Goal: Task Accomplishment & Management: Complete application form

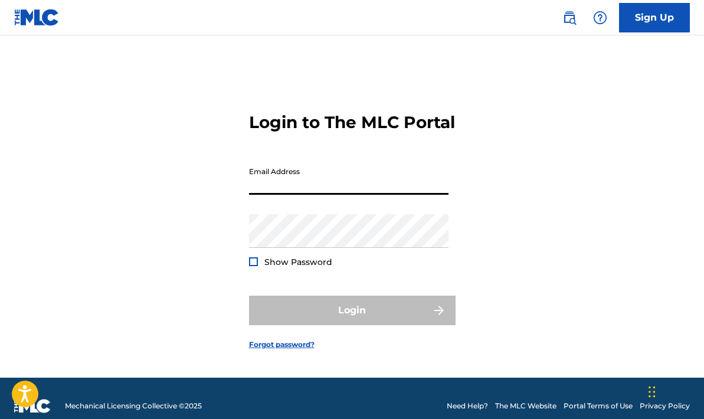
click at [254, 180] on input "Email Address" at bounding box center [348, 178] width 199 height 34
type input "[EMAIL_ADDRESS][DOMAIN_NAME]"
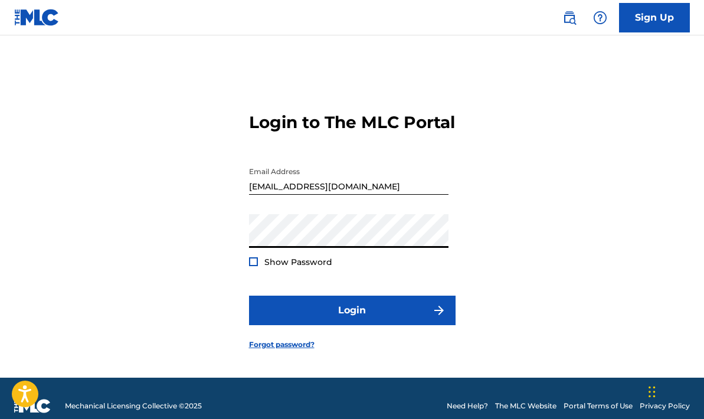
click at [254, 266] on div at bounding box center [253, 261] width 9 height 9
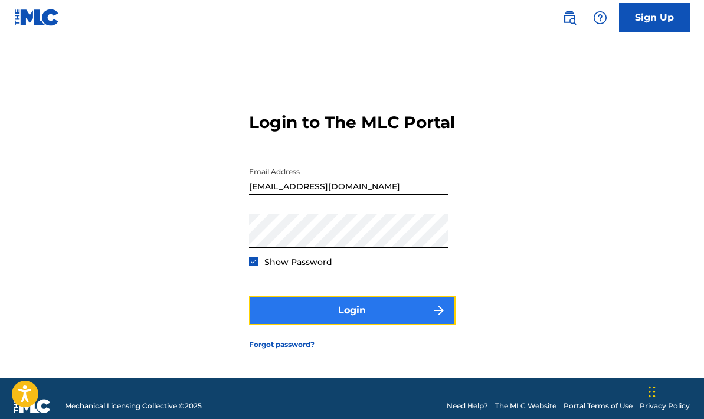
click at [300, 315] on button "Login" at bounding box center [352, 309] width 206 height 29
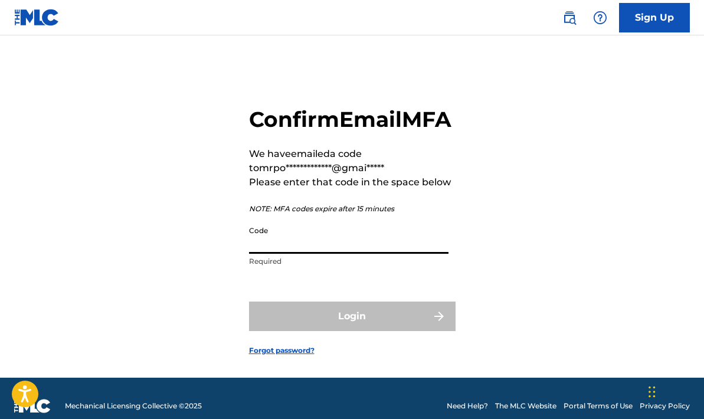
click at [267, 254] on input "Code" at bounding box center [348, 237] width 199 height 34
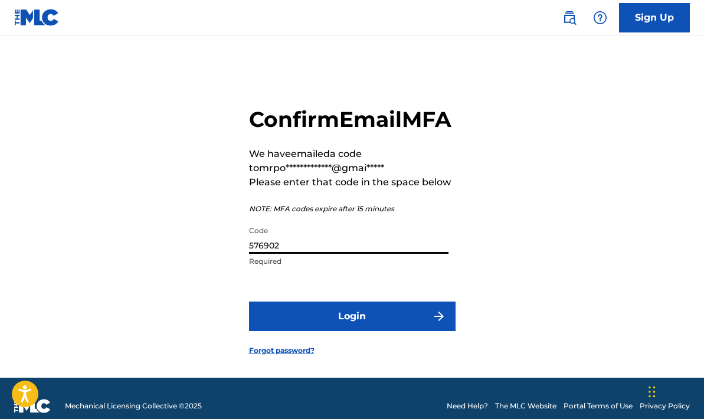
type input "576902"
click at [314, 322] on form "**********" at bounding box center [352, 221] width 206 height 313
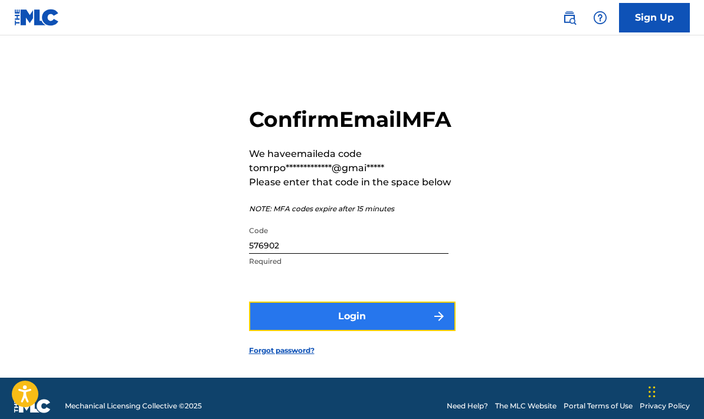
click at [338, 331] on button "Login" at bounding box center [352, 315] width 206 height 29
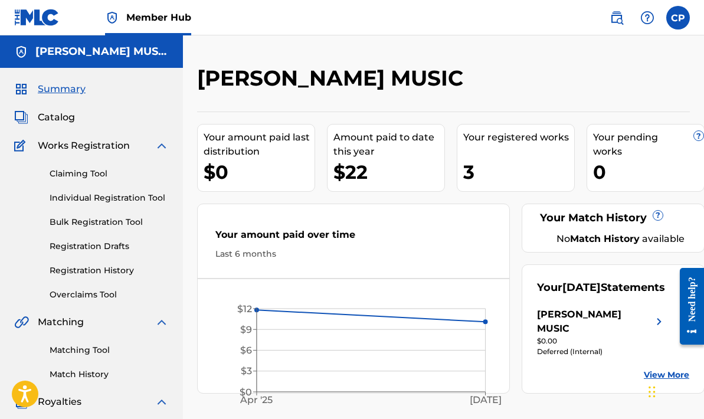
click at [68, 149] on span "Works Registration" at bounding box center [84, 146] width 92 height 14
click at [86, 173] on link "Claiming Tool" at bounding box center [109, 173] width 119 height 12
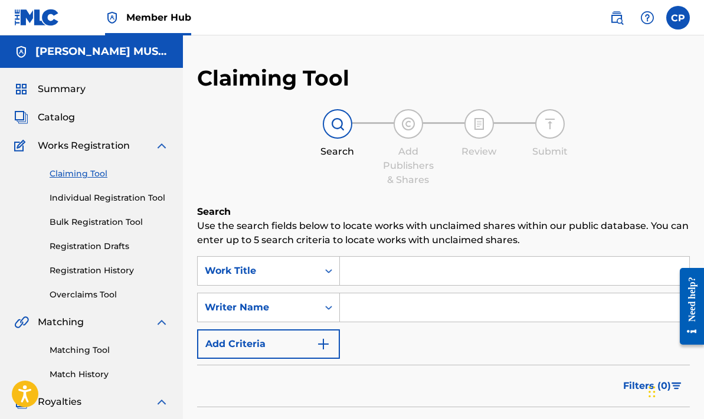
click at [364, 274] on input "Search Form" at bounding box center [514, 271] width 349 height 28
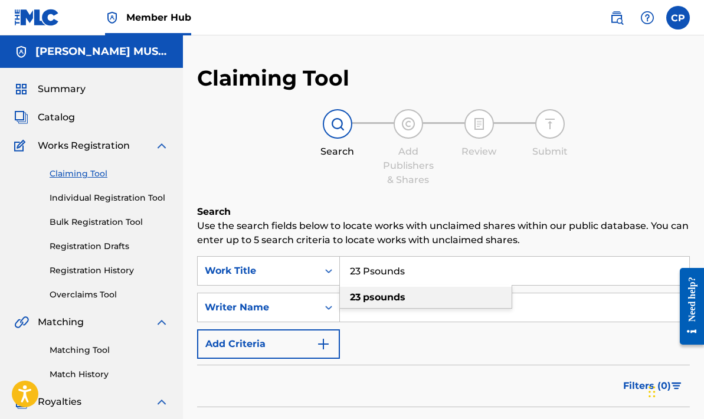
click at [359, 297] on strong "23" at bounding box center [355, 296] width 11 height 11
type input "23 psounds"
click at [347, 317] on input "Search Form" at bounding box center [514, 307] width 349 height 28
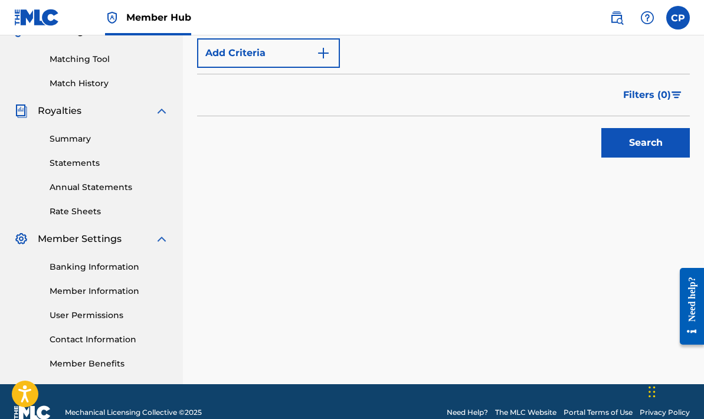
scroll to position [313, 0]
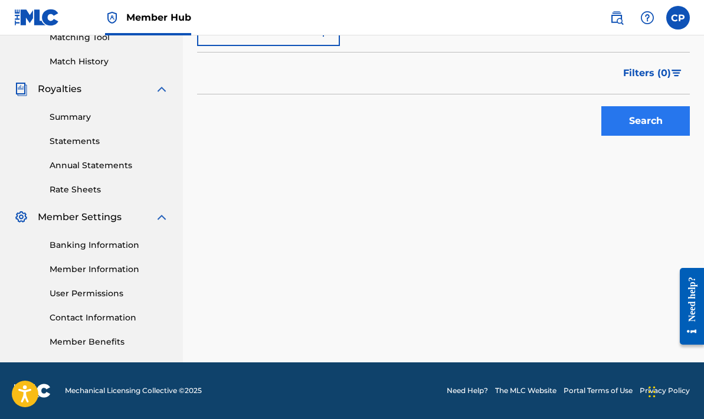
type input "[PERSON_NAME]"
click at [658, 114] on button "Search" at bounding box center [645, 120] width 88 height 29
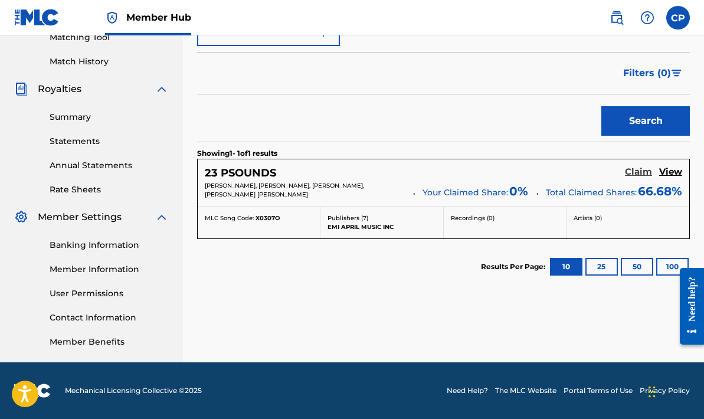
click at [645, 173] on h5 "Claim" at bounding box center [638, 171] width 27 height 11
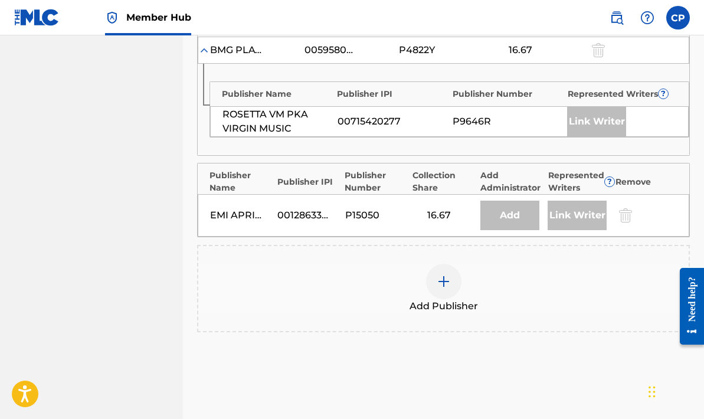
scroll to position [648, 0]
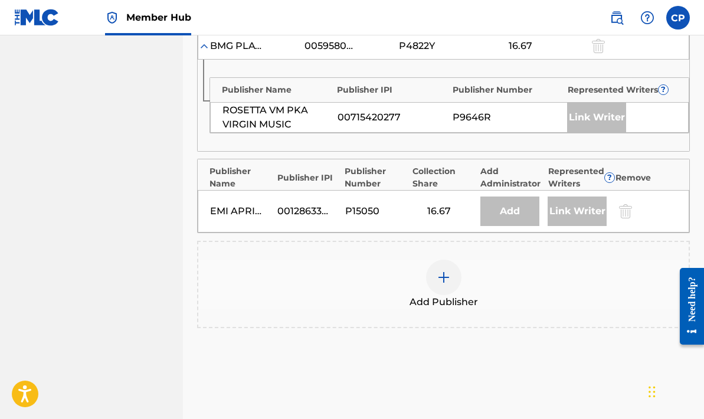
click at [444, 277] on img at bounding box center [443, 277] width 14 height 14
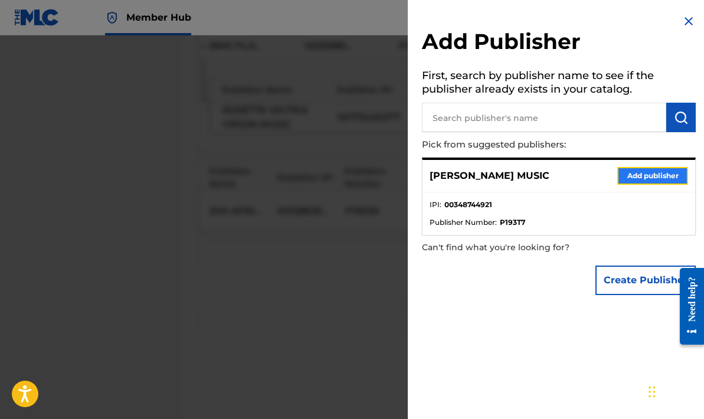
click at [646, 174] on button "Add publisher" at bounding box center [652, 176] width 71 height 18
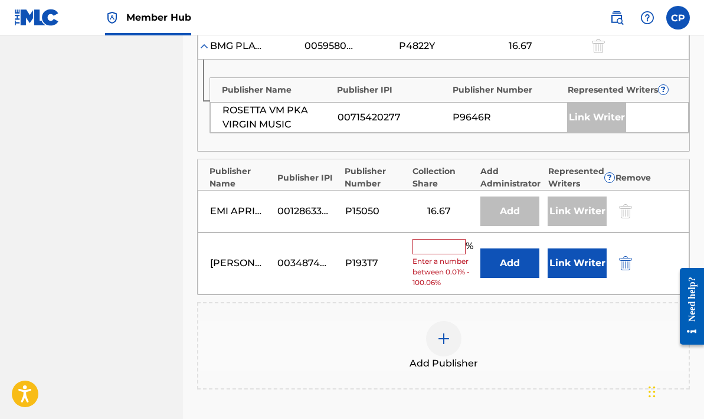
click at [421, 247] on input "text" at bounding box center [438, 246] width 53 height 15
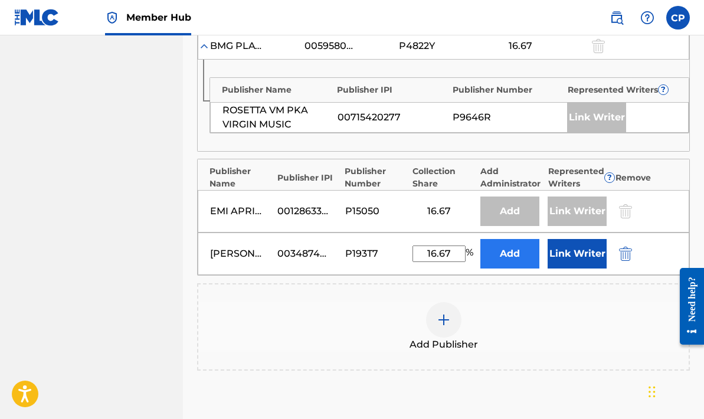
type input "16.67"
click at [503, 255] on button "Add" at bounding box center [509, 253] width 59 height 29
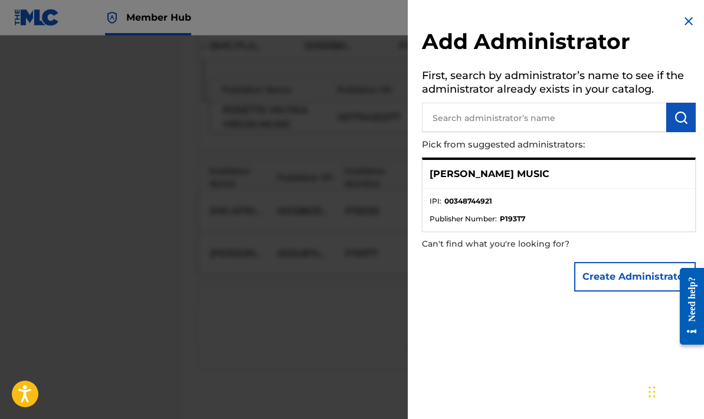
click at [683, 18] on img at bounding box center [688, 21] width 14 height 14
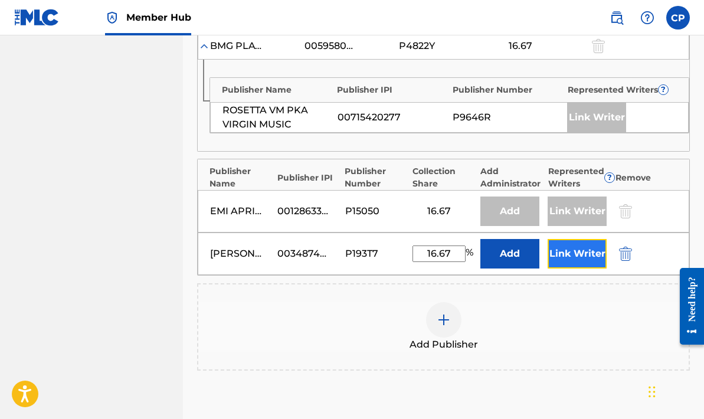
click at [568, 251] on button "Link Writer" at bounding box center [576, 253] width 59 height 29
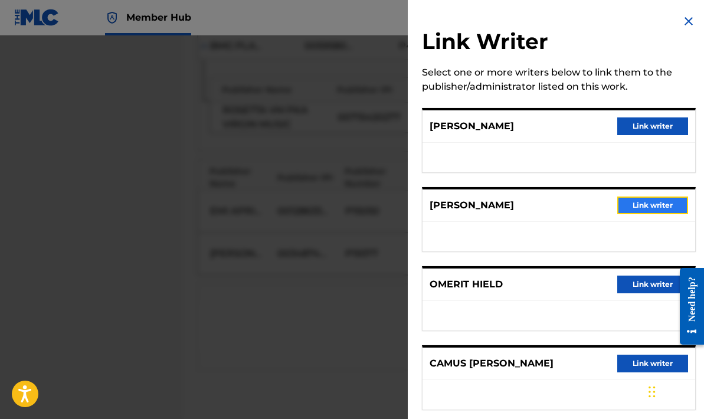
click at [629, 203] on button "Link writer" at bounding box center [652, 205] width 71 height 18
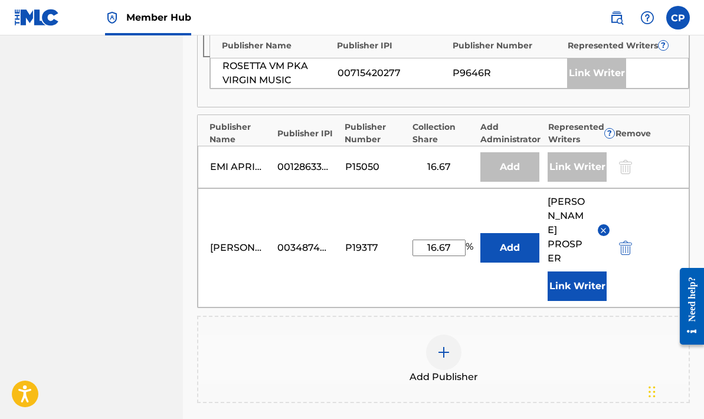
scroll to position [704, 0]
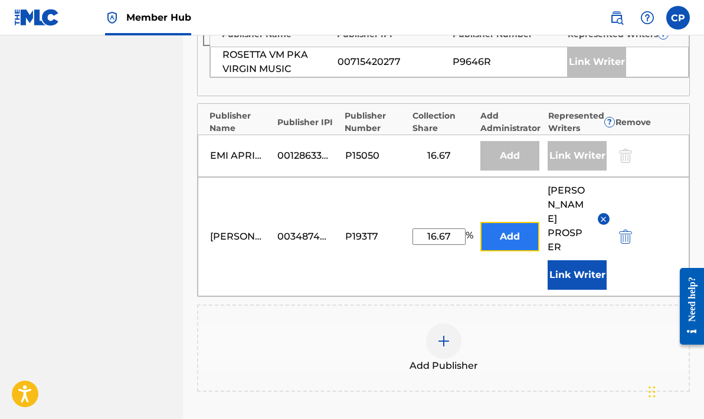
click at [509, 223] on button "Add" at bounding box center [509, 236] width 59 height 29
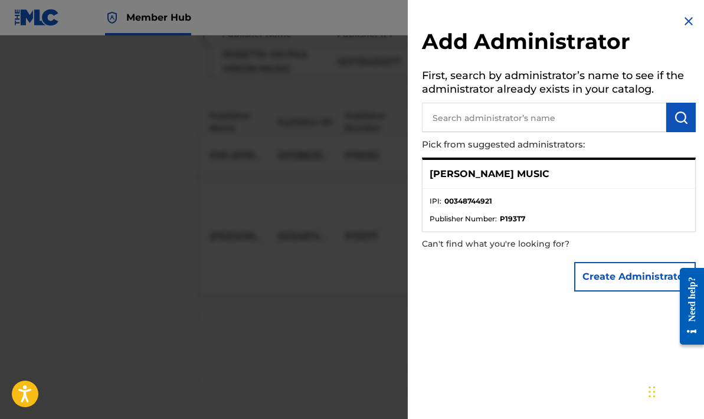
click at [683, 23] on img at bounding box center [688, 21] width 14 height 14
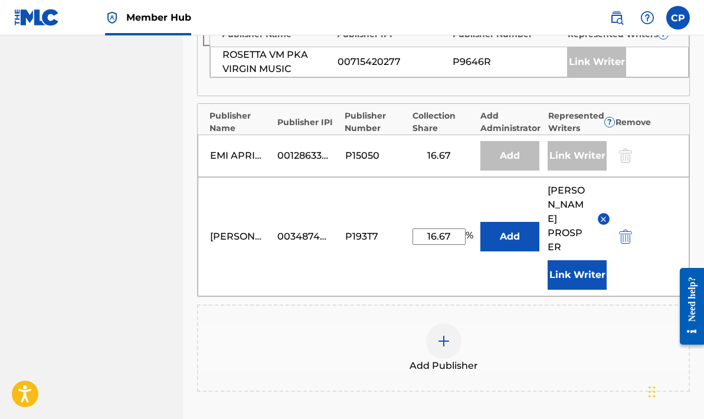
scroll to position [838, 0]
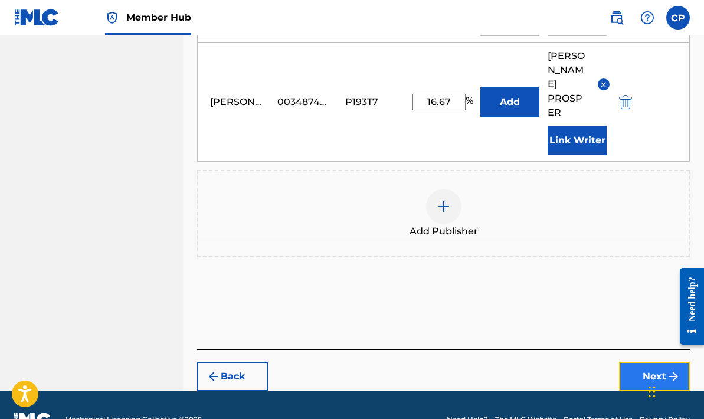
click at [646, 361] on button "Next" at bounding box center [654, 375] width 71 height 29
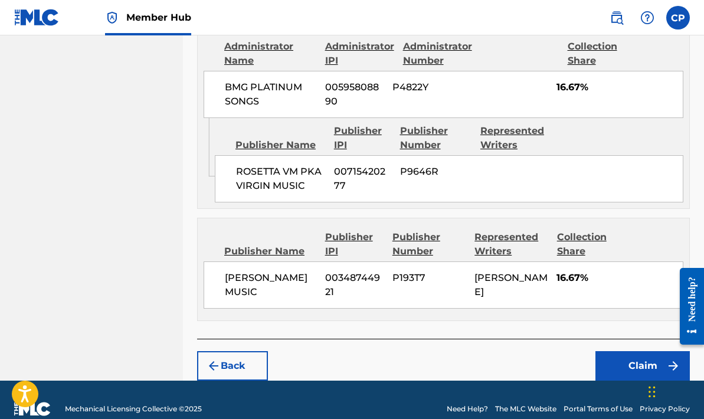
scroll to position [1015, 0]
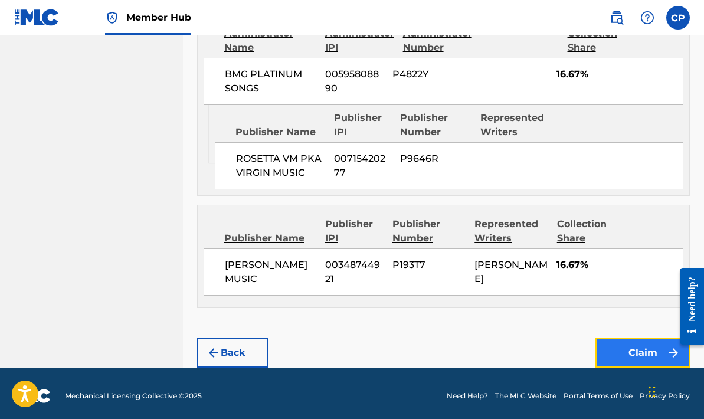
click at [638, 347] on button "Claim" at bounding box center [642, 352] width 94 height 29
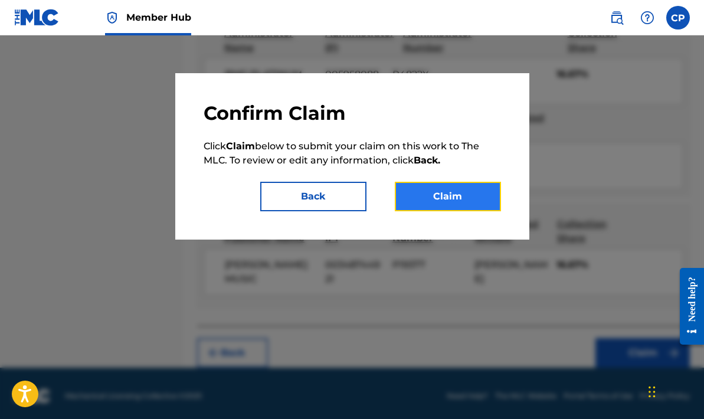
click at [453, 196] on button "Claim" at bounding box center [448, 196] width 106 height 29
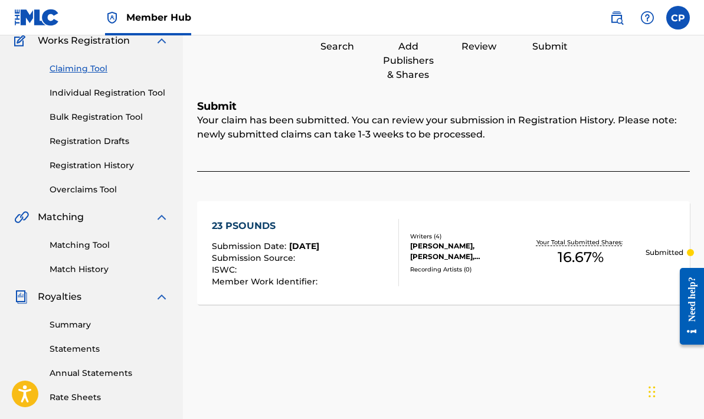
scroll to position [0, 0]
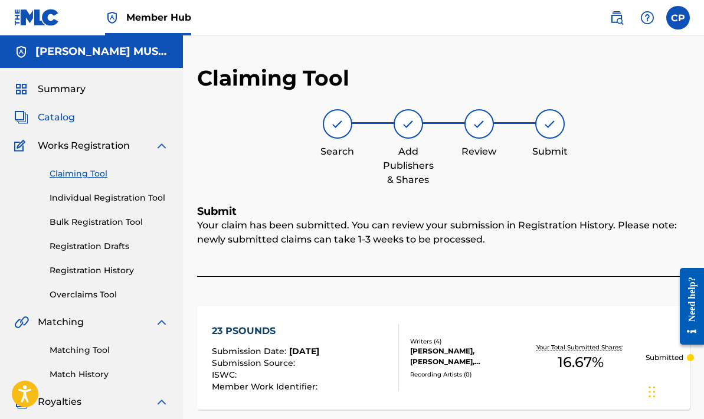
click at [48, 117] on span "Catalog" at bounding box center [56, 117] width 37 height 14
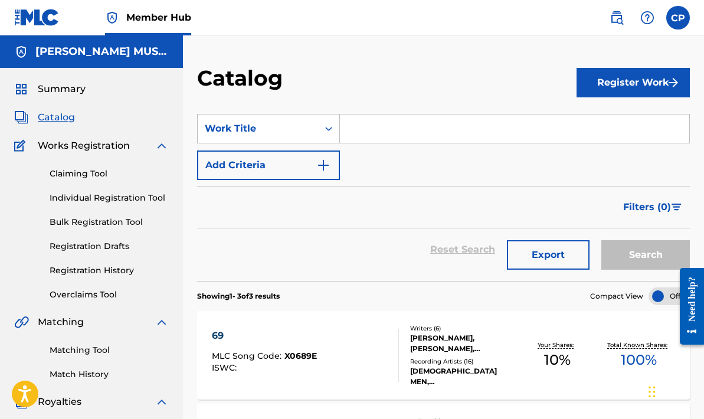
click at [67, 117] on span "Catalog" at bounding box center [56, 117] width 37 height 14
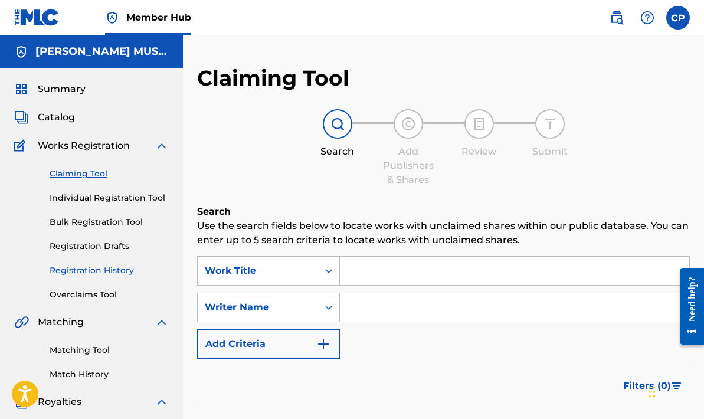
click at [94, 267] on link "Registration History" at bounding box center [109, 270] width 119 height 12
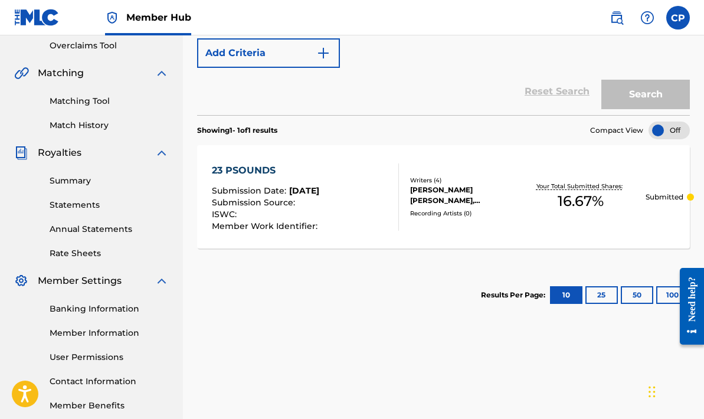
scroll to position [241, 0]
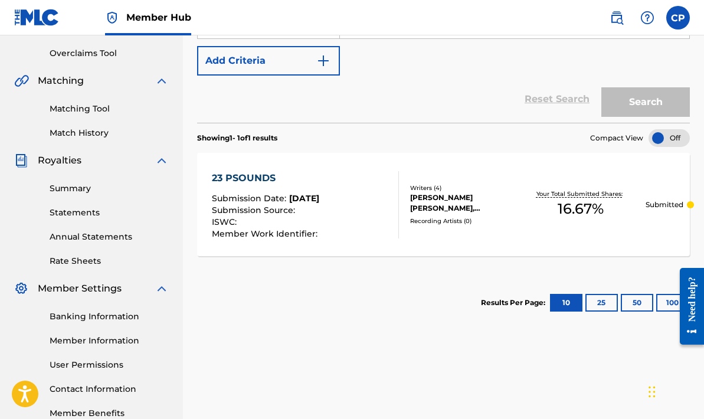
click at [242, 221] on div "ISWC :" at bounding box center [266, 224] width 109 height 12
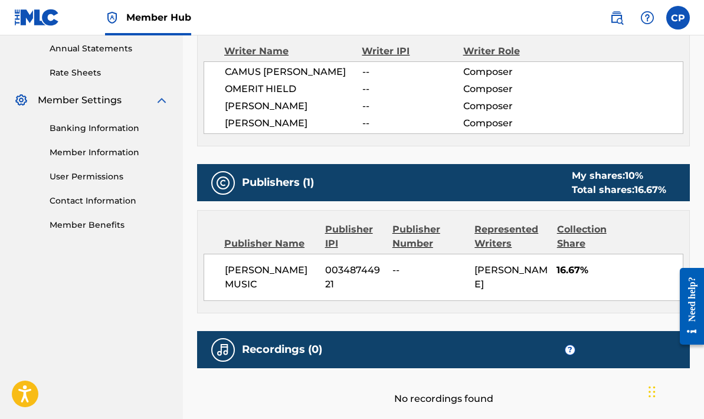
scroll to position [428, 0]
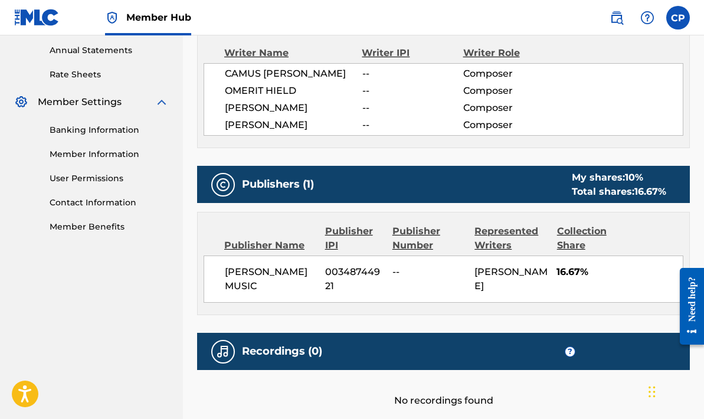
click at [577, 269] on span "16.67%" at bounding box center [619, 272] width 126 height 14
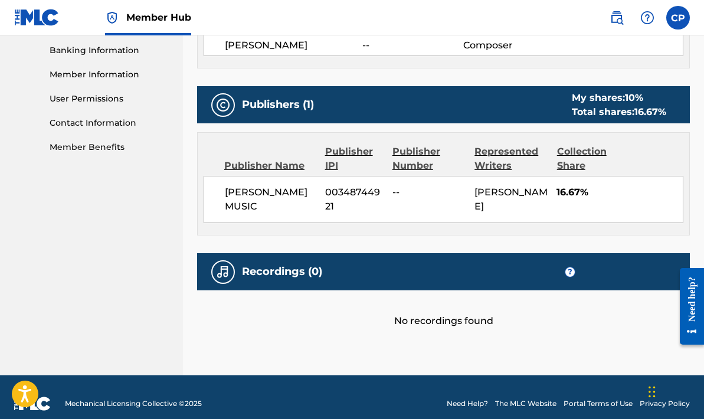
scroll to position [511, 0]
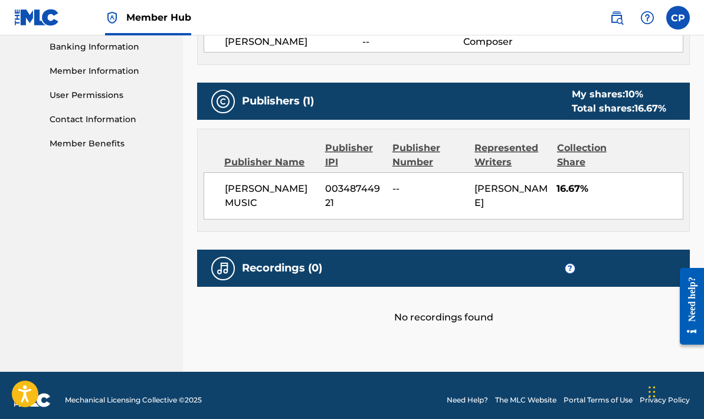
click at [623, 104] on div "Total shares: 16.67 %" at bounding box center [618, 108] width 94 height 14
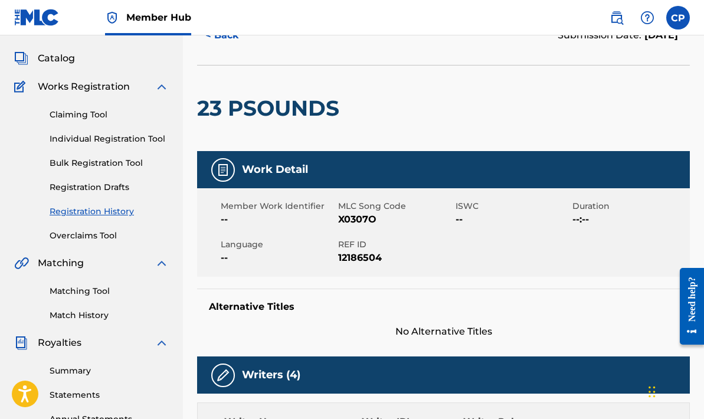
scroll to position [0, 0]
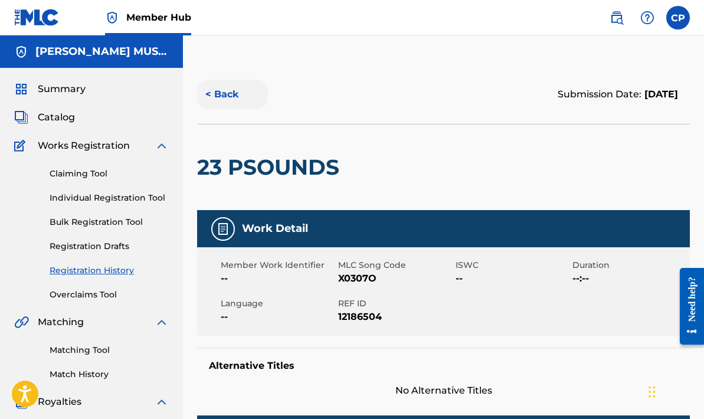
click at [222, 96] on button "< Back" at bounding box center [232, 94] width 71 height 29
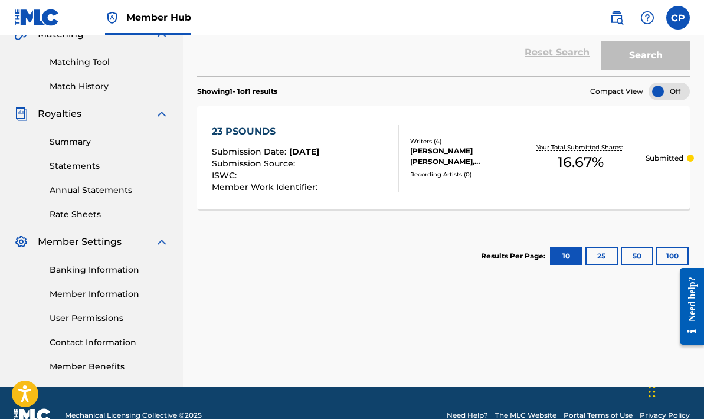
scroll to position [290, 0]
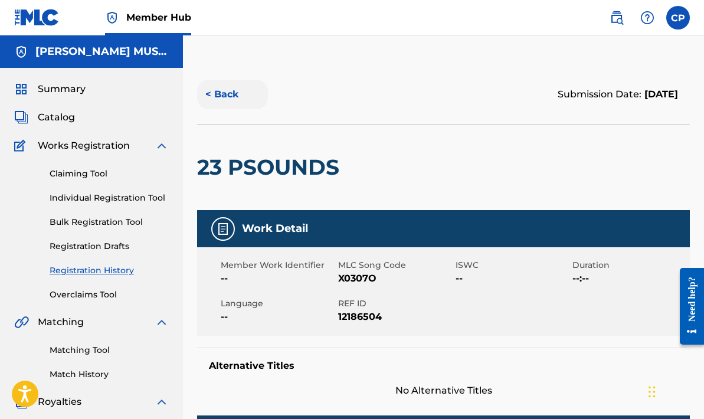
click at [217, 96] on button "< Back" at bounding box center [232, 94] width 71 height 29
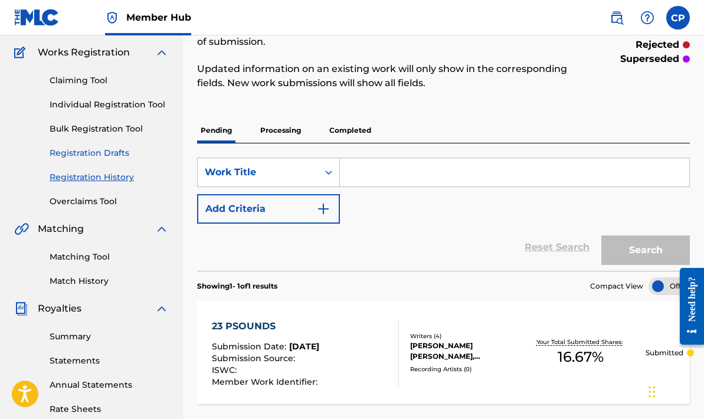
scroll to position [91, 0]
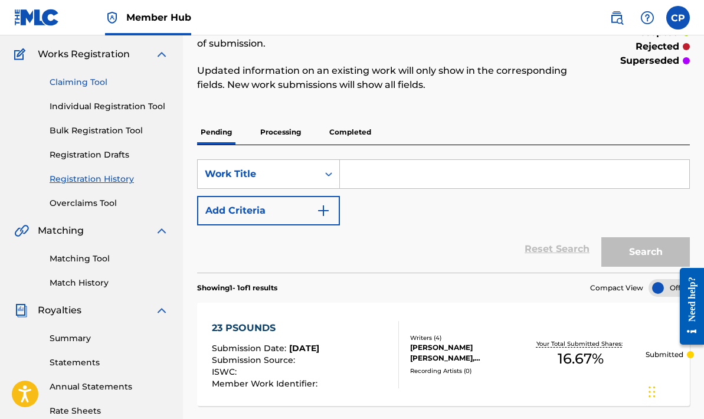
click at [97, 80] on link "Claiming Tool" at bounding box center [109, 82] width 119 height 12
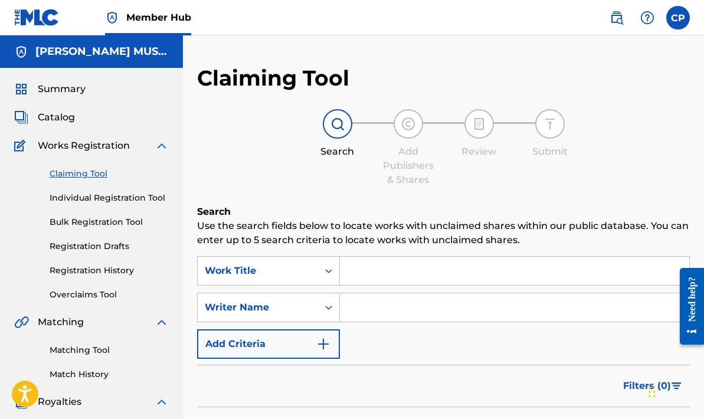
click at [360, 271] on input "Search Form" at bounding box center [514, 271] width 349 height 28
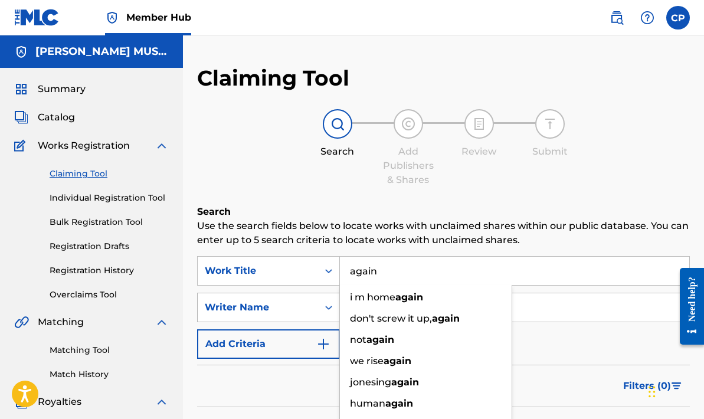
type input "again"
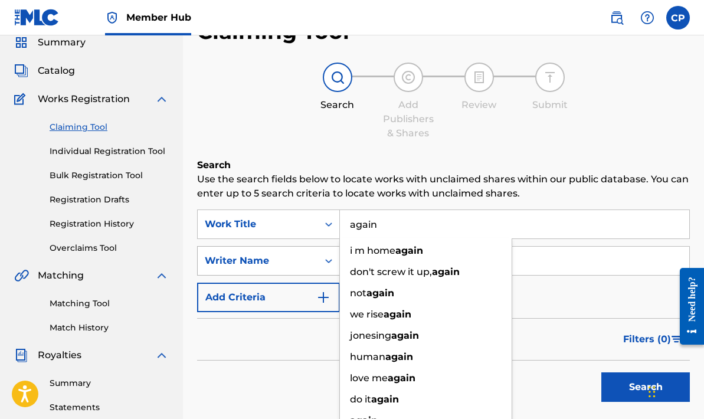
click at [326, 275] on div "Writer Name" at bounding box center [268, 260] width 143 height 29
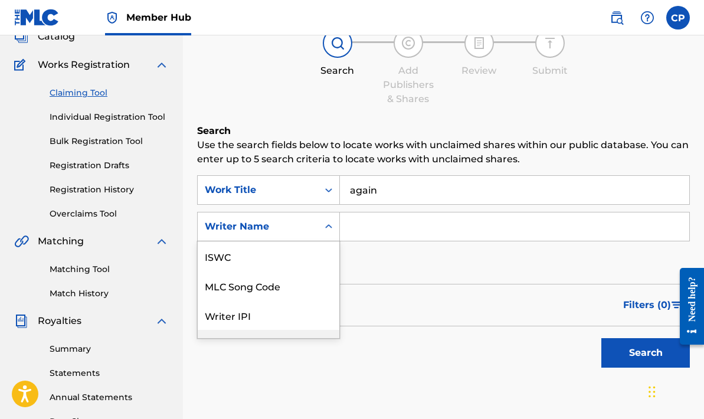
scroll to position [29, 0]
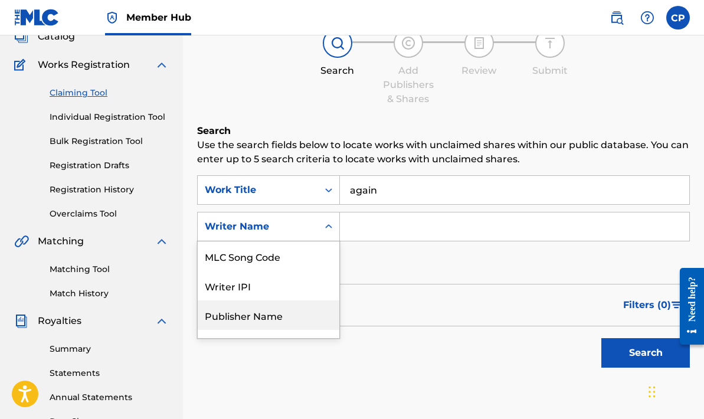
click at [349, 229] on input "Search Form" at bounding box center [514, 226] width 349 height 28
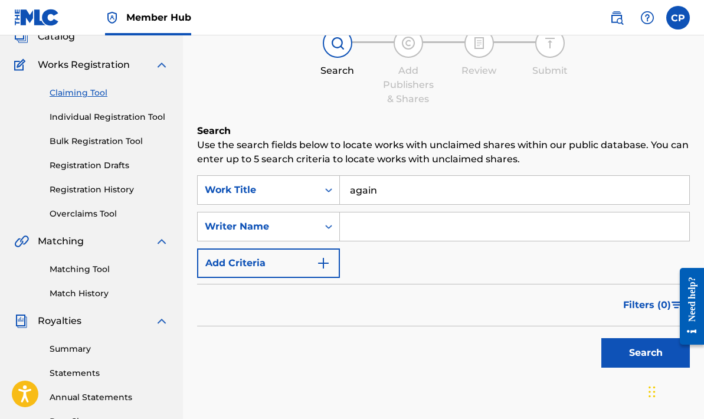
type input "[PERSON_NAME]"
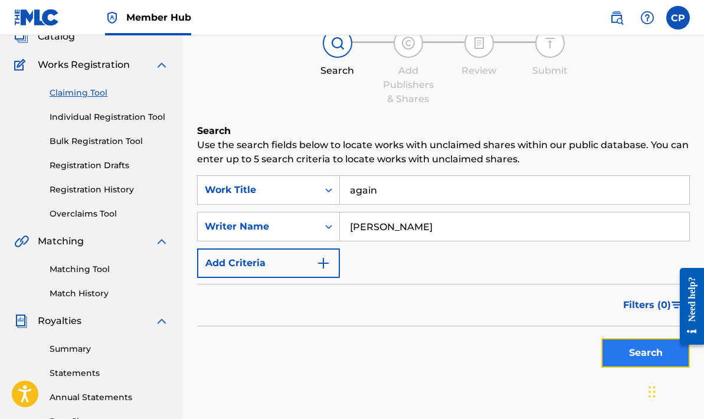
click at [630, 353] on button "Search" at bounding box center [645, 352] width 88 height 29
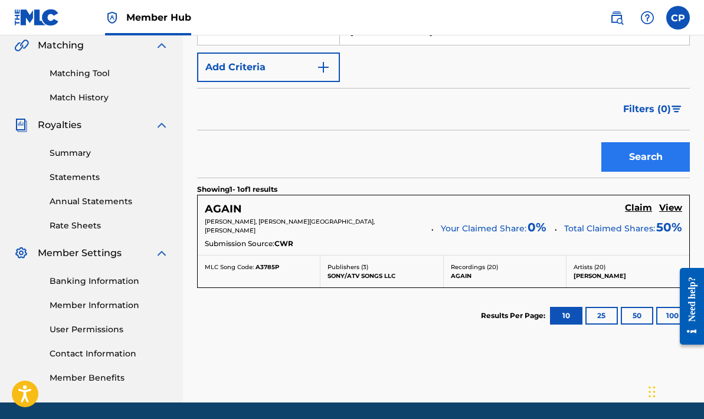
scroll to position [278, 0]
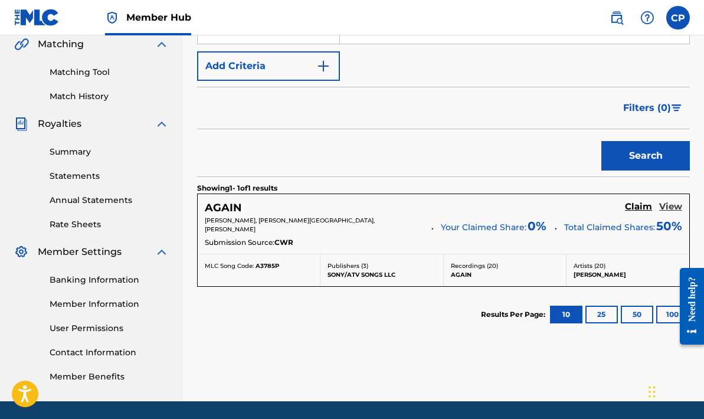
click at [666, 207] on h5 "View" at bounding box center [670, 206] width 23 height 11
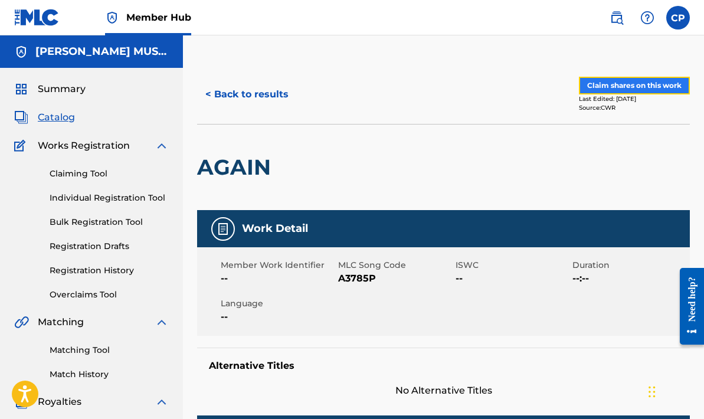
click at [637, 85] on button "Claim shares on this work" at bounding box center [634, 86] width 111 height 18
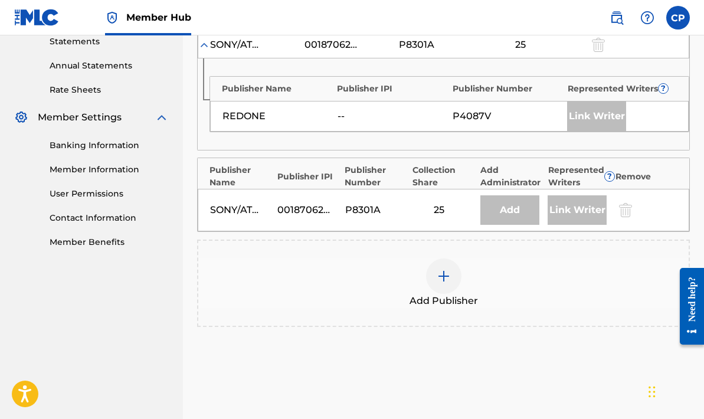
scroll to position [414, 0]
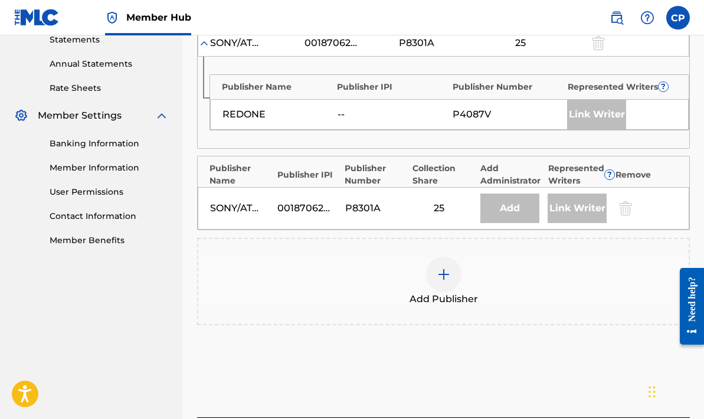
click at [445, 278] on img at bounding box center [443, 274] width 14 height 14
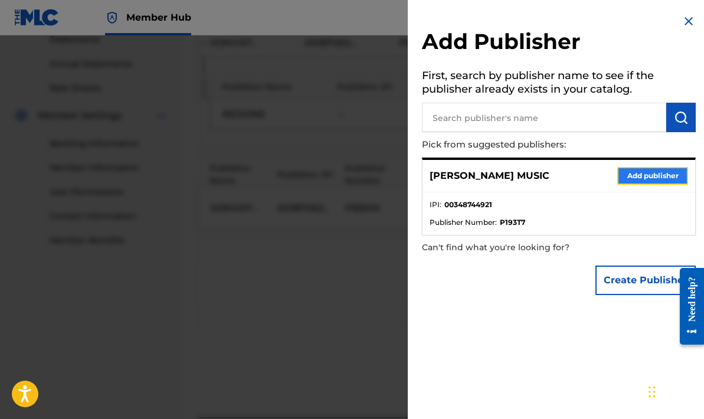
click at [634, 173] on button "Add publisher" at bounding box center [652, 176] width 71 height 18
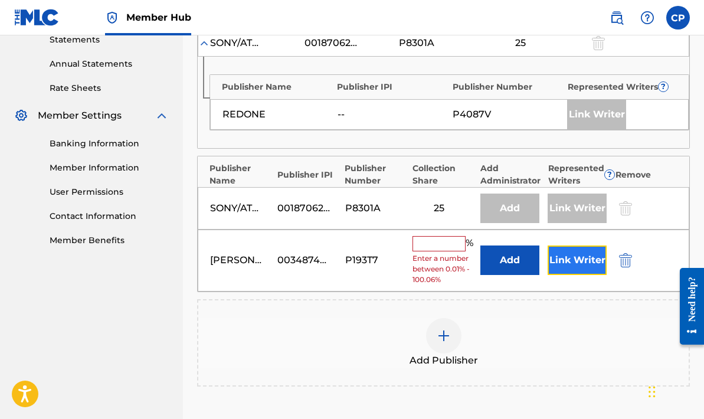
click at [577, 255] on button "Link Writer" at bounding box center [576, 259] width 59 height 29
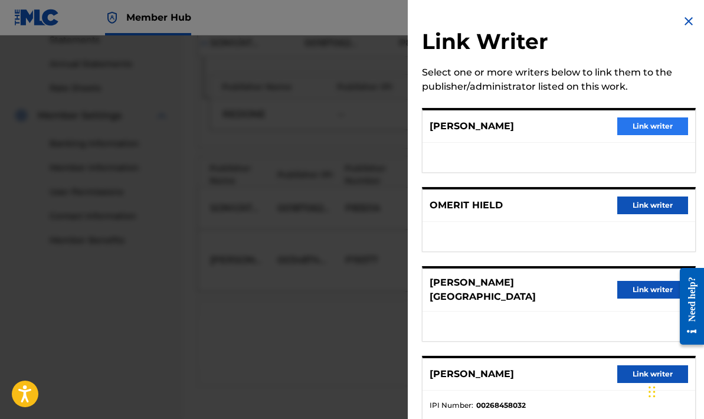
scroll to position [19, 0]
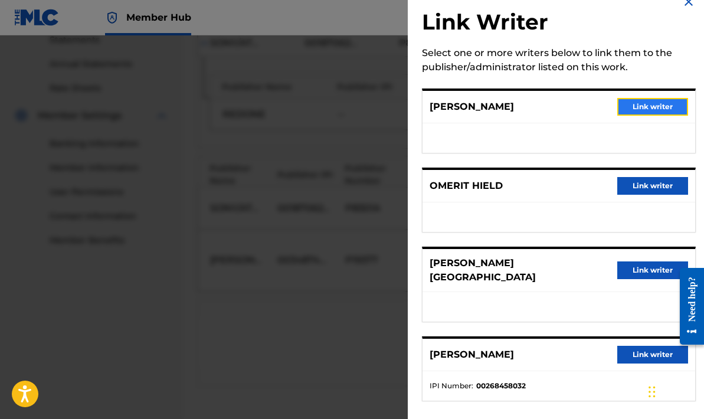
click at [639, 103] on button "Link writer" at bounding box center [652, 107] width 71 height 18
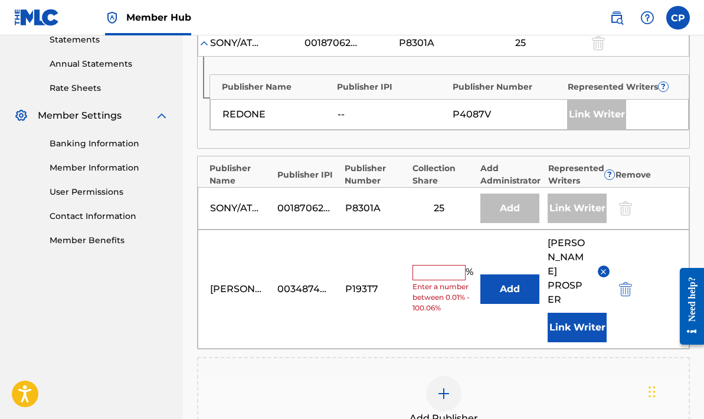
click at [419, 265] on input "text" at bounding box center [438, 272] width 53 height 15
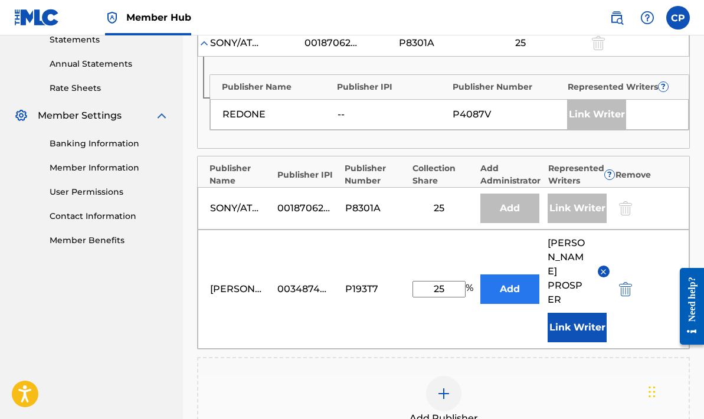
type input "25"
click at [503, 274] on button "Add" at bounding box center [509, 288] width 59 height 29
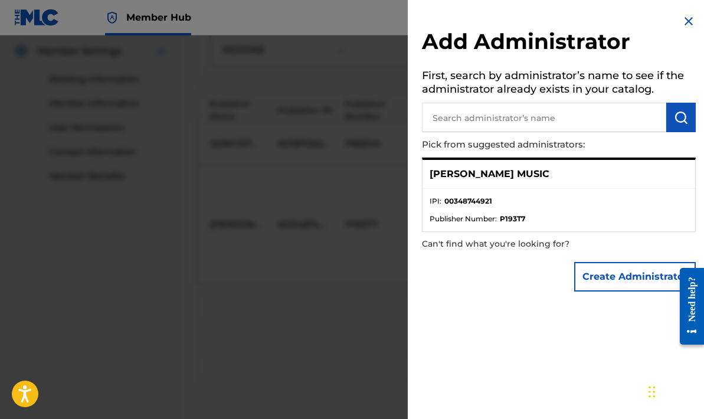
scroll to position [601, 0]
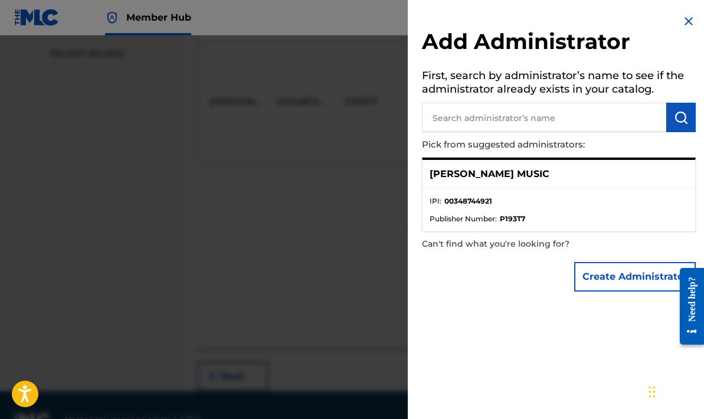
click at [685, 21] on img at bounding box center [688, 21] width 14 height 14
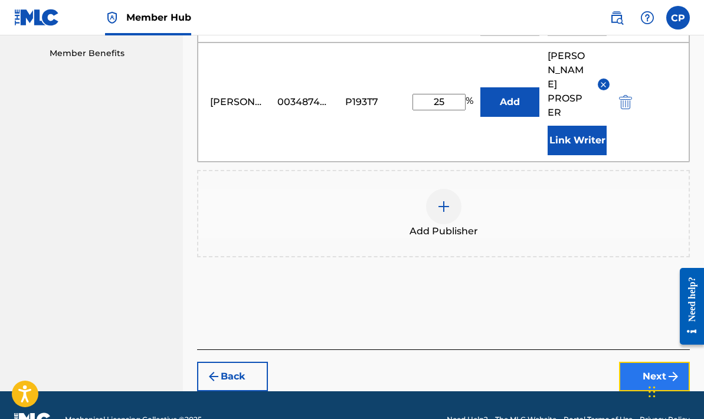
click at [650, 361] on button "Next" at bounding box center [654, 375] width 71 height 29
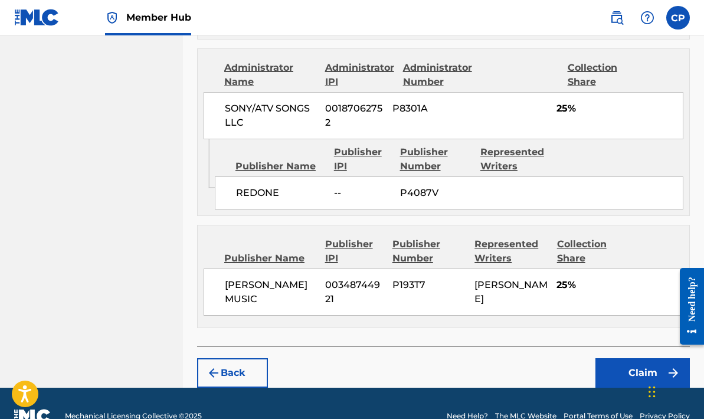
scroll to position [630, 0]
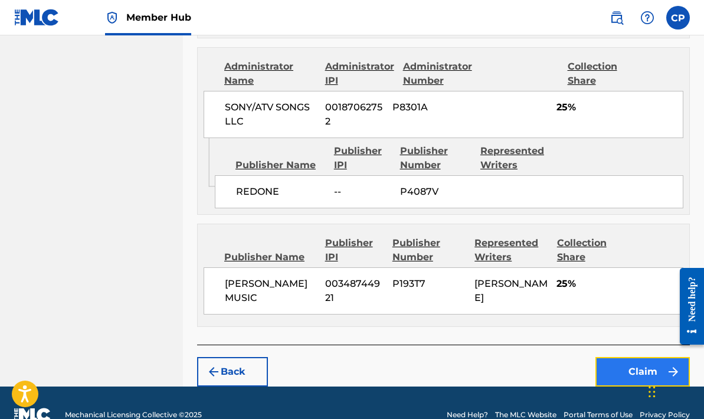
click at [641, 357] on button "Claim" at bounding box center [642, 371] width 94 height 29
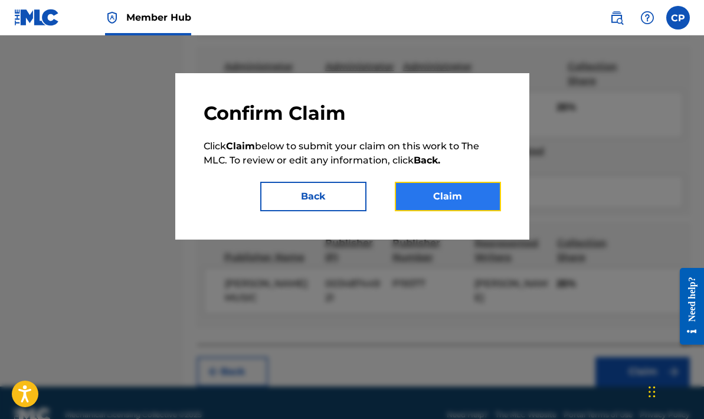
click at [453, 193] on button "Claim" at bounding box center [448, 196] width 106 height 29
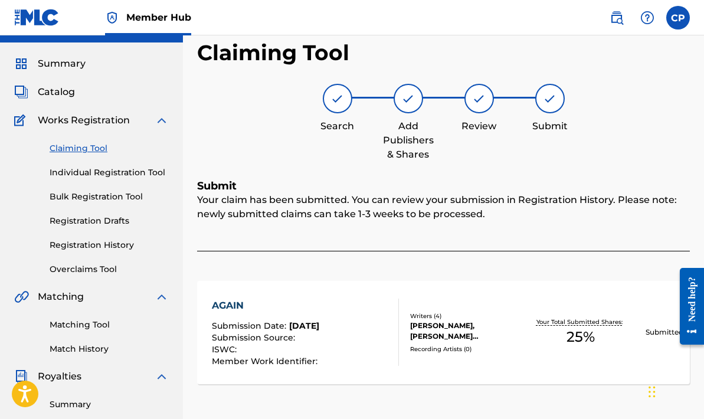
scroll to position [0, 0]
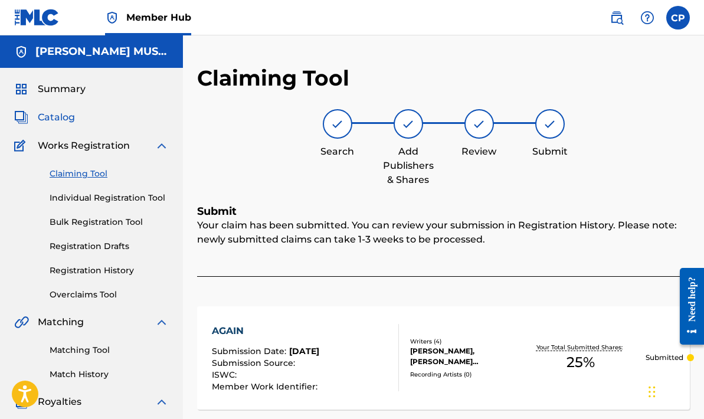
click at [60, 116] on span "Catalog" at bounding box center [56, 117] width 37 height 14
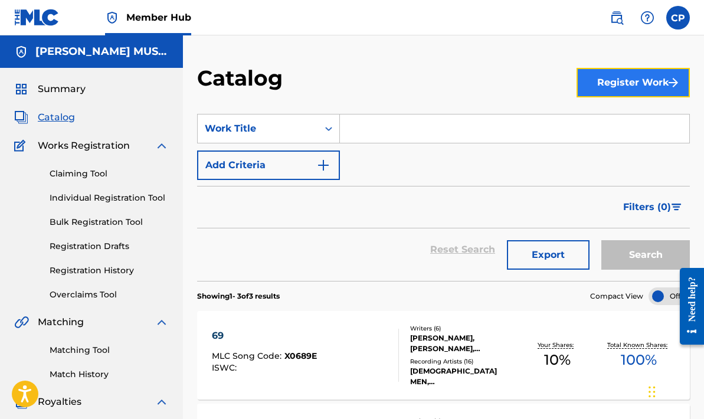
click at [607, 79] on button "Register Work" at bounding box center [632, 82] width 113 height 29
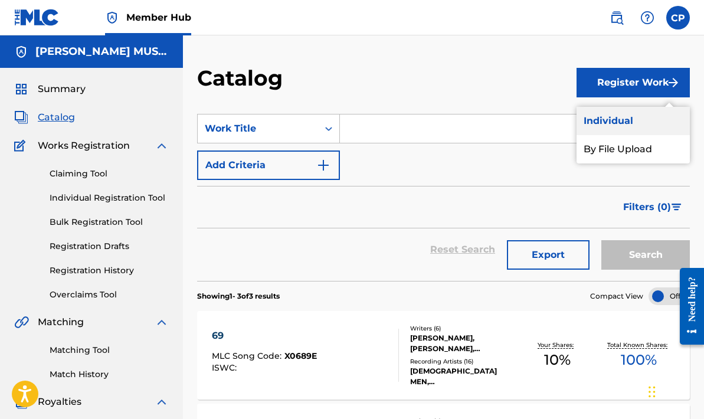
click at [590, 121] on link "Individual" at bounding box center [632, 121] width 113 height 28
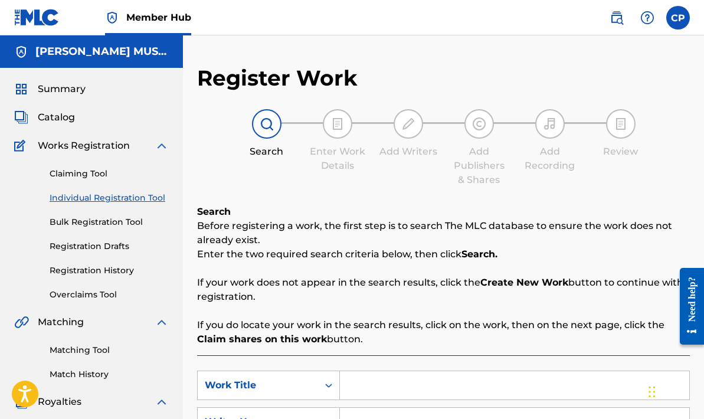
click at [64, 147] on span "Works Registration" at bounding box center [84, 146] width 92 height 14
click at [162, 144] on img at bounding box center [162, 146] width 14 height 14
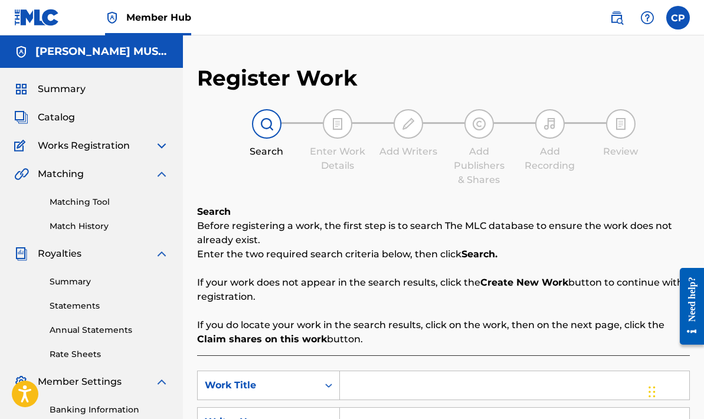
click at [75, 149] on span "Works Registration" at bounding box center [84, 146] width 92 height 14
click at [55, 114] on span "Catalog" at bounding box center [56, 117] width 37 height 14
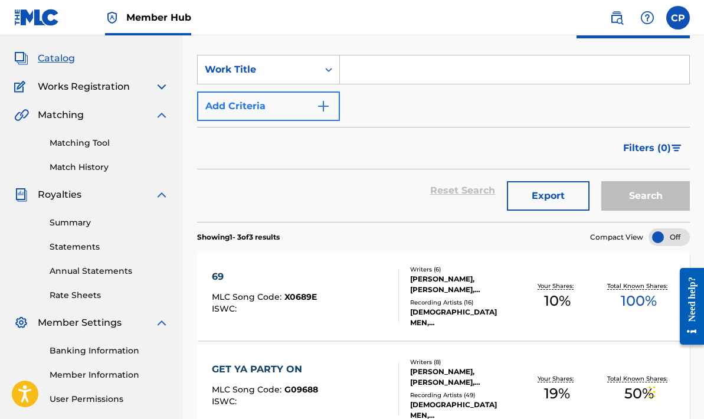
scroll to position [58, 0]
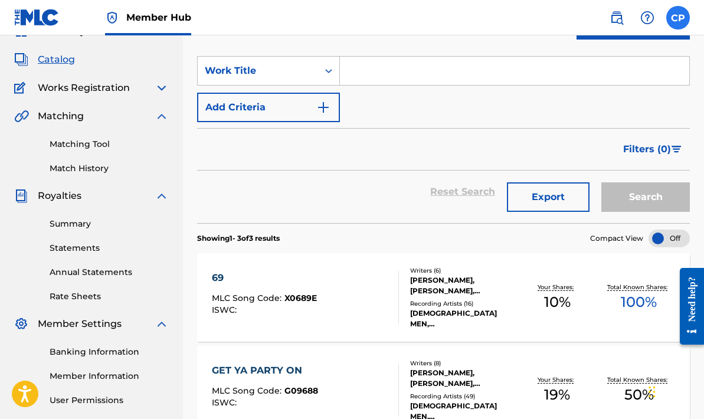
click at [674, 9] on label at bounding box center [678, 18] width 24 height 24
click at [678, 18] on input "CP CEDRIC POITIER mrpoitierpresents@gmail.com Notification Preferences Profile …" at bounding box center [678, 18] width 0 height 0
click at [418, 119] on div "SearchWithCriteria9b67758d-70a6-4f01-8625-c65a39aa8a20 Work Title Add Criteria" at bounding box center [443, 89] width 492 height 66
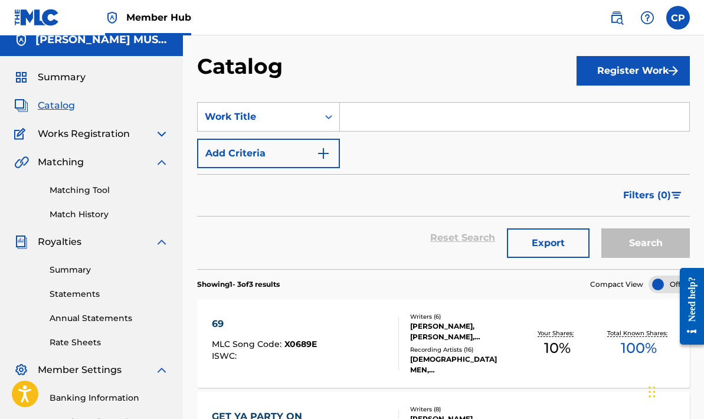
scroll to position [0, 0]
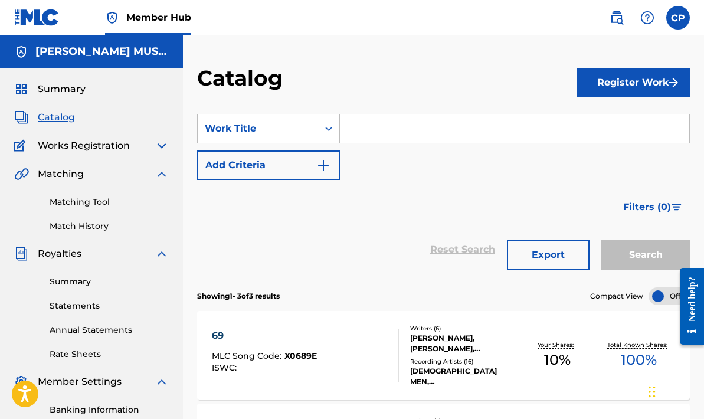
click at [162, 146] on img at bounding box center [162, 146] width 14 height 14
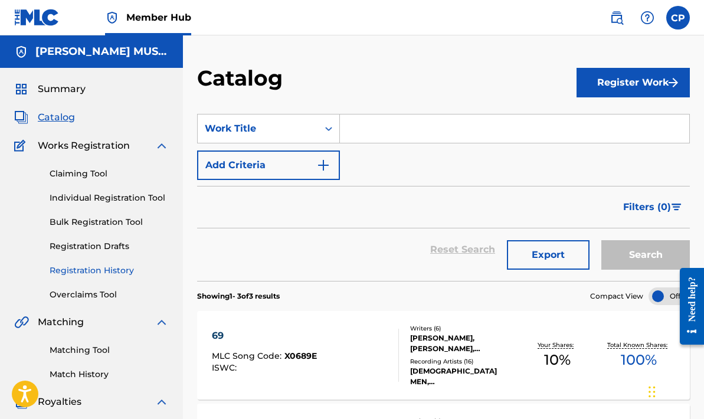
click at [117, 270] on link "Registration History" at bounding box center [109, 270] width 119 height 12
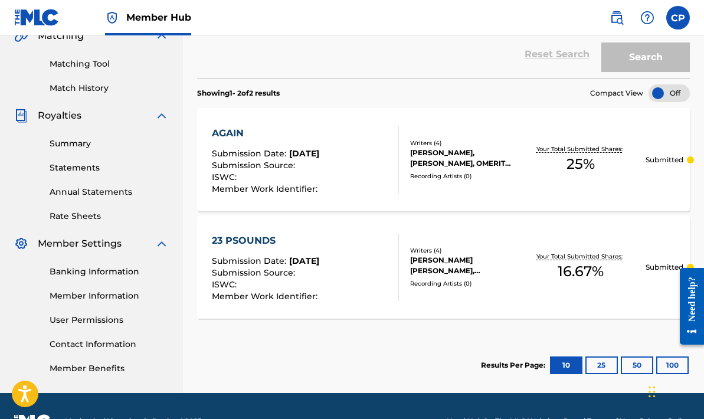
scroll to position [287, 0]
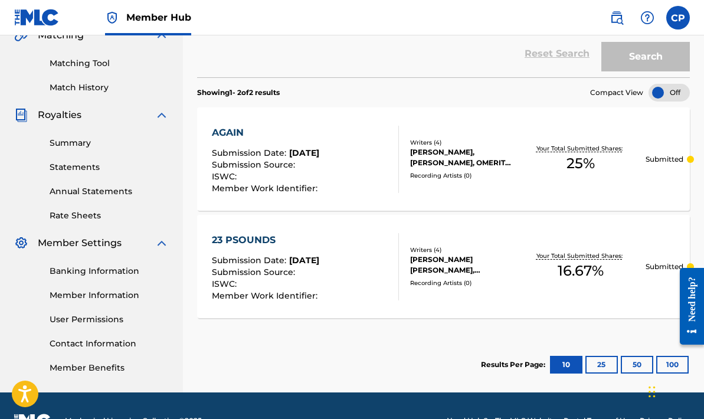
click at [425, 272] on div "[PERSON_NAME] [PERSON_NAME], [PERSON_NAME] [PERSON_NAME] [PERSON_NAME]" at bounding box center [463, 264] width 106 height 21
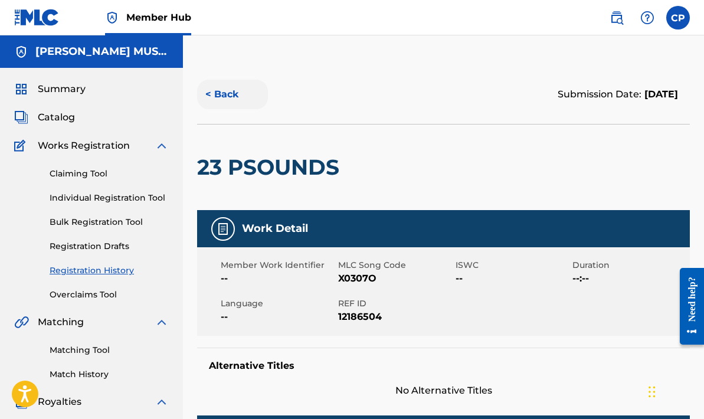
click at [222, 92] on button "< Back" at bounding box center [232, 94] width 71 height 29
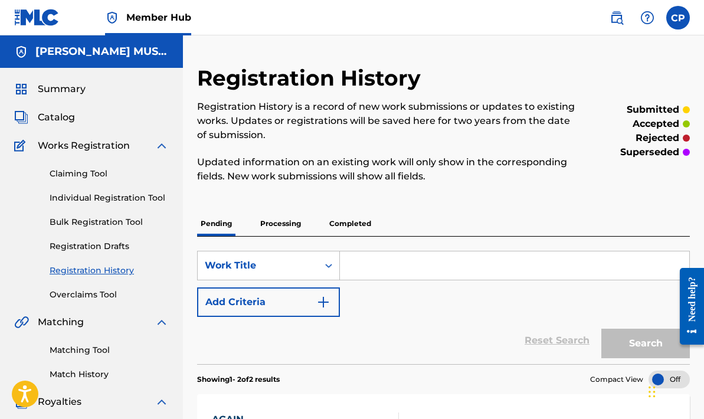
scroll to position [287, 0]
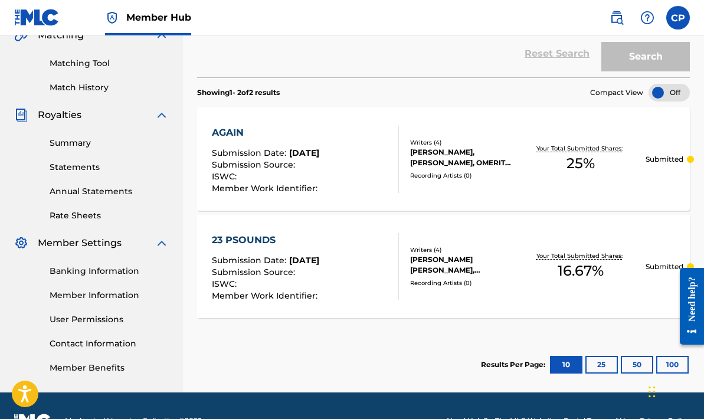
click at [281, 361] on section "Results Per Page: 10 25 50 100" at bounding box center [443, 364] width 492 height 55
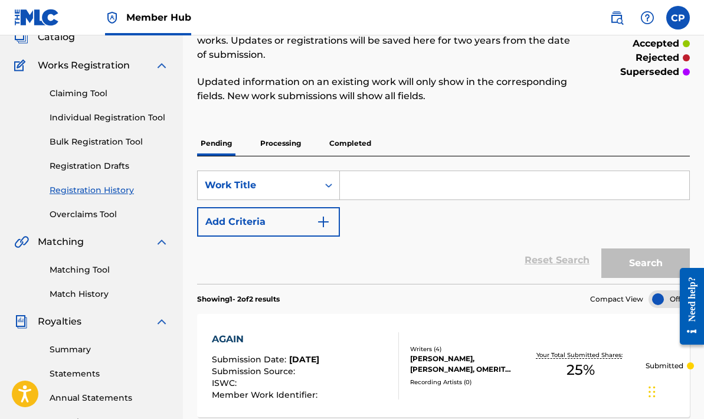
scroll to position [86, 0]
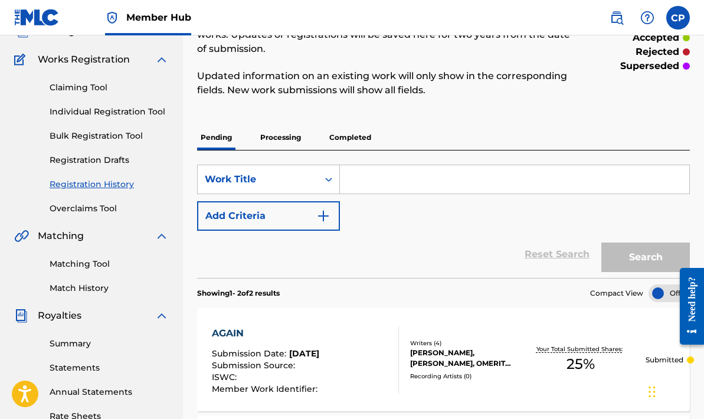
click at [329, 305] on section "AGAIN Submission Date : Sep 25, 2025 Submission Source : ISWC : Member Work Ide…" at bounding box center [443, 410] width 492 height 216
click at [320, 328] on div "AGAIN" at bounding box center [266, 333] width 109 height 14
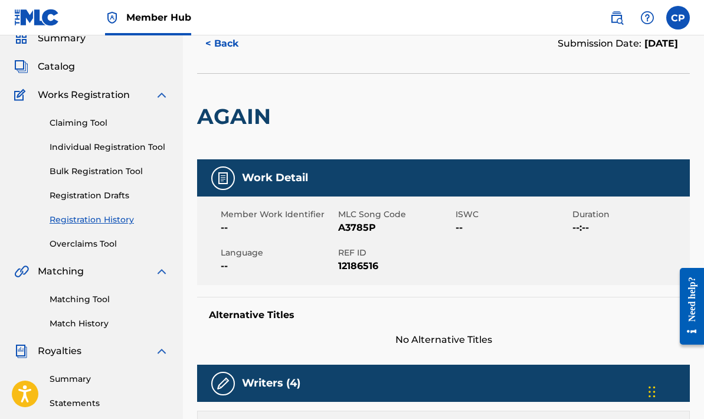
scroll to position [48, 0]
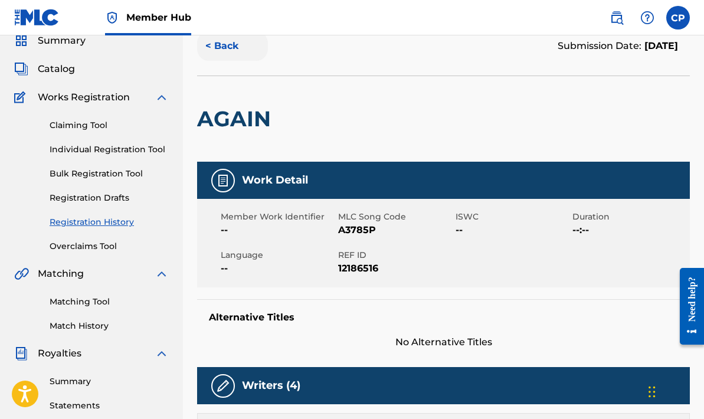
click at [228, 46] on button "< Back" at bounding box center [232, 45] width 71 height 29
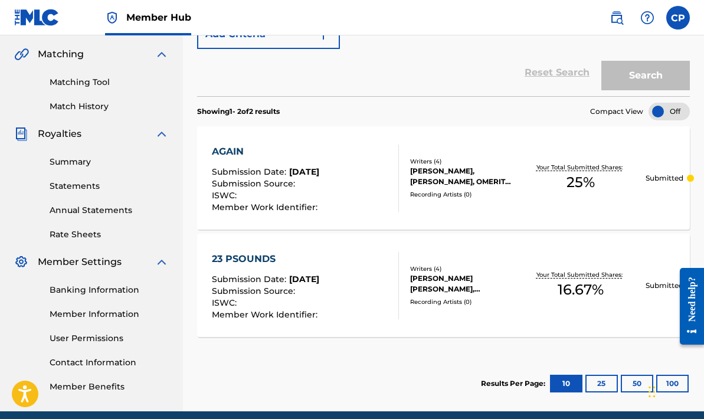
scroll to position [267, 0]
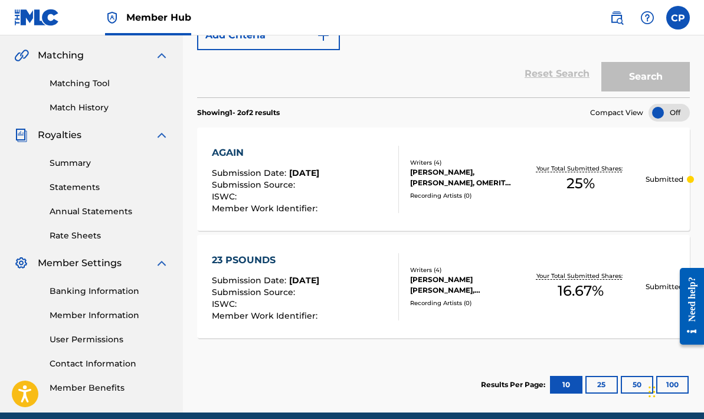
click at [288, 248] on div "23 PSOUNDS Submission Date : Sep 25, 2025 Submission Source : ISWC : Member Wor…" at bounding box center [443, 286] width 492 height 103
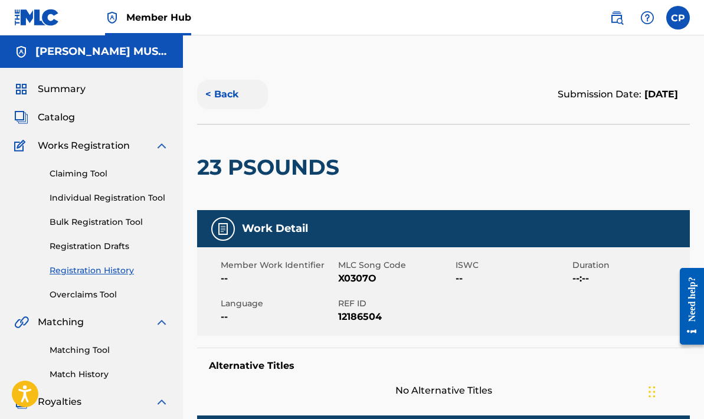
click at [213, 93] on button "< Back" at bounding box center [232, 94] width 71 height 29
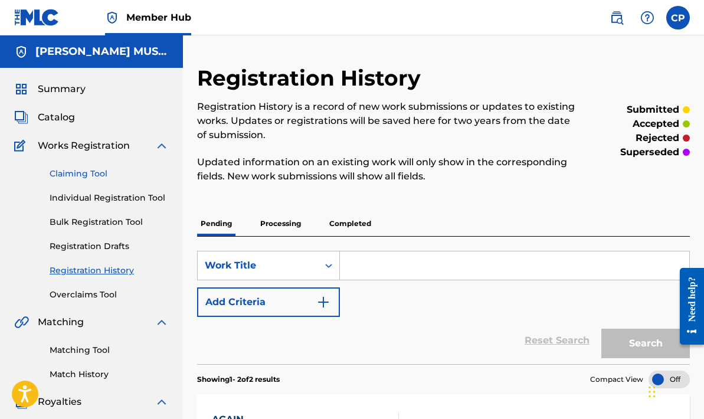
click at [78, 170] on link "Claiming Tool" at bounding box center [109, 173] width 119 height 12
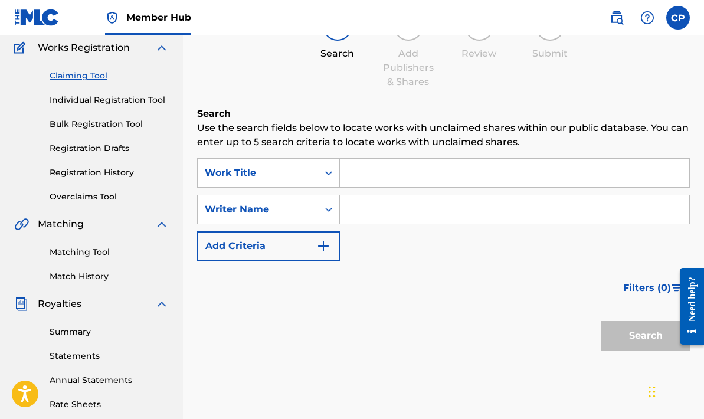
scroll to position [101, 0]
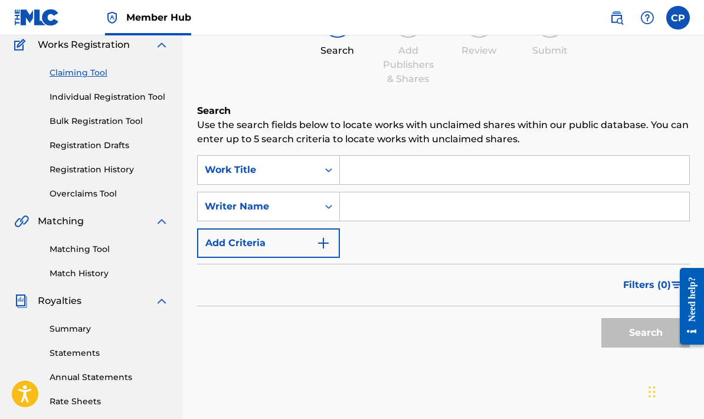
click at [352, 172] on input "Search Form" at bounding box center [514, 170] width 349 height 28
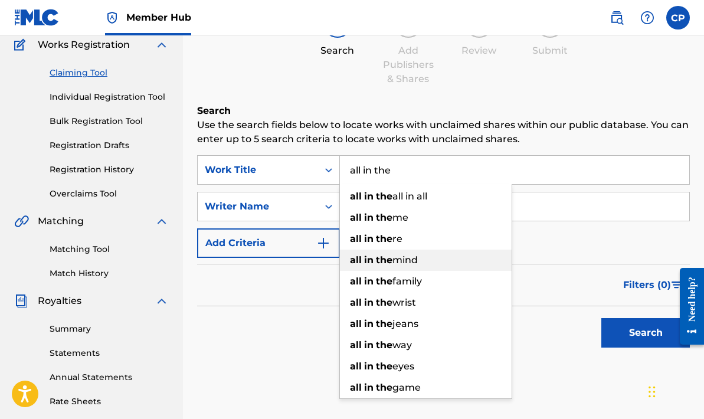
click at [374, 258] on span "Search Form" at bounding box center [374, 259] width 2 height 11
type input "all in the mind"
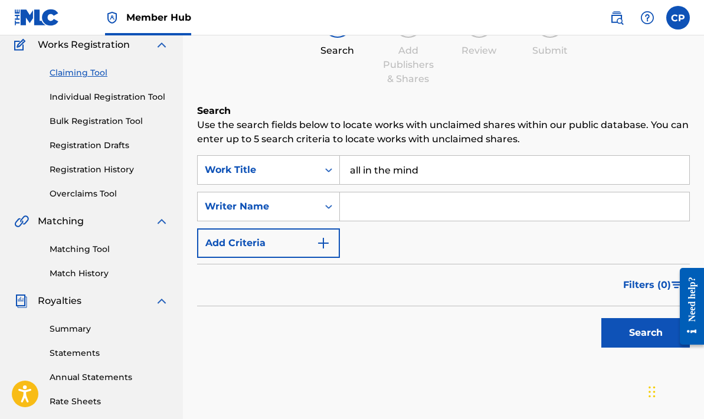
click at [347, 207] on input "Search Form" at bounding box center [514, 206] width 349 height 28
type input "[PERSON_NAME]"
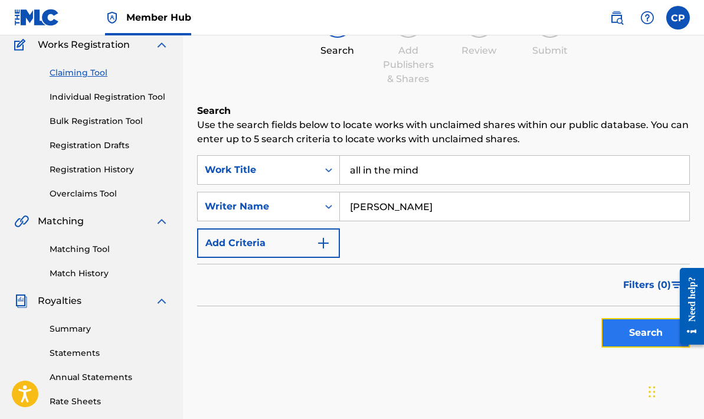
click at [659, 328] on button "Search" at bounding box center [645, 332] width 88 height 29
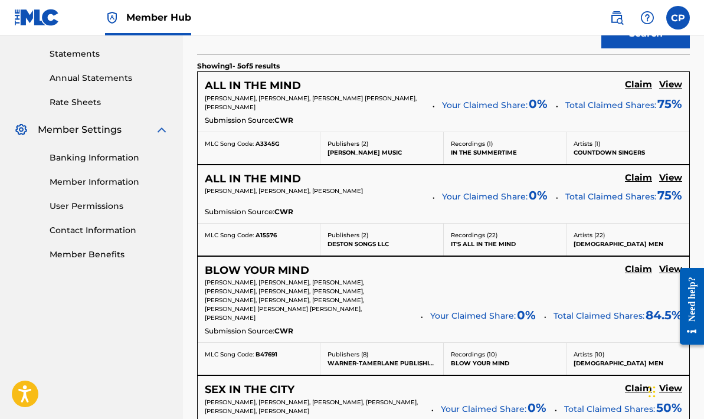
scroll to position [396, 0]
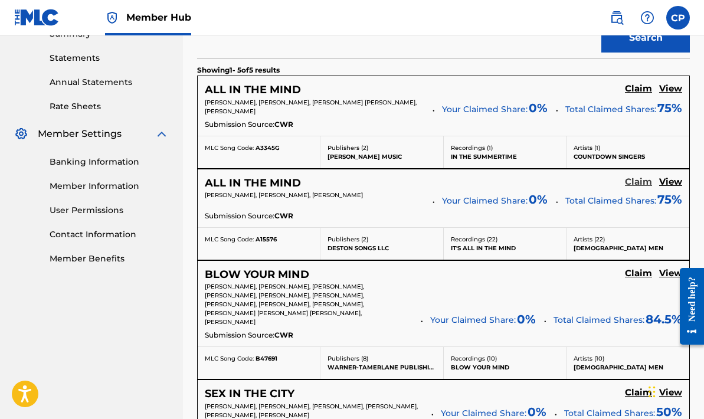
click at [644, 184] on h5 "Claim" at bounding box center [638, 181] width 27 height 11
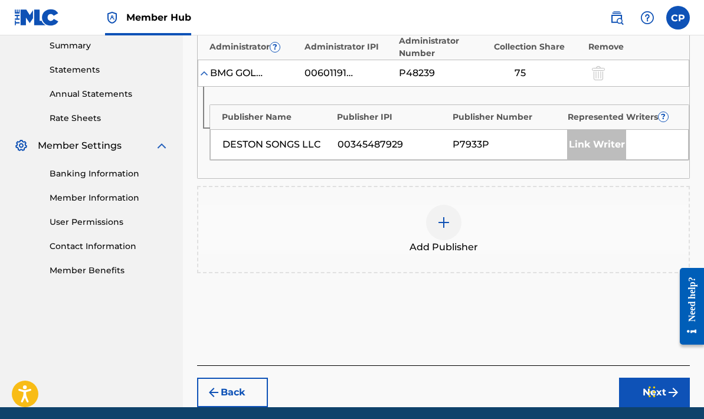
scroll to position [429, 0]
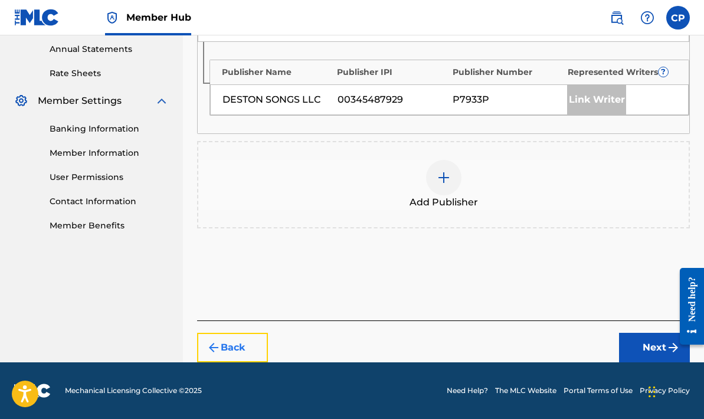
click at [228, 342] on button "Back" at bounding box center [232, 347] width 71 height 29
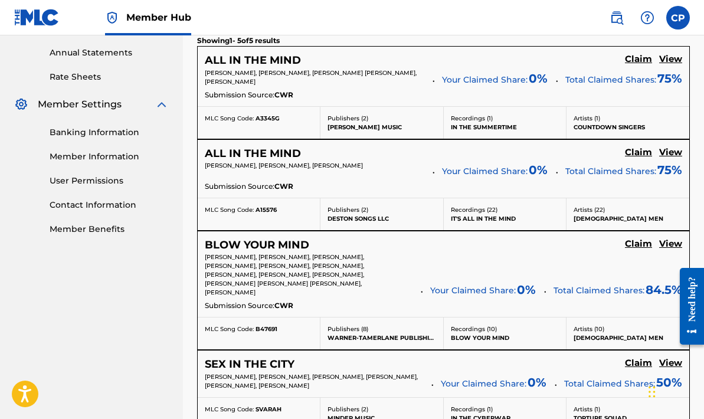
scroll to position [417, 0]
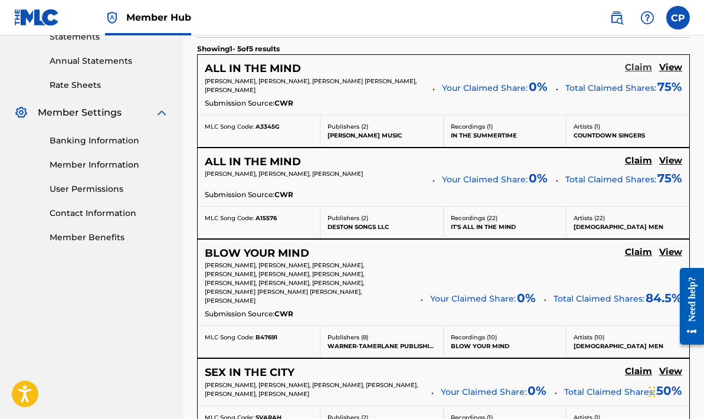
click at [639, 65] on h5 "Claim" at bounding box center [638, 67] width 27 height 11
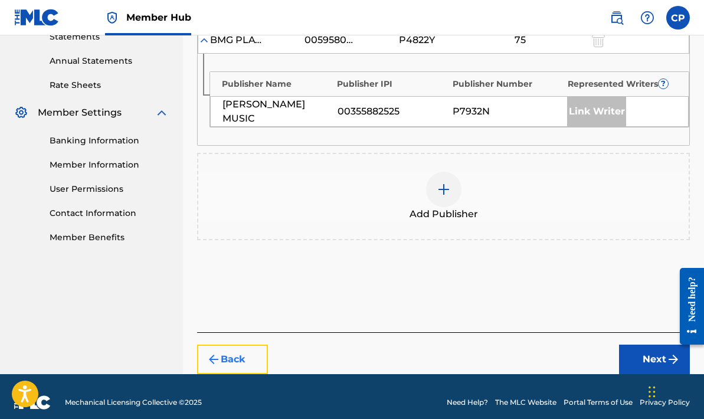
click at [248, 357] on button "Back" at bounding box center [232, 358] width 71 height 29
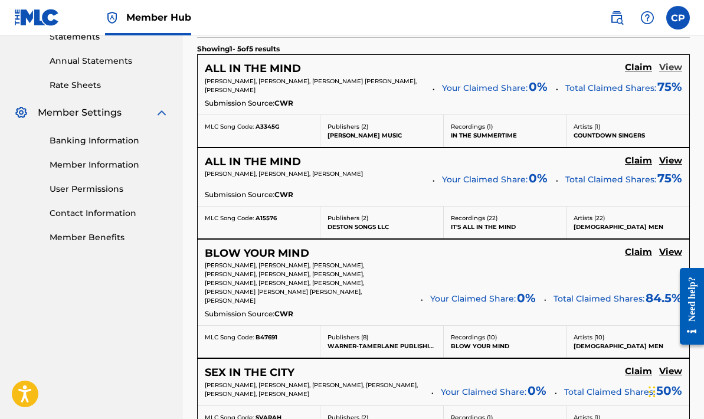
click at [672, 70] on h5 "View" at bounding box center [670, 67] width 23 height 11
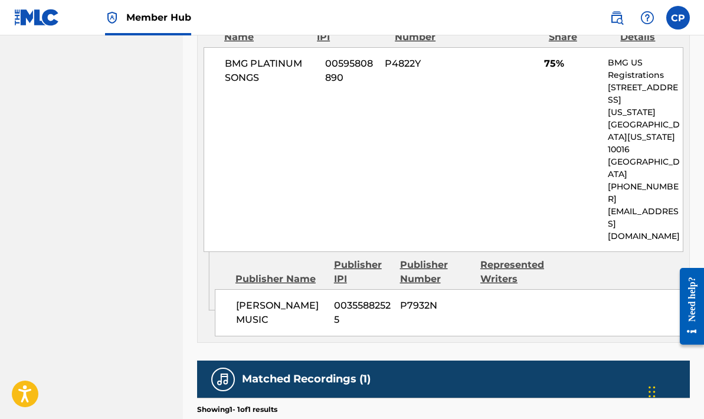
scroll to position [734, 0]
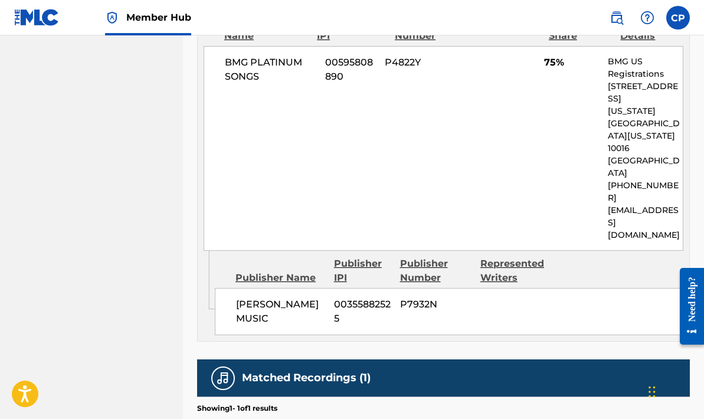
click at [511, 257] on div "Represented Writers" at bounding box center [515, 271] width 71 height 28
click at [509, 257] on div "Represented Writers" at bounding box center [515, 271] width 71 height 28
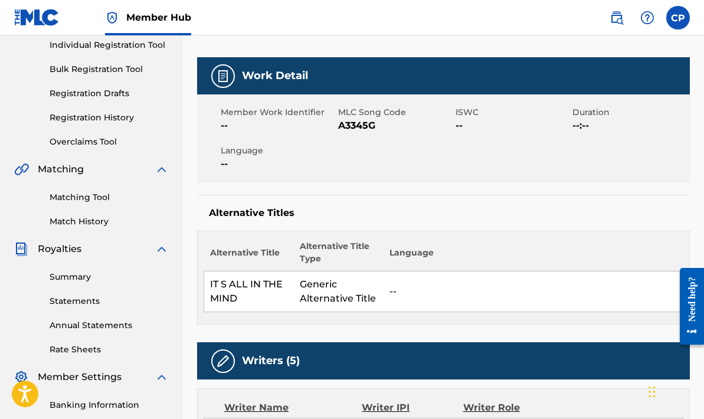
scroll to position [0, 0]
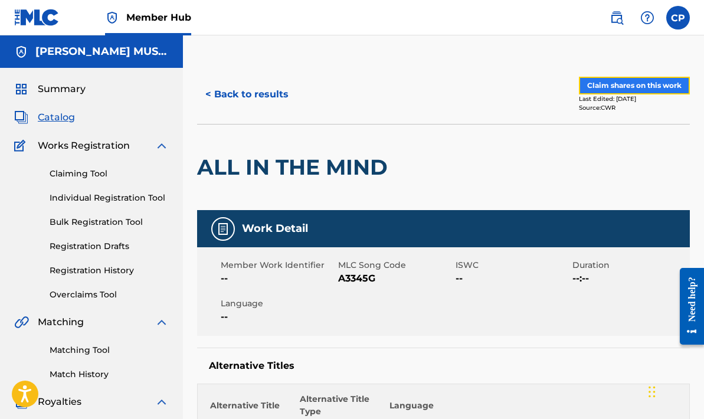
click at [642, 84] on button "Claim shares on this work" at bounding box center [634, 86] width 111 height 18
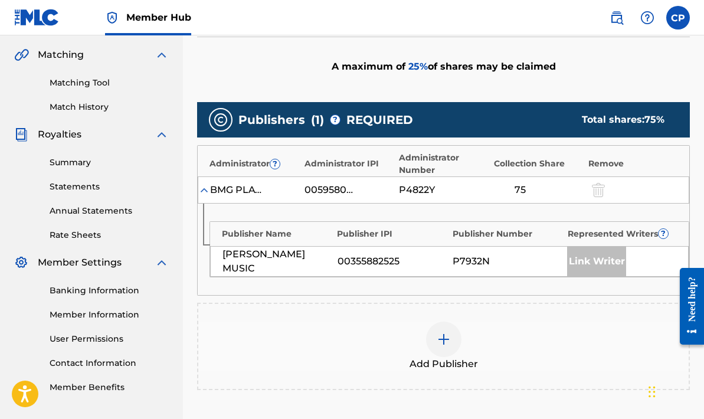
scroll to position [268, 0]
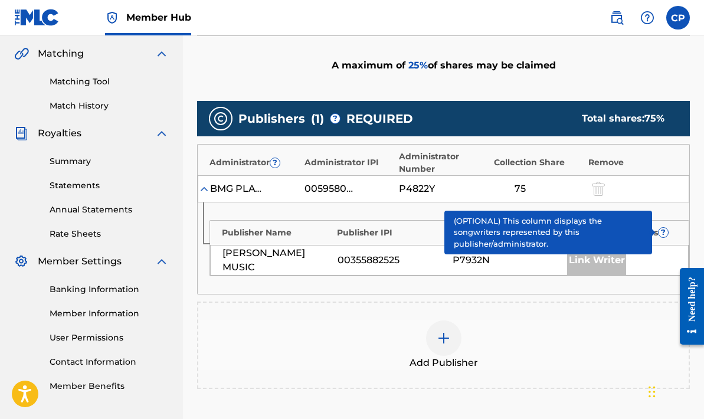
click at [663, 232] on span "?" at bounding box center [662, 232] width 9 height 9
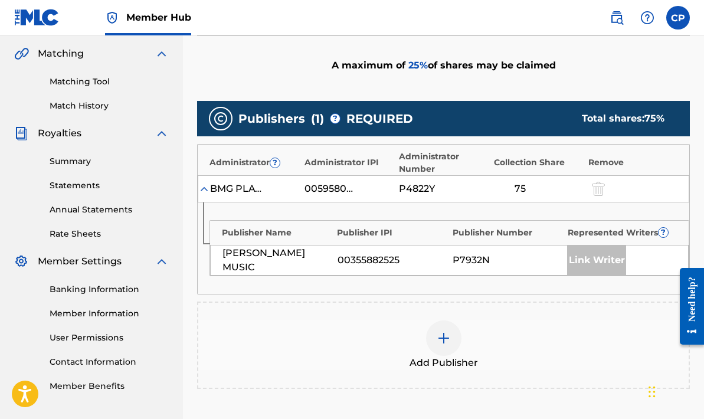
click at [606, 260] on div "Link Writer" at bounding box center [596, 259] width 59 height 29
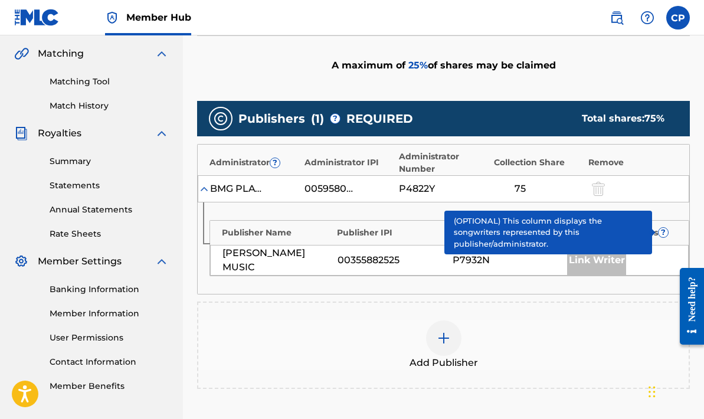
click at [664, 231] on span "?" at bounding box center [662, 232] width 9 height 9
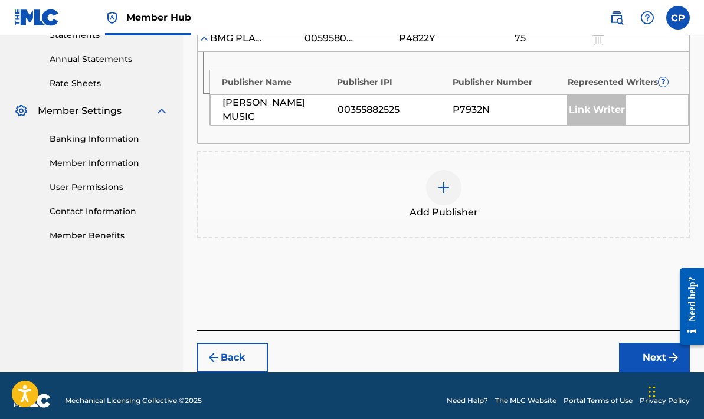
scroll to position [429, 0]
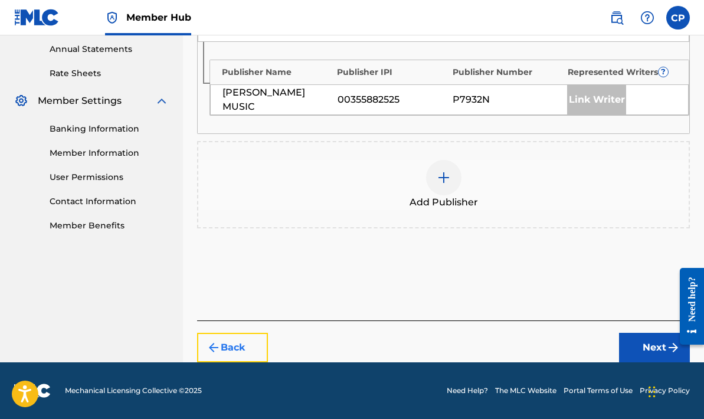
click at [222, 347] on button "Back" at bounding box center [232, 347] width 71 height 29
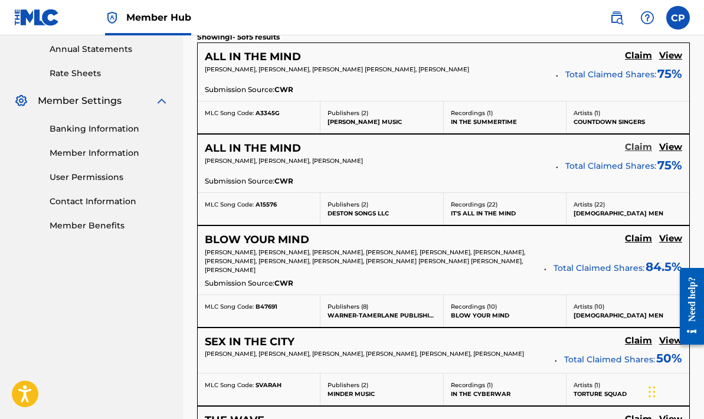
click at [639, 150] on h5 "Claim" at bounding box center [638, 147] width 27 height 11
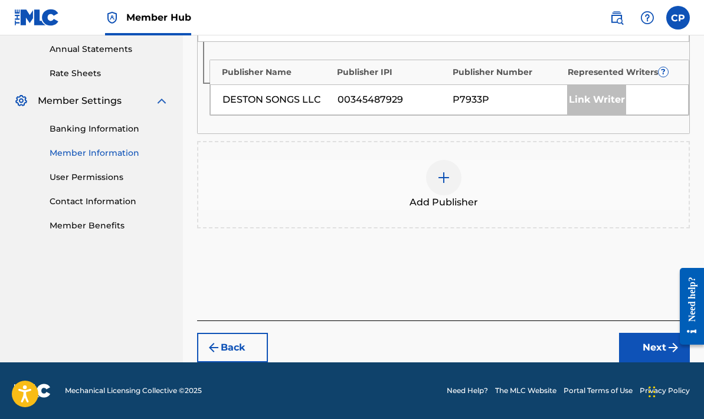
click at [113, 153] on link "Member Information" at bounding box center [109, 153] width 119 height 12
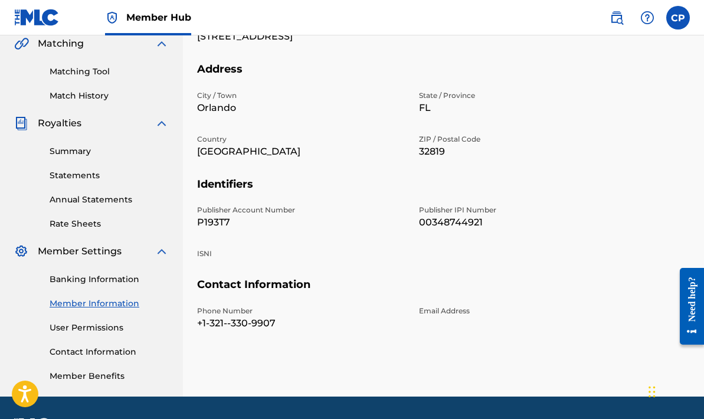
scroll to position [313, 0]
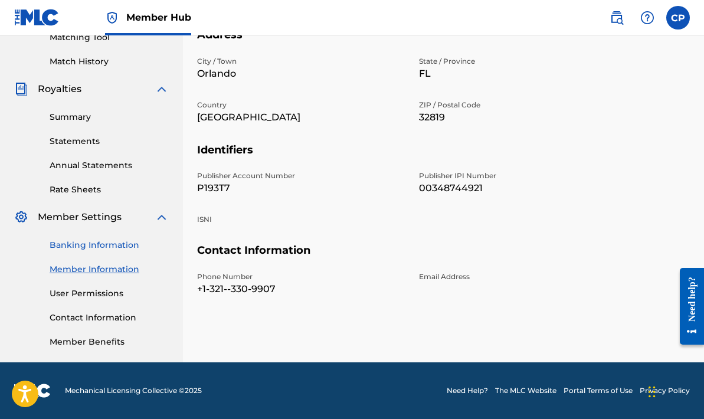
click at [104, 245] on link "Banking Information" at bounding box center [109, 245] width 119 height 12
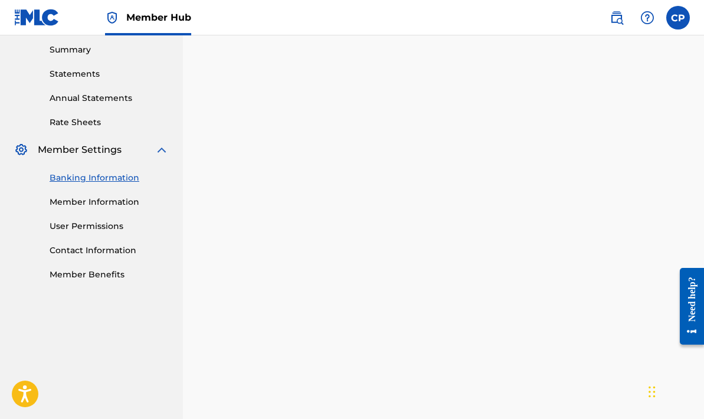
scroll to position [384, 0]
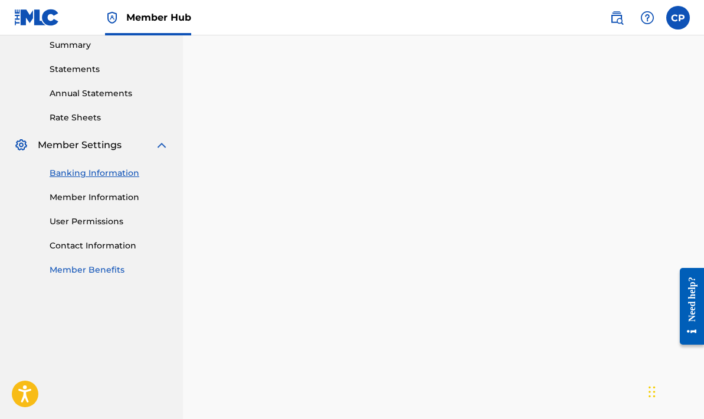
click at [107, 270] on link "Member Benefits" at bounding box center [109, 270] width 119 height 12
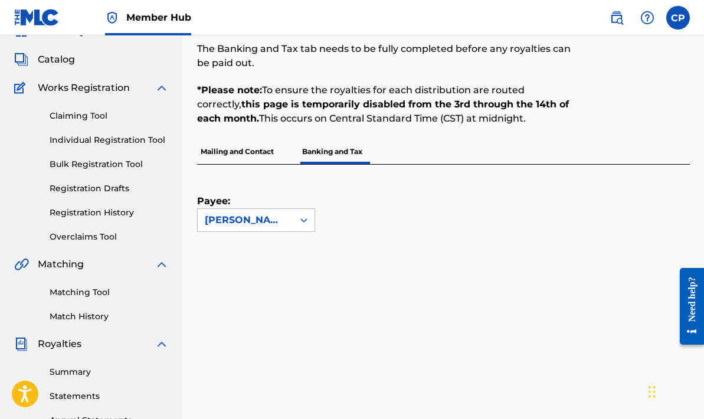
scroll to position [0, 0]
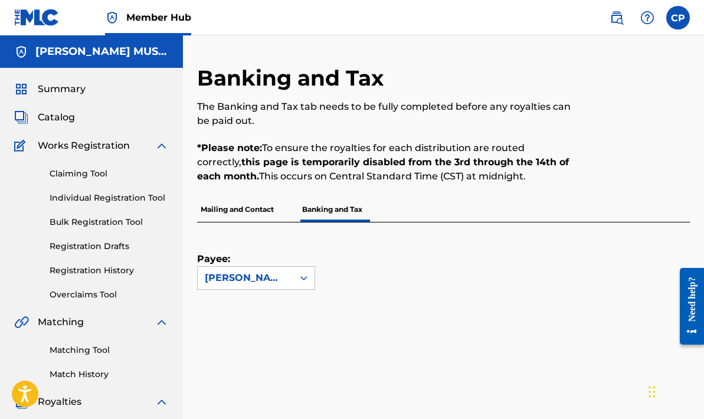
click at [68, 146] on span "Works Registration" at bounding box center [84, 146] width 92 height 14
click at [77, 174] on link "Claiming Tool" at bounding box center [109, 173] width 119 height 12
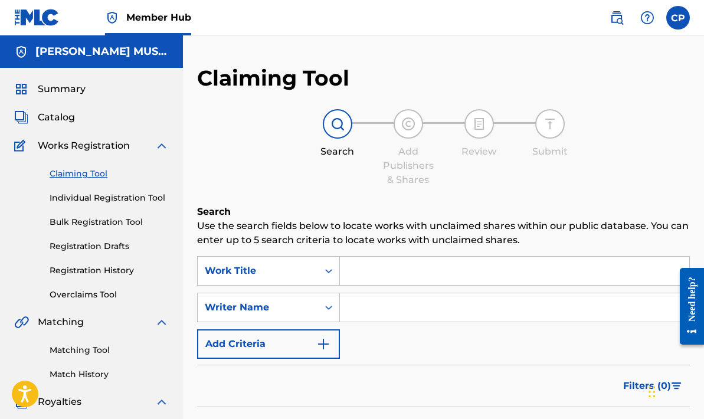
click at [354, 267] on input "Search Form" at bounding box center [514, 271] width 349 height 28
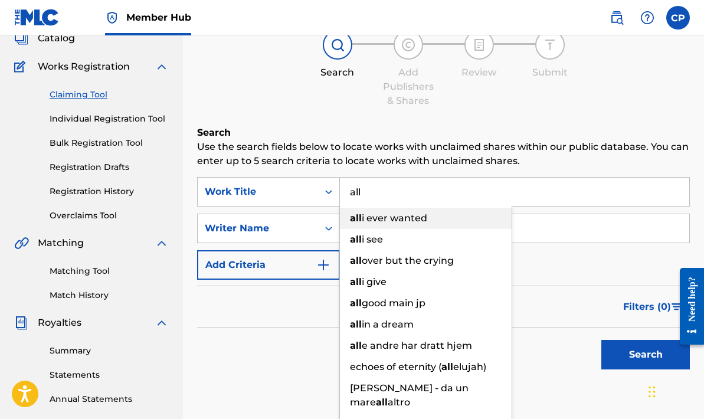
scroll to position [80, 0]
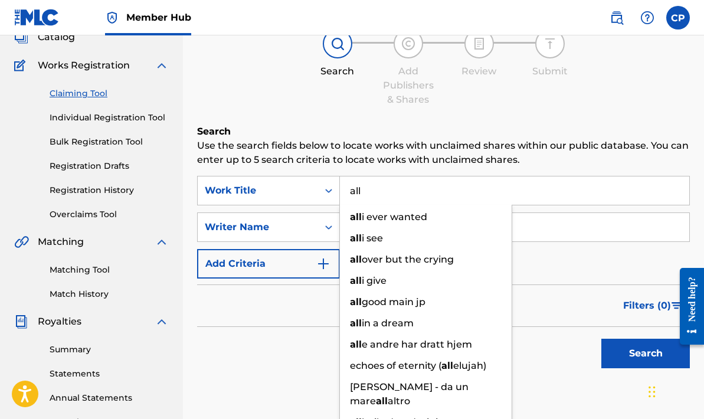
click at [368, 192] on input "all" at bounding box center [514, 190] width 349 height 28
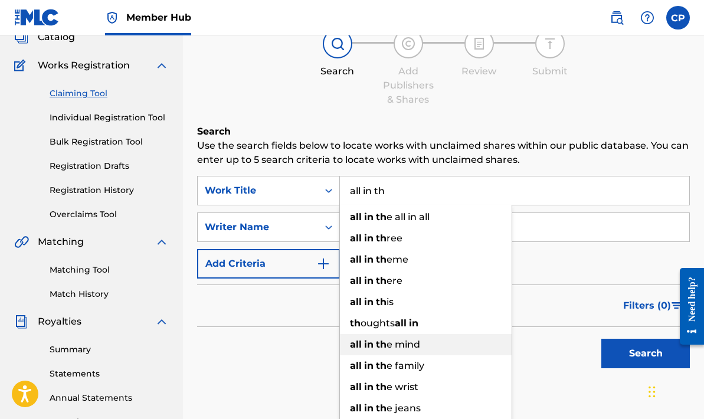
click at [410, 344] on span "e mind" at bounding box center [403, 343] width 34 height 11
type input "all in the mind"
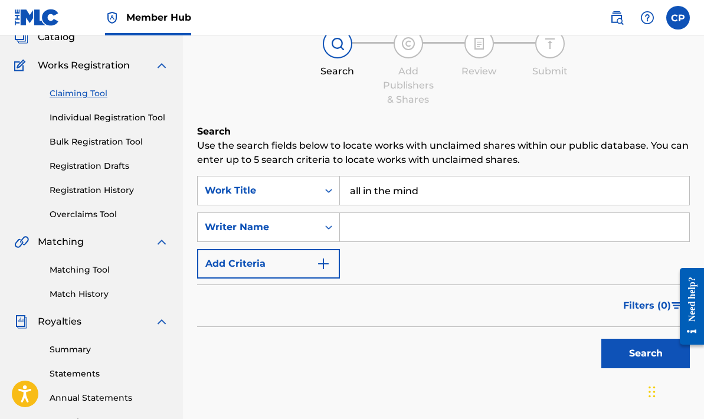
click at [356, 230] on input "Search Form" at bounding box center [514, 227] width 349 height 28
type input "[PERSON_NAME]"
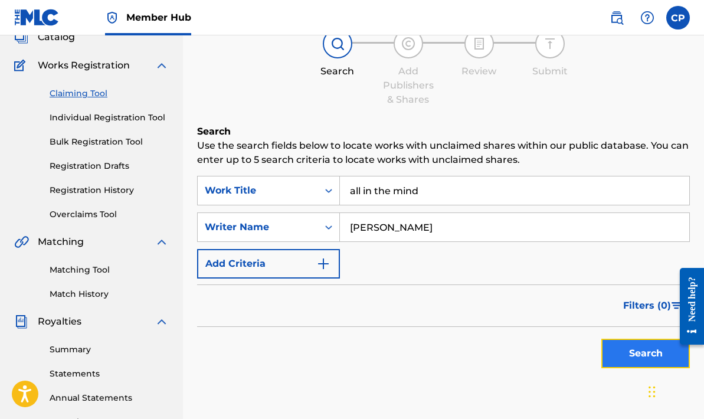
click at [652, 347] on button "Search" at bounding box center [645, 352] width 88 height 29
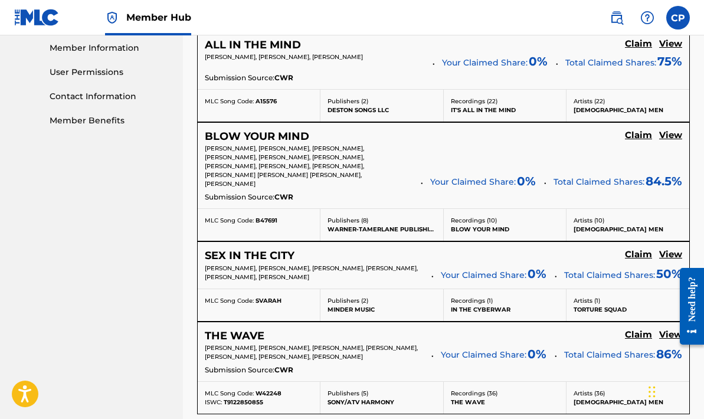
scroll to position [535, 0]
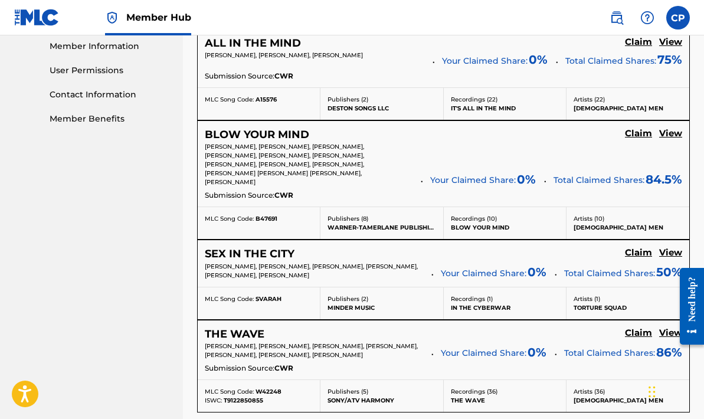
click at [586, 223] on p "BAHA MEN" at bounding box center [627, 227] width 109 height 9
click at [669, 132] on h5 "View" at bounding box center [670, 133] width 23 height 11
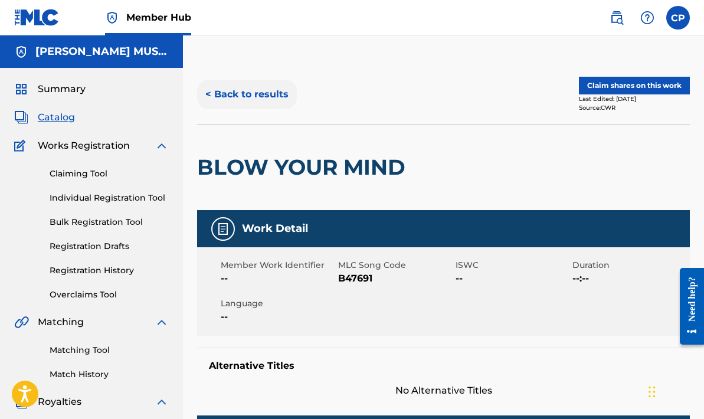
click at [226, 91] on button "< Back to results" at bounding box center [247, 94] width 100 height 29
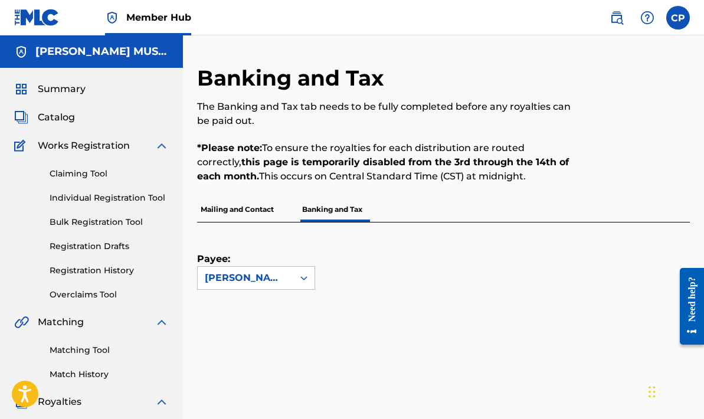
click at [241, 211] on p "Mailing and Contact" at bounding box center [237, 209] width 80 height 25
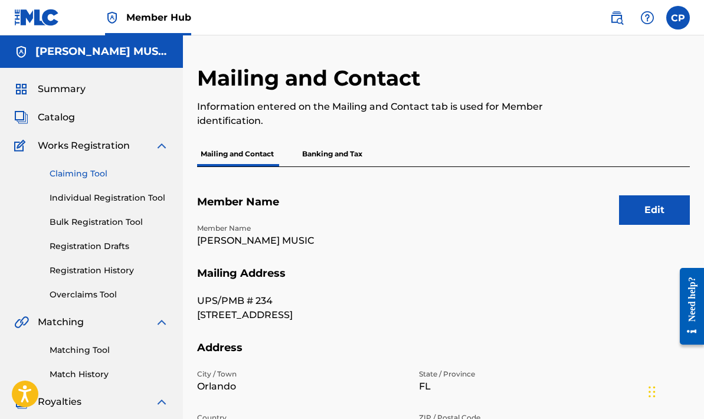
click at [93, 177] on link "Claiming Tool" at bounding box center [109, 173] width 119 height 12
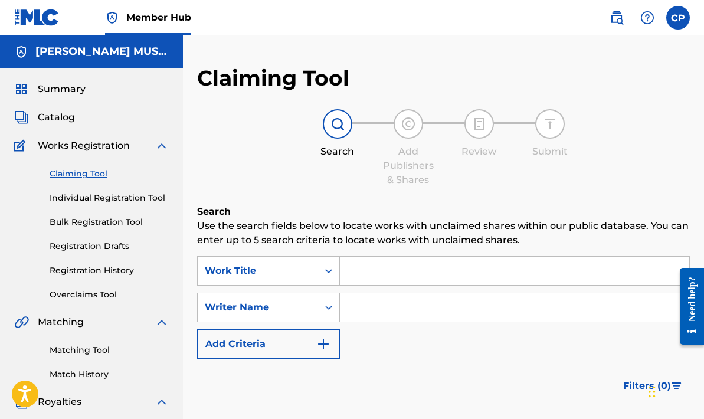
click at [344, 275] on input "Search Form" at bounding box center [514, 271] width 349 height 28
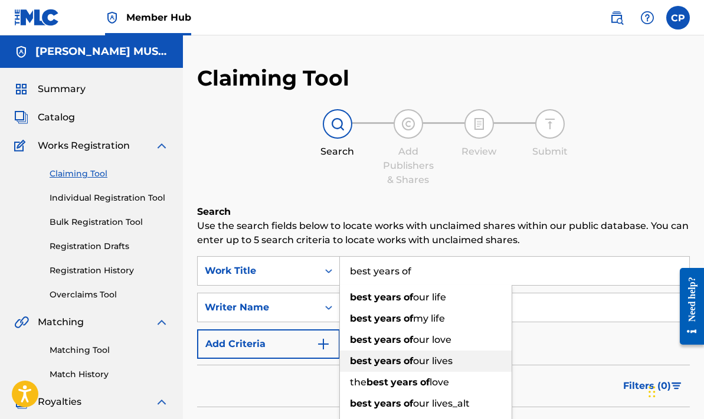
click at [392, 360] on strong "years" at bounding box center [387, 360] width 27 height 11
type input "best years of our lives"
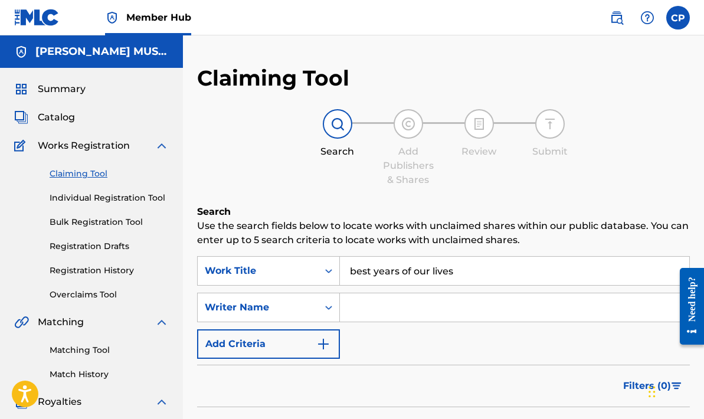
click at [361, 314] on input "Search Form" at bounding box center [514, 307] width 349 height 28
type input "[PERSON_NAME]"
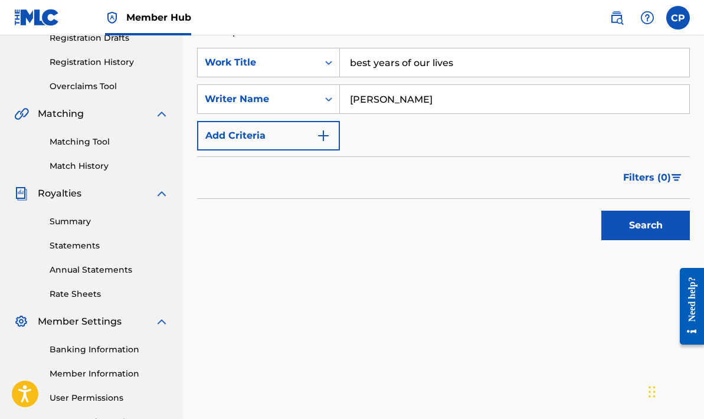
scroll to position [218, 0]
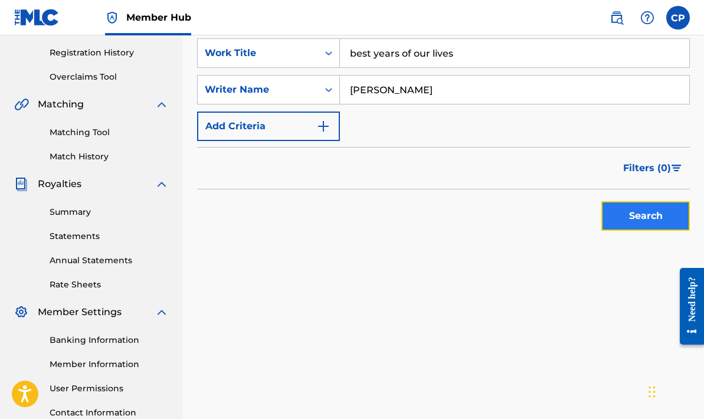
click at [637, 212] on button "Search" at bounding box center [645, 215] width 88 height 29
click at [636, 212] on button "Search" at bounding box center [645, 215] width 88 height 29
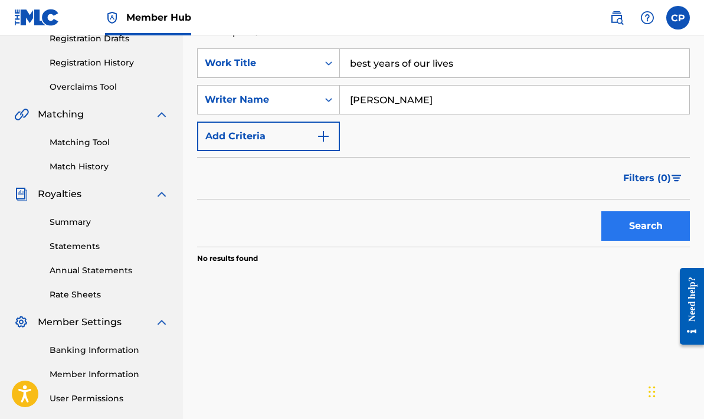
scroll to position [209, 0]
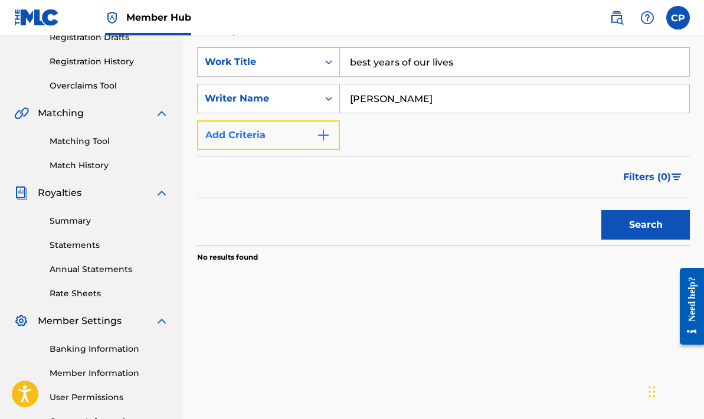
click at [325, 136] on img "Search Form" at bounding box center [323, 135] width 14 height 14
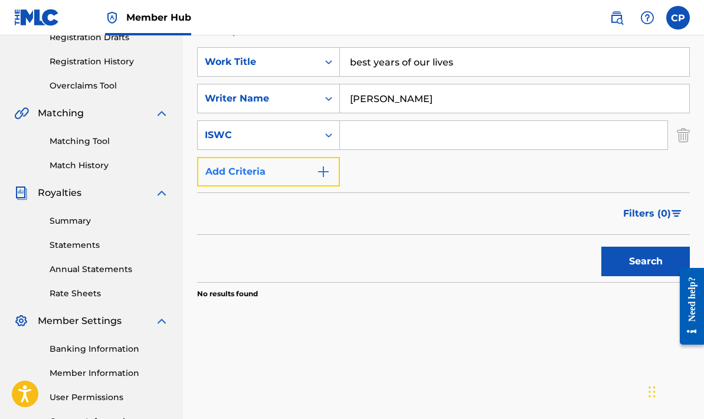
click at [324, 171] on img "Search Form" at bounding box center [323, 172] width 14 height 14
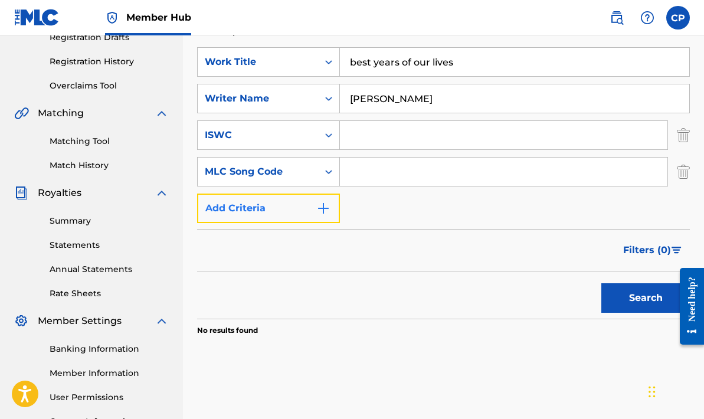
click at [324, 205] on img "Search Form" at bounding box center [323, 208] width 14 height 14
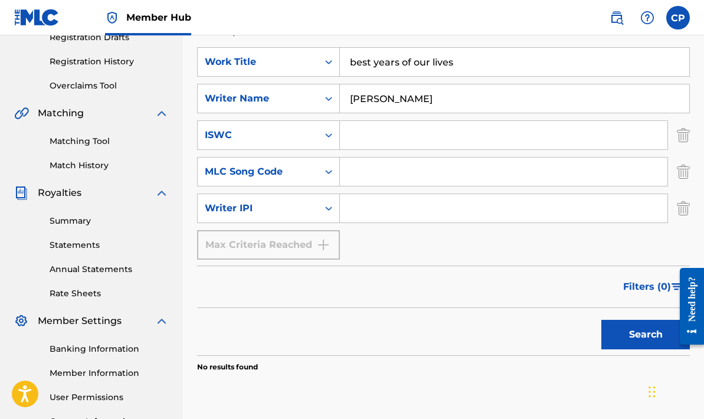
click at [349, 207] on input "Search Form" at bounding box center [503, 208] width 327 height 28
type input "356941435"
click at [635, 333] on button "Search" at bounding box center [645, 334] width 88 height 29
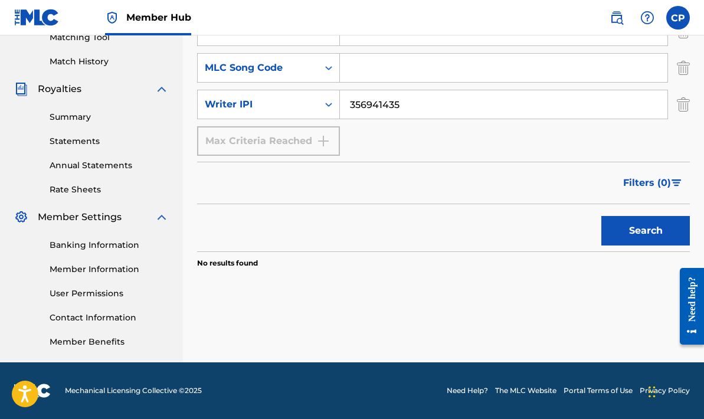
scroll to position [0, 0]
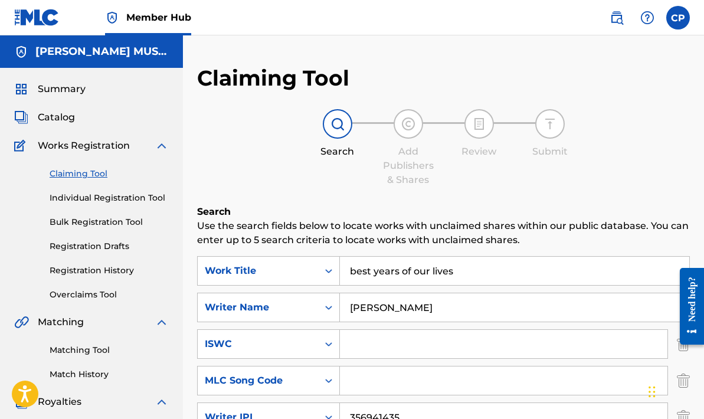
click at [76, 173] on link "Claiming Tool" at bounding box center [109, 173] width 119 height 12
click at [459, 269] on input "best years of our lives" at bounding box center [514, 271] width 349 height 28
type input "b"
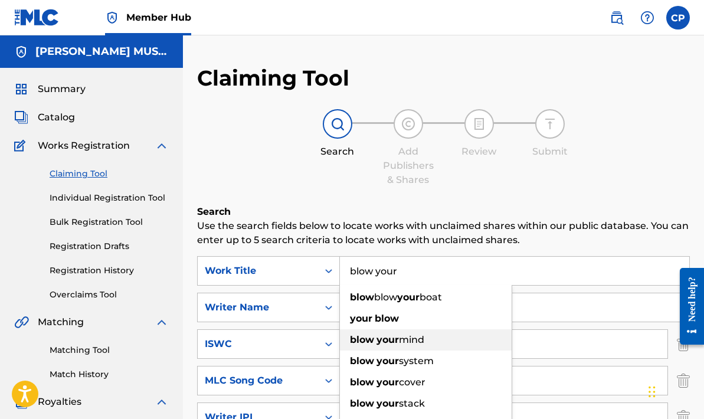
click at [412, 337] on span "mind" at bounding box center [411, 339] width 25 height 11
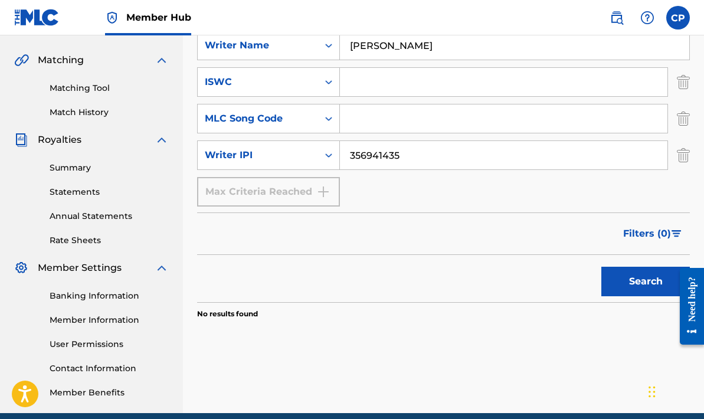
scroll to position [313, 0]
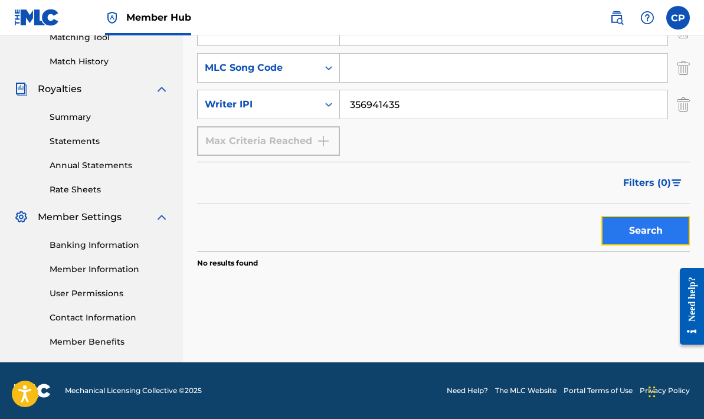
click at [646, 229] on button "Search" at bounding box center [645, 230] width 88 height 29
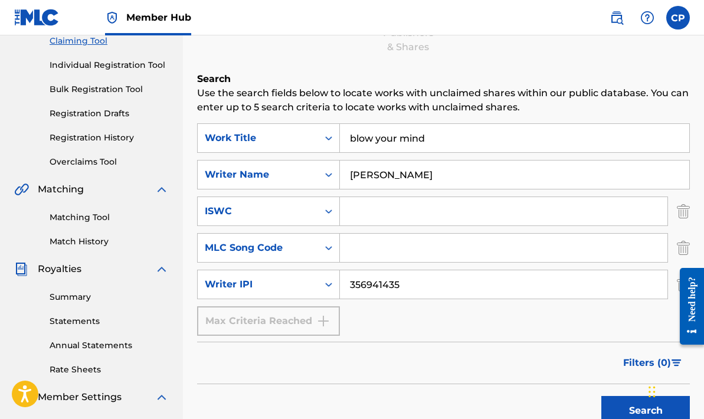
scroll to position [131, 0]
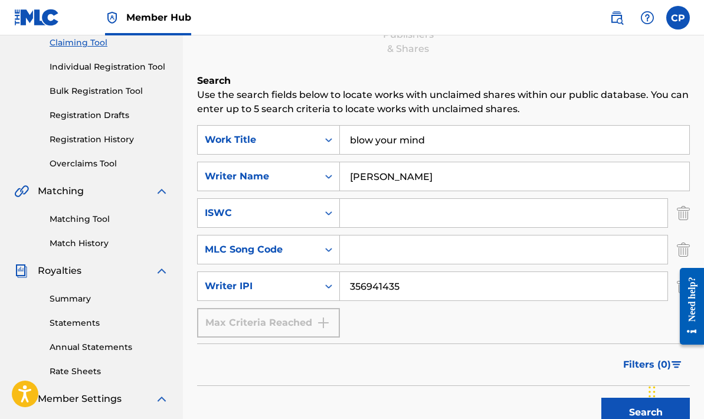
click at [432, 140] on input "blow your mind" at bounding box center [514, 140] width 349 height 28
type input "b"
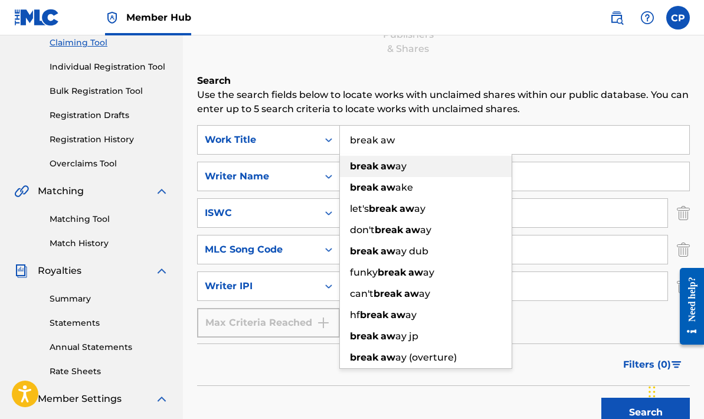
click at [391, 163] on strong "aw" at bounding box center [387, 165] width 15 height 11
type input "break away"
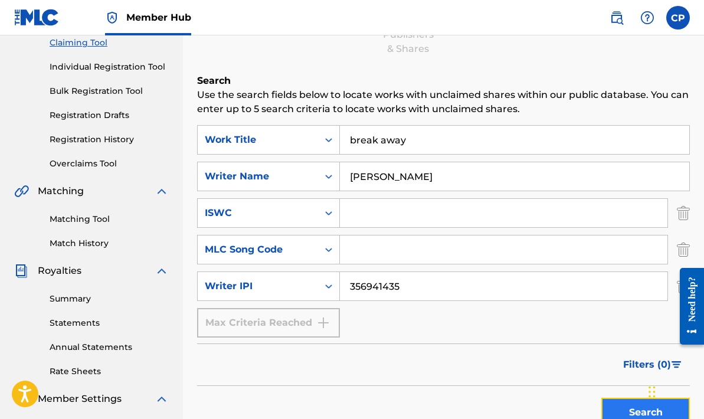
click at [625, 407] on button "Search" at bounding box center [645, 411] width 88 height 29
click at [636, 406] on button "Search" at bounding box center [645, 411] width 88 height 29
click at [637, 407] on button "Search" at bounding box center [645, 411] width 88 height 29
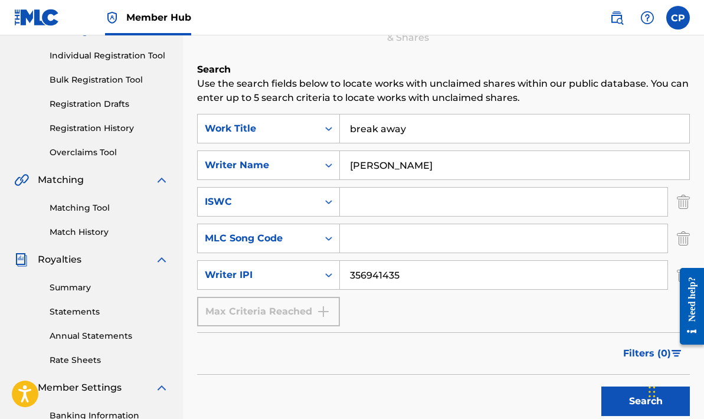
scroll to position [136, 0]
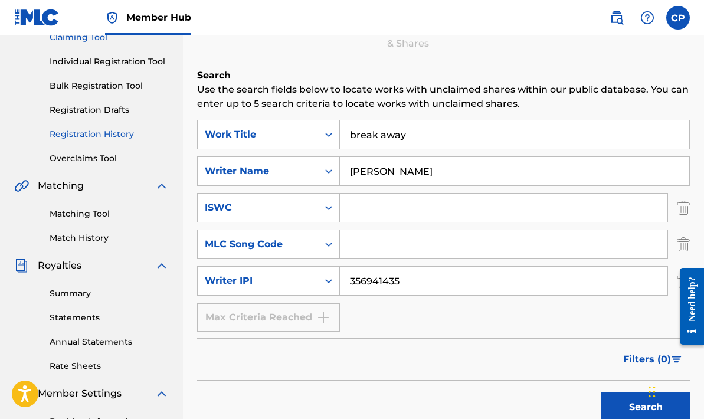
click at [121, 134] on link "Registration History" at bounding box center [109, 134] width 119 height 12
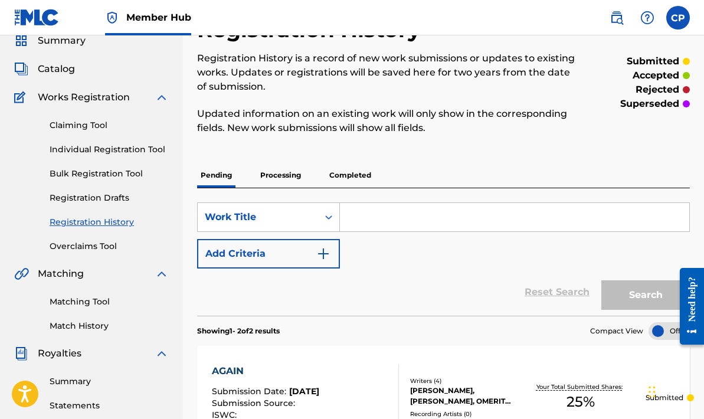
scroll to position [47, 0]
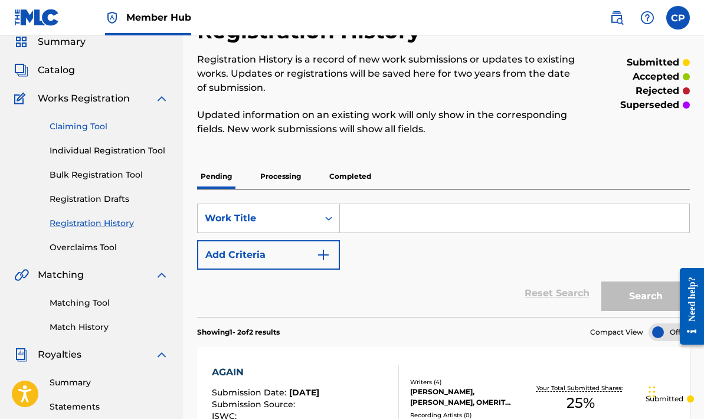
click at [76, 123] on link "Claiming Tool" at bounding box center [109, 126] width 119 height 12
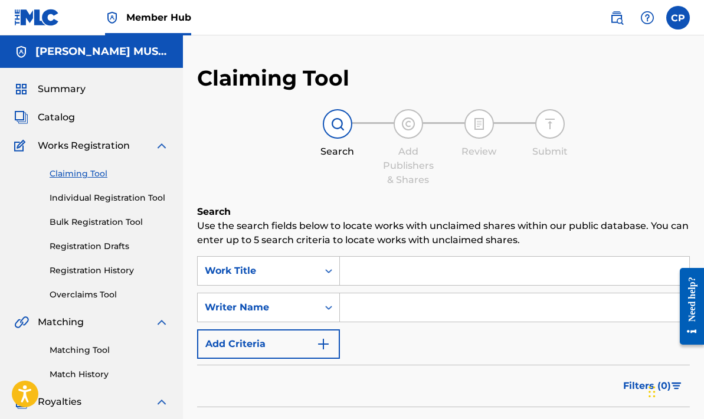
click at [353, 267] on input "Search Form" at bounding box center [514, 271] width 349 height 28
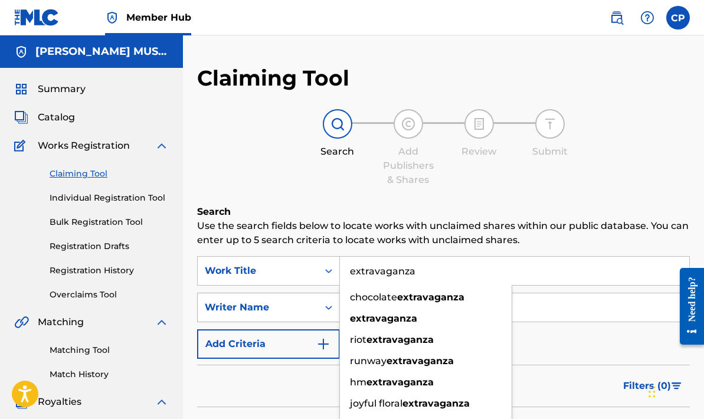
type input "extravaganza"
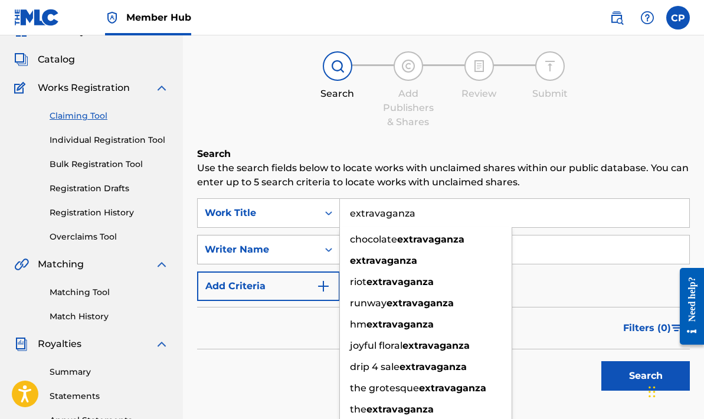
click at [330, 264] on div "Writer Name" at bounding box center [268, 249] width 143 height 29
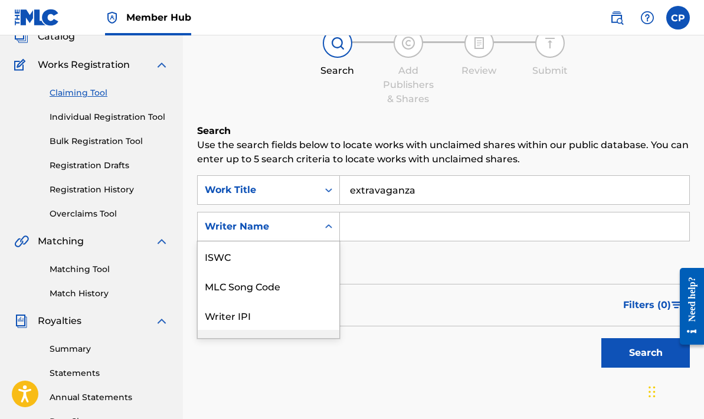
scroll to position [29, 0]
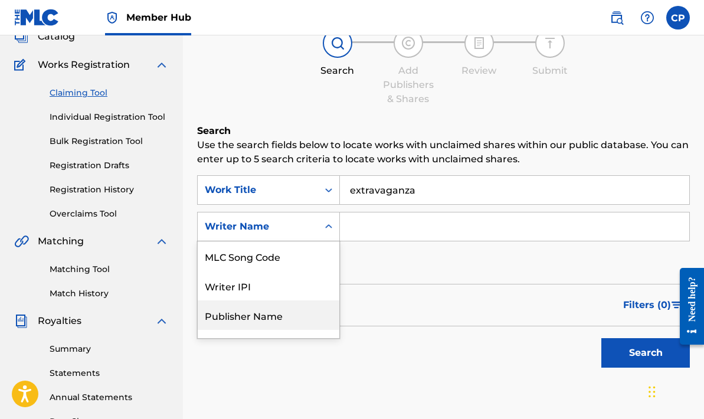
click at [357, 228] on input "Search Form" at bounding box center [514, 226] width 349 height 28
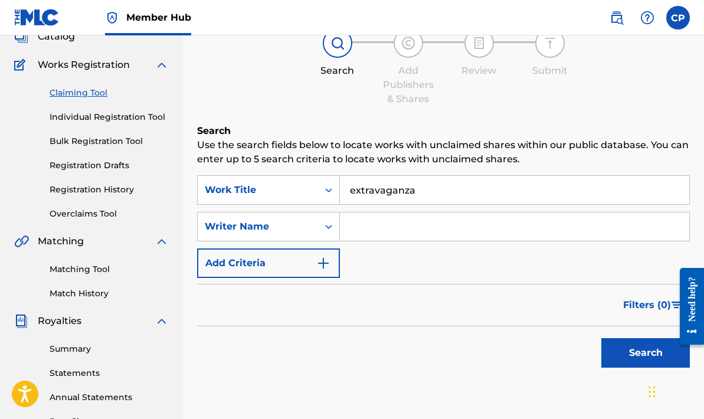
type input "[PERSON_NAME]"
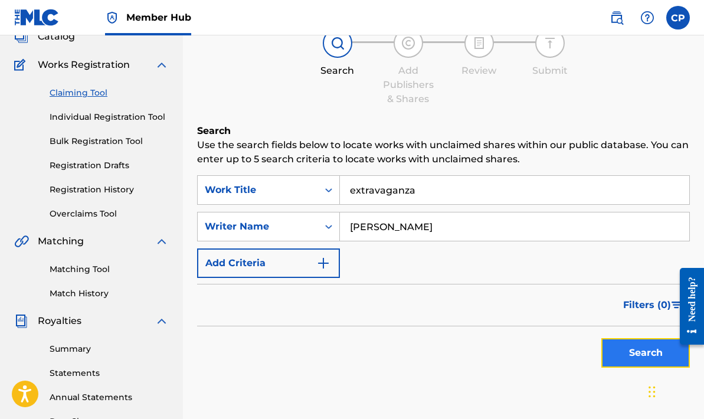
click at [638, 353] on button "Search" at bounding box center [645, 352] width 88 height 29
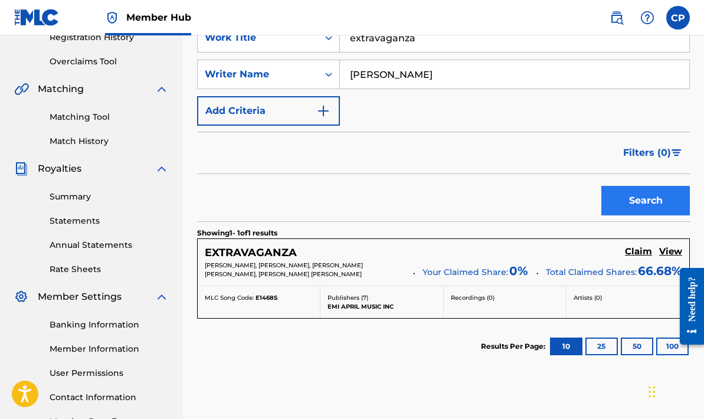
scroll to position [313, 0]
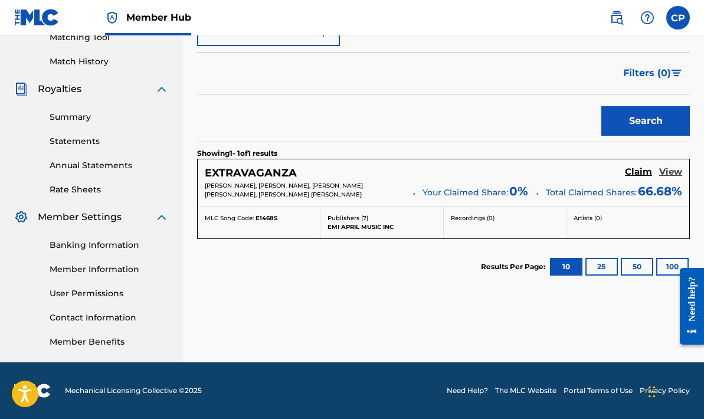
click at [665, 169] on h5 "View" at bounding box center [670, 171] width 23 height 11
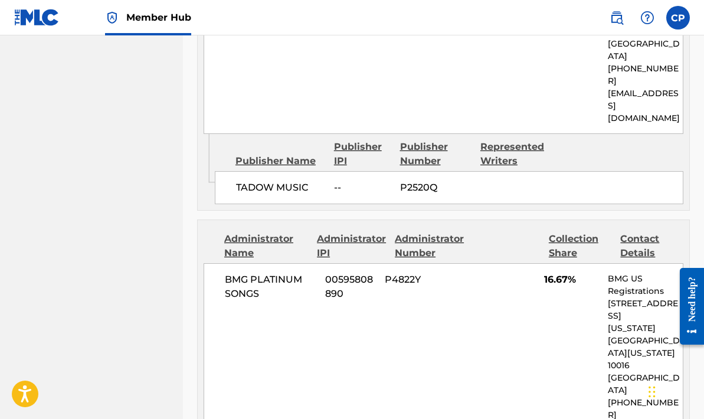
scroll to position [1049, 0]
click at [498, 139] on div "Represented Writers" at bounding box center [515, 153] width 71 height 28
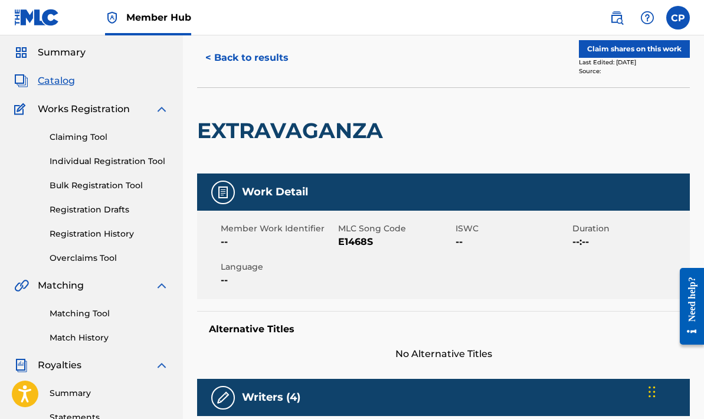
scroll to position [33, 0]
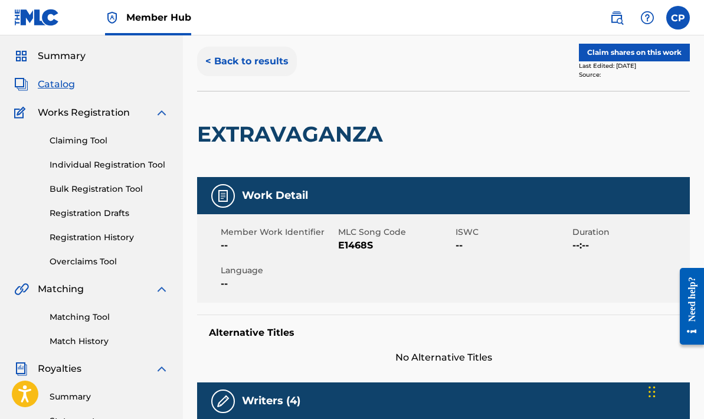
click at [252, 60] on button "< Back to results" at bounding box center [247, 61] width 100 height 29
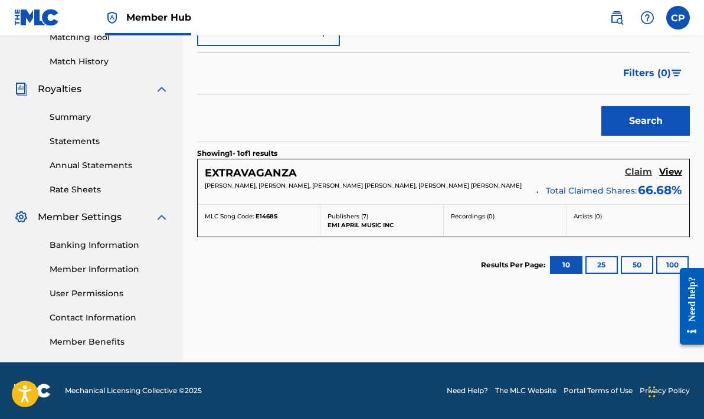
click at [637, 170] on h5 "Claim" at bounding box center [638, 171] width 27 height 11
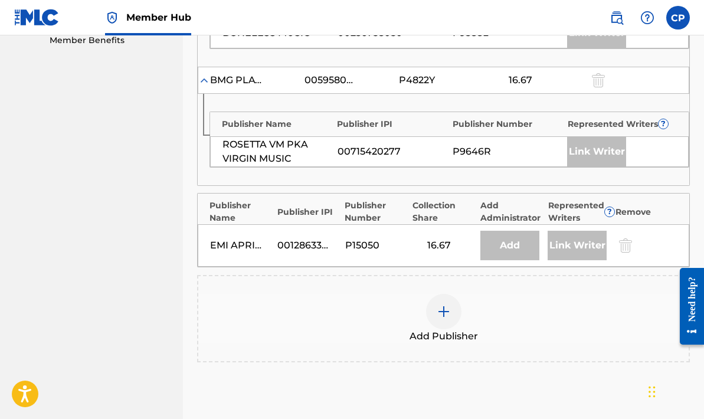
scroll to position [615, 0]
click at [443, 308] on img at bounding box center [443, 310] width 14 height 14
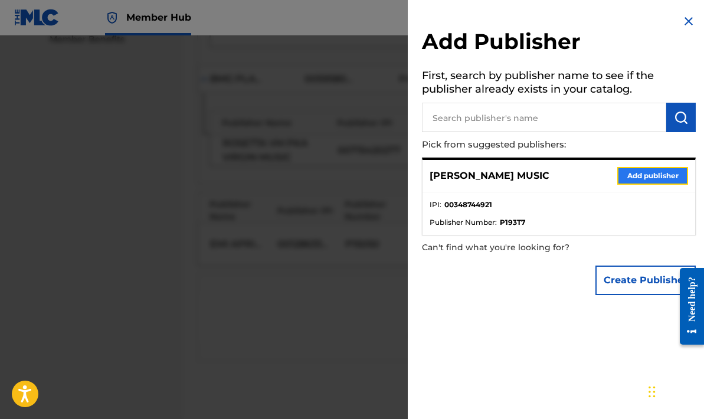
click at [631, 172] on button "Add publisher" at bounding box center [652, 176] width 71 height 18
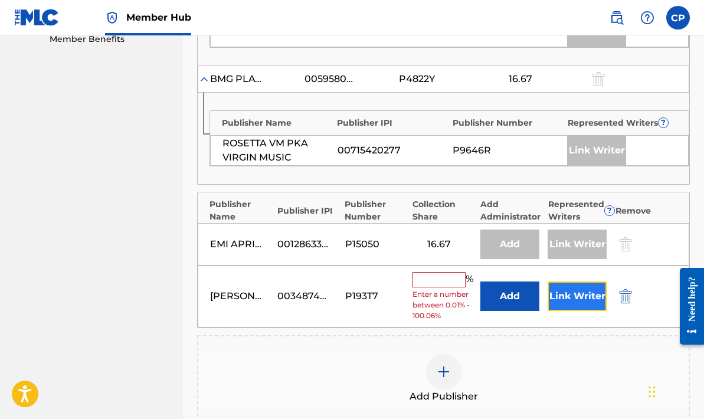
click at [561, 295] on button "Link Writer" at bounding box center [576, 295] width 59 height 29
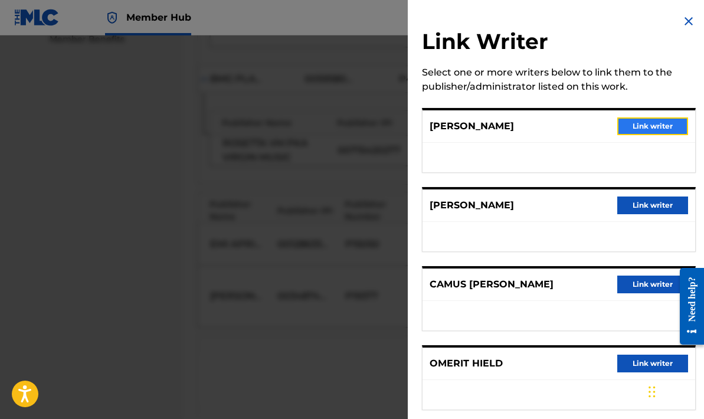
click at [653, 123] on button "Link writer" at bounding box center [652, 126] width 71 height 18
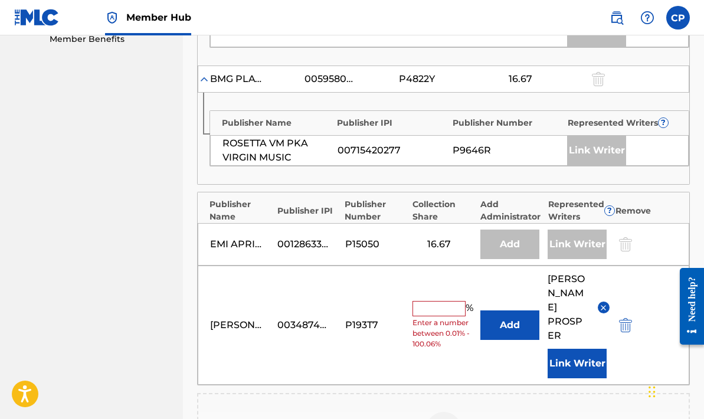
click at [422, 301] on input "text" at bounding box center [438, 308] width 53 height 15
type input "16.67"
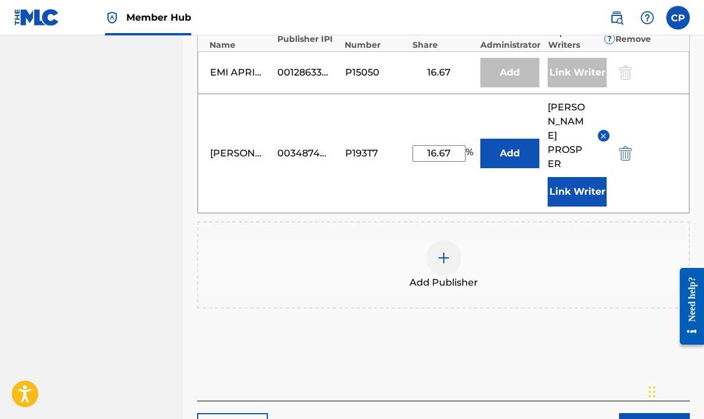
scroll to position [838, 0]
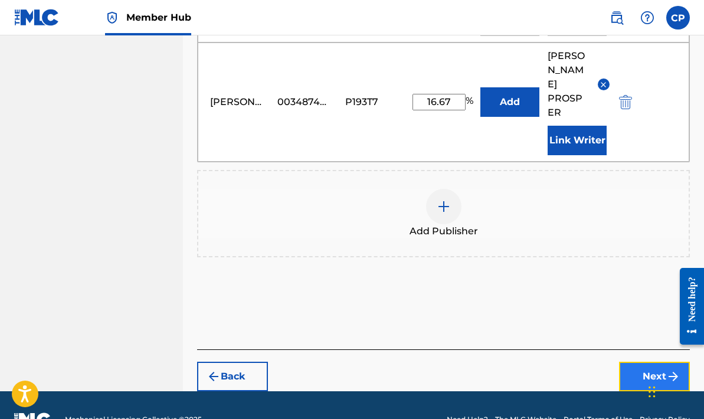
click at [651, 361] on button "Next" at bounding box center [654, 375] width 71 height 29
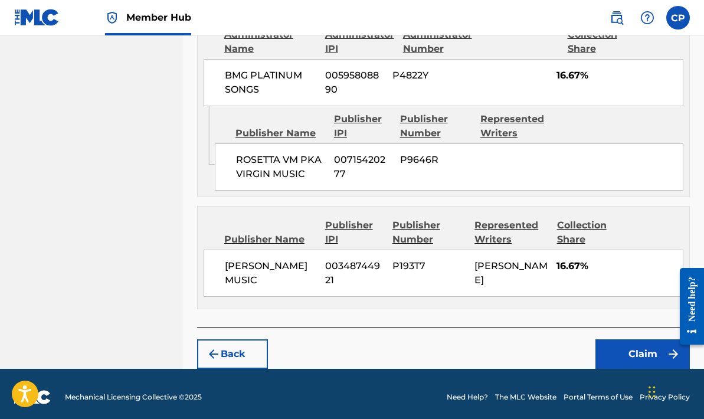
scroll to position [1015, 0]
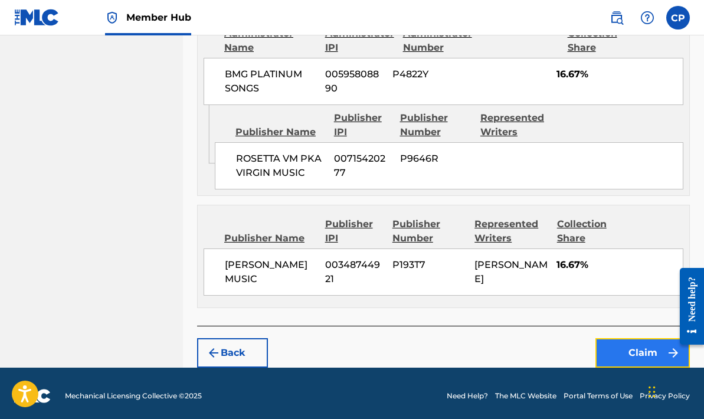
click at [639, 347] on button "Claim" at bounding box center [642, 352] width 94 height 29
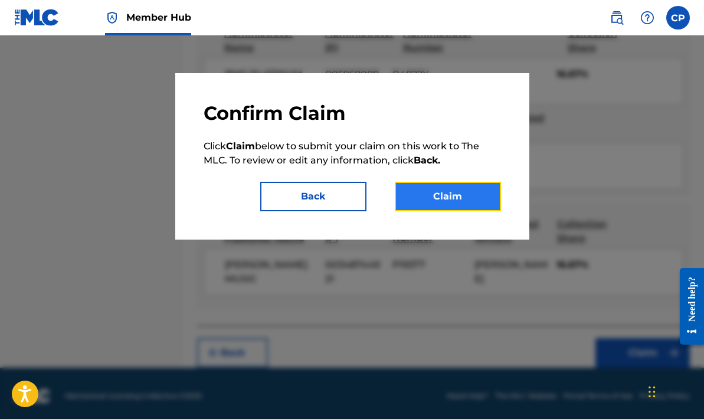
click at [437, 197] on button "Claim" at bounding box center [448, 196] width 106 height 29
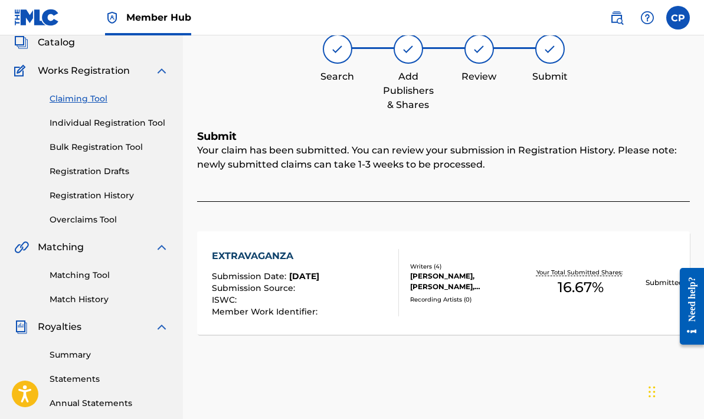
scroll to position [79, 0]
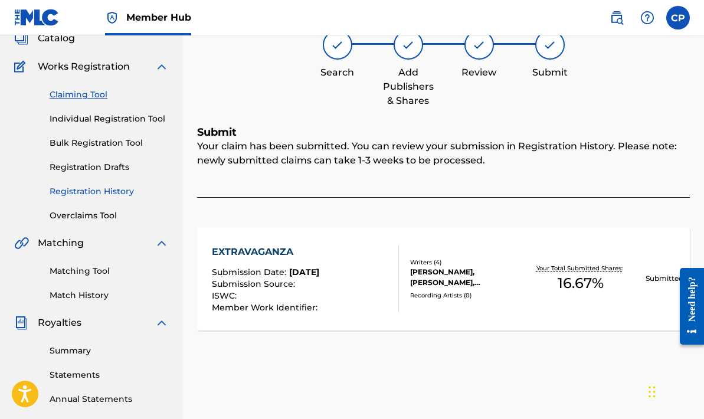
click at [118, 191] on link "Registration History" at bounding box center [109, 191] width 119 height 12
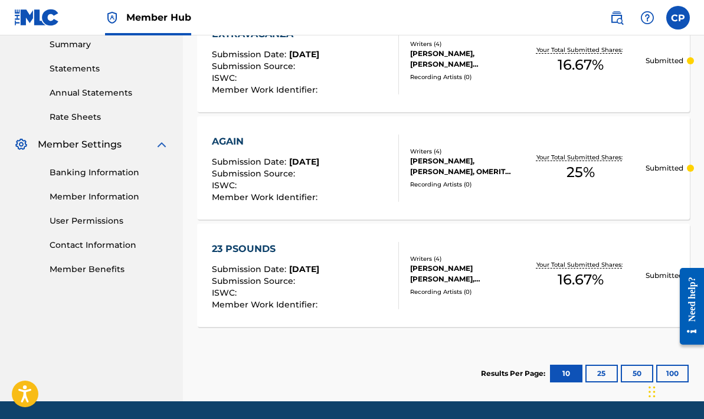
scroll to position [424, 0]
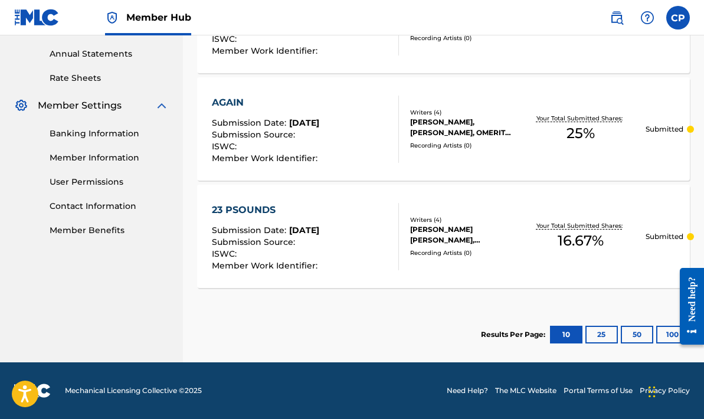
click at [320, 249] on div "ISWC :" at bounding box center [266, 255] width 109 height 12
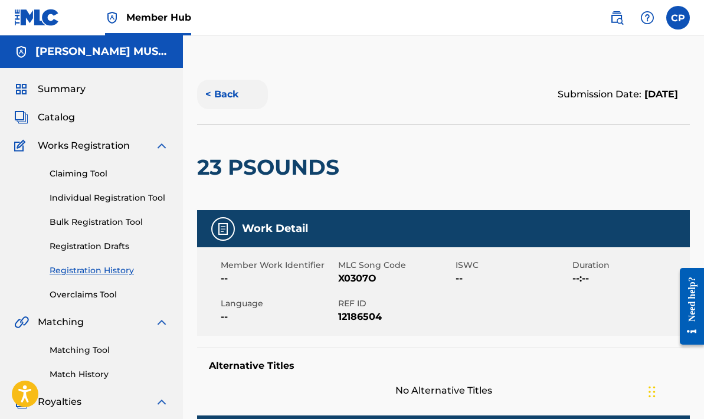
click at [224, 97] on button "< Back" at bounding box center [232, 94] width 71 height 29
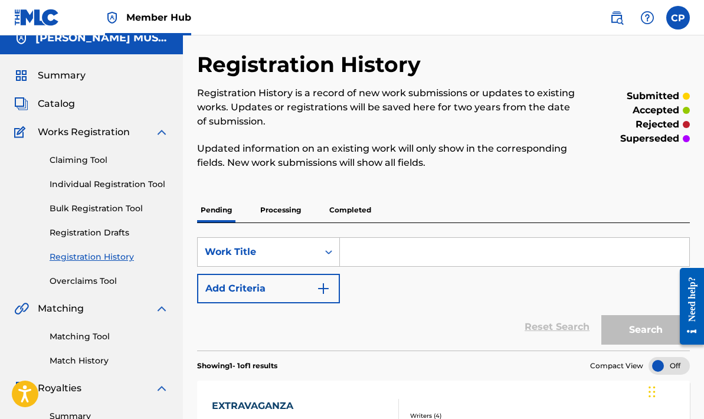
scroll to position [9, 0]
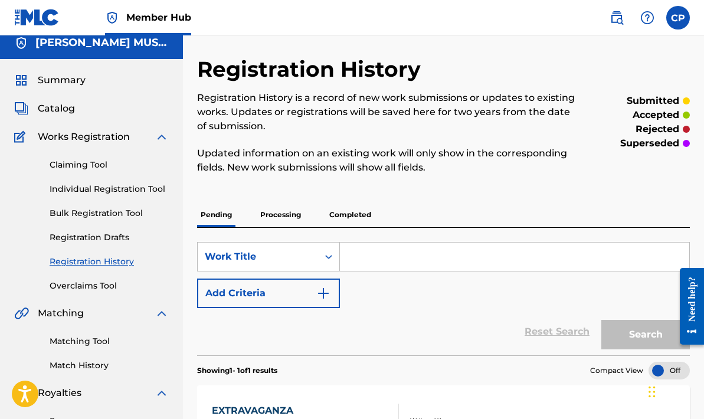
click at [280, 217] on p "Processing" at bounding box center [281, 214] width 48 height 25
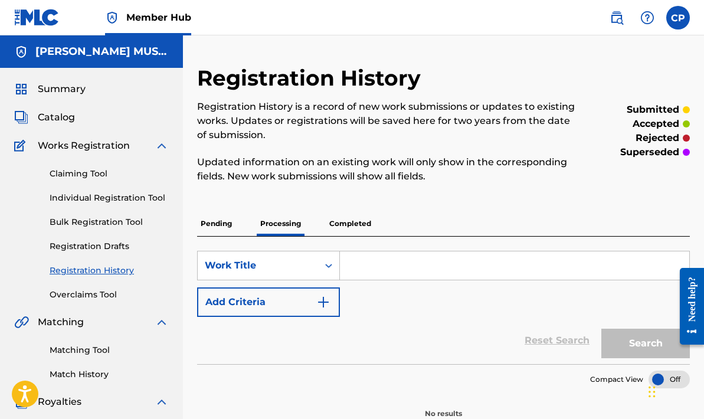
click at [221, 223] on p "Pending" at bounding box center [216, 223] width 38 height 25
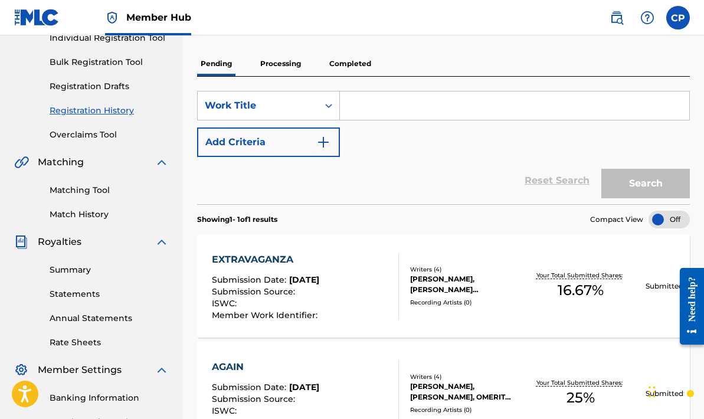
scroll to position [159, 0]
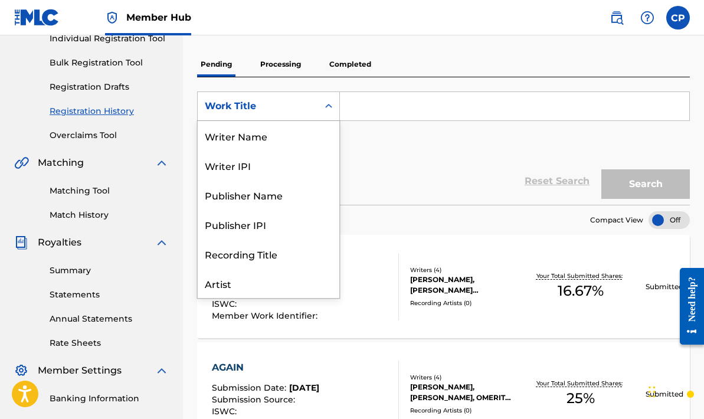
click at [331, 109] on icon "Search Form" at bounding box center [329, 106] width 12 height 12
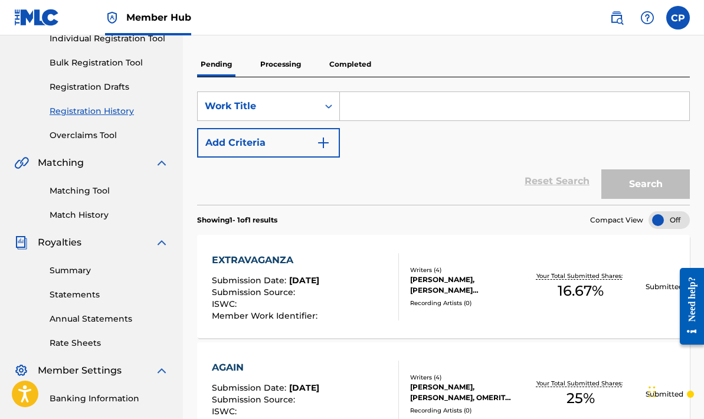
click at [376, 142] on div "SearchWithCriteria7c517cb5-1a0d-4cb6-8706-3b3bf4121122 Work Title Add Criteria" at bounding box center [443, 124] width 492 height 66
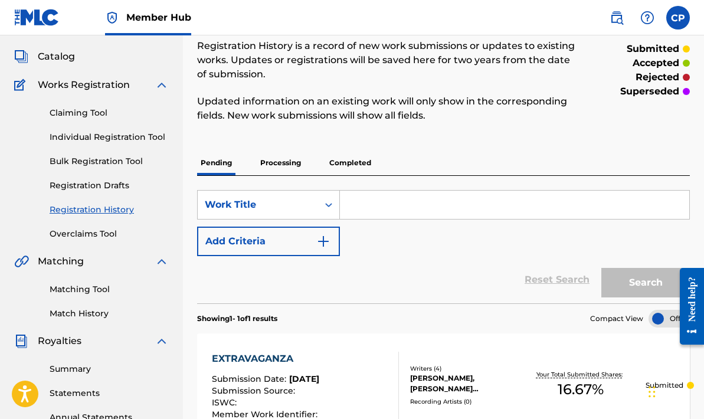
scroll to position [0, 0]
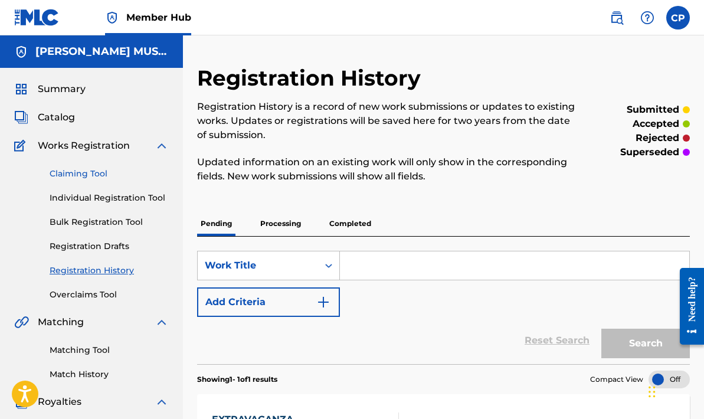
click at [91, 167] on link "Claiming Tool" at bounding box center [109, 173] width 119 height 12
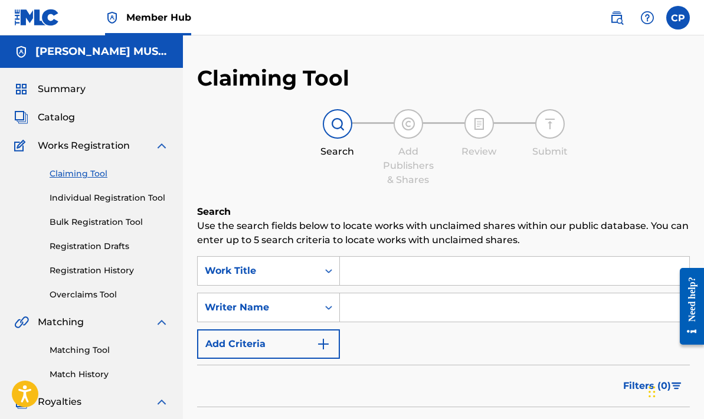
click at [345, 269] on input "Search Form" at bounding box center [514, 271] width 349 height 28
click at [110, 268] on link "Registration History" at bounding box center [109, 270] width 119 height 12
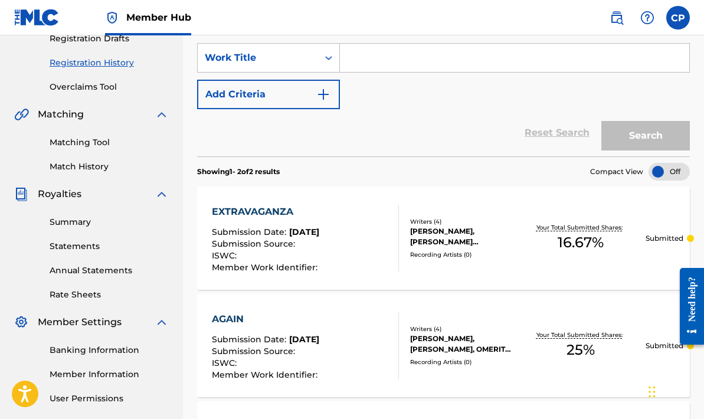
scroll to position [207, 0]
click at [349, 58] on input "Search Form" at bounding box center [514, 58] width 349 height 28
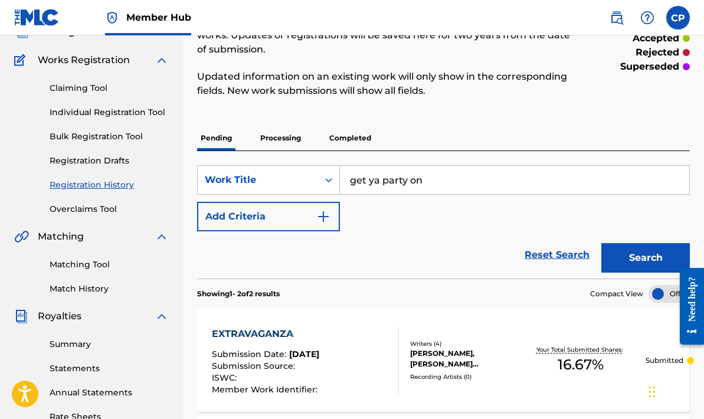
scroll to position [84, 0]
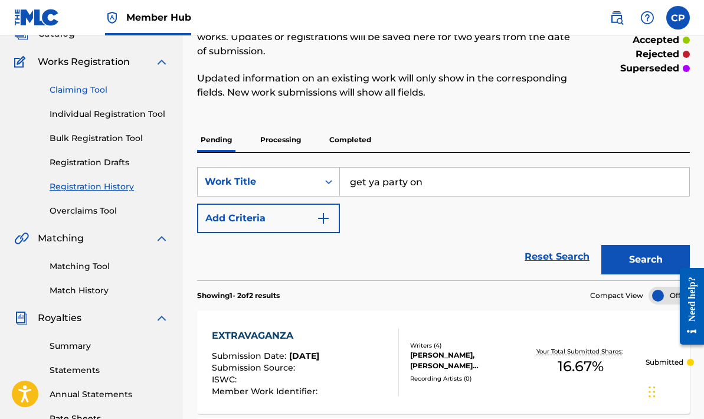
type input "get ya party on"
click at [93, 84] on link "Claiming Tool" at bounding box center [109, 90] width 119 height 12
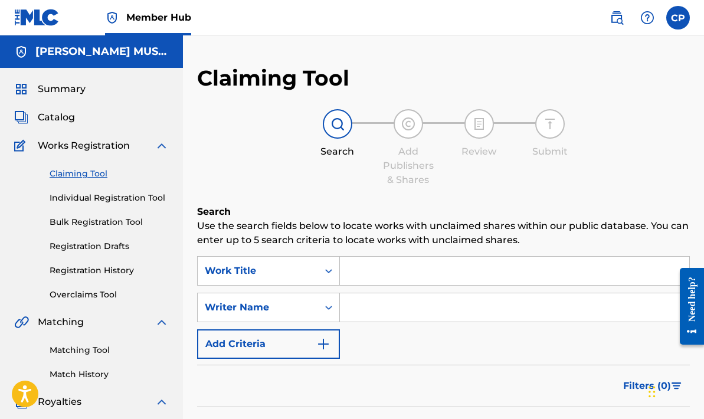
click at [352, 271] on input "Search Form" at bounding box center [514, 271] width 349 height 28
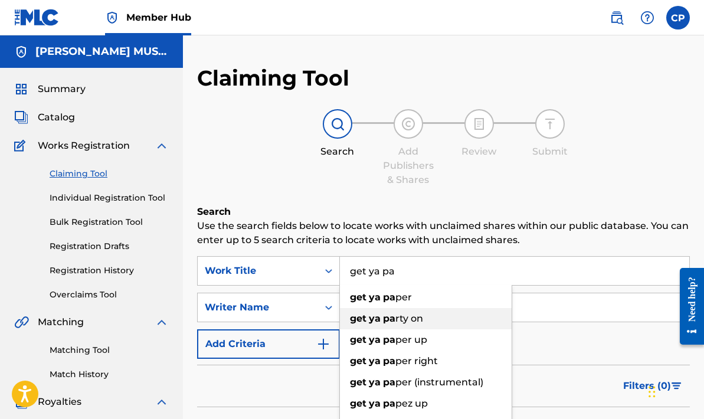
click at [405, 315] on span "rty on" at bounding box center [409, 318] width 28 height 11
type input "get ya party on"
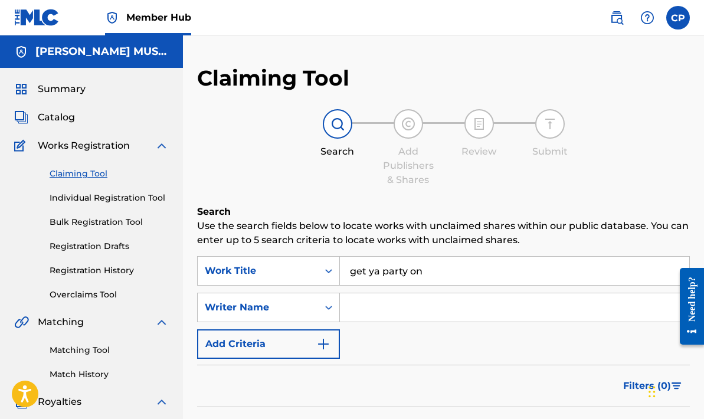
click at [348, 308] on input "Search Form" at bounding box center [514, 307] width 349 height 28
type input "[PERSON_NAME]"
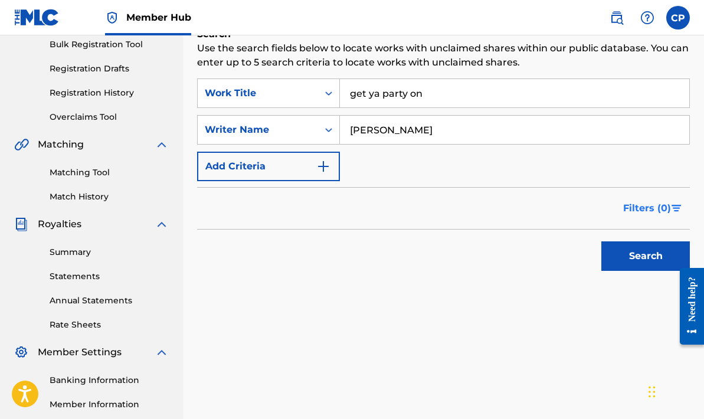
scroll to position [199, 0]
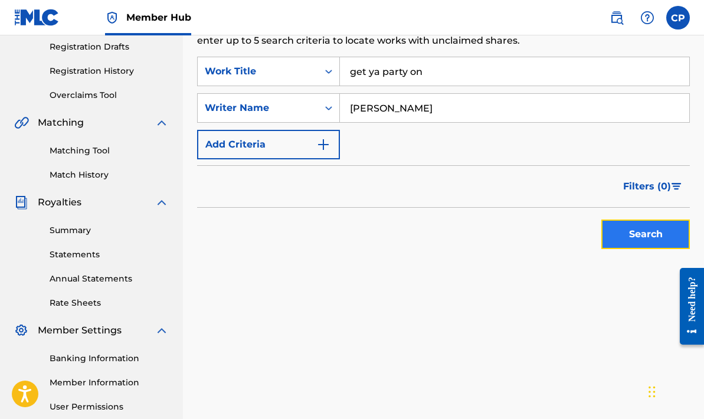
click at [659, 231] on button "Search" at bounding box center [645, 233] width 88 height 29
click at [652, 233] on button "Search" at bounding box center [645, 233] width 88 height 29
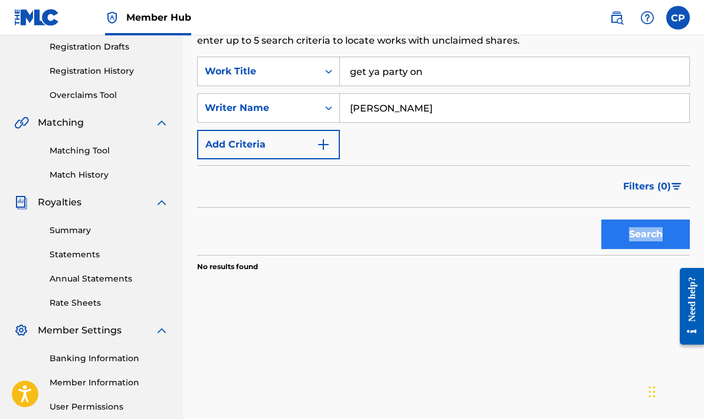
click at [652, 233] on div "Search" at bounding box center [642, 231] width 94 height 47
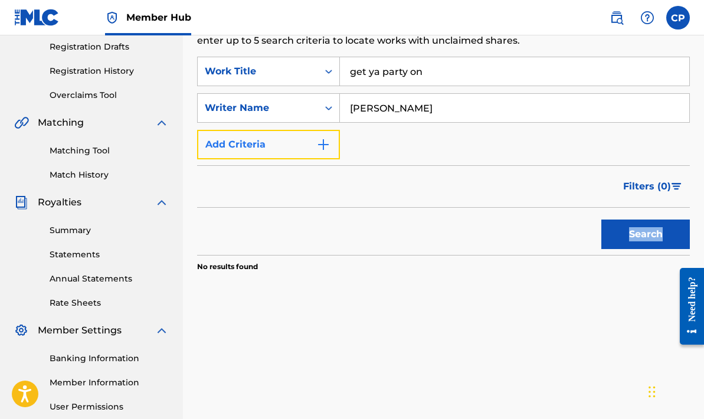
click at [324, 143] on img "Search Form" at bounding box center [323, 144] width 14 height 14
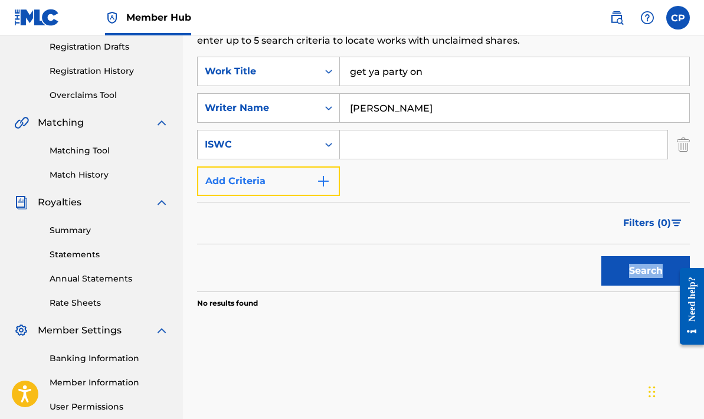
click at [324, 181] on img "Search Form" at bounding box center [323, 181] width 14 height 14
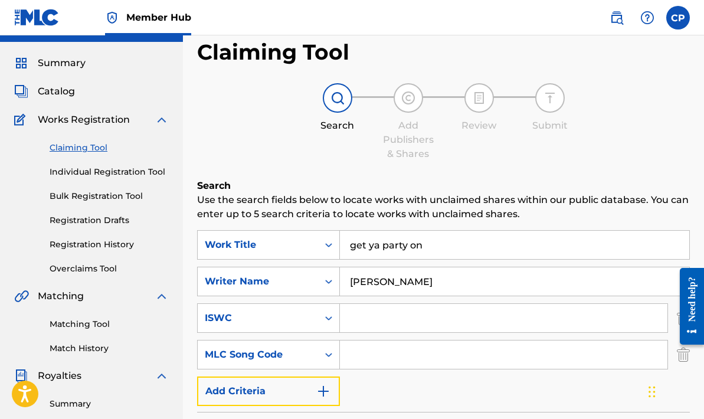
scroll to position [23, 0]
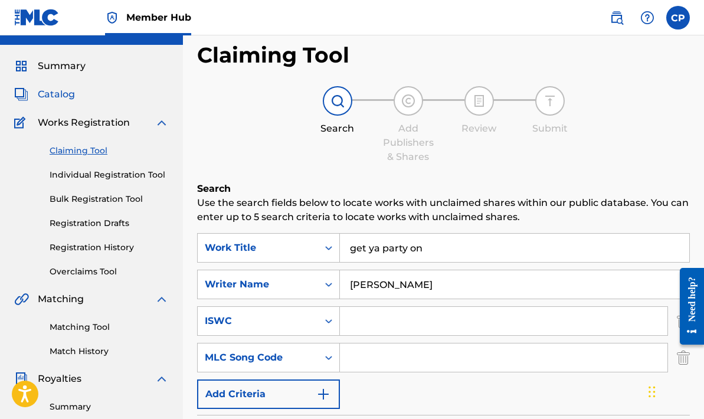
click at [54, 95] on span "Catalog" at bounding box center [56, 94] width 37 height 14
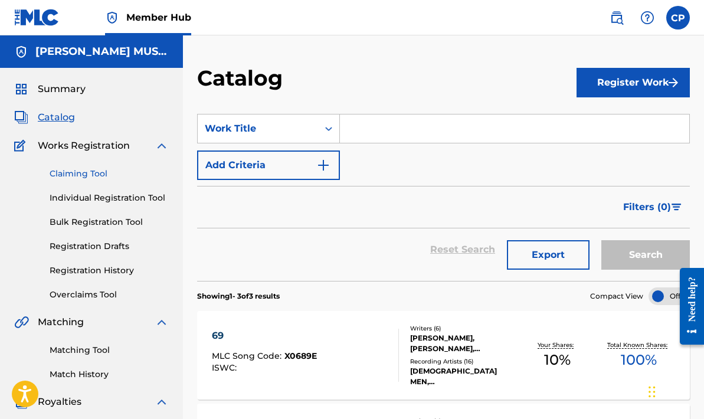
click at [86, 171] on link "Claiming Tool" at bounding box center [109, 173] width 119 height 12
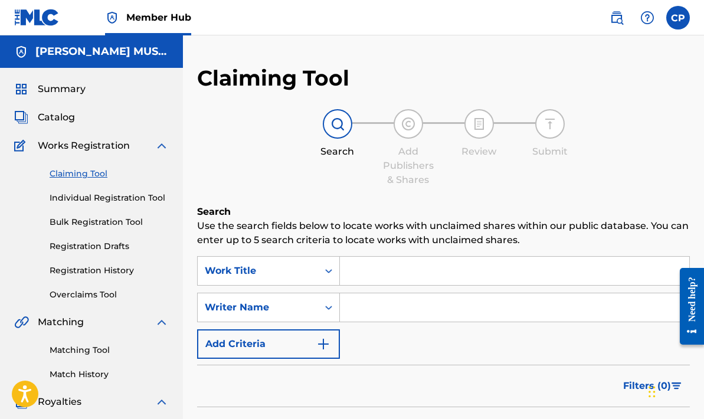
click at [351, 271] on input "Search Form" at bounding box center [514, 271] width 349 height 28
type input "getting hoter"
click at [349, 304] on input "Search Form" at bounding box center [514, 307] width 349 height 28
type input "[PERSON_NAME]"
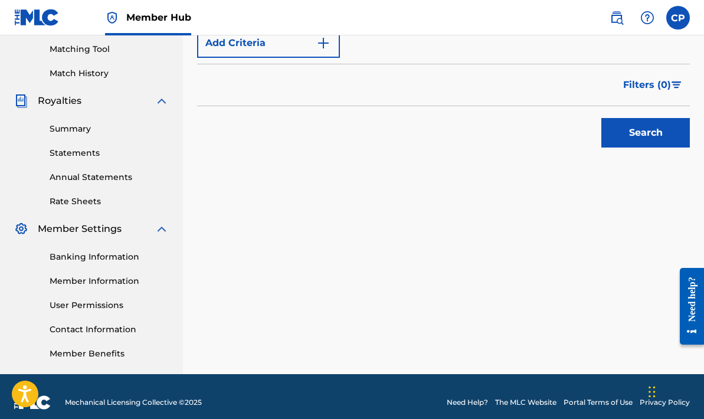
scroll to position [313, 0]
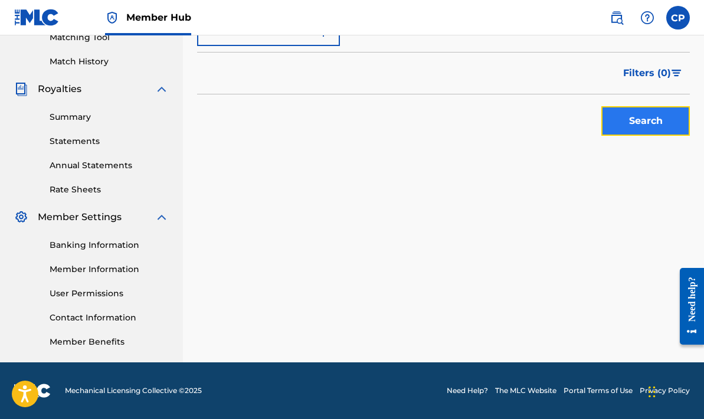
click at [647, 119] on button "Search" at bounding box center [645, 120] width 88 height 29
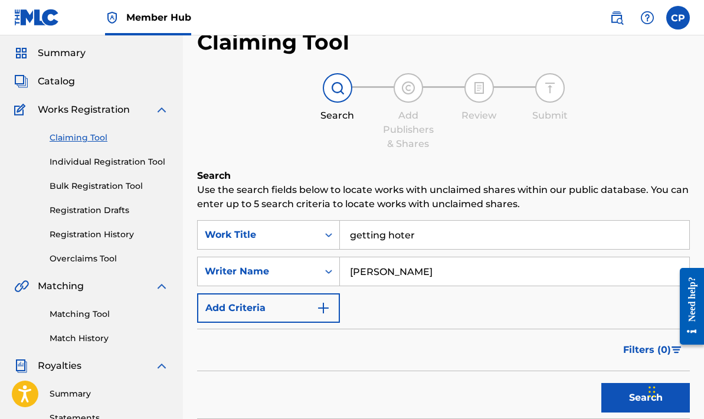
scroll to position [0, 0]
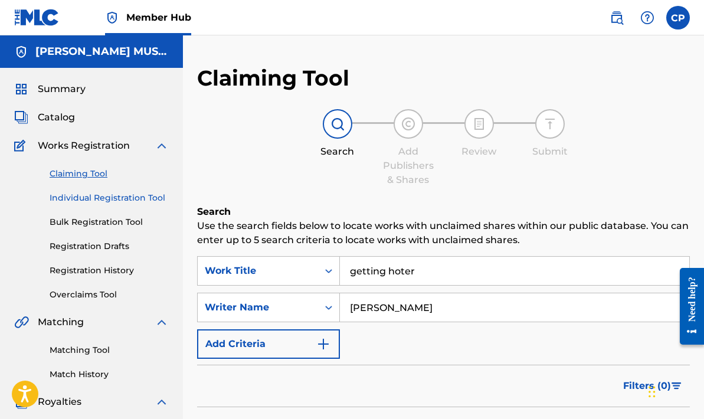
click at [111, 196] on link "Individual Registration Tool" at bounding box center [109, 198] width 119 height 12
click at [100, 191] on div "Claiming Tool Individual Registration Tool Bulk Registration Tool Registration …" at bounding box center [91, 227] width 155 height 148
click at [101, 199] on link "Individual Registration Tool" at bounding box center [109, 198] width 119 height 12
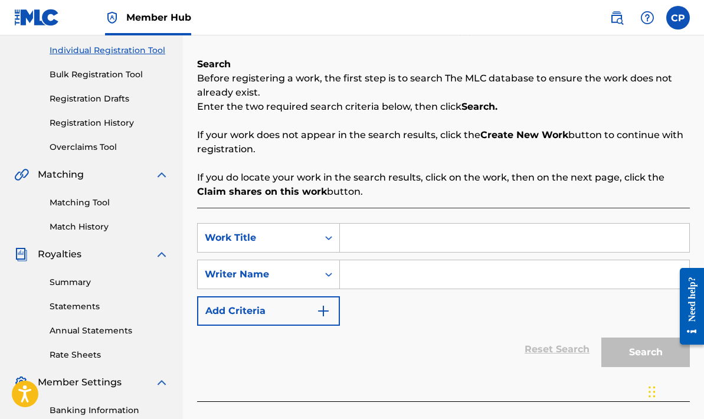
scroll to position [150, 0]
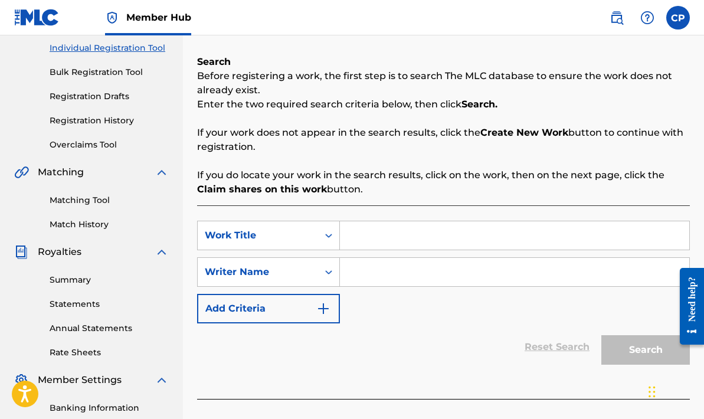
click at [349, 236] on input "Search Form" at bounding box center [514, 235] width 349 height 28
click at [370, 265] on span "ya party on" at bounding box center [393, 261] width 54 height 11
type input "get ya party on"
click at [347, 273] on input "Search Form" at bounding box center [514, 272] width 349 height 28
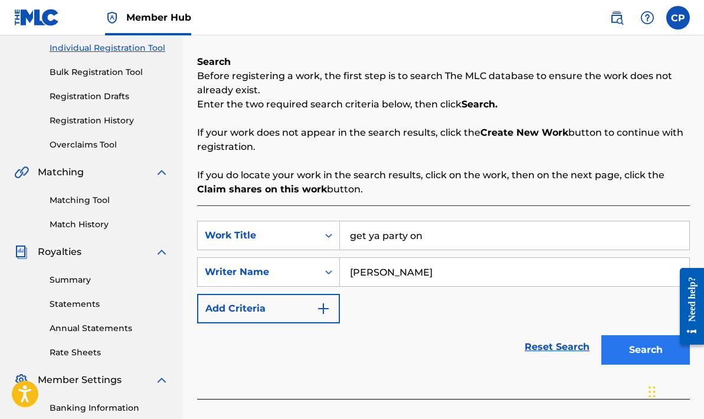
type input "marvin prosper"
click at [633, 341] on button "Search" at bounding box center [645, 349] width 88 height 29
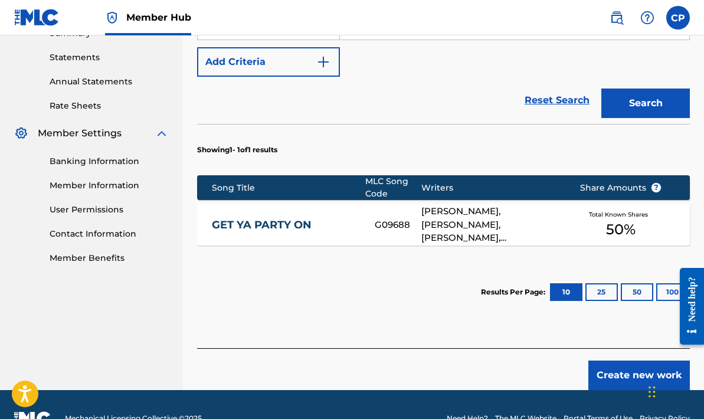
scroll to position [424, 0]
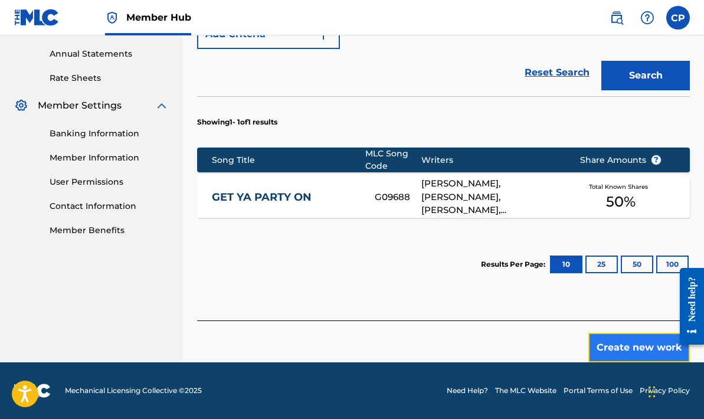
click at [609, 344] on button "Create new work" at bounding box center [638, 347] width 101 height 29
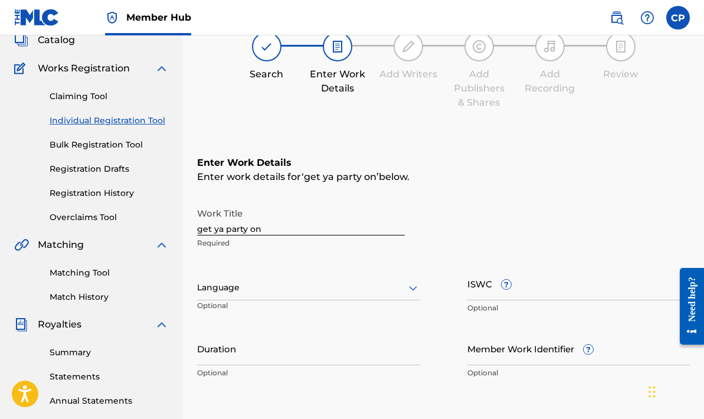
scroll to position [80, 0]
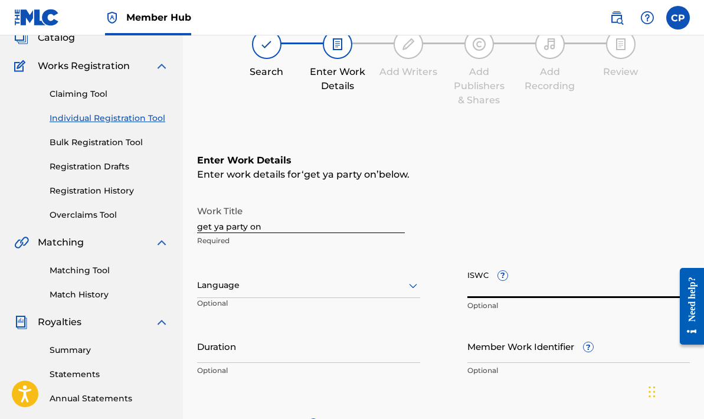
click at [471, 291] on input "ISWC ?" at bounding box center [578, 281] width 223 height 34
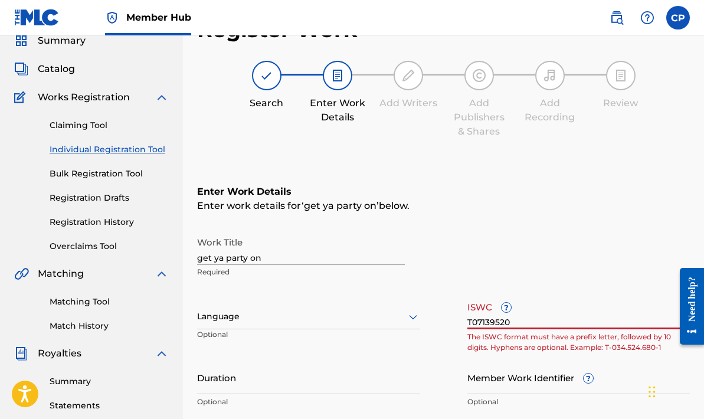
scroll to position [0, 0]
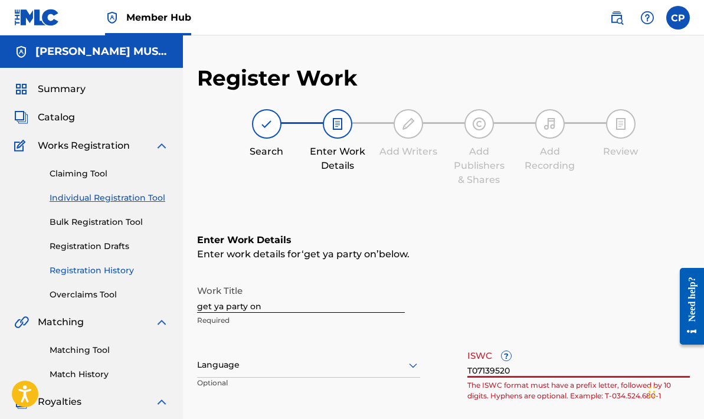
type input "T07139520"
click at [105, 265] on link "Registration History" at bounding box center [109, 270] width 119 height 12
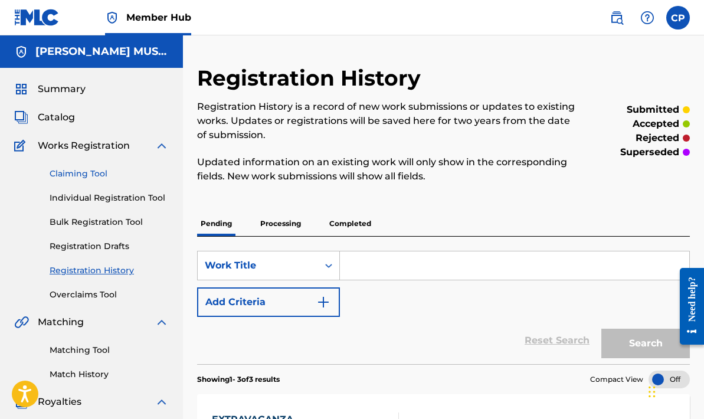
click at [98, 173] on link "Claiming Tool" at bounding box center [109, 173] width 119 height 12
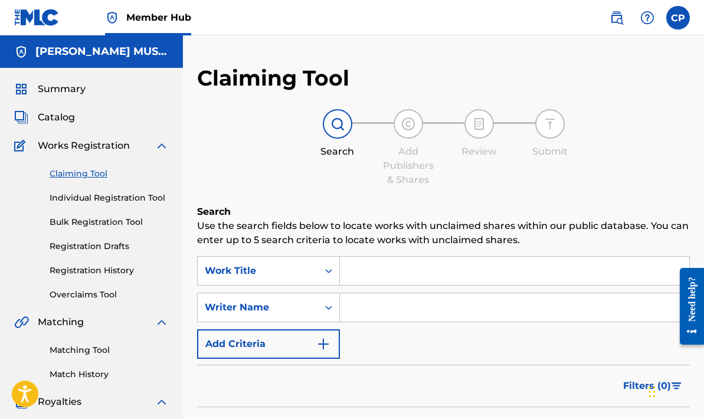
click at [98, 173] on link "Claiming Tool" at bounding box center [109, 173] width 119 height 12
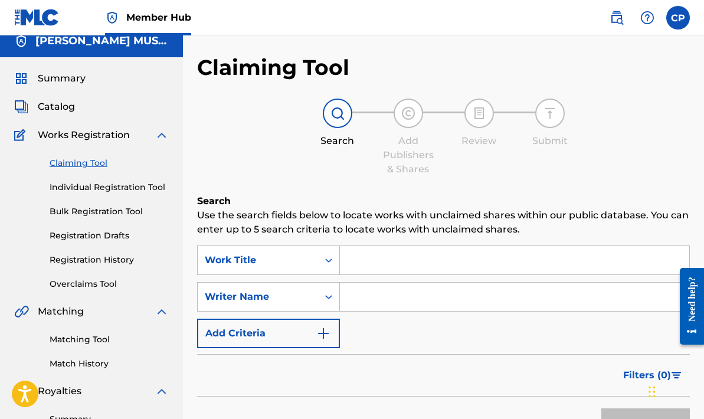
scroll to position [13, 0]
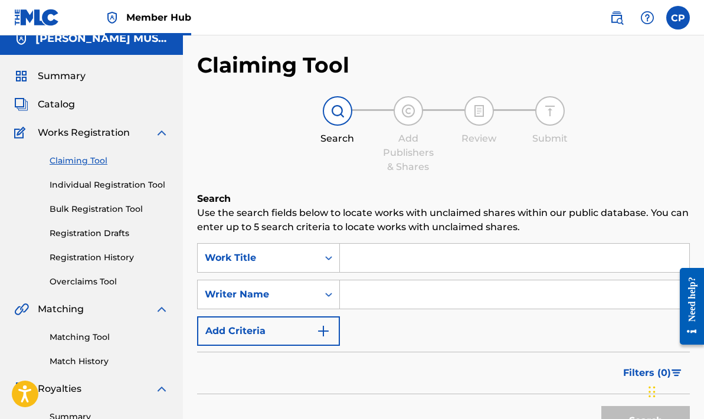
click at [356, 254] on input "Search Form" at bounding box center [514, 258] width 349 height 28
type input "get ya pary on"
click at [354, 294] on input "Search Form" at bounding box center [514, 294] width 349 height 28
type input "[PERSON_NAME]"
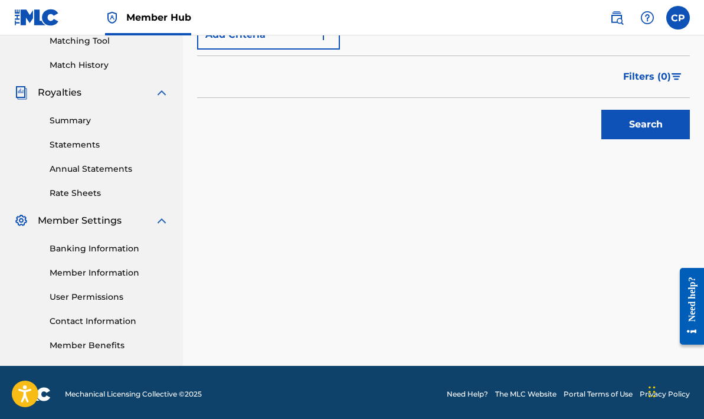
scroll to position [313, 0]
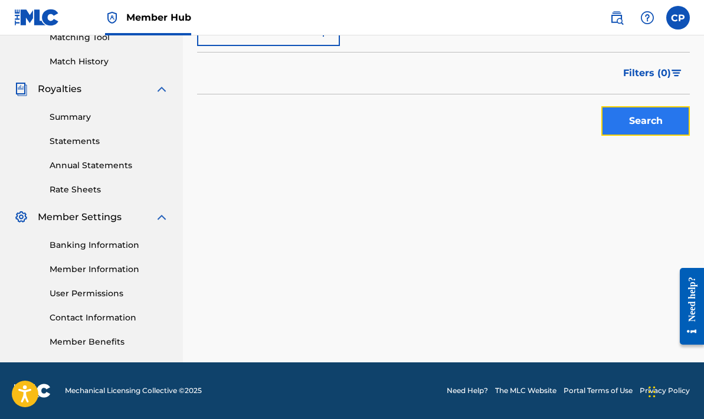
click at [642, 126] on button "Search" at bounding box center [645, 120] width 88 height 29
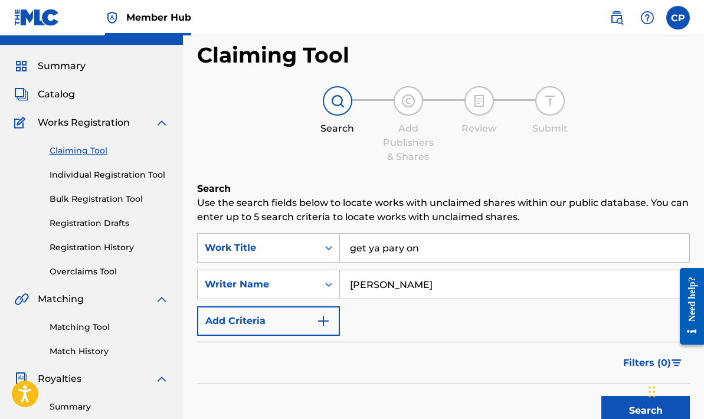
scroll to position [0, 0]
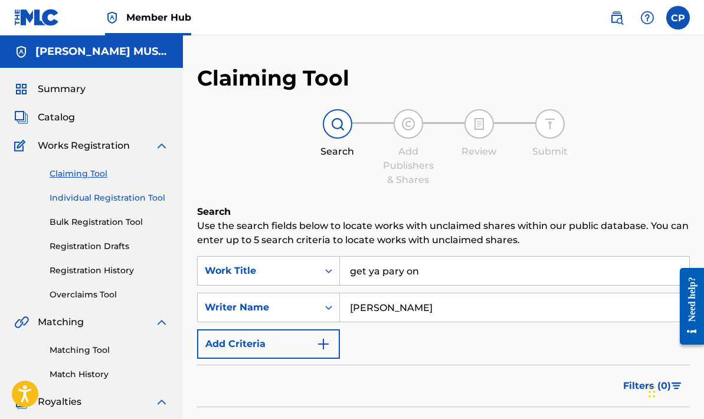
click at [88, 196] on link "Individual Registration Tool" at bounding box center [109, 198] width 119 height 12
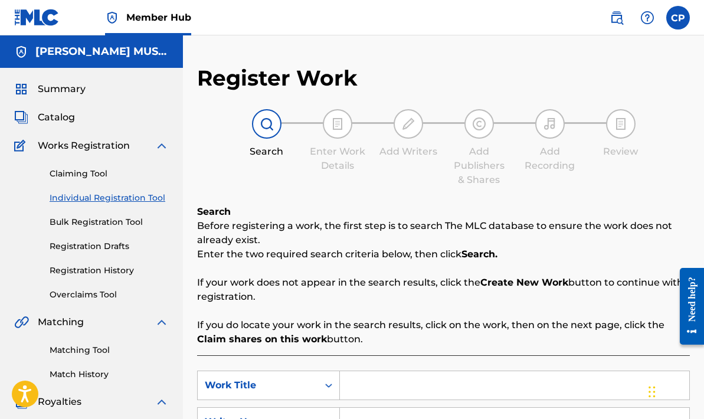
scroll to position [30, 0]
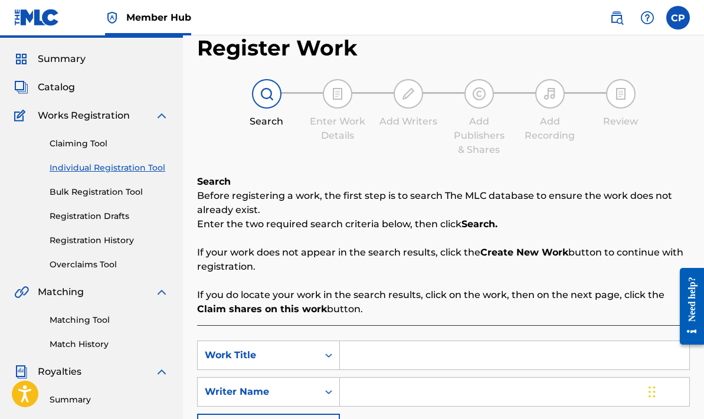
click at [350, 355] on input "Search Form" at bounding box center [514, 355] width 349 height 28
click at [374, 382] on strong "ya" at bounding box center [375, 381] width 12 height 11
type input "get ya party on"
click at [351, 392] on input "Search Form" at bounding box center [514, 391] width 349 height 28
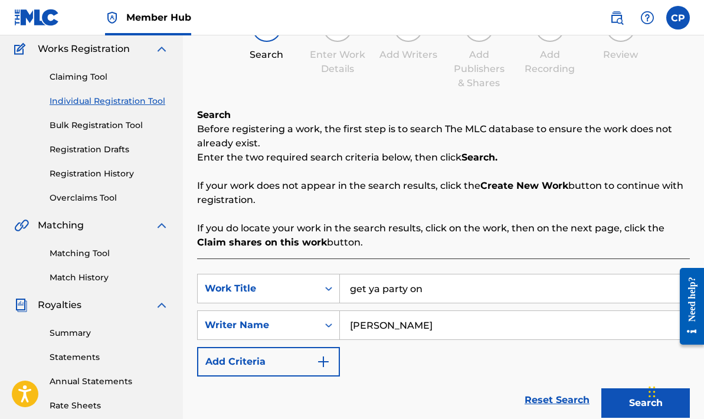
scroll to position [108, 0]
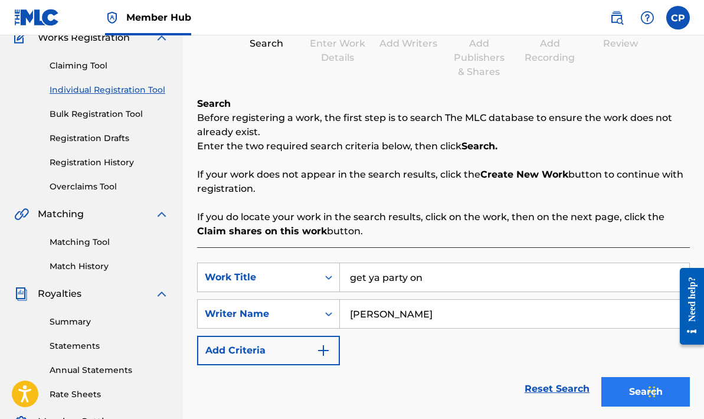
type input "marvin prosper"
click at [620, 394] on button "Search" at bounding box center [645, 391] width 88 height 29
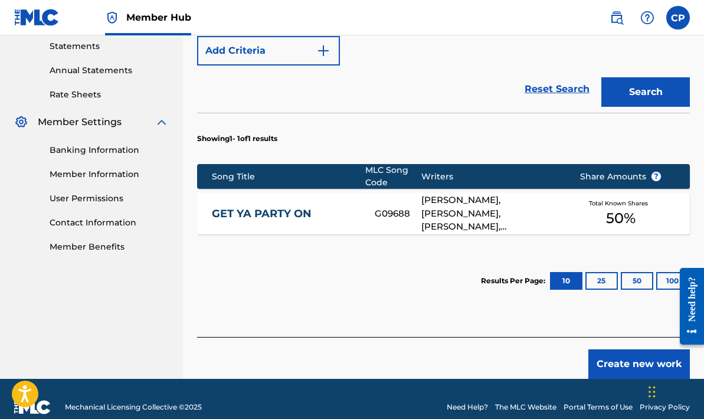
scroll to position [424, 0]
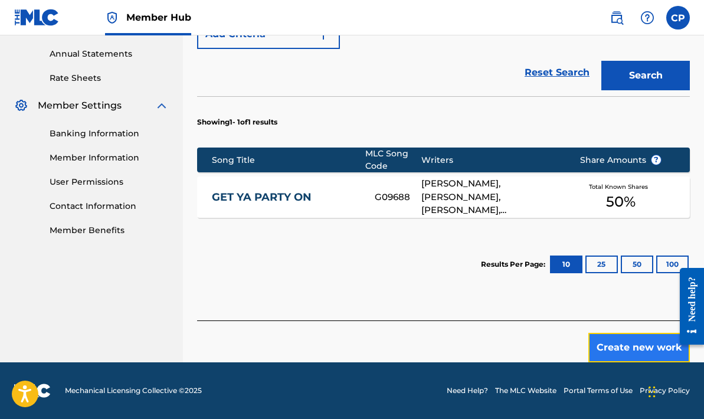
click at [632, 349] on button "Create new work" at bounding box center [638, 347] width 101 height 29
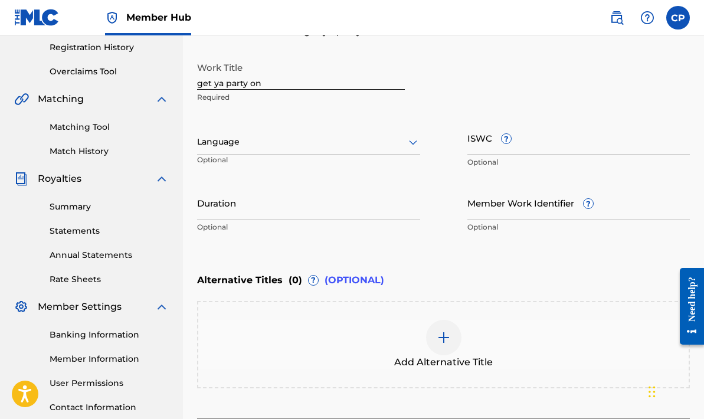
scroll to position [225, 0]
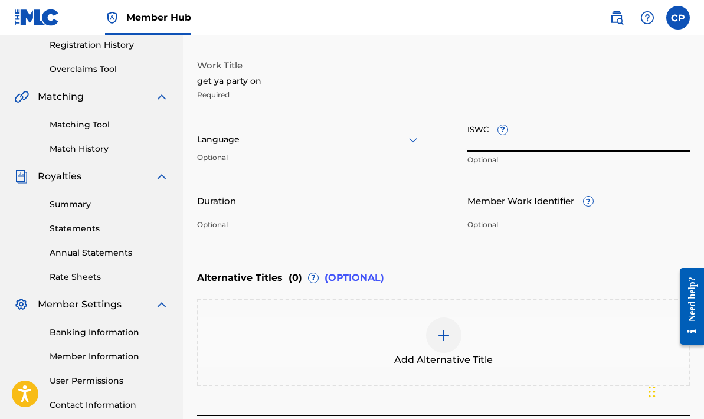
click at [476, 145] on input "ISWC ?" at bounding box center [578, 136] width 223 height 34
type input "T0713952089"
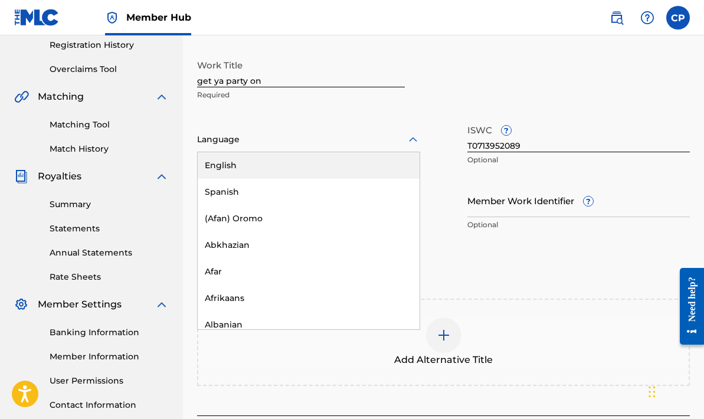
click at [412, 139] on icon at bounding box center [413, 140] width 14 height 14
click at [365, 156] on div "English" at bounding box center [309, 165] width 222 height 27
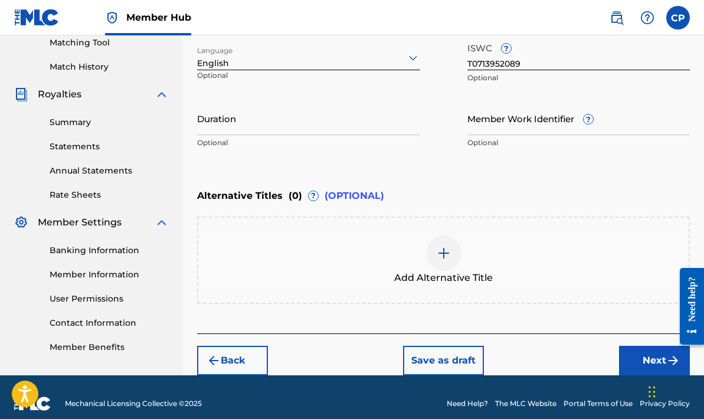
scroll to position [320, 0]
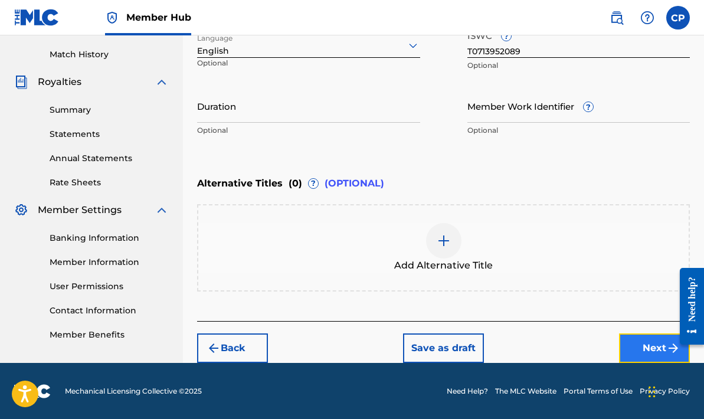
click at [646, 343] on button "Next" at bounding box center [654, 347] width 71 height 29
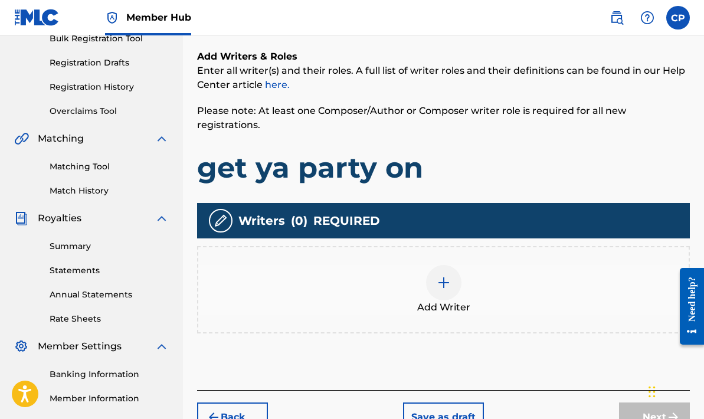
scroll to position [185, 0]
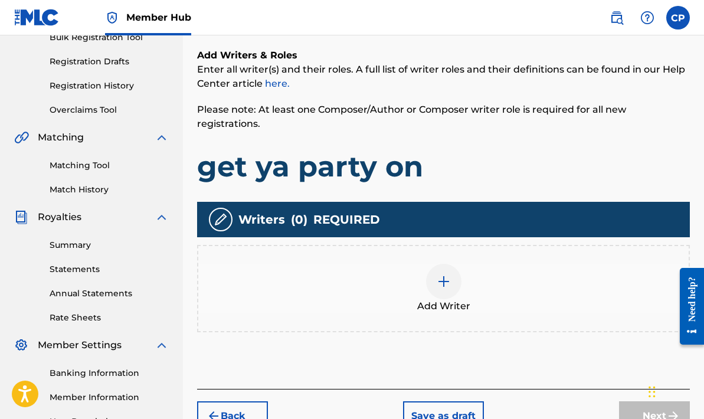
click at [443, 274] on img at bounding box center [443, 281] width 14 height 14
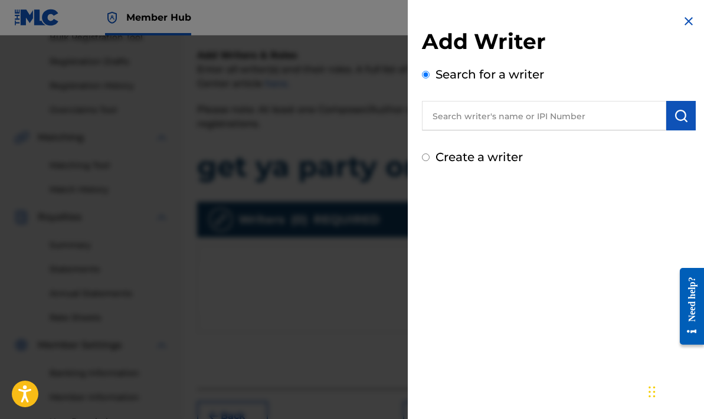
click at [438, 115] on input "text" at bounding box center [544, 115] width 244 height 29
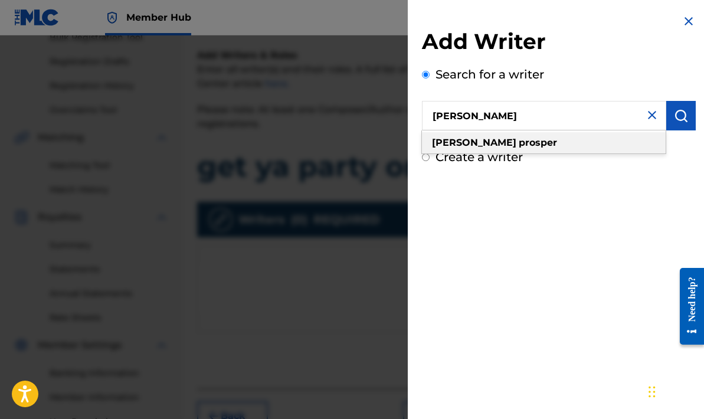
type input "marvin prosper"
click at [573, 143] on div "marvin prosper" at bounding box center [544, 142] width 244 height 21
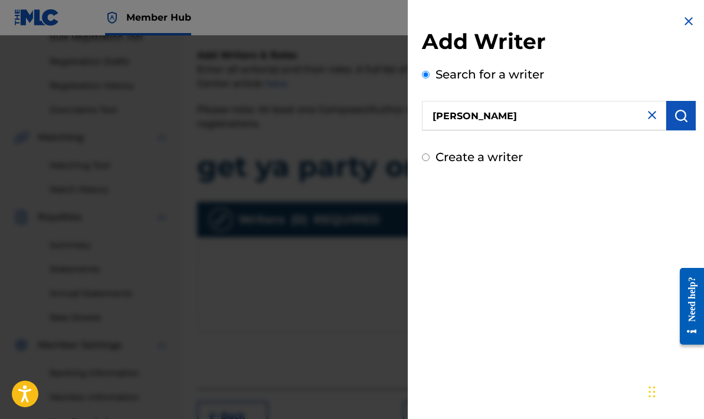
click at [424, 154] on input "Create a writer" at bounding box center [426, 157] width 8 height 8
radio input "false"
radio input "true"
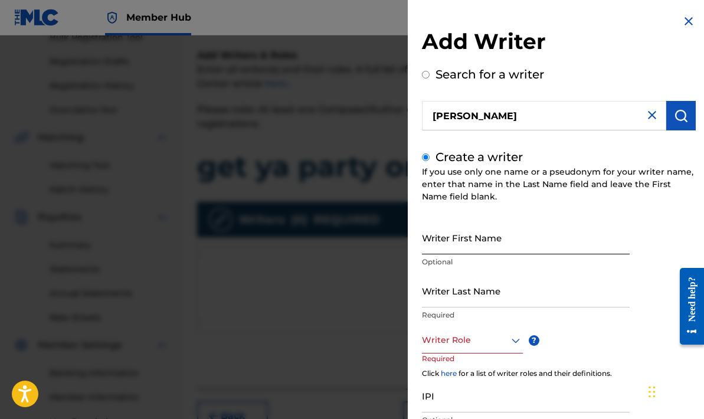
click at [426, 243] on input "Writer First Name" at bounding box center [526, 238] width 208 height 34
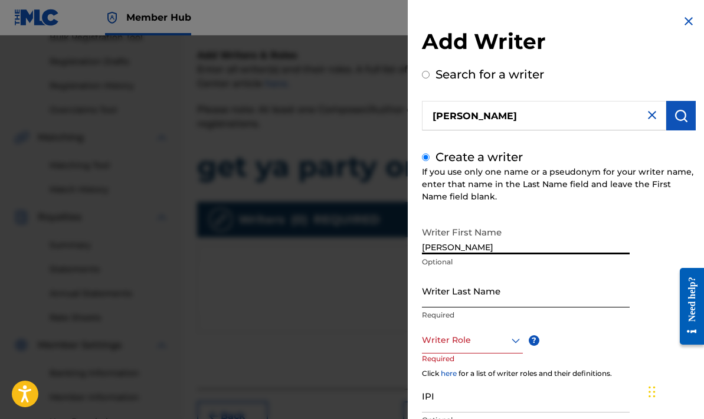
type input "marvin"
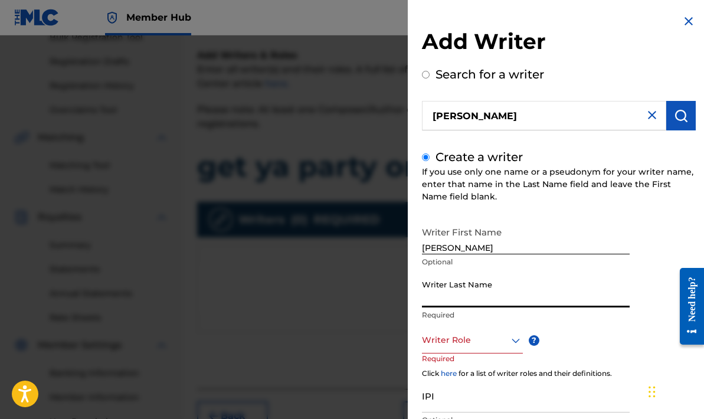
click at [432, 298] on input "Writer Last Name" at bounding box center [526, 291] width 208 height 34
type input "prosper"
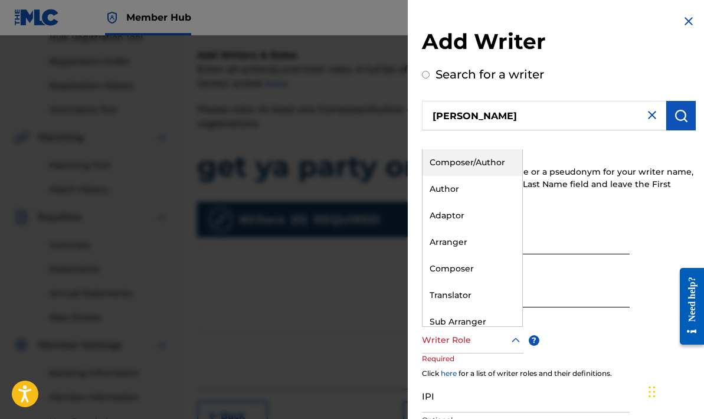
click at [515, 340] on icon at bounding box center [515, 340] width 14 height 14
click at [466, 154] on div "Composer/Author" at bounding box center [472, 162] width 100 height 27
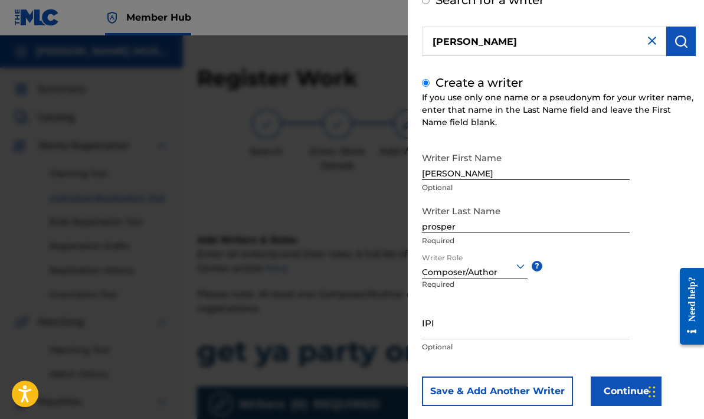
scroll to position [93, 0]
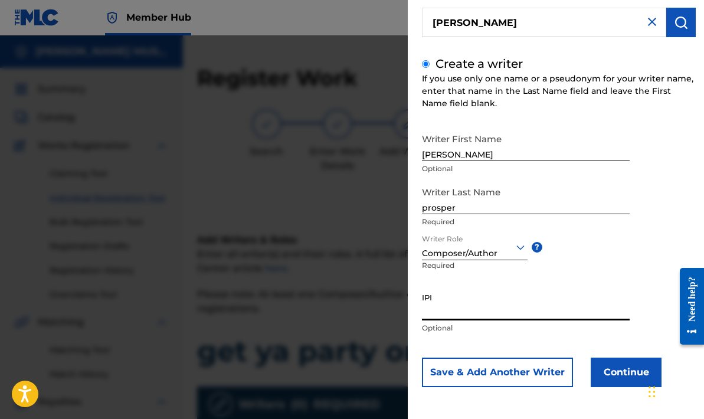
click at [426, 310] on input "IPI" at bounding box center [526, 304] width 208 height 34
type input "356941435"
click at [611, 367] on button "Continue" at bounding box center [625, 371] width 71 height 29
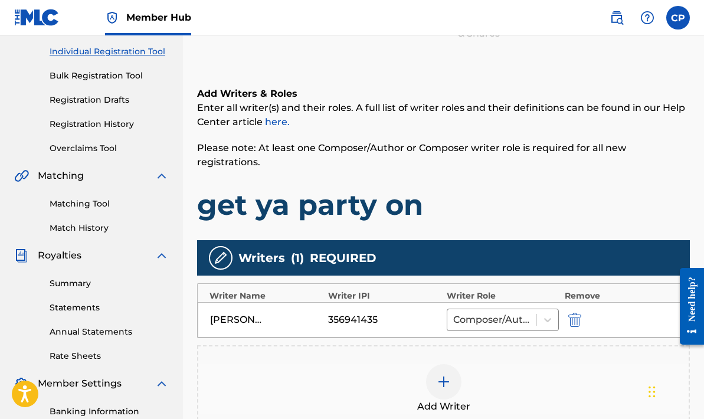
scroll to position [144, 0]
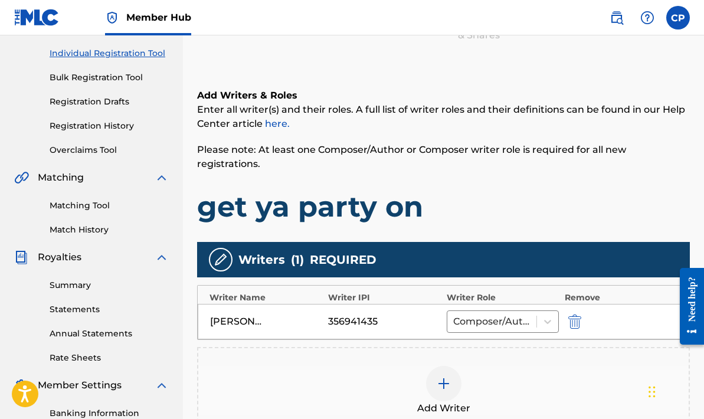
click at [271, 126] on link "here." at bounding box center [277, 123] width 25 height 11
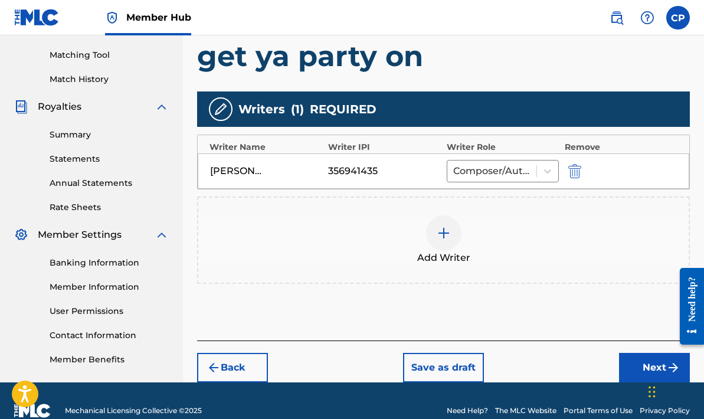
scroll to position [313, 0]
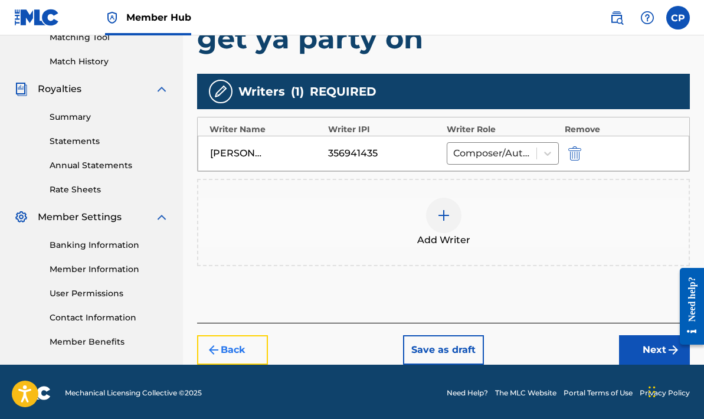
click at [240, 337] on button "Back" at bounding box center [232, 349] width 71 height 29
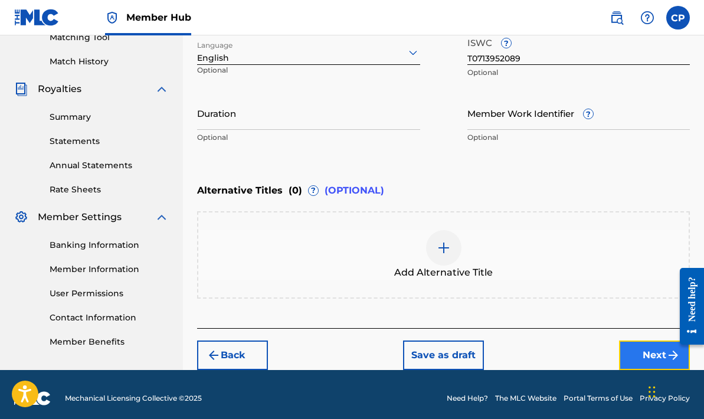
click at [651, 355] on button "Next" at bounding box center [654, 354] width 71 height 29
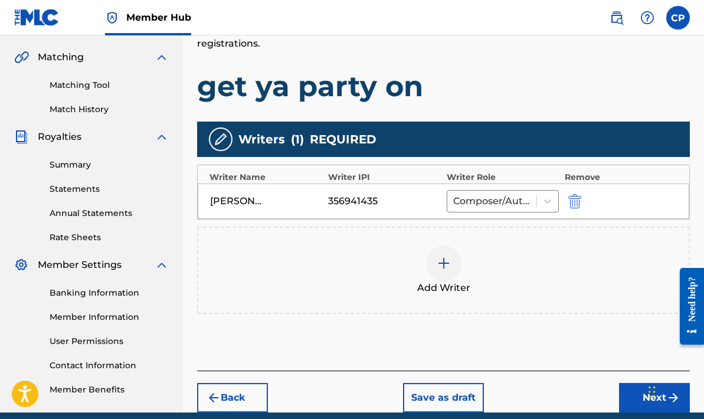
scroll to position [267, 0]
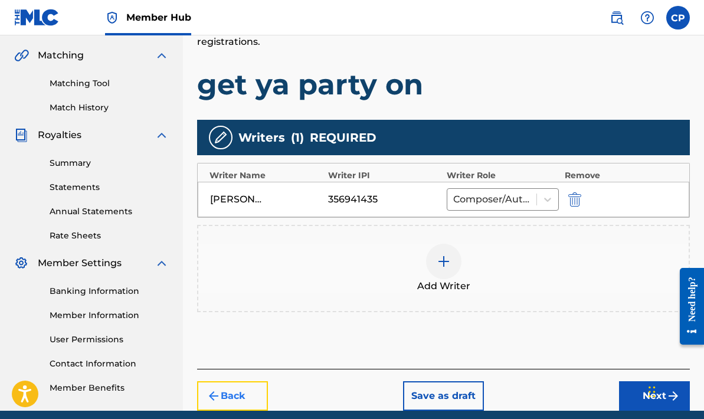
click at [235, 381] on button "Back" at bounding box center [232, 395] width 71 height 29
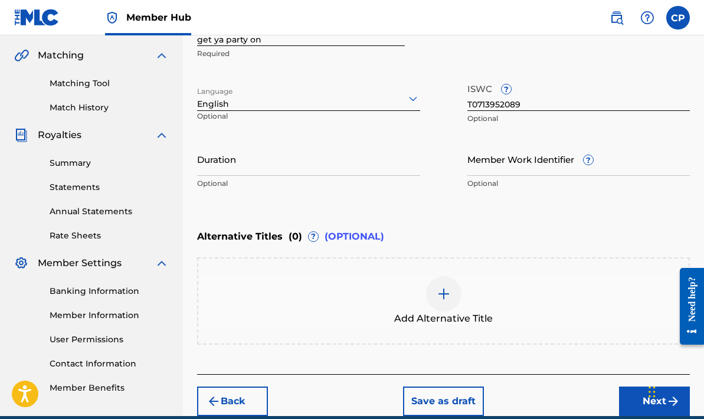
click at [235, 380] on div "Back Save as draft Next" at bounding box center [443, 395] width 492 height 42
click at [232, 412] on button "Back" at bounding box center [232, 400] width 71 height 29
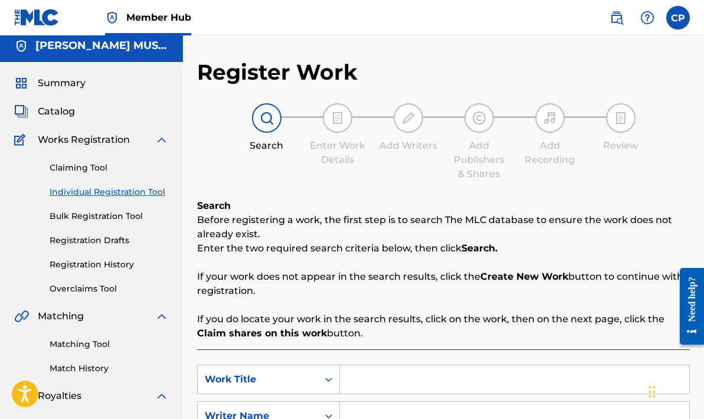
scroll to position [0, 0]
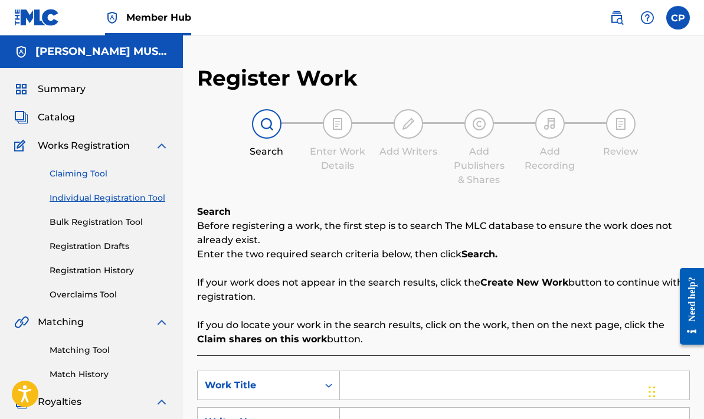
click at [86, 171] on link "Claiming Tool" at bounding box center [109, 173] width 119 height 12
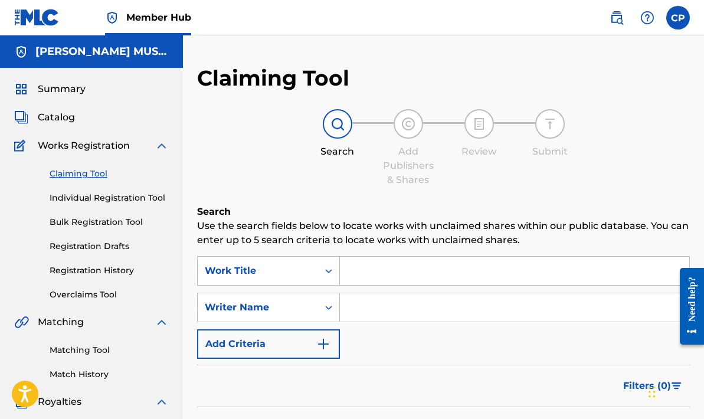
click at [348, 271] on input "Search Form" at bounding box center [514, 271] width 349 height 28
click at [129, 199] on link "Individual Registration Tool" at bounding box center [109, 198] width 119 height 12
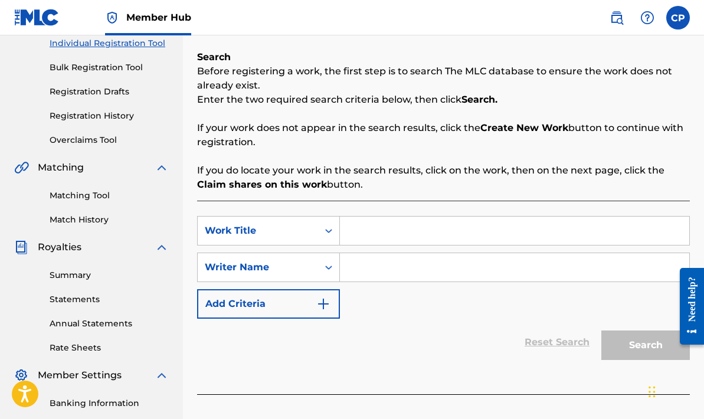
scroll to position [157, 0]
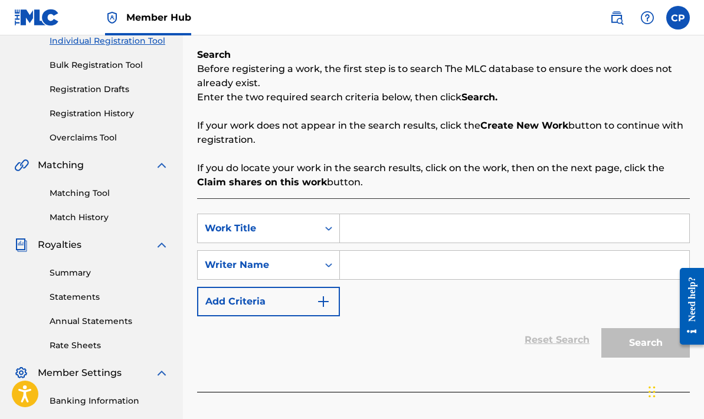
click at [350, 232] on input "Search Form" at bounding box center [514, 228] width 349 height 28
click at [383, 251] on span "ya party on" at bounding box center [393, 254] width 54 height 11
type input "get ya party on"
click at [341, 263] on input "Search Form" at bounding box center [514, 265] width 349 height 28
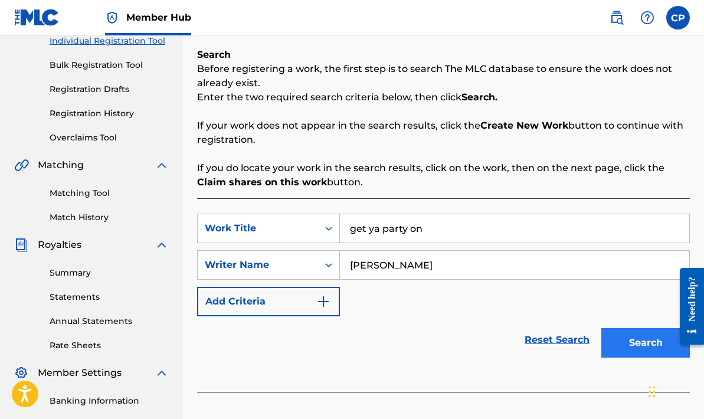
type input "cedric poitier"
click at [652, 343] on button "Search" at bounding box center [645, 342] width 88 height 29
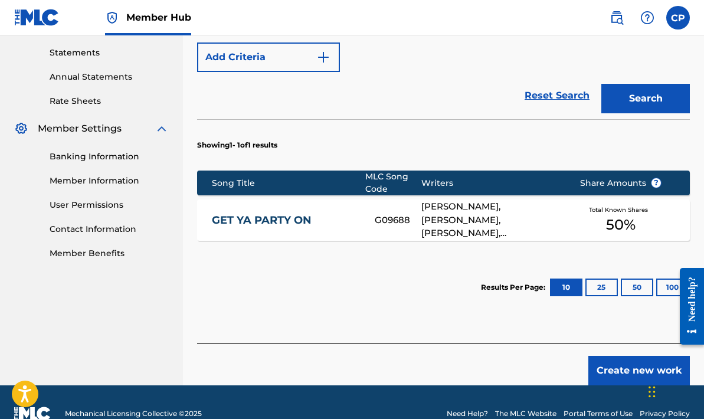
scroll to position [424, 0]
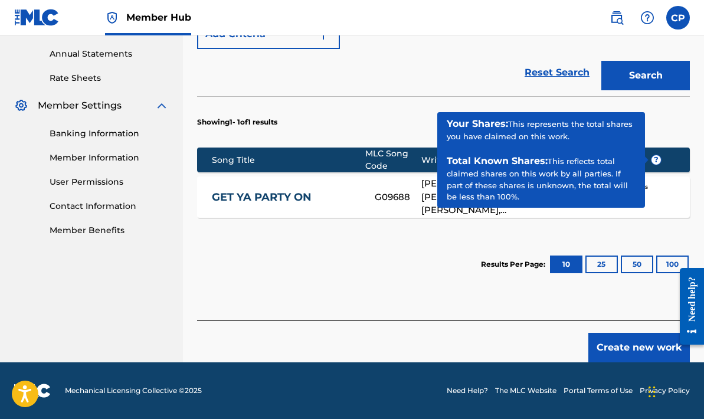
click at [655, 160] on span "?" at bounding box center [655, 159] width 9 height 9
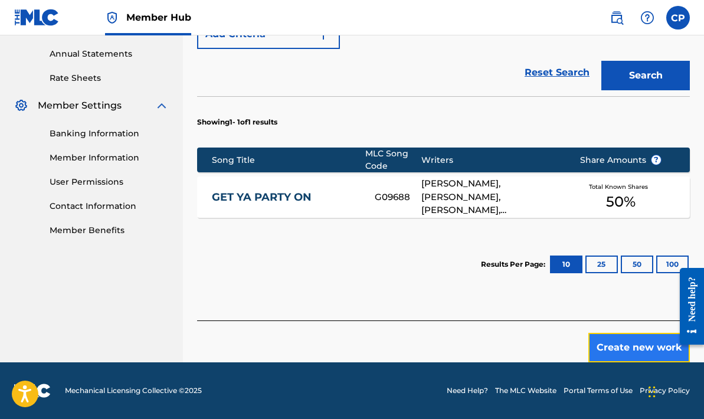
click at [611, 345] on button "Create new work" at bounding box center [638, 347] width 101 height 29
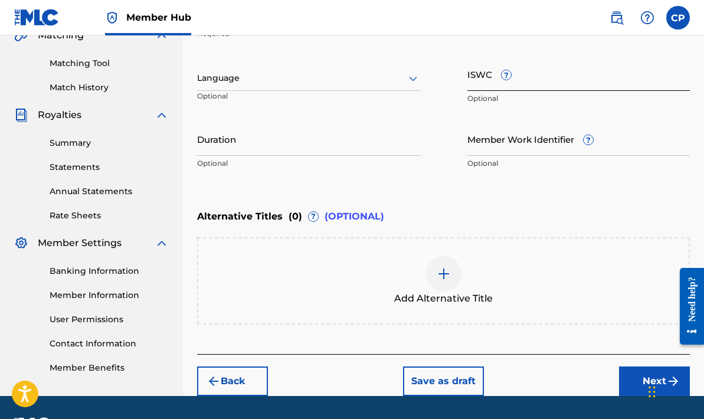
scroll to position [320, 0]
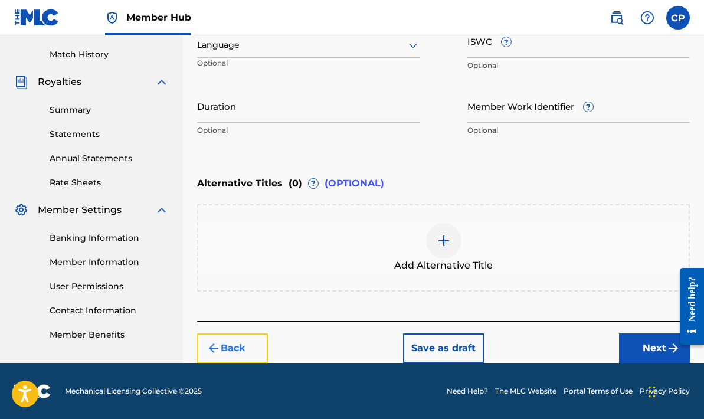
click at [235, 347] on button "Back" at bounding box center [232, 347] width 71 height 29
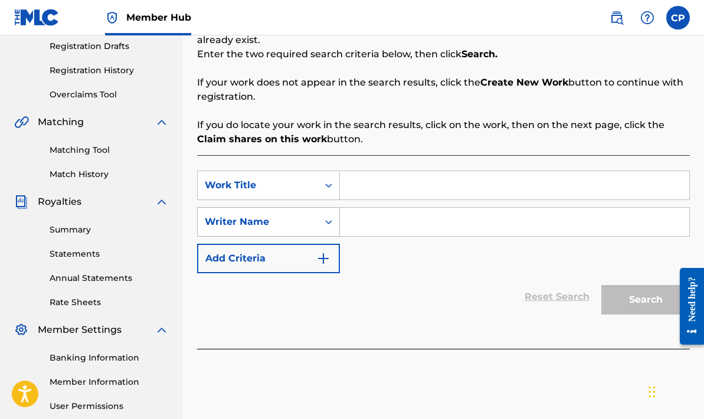
scroll to position [199, 0]
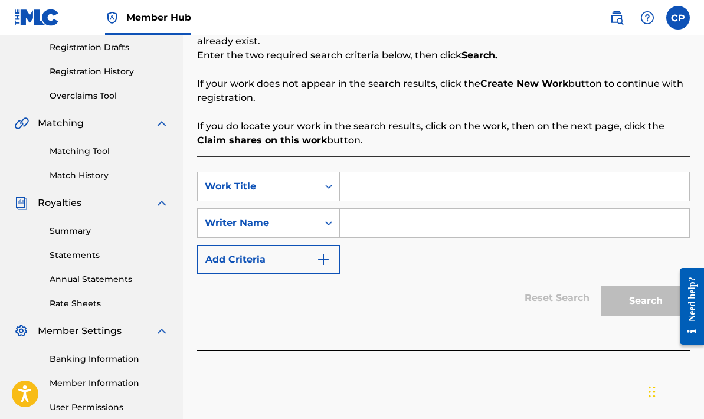
click at [346, 187] on input "Search Form" at bounding box center [514, 186] width 349 height 28
click at [405, 221] on div "get ya party on" at bounding box center [426, 212] width 172 height 21
type input "get ya party on"
click at [343, 223] on input "Search Form" at bounding box center [514, 223] width 349 height 28
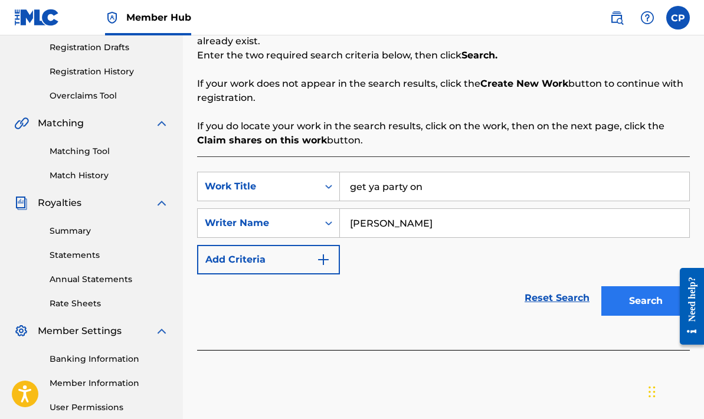
type input "marvin prosper"
click at [633, 292] on button "Search" at bounding box center [645, 300] width 88 height 29
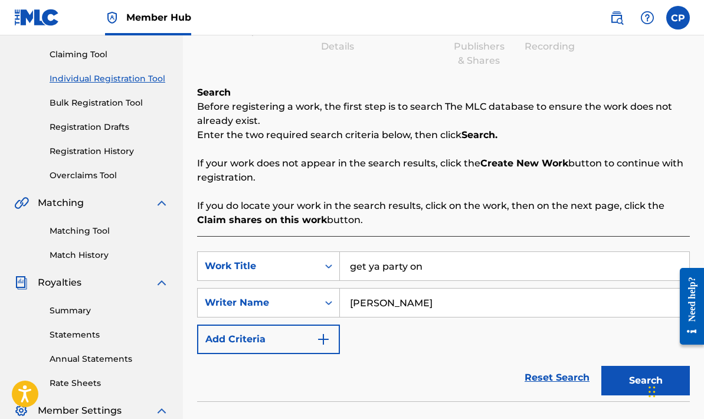
scroll to position [101, 0]
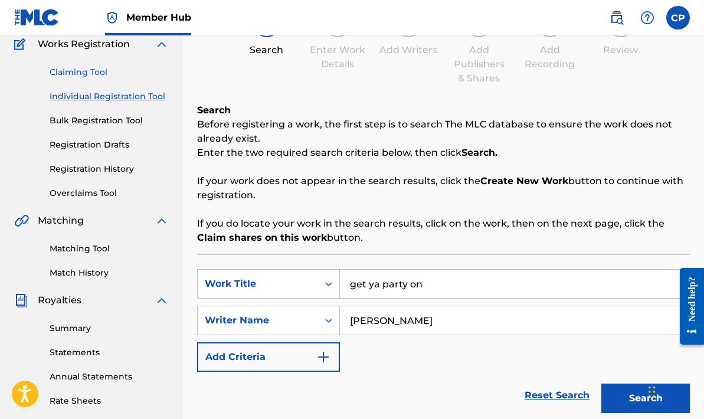
click at [90, 69] on link "Claiming Tool" at bounding box center [109, 72] width 119 height 12
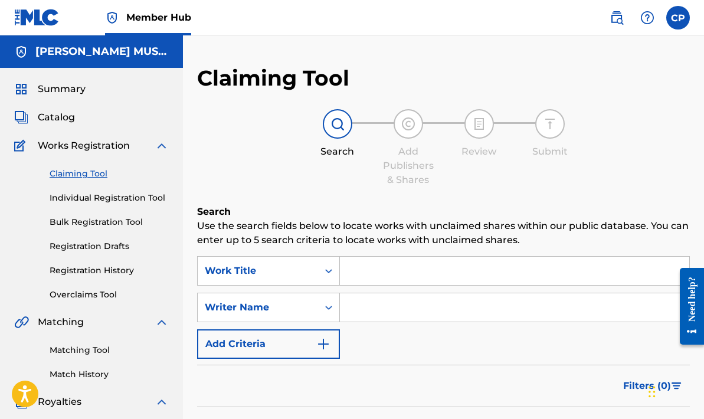
click at [356, 268] on input "Search Form" at bounding box center [514, 271] width 349 height 28
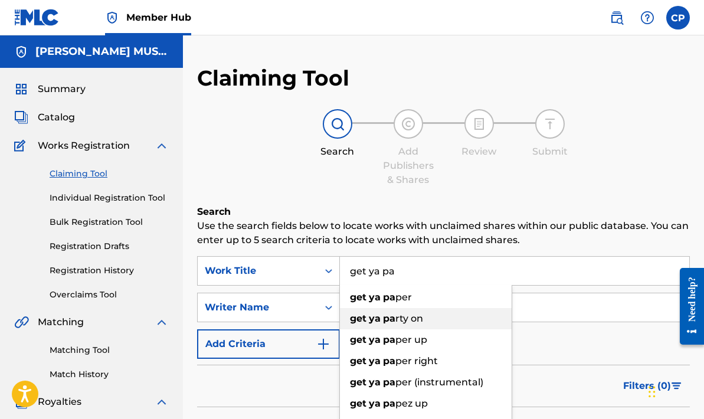
click at [393, 320] on strong "pa" at bounding box center [389, 318] width 12 height 11
type input "get ya party on"
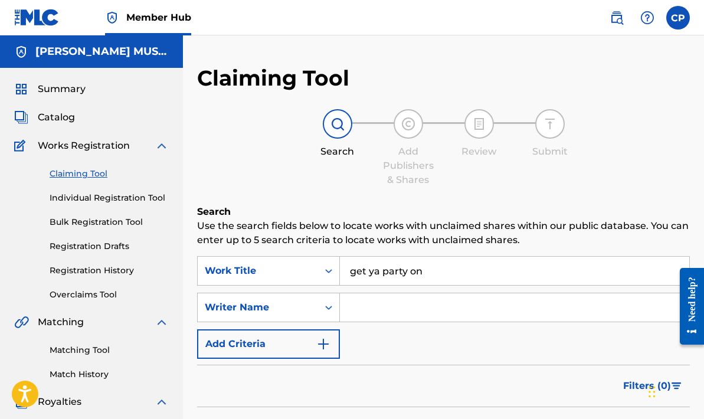
click at [353, 305] on input "Search Form" at bounding box center [514, 307] width 349 height 28
type input "[PERSON_NAME]"
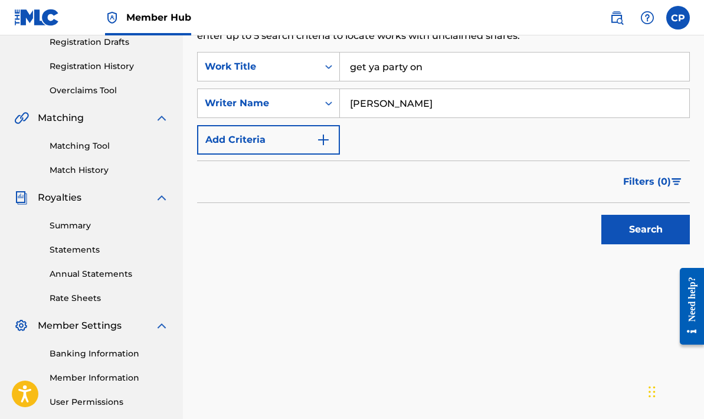
scroll to position [313, 0]
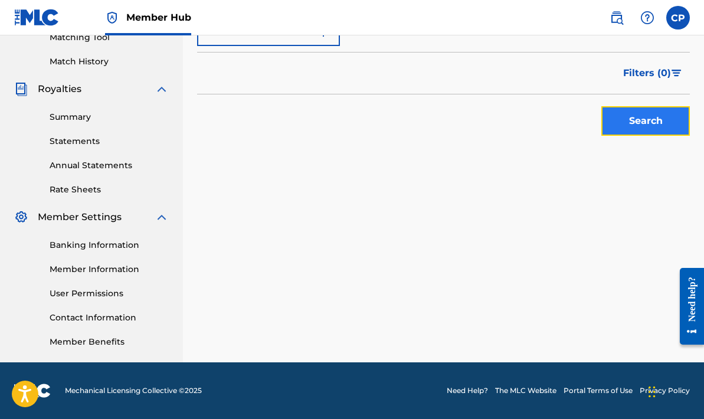
click at [642, 123] on button "Search" at bounding box center [645, 120] width 88 height 29
click at [640, 121] on button "Search" at bounding box center [645, 120] width 88 height 29
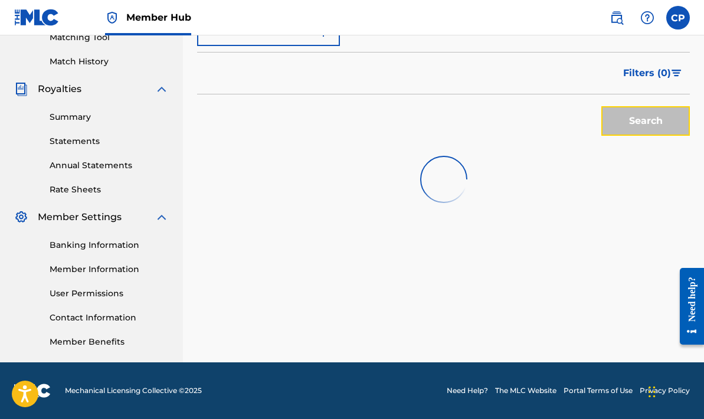
click at [640, 121] on button "Search" at bounding box center [645, 120] width 88 height 29
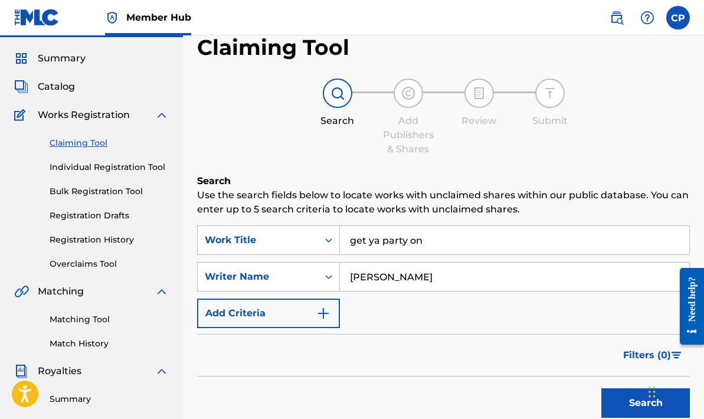
scroll to position [22, 0]
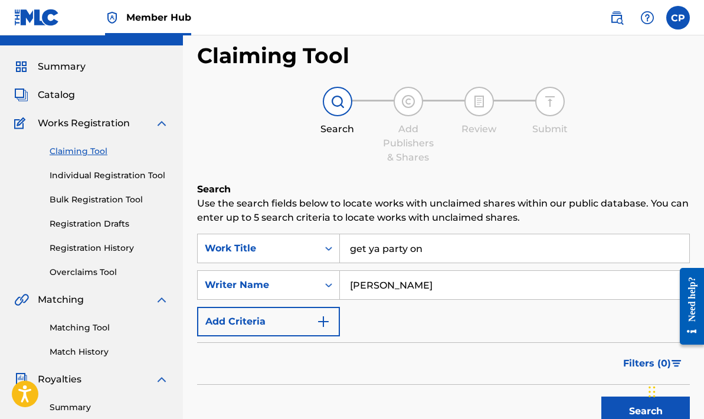
click at [91, 151] on link "Claiming Tool" at bounding box center [109, 151] width 119 height 12
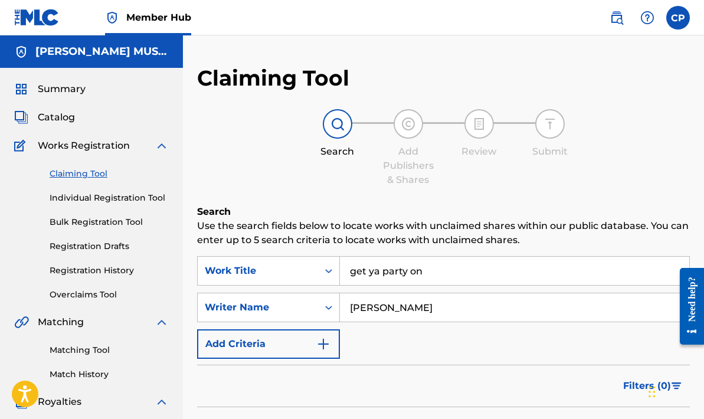
click at [527, 83] on div "Claiming Tool Search Add Publishers & Shares Review Submit Search Use the searc…" at bounding box center [443, 297] width 492 height 465
click at [103, 267] on link "Registration History" at bounding box center [109, 270] width 119 height 12
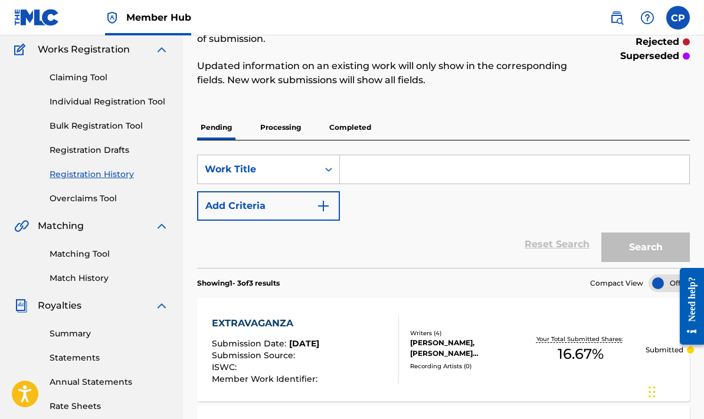
scroll to position [93, 0]
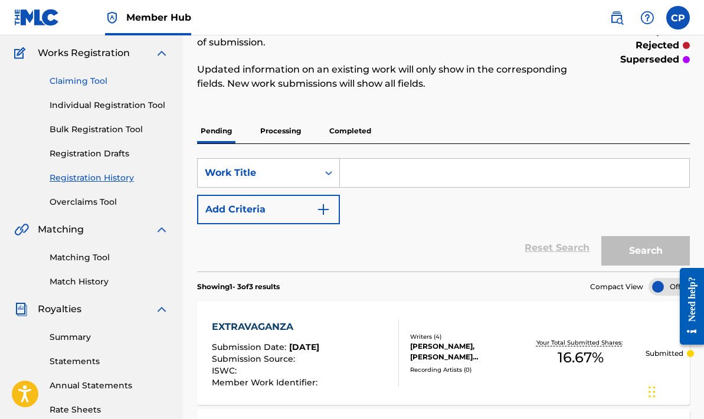
click at [96, 78] on link "Claiming Tool" at bounding box center [109, 81] width 119 height 12
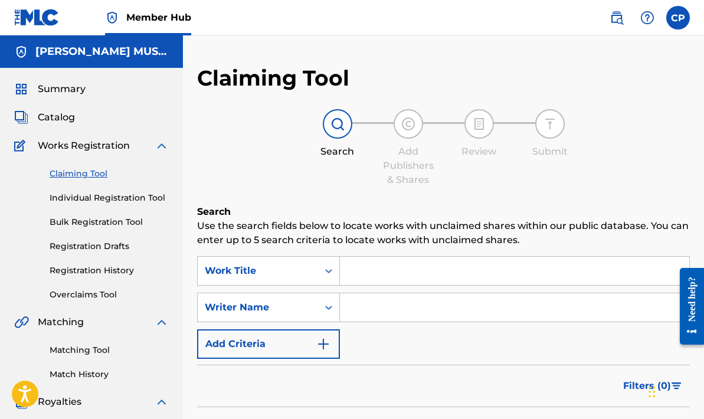
click at [349, 267] on input "Search Form" at bounding box center [514, 271] width 349 height 28
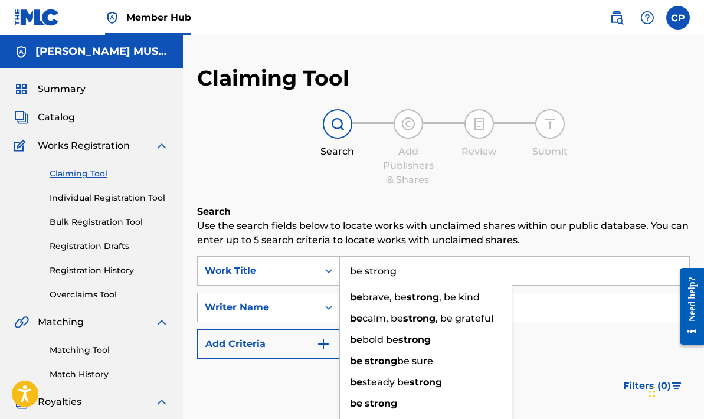
type input "be strong"
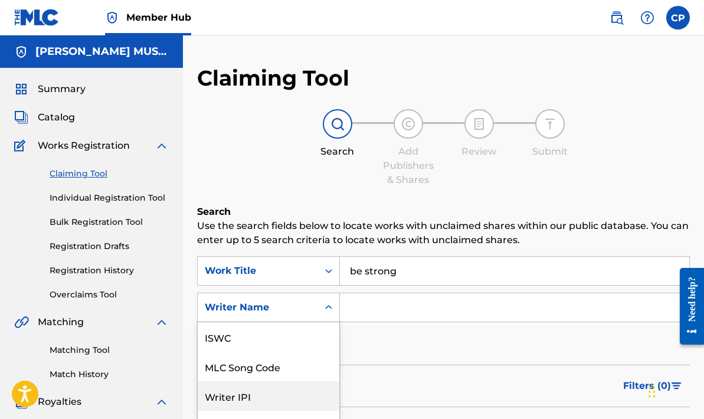
click at [329, 307] on div "Writer IPI, 3 of 7. 7 results available. Use Up and Down to choose options, pre…" at bounding box center [268, 306] width 143 height 29
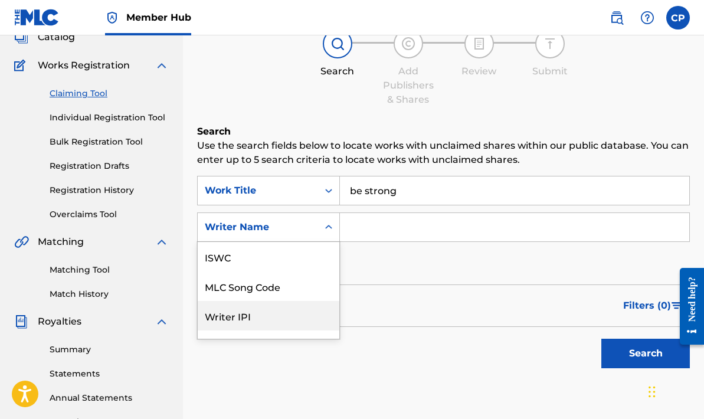
scroll to position [29, 0]
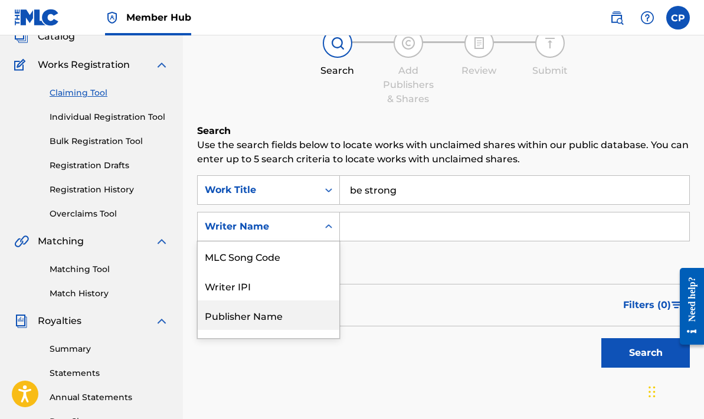
click at [348, 217] on input "Search Form" at bounding box center [514, 226] width 349 height 28
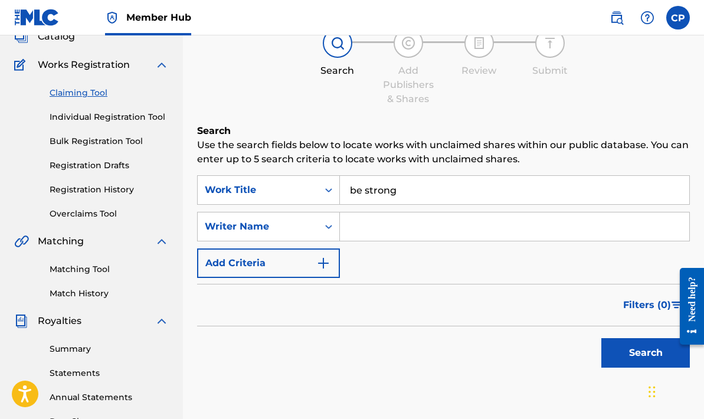
type input "[PERSON_NAME]"
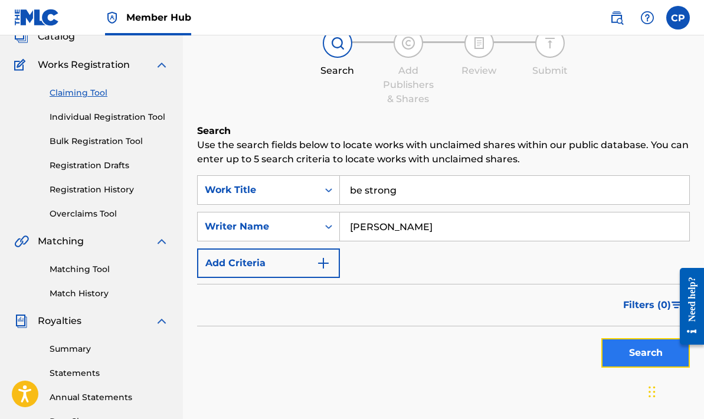
click at [629, 350] on button "Search" at bounding box center [645, 352] width 88 height 29
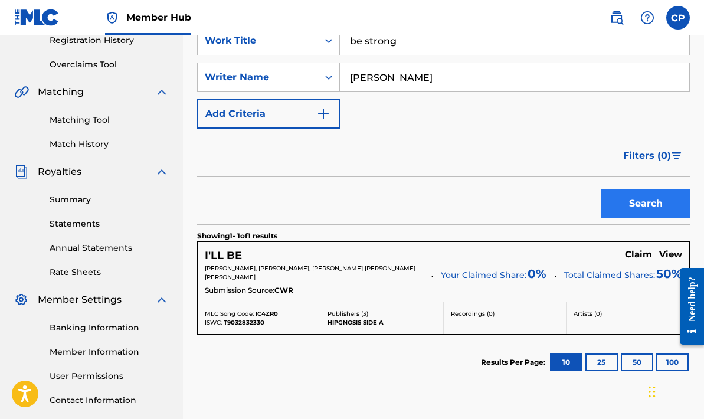
scroll to position [316, 0]
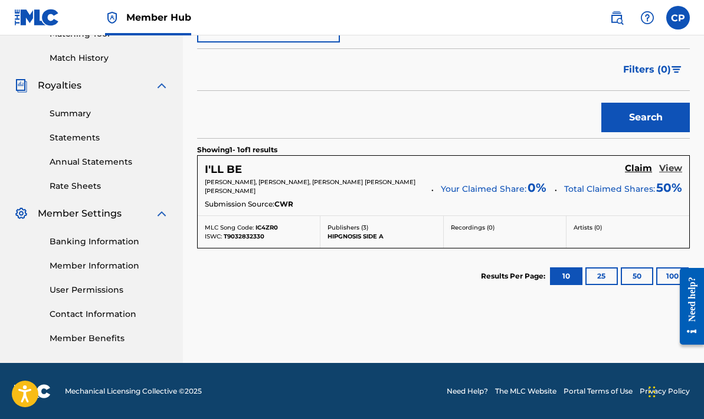
click at [670, 165] on h5 "View" at bounding box center [670, 168] width 23 height 11
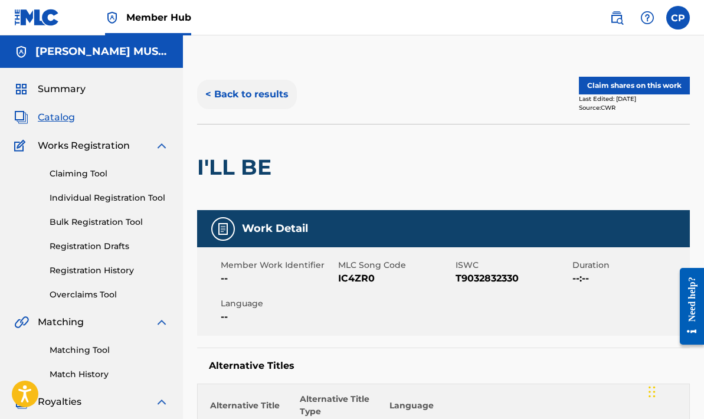
click at [214, 91] on button "< Back to results" at bounding box center [247, 94] width 100 height 29
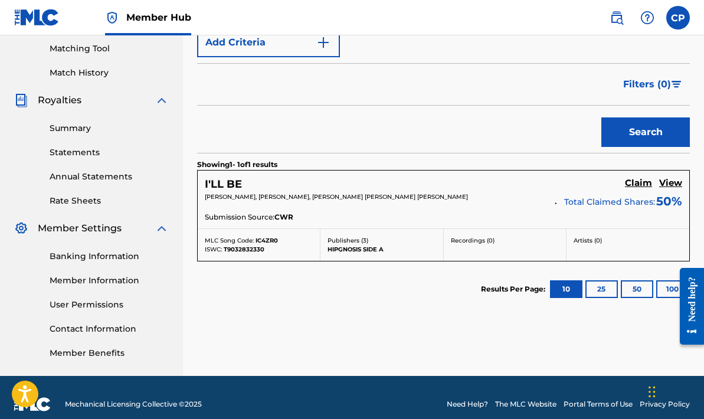
scroll to position [315, 0]
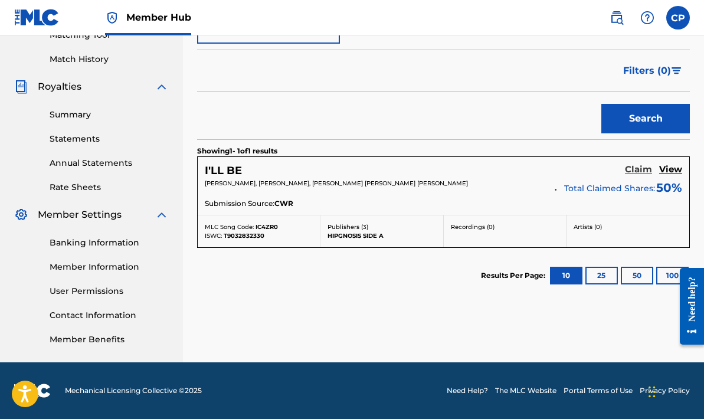
click at [634, 168] on h5 "Claim" at bounding box center [638, 169] width 27 height 11
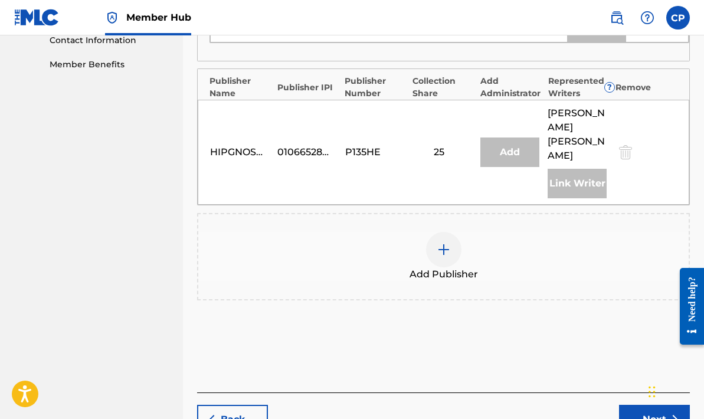
scroll to position [590, 0]
click at [442, 242] on img at bounding box center [443, 249] width 14 height 14
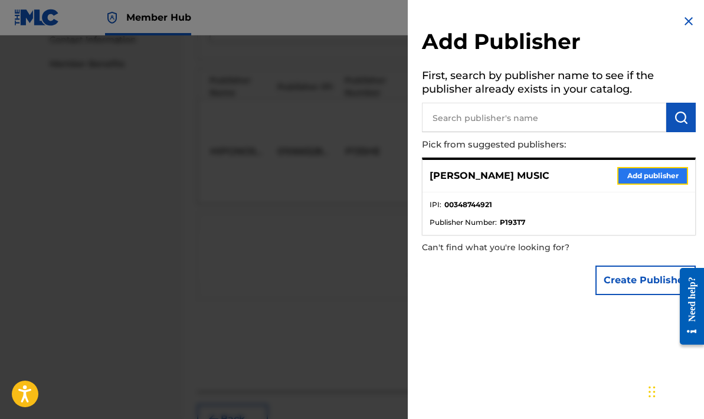
click at [635, 176] on button "Add publisher" at bounding box center [652, 176] width 71 height 18
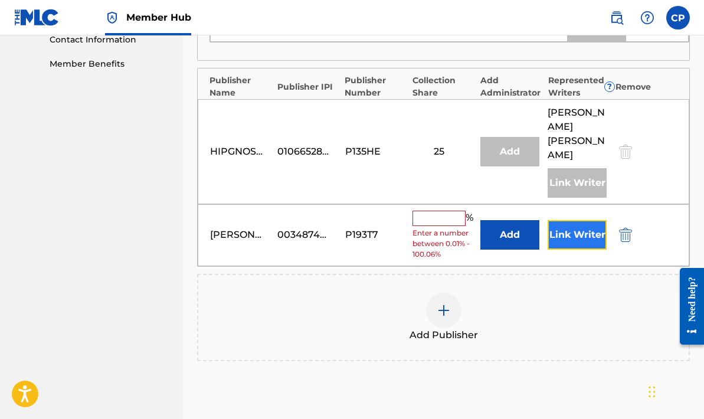
click at [575, 220] on button "Link Writer" at bounding box center [576, 234] width 59 height 29
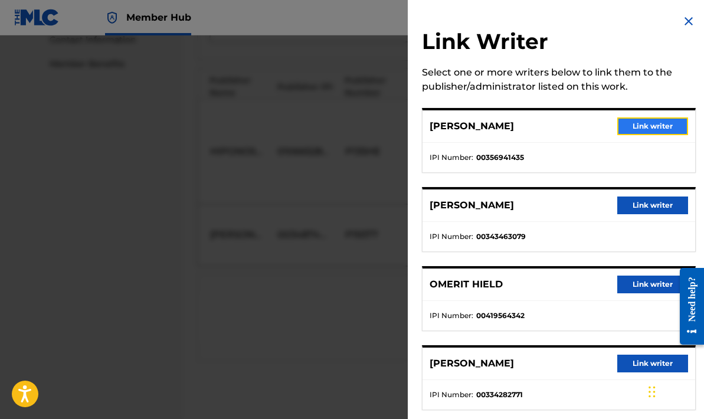
click at [648, 125] on button "Link writer" at bounding box center [652, 126] width 71 height 18
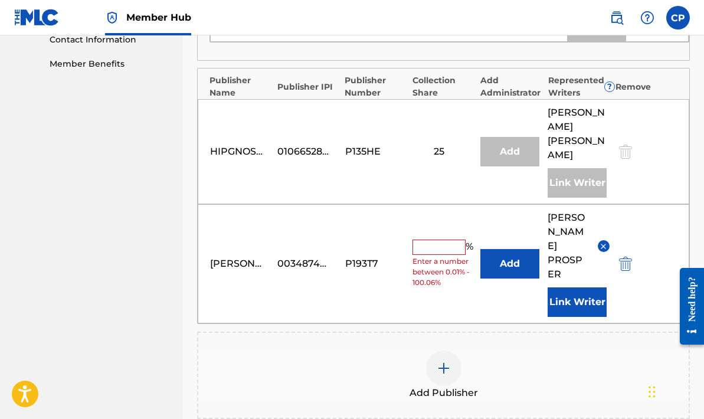
click at [417, 239] on input "text" at bounding box center [438, 246] width 53 height 15
click at [423, 255] on input "16.67" at bounding box center [438, 263] width 53 height 17
click at [455, 255] on input "16.67" at bounding box center [438, 263] width 53 height 17
type input "1"
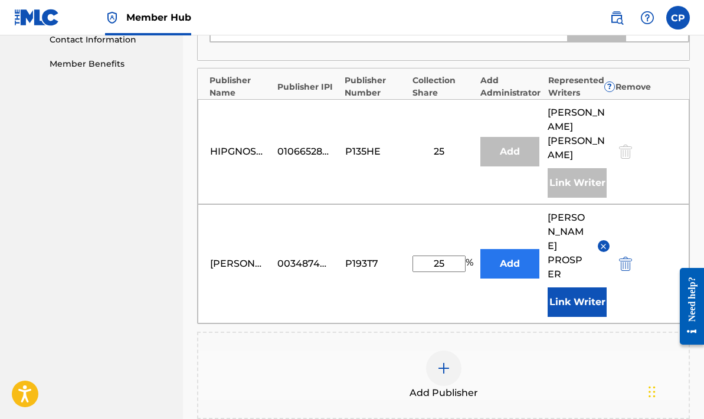
type input "25"
click at [516, 249] on button "Add" at bounding box center [509, 263] width 59 height 29
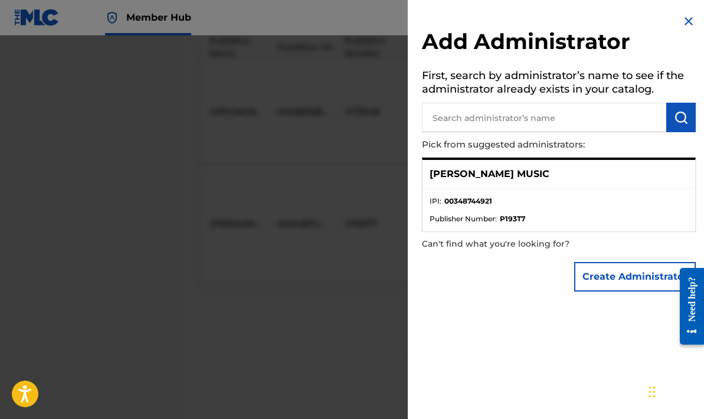
scroll to position [724, 0]
click at [684, 18] on img at bounding box center [688, 21] width 14 height 14
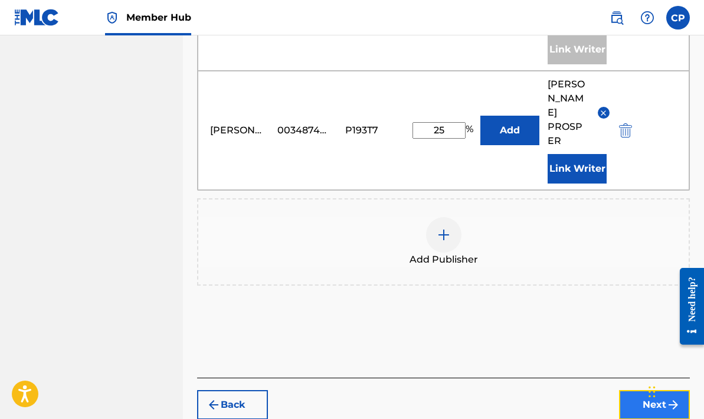
click at [642, 390] on button "Next" at bounding box center [654, 404] width 71 height 29
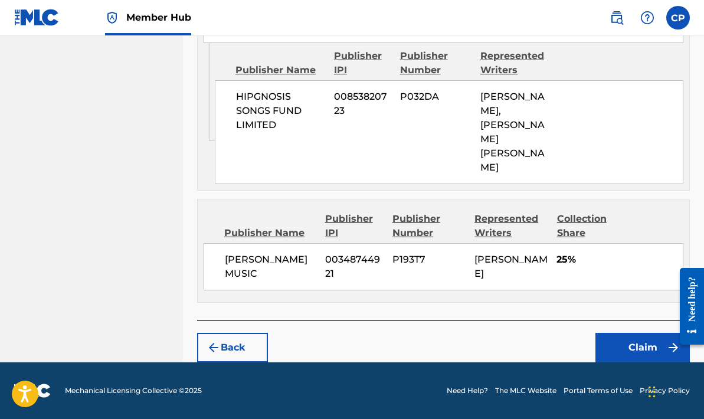
scroll to position [722, 0]
click at [635, 344] on button "Claim" at bounding box center [642, 347] width 94 height 29
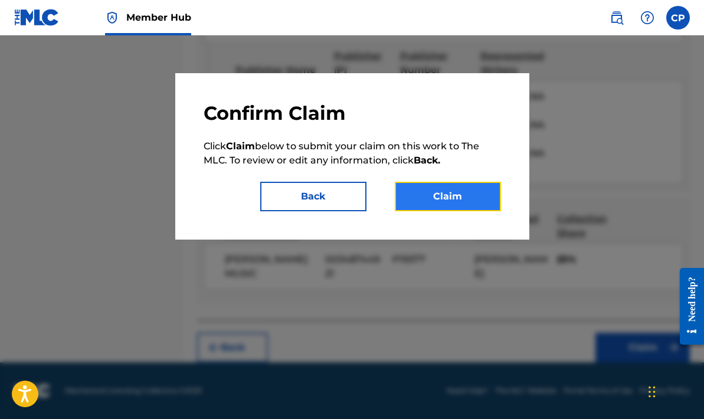
click at [460, 192] on button "Claim" at bounding box center [448, 196] width 106 height 29
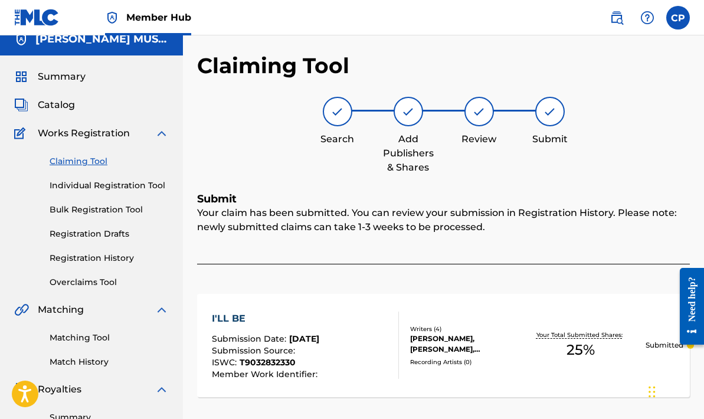
scroll to position [0, 0]
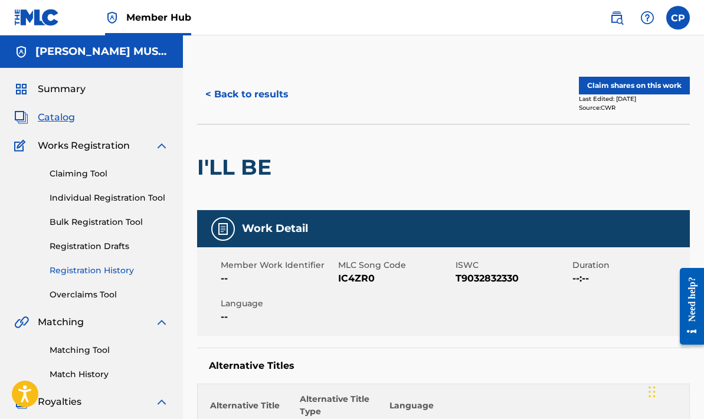
click at [94, 269] on link "Registration History" at bounding box center [109, 270] width 119 height 12
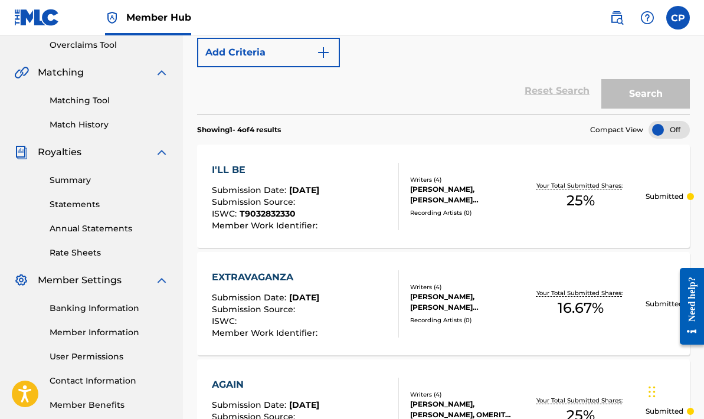
scroll to position [251, 0]
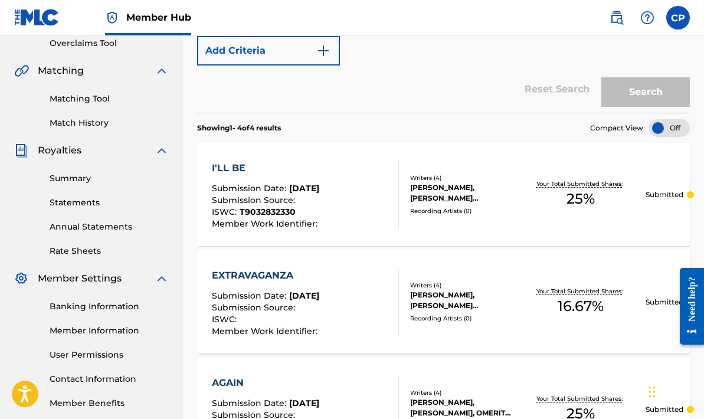
click at [278, 174] on div "I'LL BE" at bounding box center [266, 168] width 109 height 14
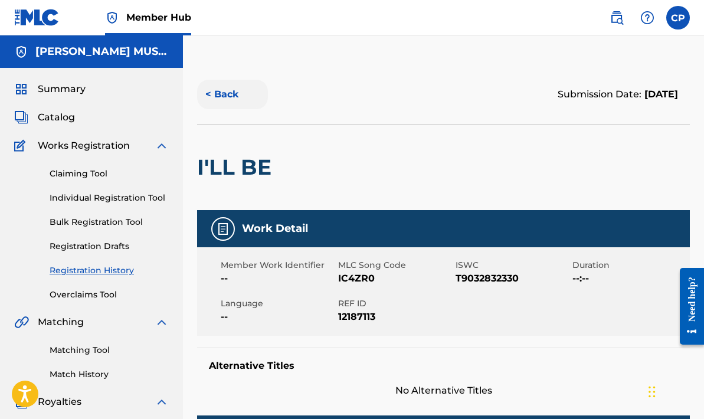
click at [222, 92] on button "< Back" at bounding box center [232, 94] width 71 height 29
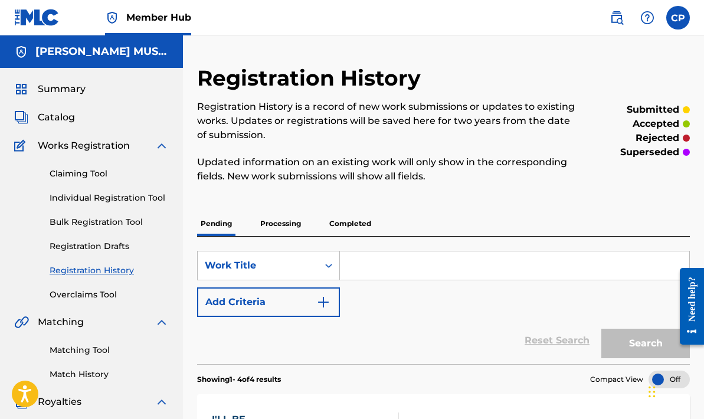
click at [287, 222] on p "Processing" at bounding box center [281, 223] width 48 height 25
click at [211, 228] on p "Pending" at bounding box center [216, 223] width 38 height 25
click at [98, 171] on link "Claiming Tool" at bounding box center [109, 173] width 119 height 12
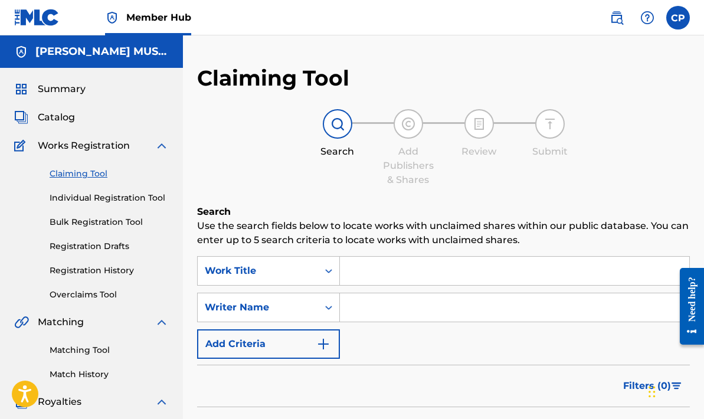
click at [352, 268] on input "Search Form" at bounding box center [514, 271] width 349 height 28
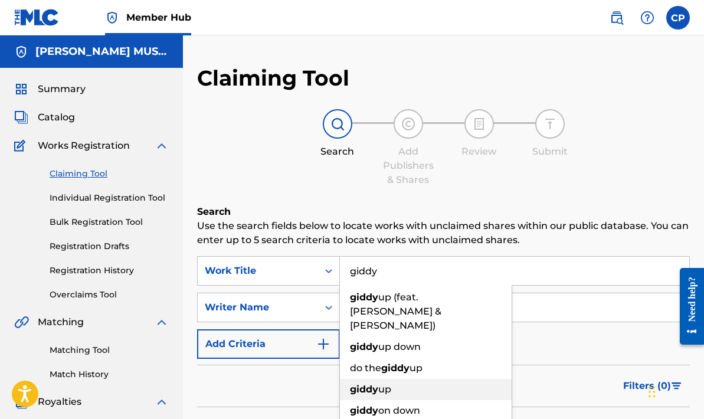
click at [364, 383] on strong "giddy" at bounding box center [364, 388] width 28 height 11
type input "giddyup"
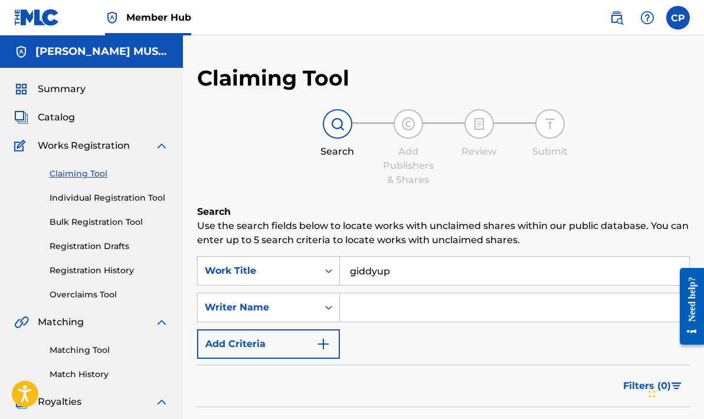
click at [350, 313] on input "Search Form" at bounding box center [514, 307] width 349 height 28
type input "[PERSON_NAME]"
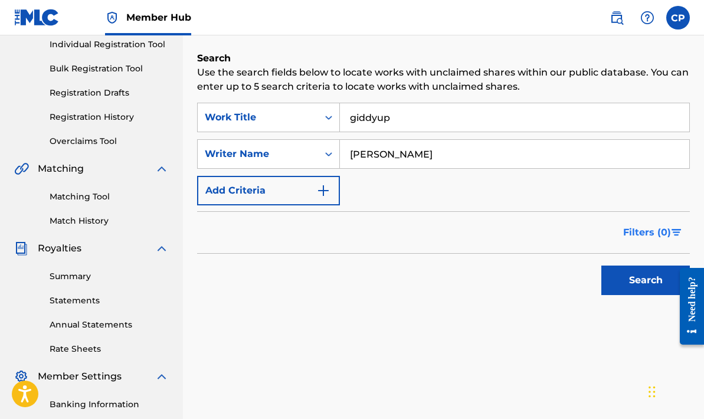
scroll to position [174, 0]
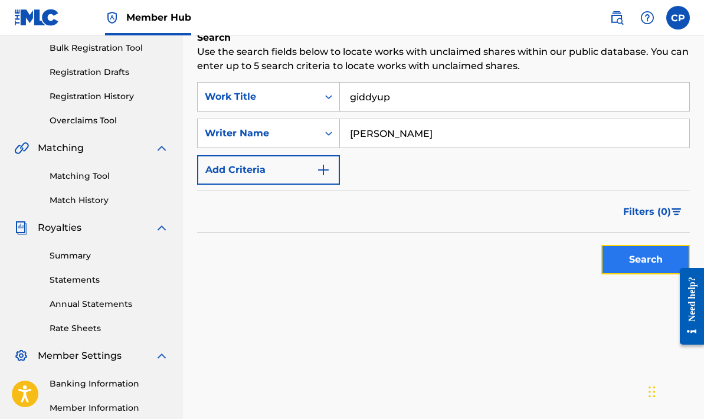
click at [644, 254] on button "Search" at bounding box center [645, 259] width 88 height 29
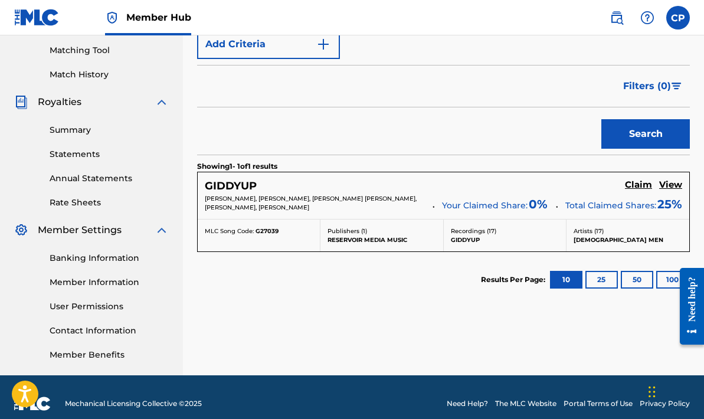
scroll to position [313, 0]
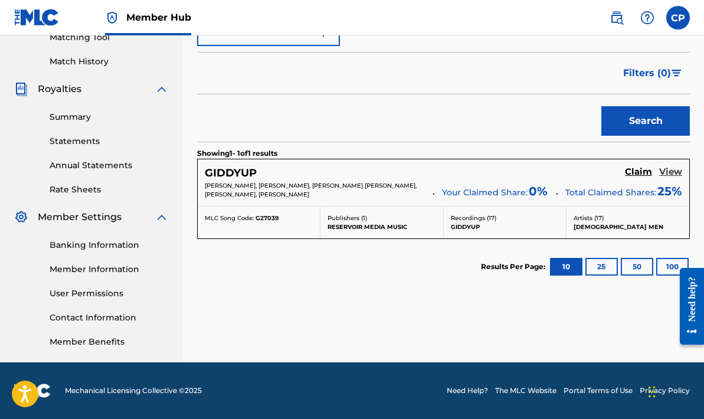
click at [665, 173] on h5 "View" at bounding box center [670, 171] width 23 height 11
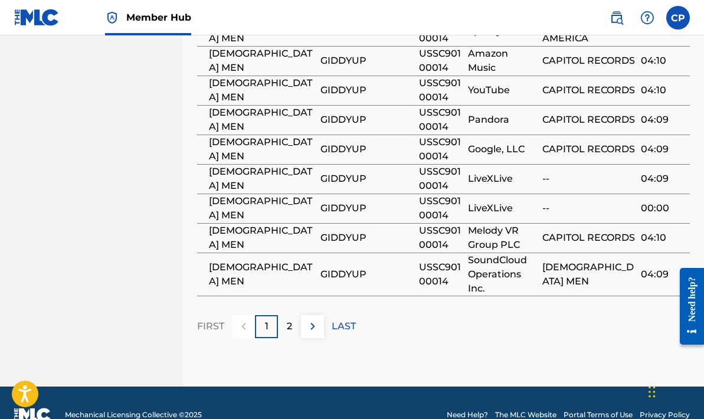
scroll to position [918, 0]
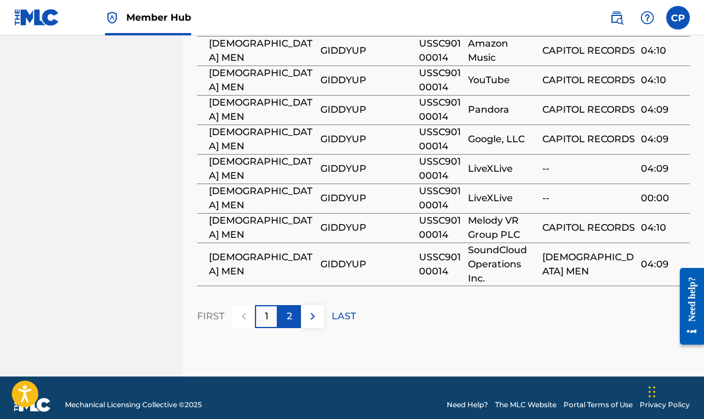
click at [289, 309] on p "2" at bounding box center [289, 316] width 5 height 14
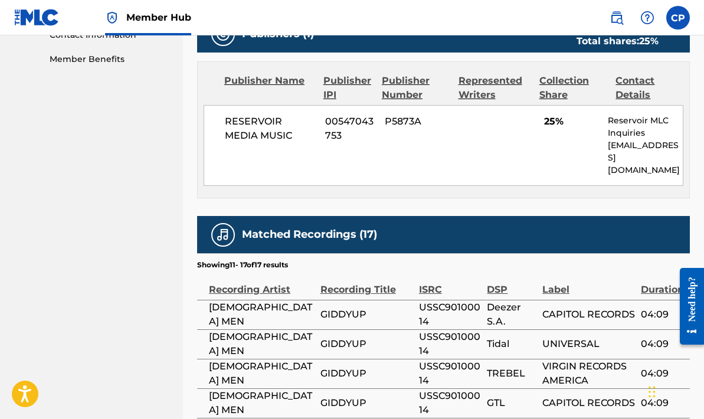
scroll to position [816, 0]
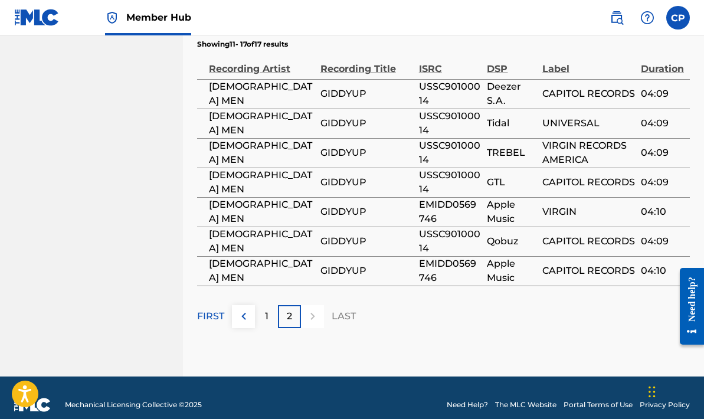
click at [343, 309] on p "LAST" at bounding box center [343, 316] width 24 height 14
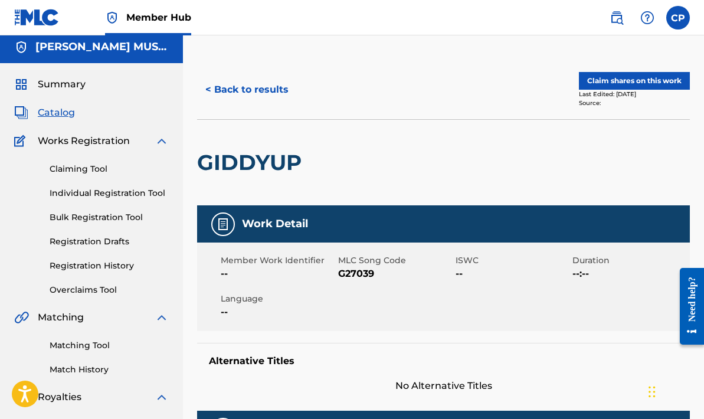
scroll to position [0, 0]
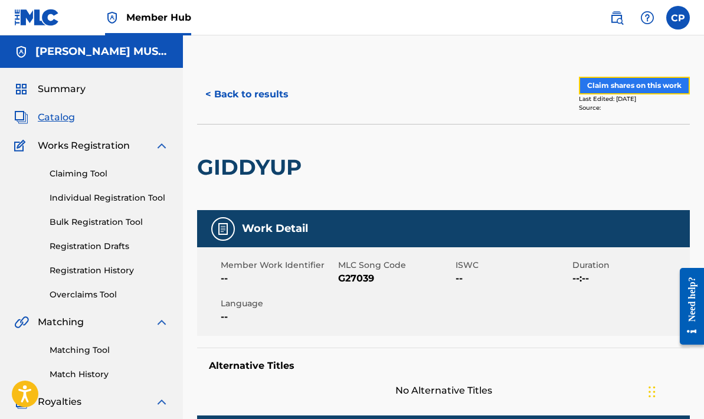
click at [629, 80] on button "Claim shares on this work" at bounding box center [634, 86] width 111 height 18
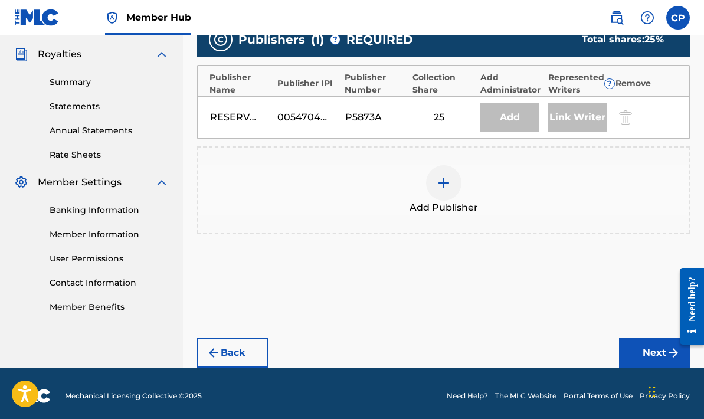
scroll to position [353, 0]
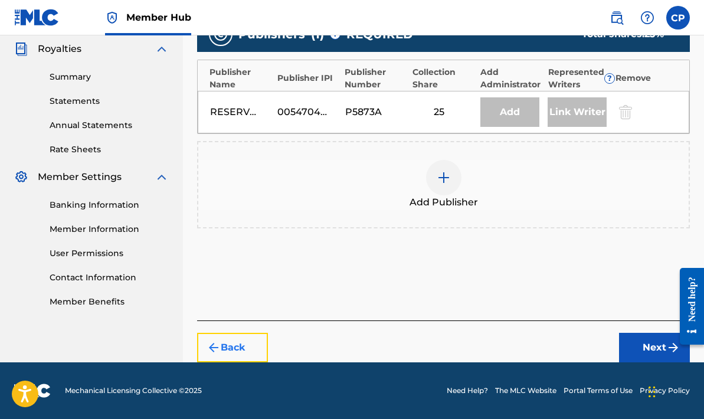
click at [220, 344] on img "submit" at bounding box center [213, 347] width 14 height 14
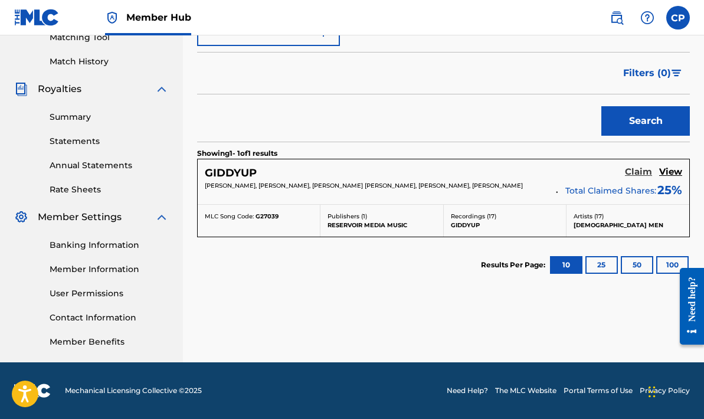
click at [639, 172] on h5 "Claim" at bounding box center [638, 171] width 27 height 11
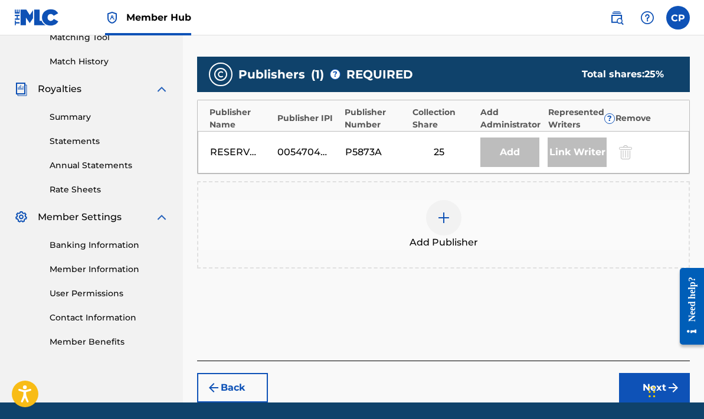
scroll to position [353, 0]
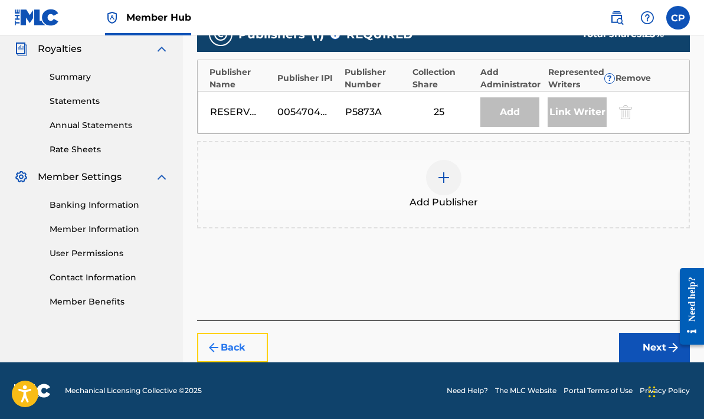
click at [234, 347] on button "Back" at bounding box center [232, 347] width 71 height 29
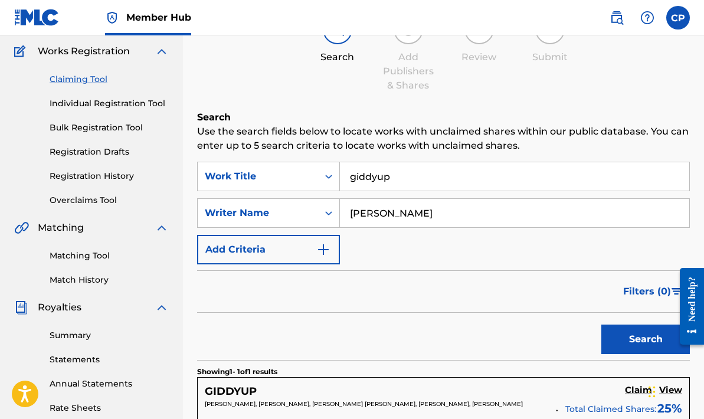
scroll to position [90, 0]
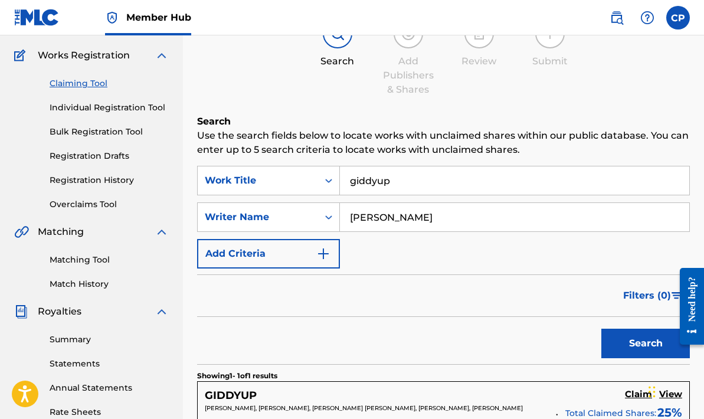
click at [399, 182] on input "giddyup" at bounding box center [514, 180] width 349 height 28
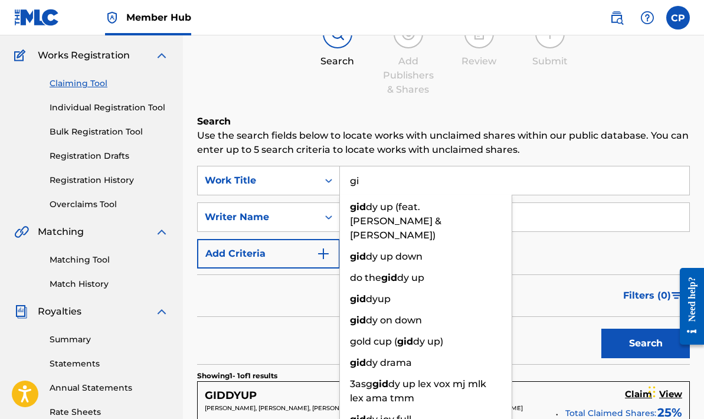
type input "g"
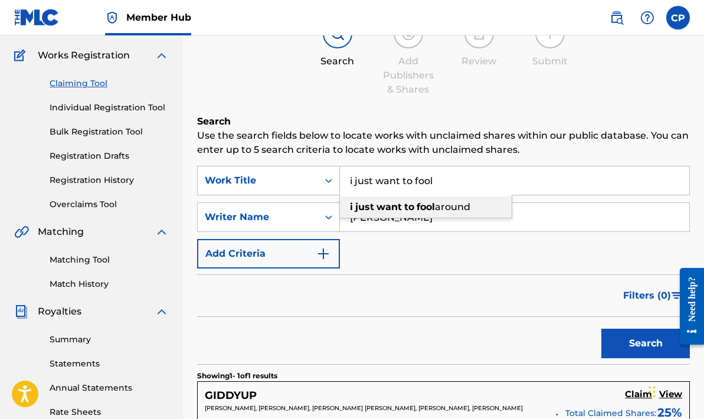
click at [407, 202] on strong "to" at bounding box center [409, 206] width 10 height 11
type input "i just want to fool around"
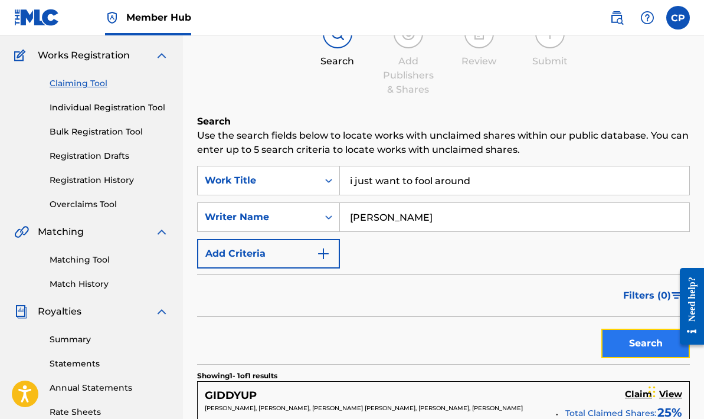
click at [631, 349] on button "Search" at bounding box center [645, 342] width 88 height 29
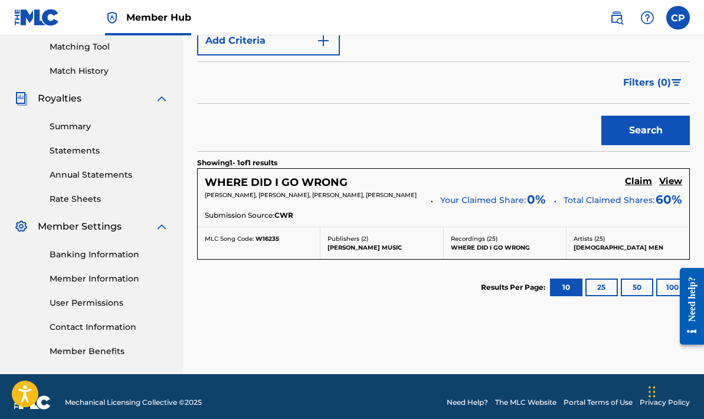
scroll to position [316, 0]
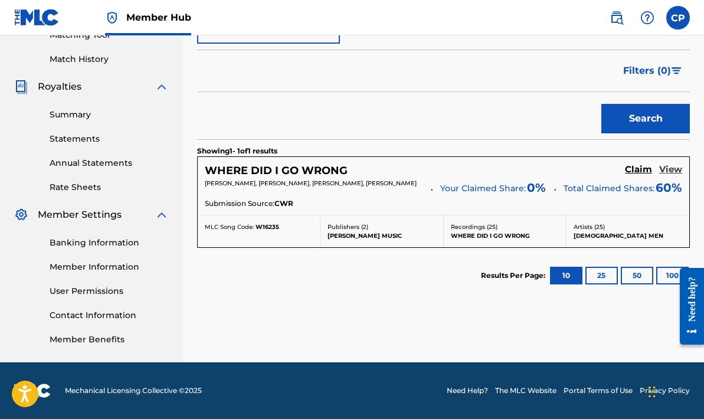
click at [665, 170] on h5 "View" at bounding box center [670, 169] width 23 height 11
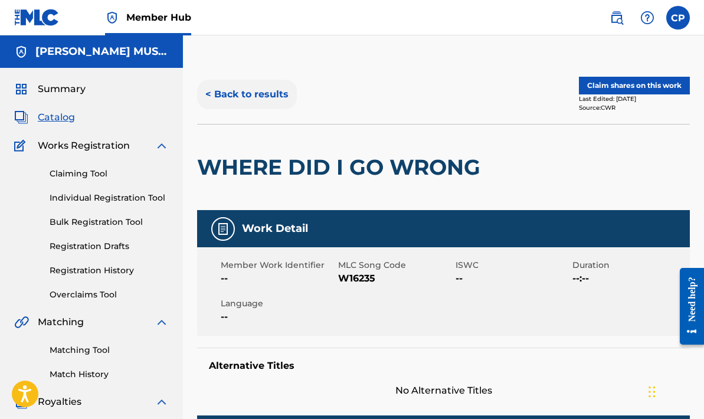
click at [232, 93] on button "< Back to results" at bounding box center [247, 94] width 100 height 29
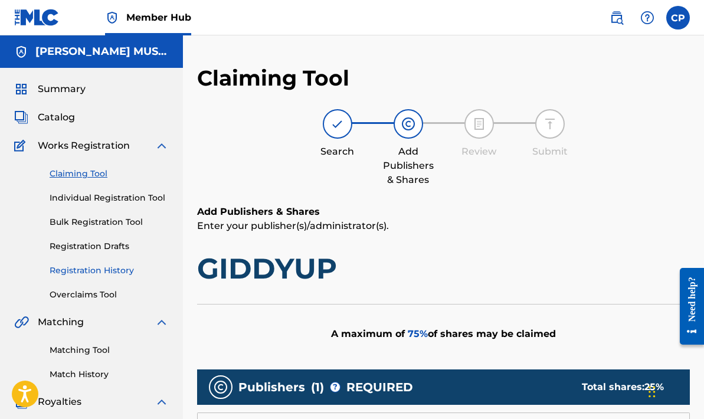
click at [84, 271] on link "Registration History" at bounding box center [109, 270] width 119 height 12
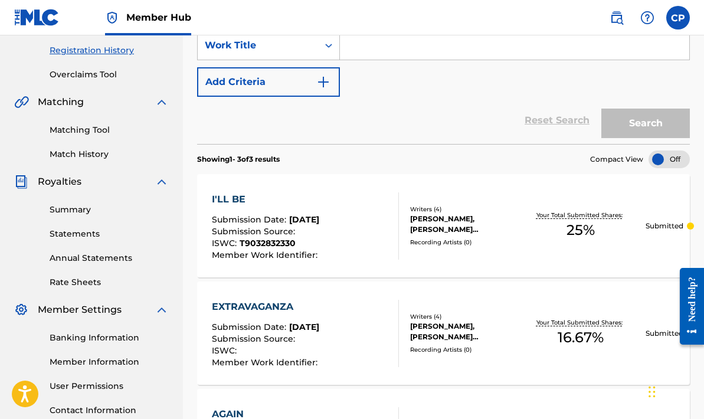
scroll to position [216, 0]
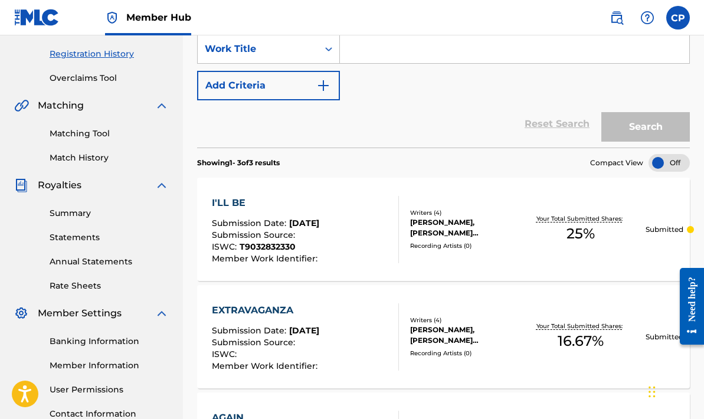
click at [280, 197] on div "I'LL BE" at bounding box center [266, 203] width 109 height 14
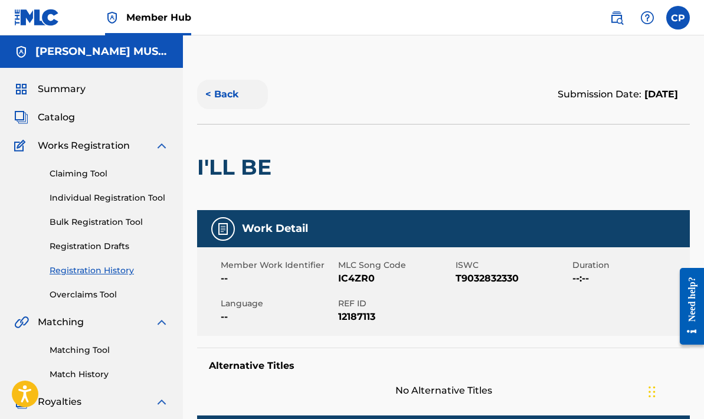
click at [228, 93] on button "< Back" at bounding box center [232, 94] width 71 height 29
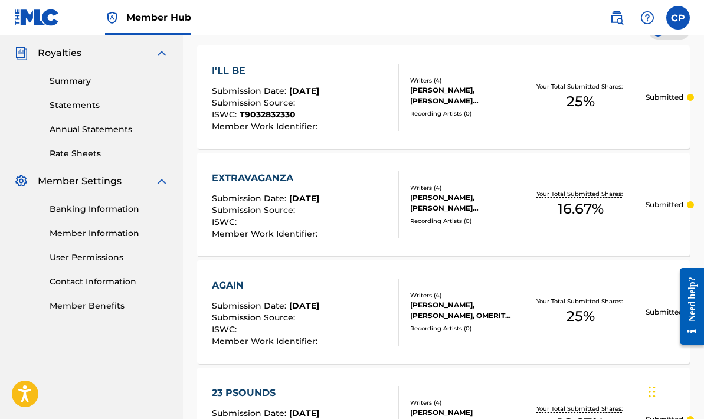
scroll to position [356, 0]
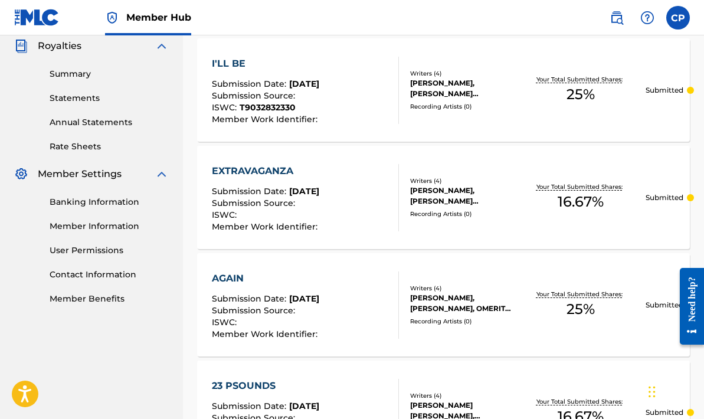
click at [328, 264] on div "AGAIN Submission Date : Sep 25, 2025 Submission Source : ISWC : Member Work Ide…" at bounding box center [443, 304] width 492 height 103
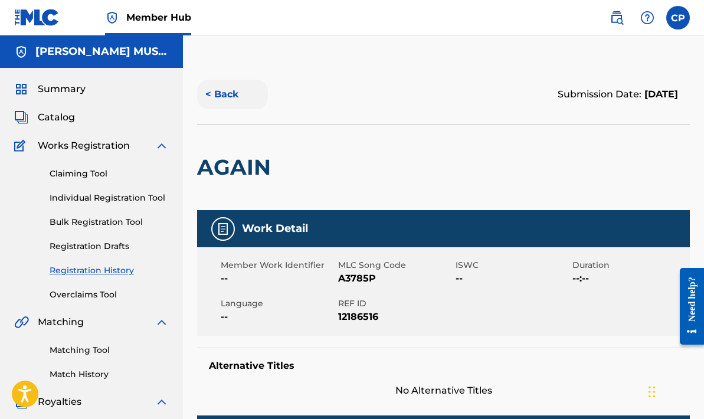
click at [222, 99] on button "< Back" at bounding box center [232, 94] width 71 height 29
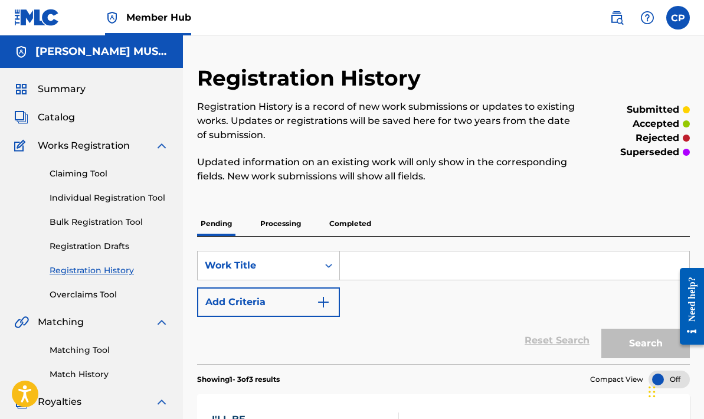
scroll to position [356, 0]
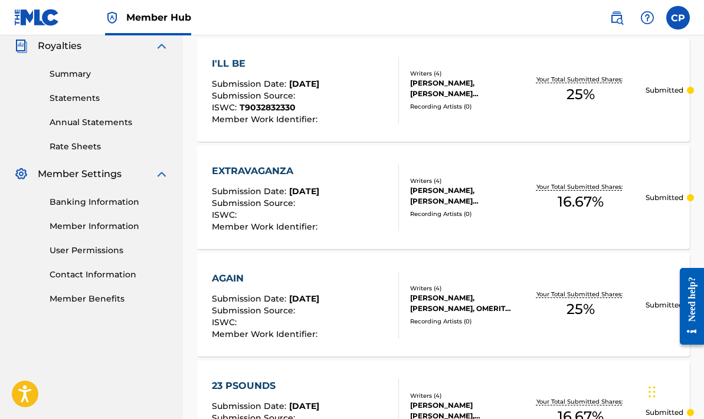
click at [353, 211] on div "EXTRAVAGANZA Submission Date : Sep 25, 2025 Submission Source : ISWC : Member W…" at bounding box center [305, 197] width 187 height 67
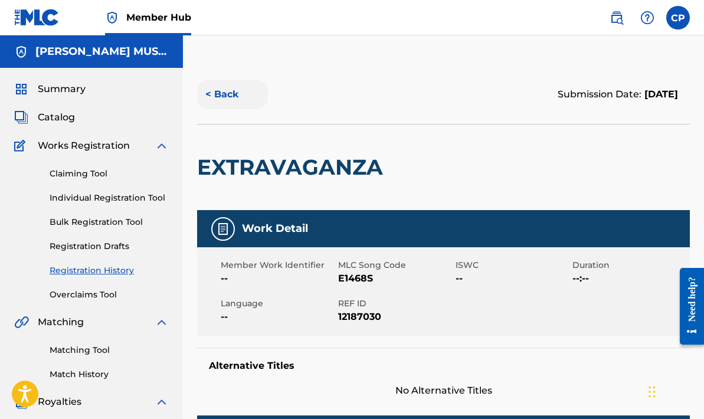
click at [224, 91] on button "< Back" at bounding box center [232, 94] width 71 height 29
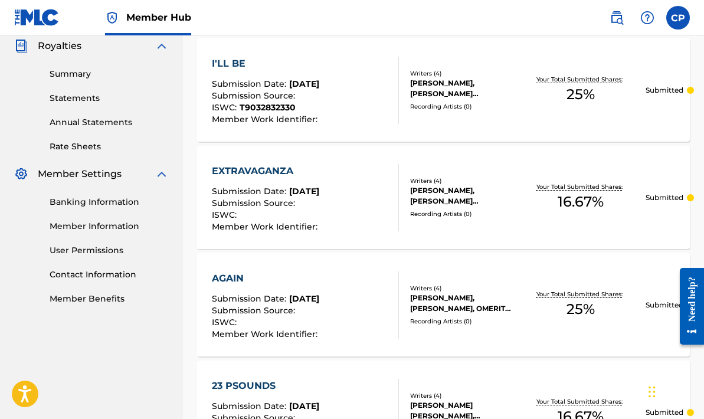
click at [316, 176] on div "EXTRAVAGANZA" at bounding box center [266, 171] width 109 height 14
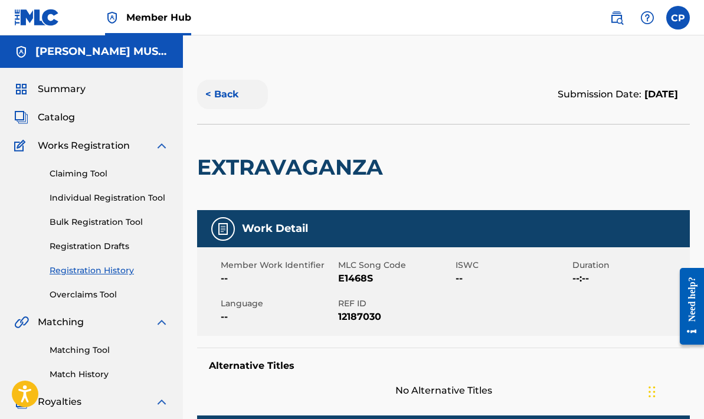
click at [222, 98] on button "< Back" at bounding box center [232, 94] width 71 height 29
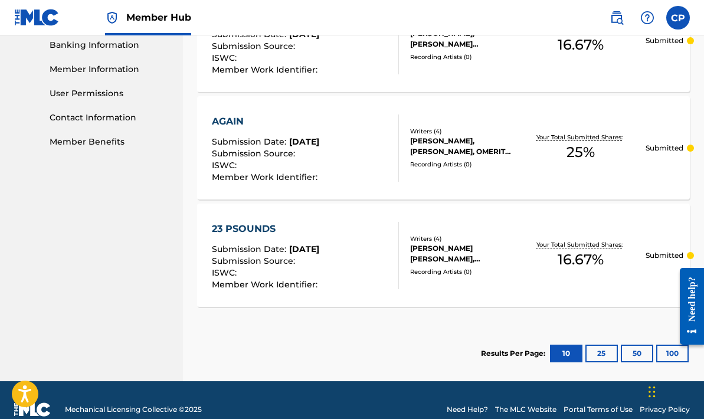
scroll to position [531, 0]
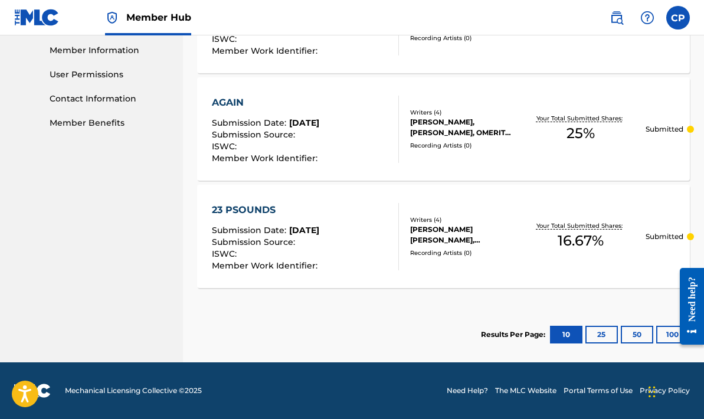
click at [254, 203] on div "23 PSOUNDS" at bounding box center [266, 210] width 109 height 14
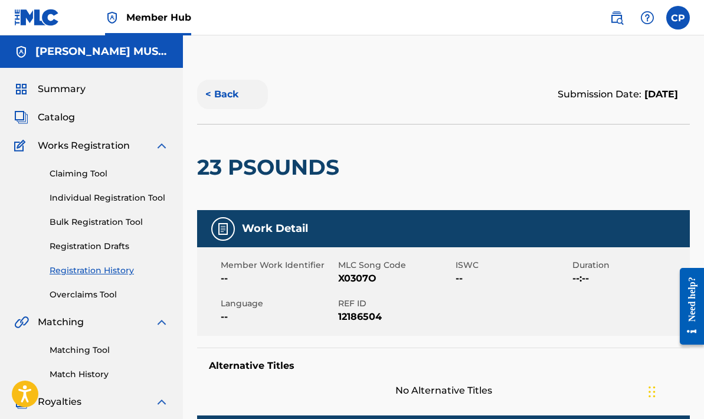
click at [220, 96] on button "< Back" at bounding box center [232, 94] width 71 height 29
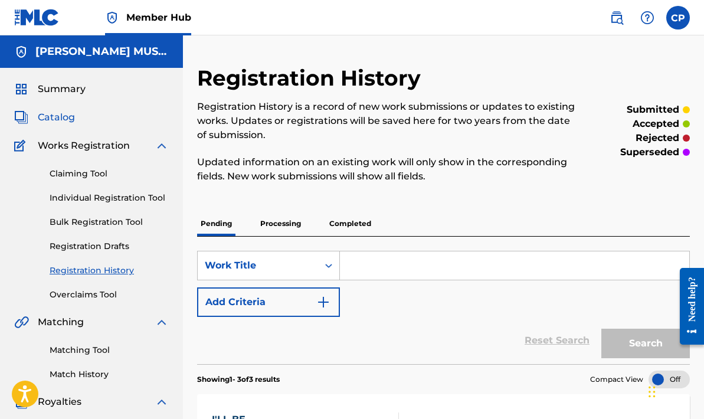
click at [66, 116] on span "Catalog" at bounding box center [56, 117] width 37 height 14
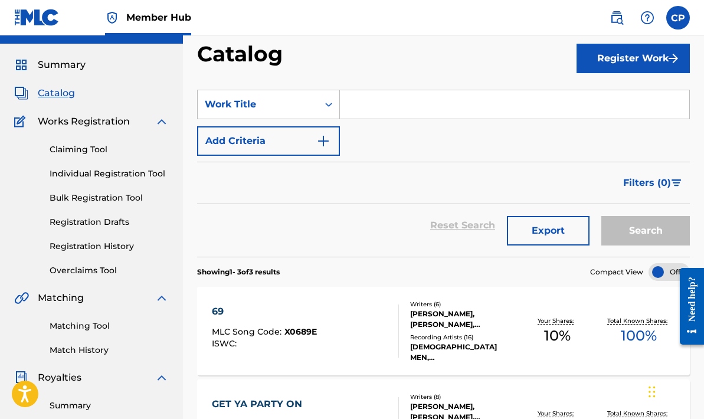
scroll to position [20, 0]
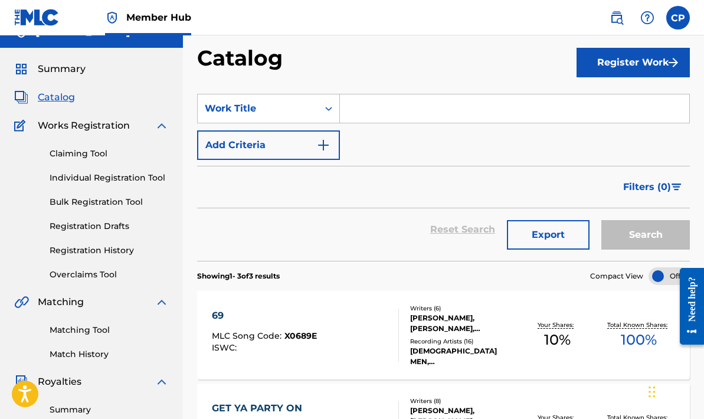
click at [160, 125] on img at bounding box center [162, 126] width 14 height 14
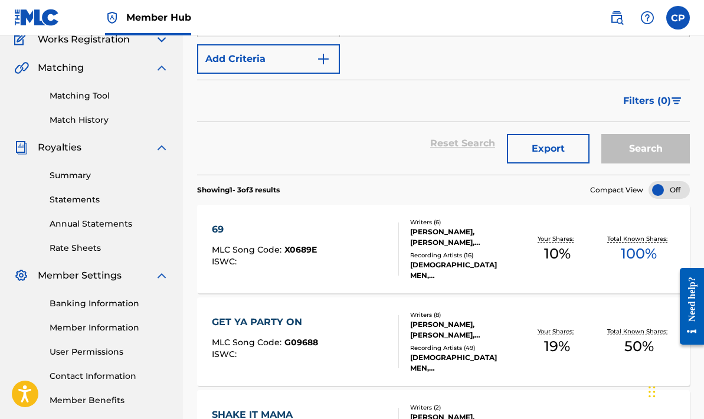
scroll to position [103, 0]
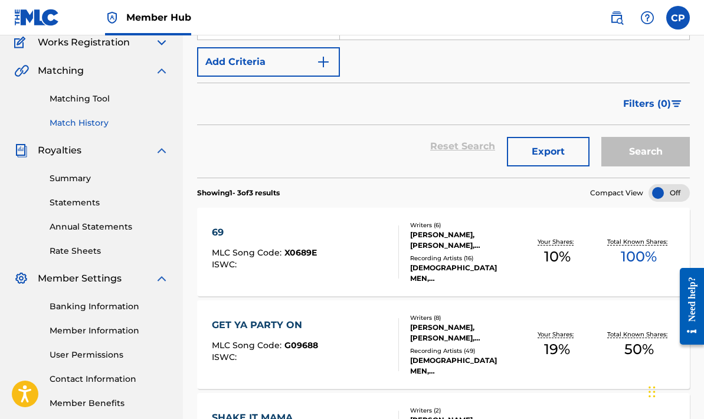
click at [92, 123] on link "Match History" at bounding box center [109, 123] width 119 height 12
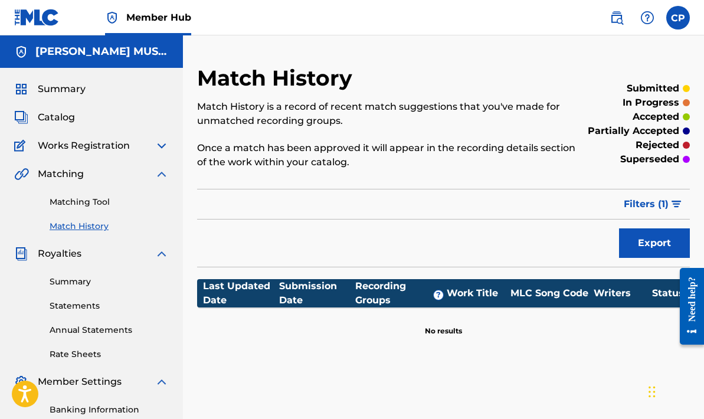
click at [94, 225] on link "Match History" at bounding box center [109, 226] width 119 height 12
click at [90, 145] on span "Works Registration" at bounding box center [84, 146] width 92 height 14
click at [78, 172] on span "Matching" at bounding box center [61, 174] width 46 height 14
click at [62, 113] on span "Catalog" at bounding box center [56, 117] width 37 height 14
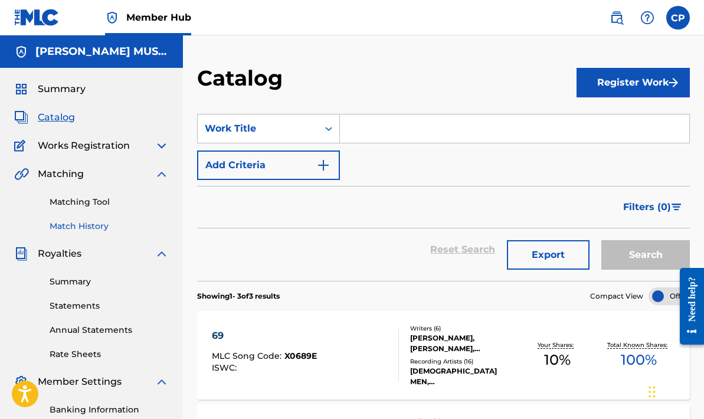
click at [76, 223] on link "Match History" at bounding box center [109, 226] width 119 height 12
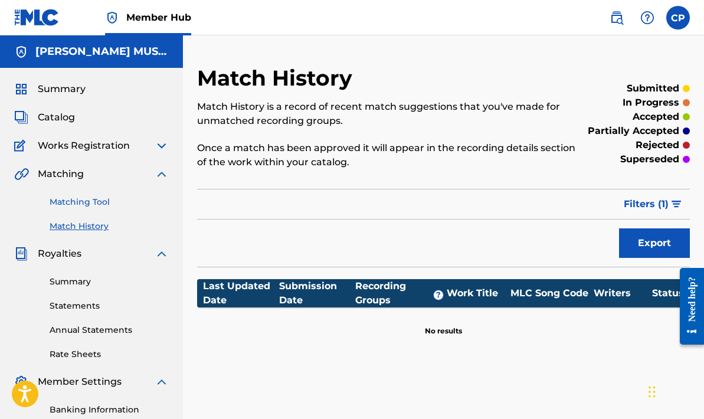
click at [101, 201] on link "Matching Tool" at bounding box center [109, 202] width 119 height 12
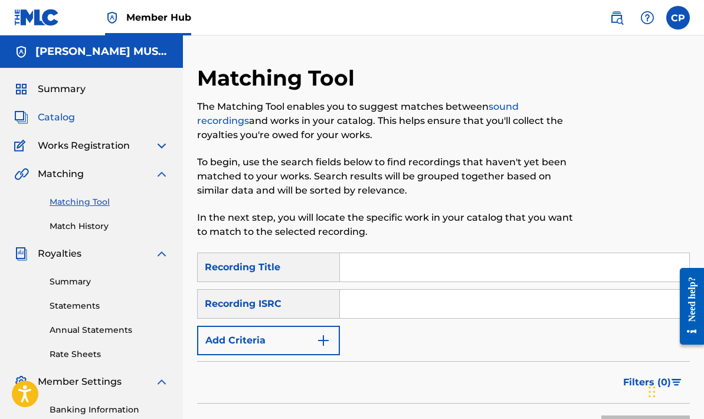
click at [52, 111] on span "Catalog" at bounding box center [56, 117] width 37 height 14
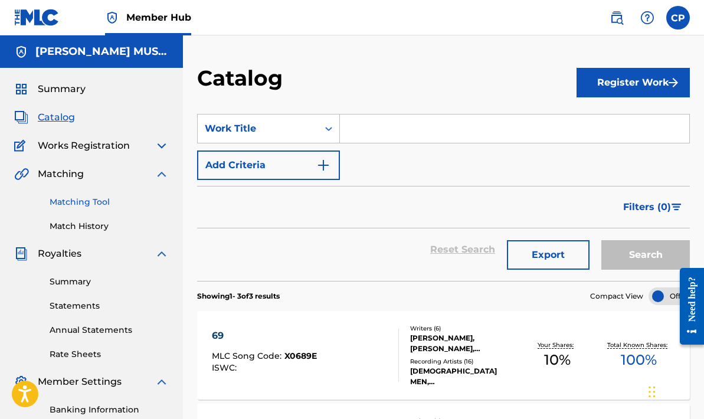
click at [92, 198] on link "Matching Tool" at bounding box center [109, 202] width 119 height 12
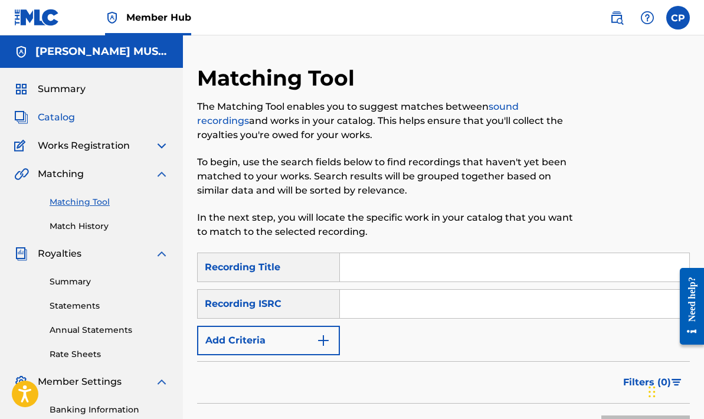
click at [58, 111] on span "Catalog" at bounding box center [56, 117] width 37 height 14
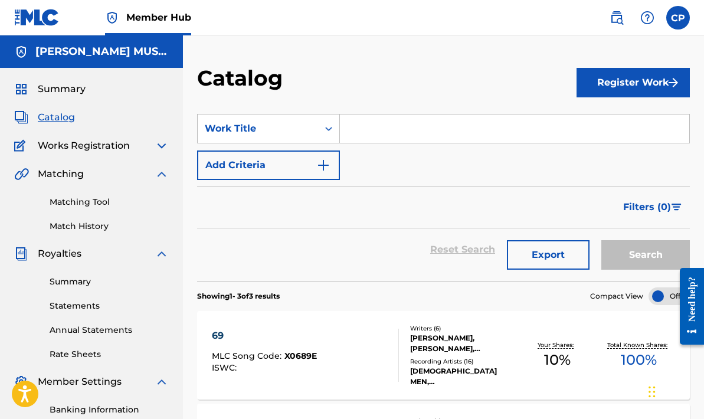
click at [101, 149] on span "Works Registration" at bounding box center [84, 146] width 92 height 14
click at [164, 142] on img at bounding box center [162, 146] width 14 height 14
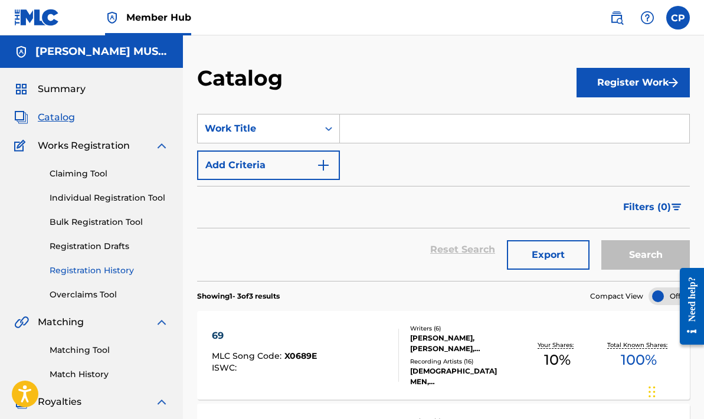
click at [110, 269] on link "Registration History" at bounding box center [109, 270] width 119 height 12
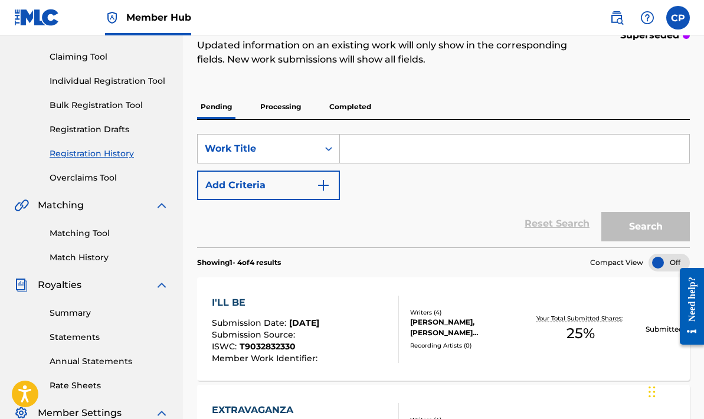
scroll to position [86, 0]
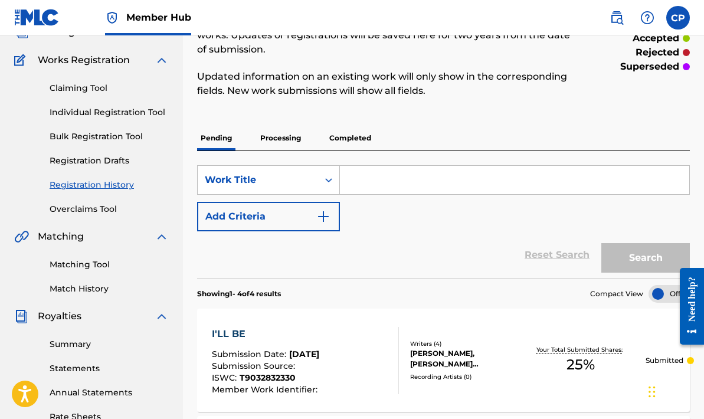
click at [285, 327] on div "I'LL BE" at bounding box center [266, 334] width 109 height 14
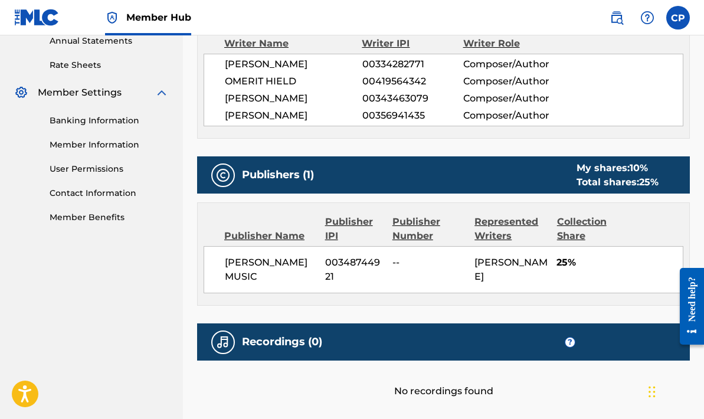
scroll to position [438, 0]
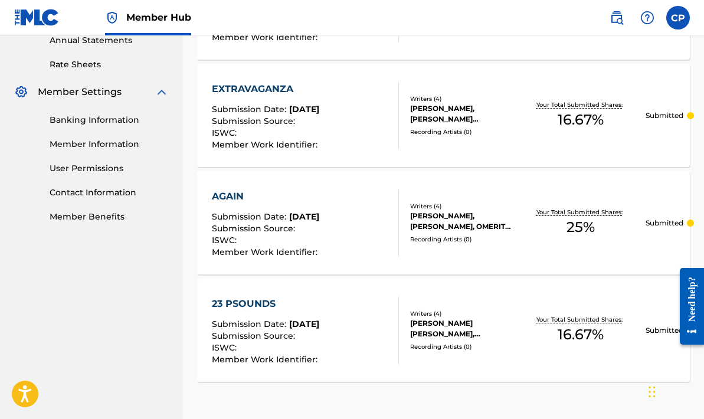
scroll to position [86, 0]
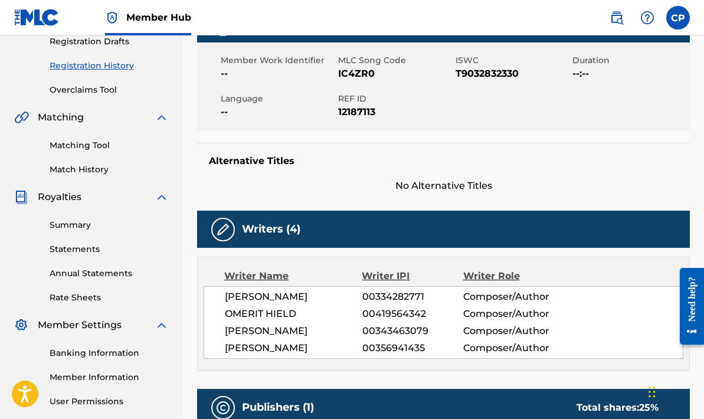
scroll to position [197, 0]
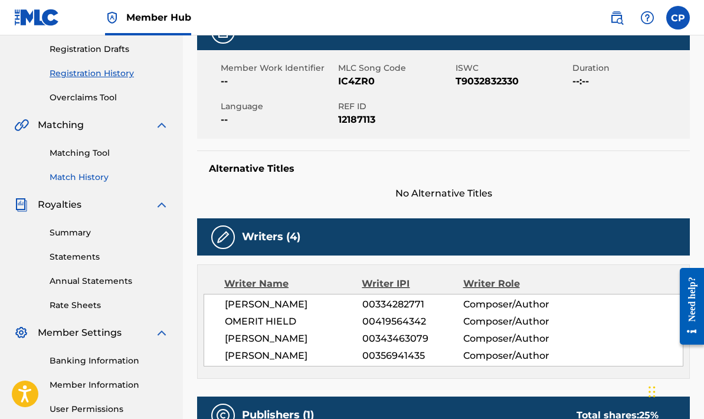
click at [84, 176] on link "Match History" at bounding box center [109, 177] width 119 height 12
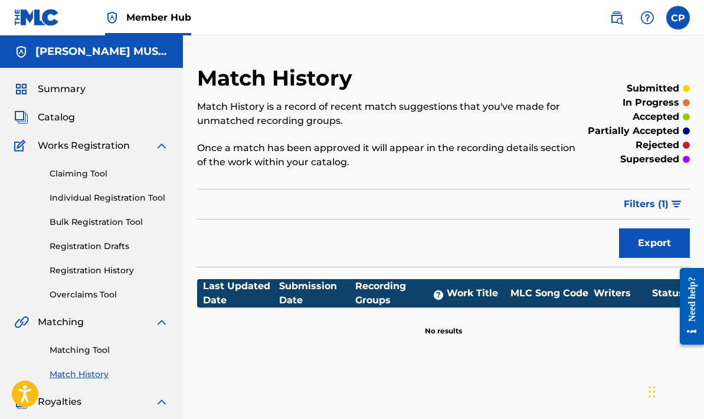
click at [98, 144] on span "Works Registration" at bounding box center [84, 146] width 92 height 14
click at [62, 113] on span "Catalog" at bounding box center [56, 117] width 37 height 14
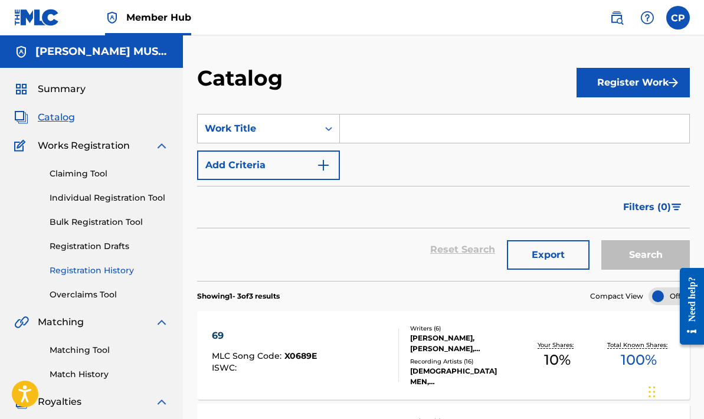
click at [83, 268] on link "Registration History" at bounding box center [109, 270] width 119 height 12
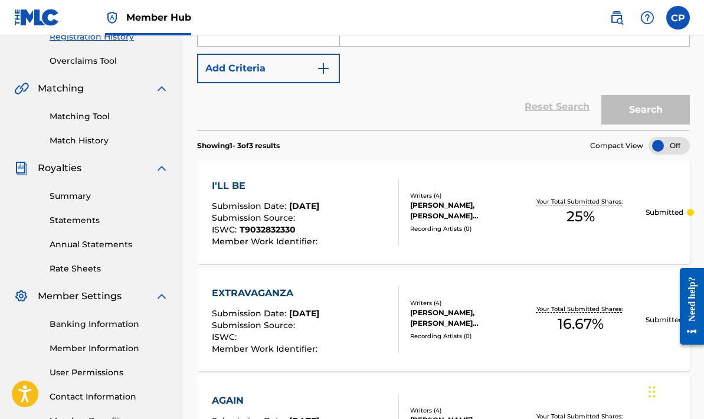
scroll to position [235, 0]
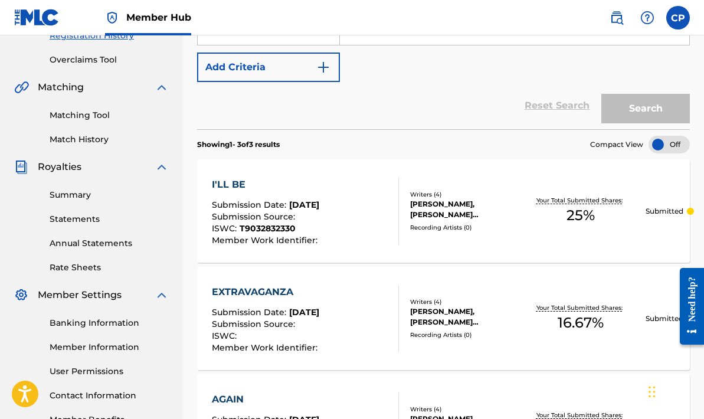
click at [292, 186] on div "I'LL BE" at bounding box center [266, 185] width 109 height 14
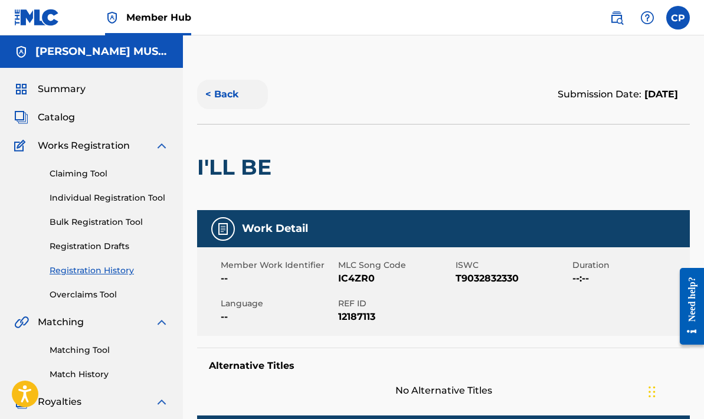
click at [221, 90] on button "< Back" at bounding box center [232, 94] width 71 height 29
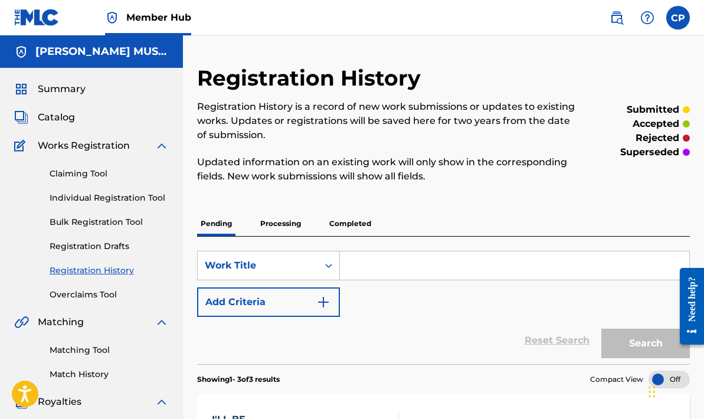
scroll to position [235, 0]
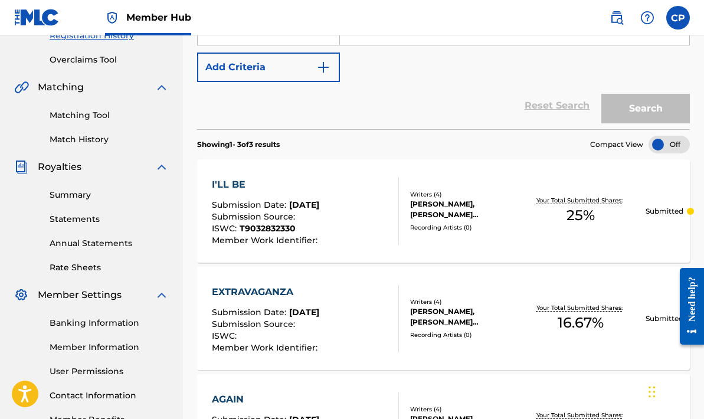
click at [267, 272] on div "EXTRAVAGANZA Submission Date : Sep 25, 2025 Submission Source : ISWC : Member W…" at bounding box center [443, 318] width 492 height 103
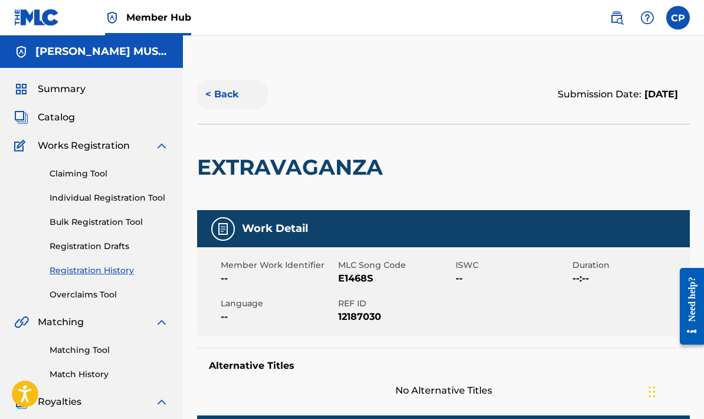
click at [230, 95] on button "< Back" at bounding box center [232, 94] width 71 height 29
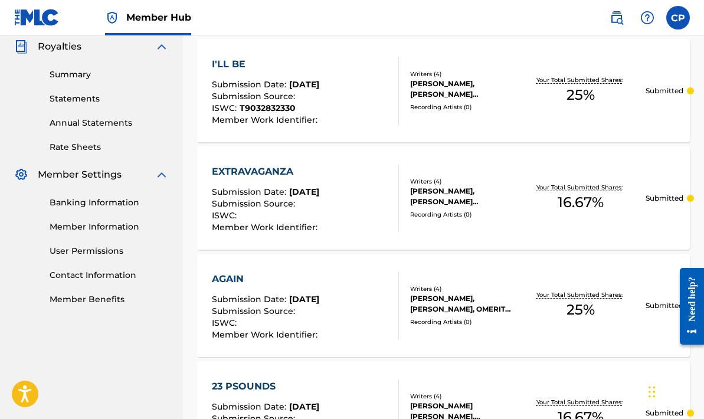
scroll to position [361, 0]
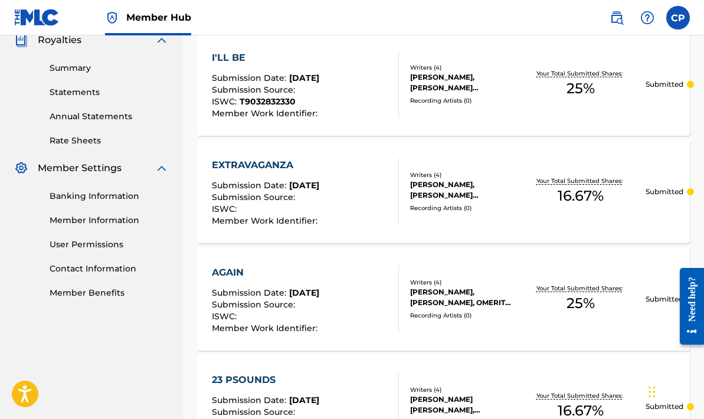
click at [223, 255] on div "AGAIN Submission Date : Sep 25, 2025 Submission Source : ISWC : Member Work Ide…" at bounding box center [443, 298] width 492 height 103
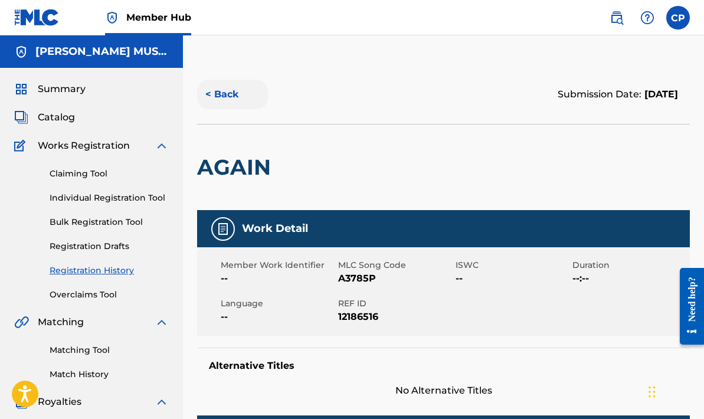
click at [221, 94] on button "< Back" at bounding box center [232, 94] width 71 height 29
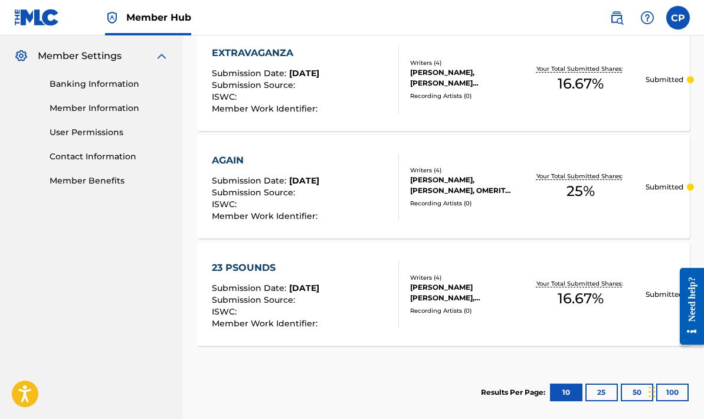
scroll to position [475, 0]
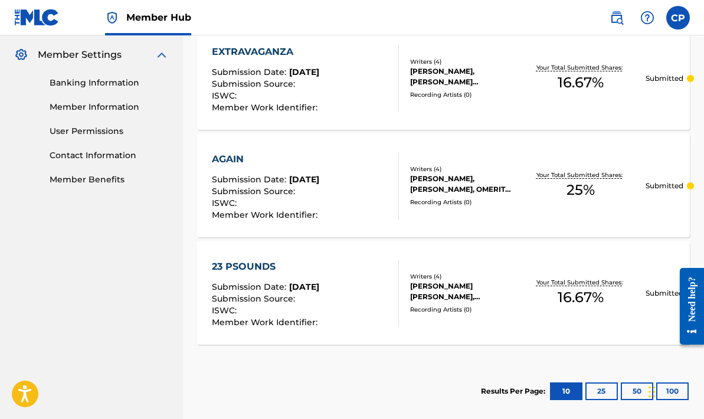
click at [279, 249] on div "23 PSOUNDS Submission Date : Sep 25, 2025 Submission Source : ISWC : Member Wor…" at bounding box center [443, 292] width 492 height 103
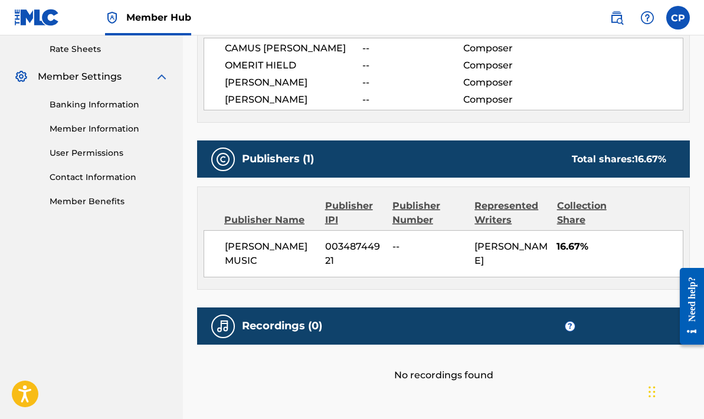
scroll to position [453, 0]
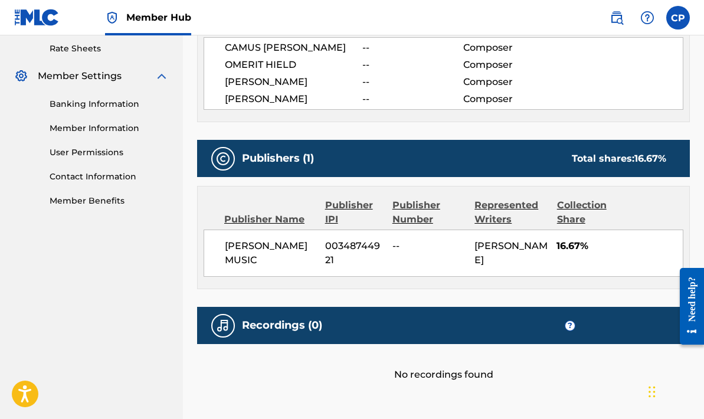
click at [170, 259] on nav "CEDRIC WAYDE MUSIC Summary Catalog Works Registration Claiming Tool Individual …" at bounding box center [91, 5] width 183 height 847
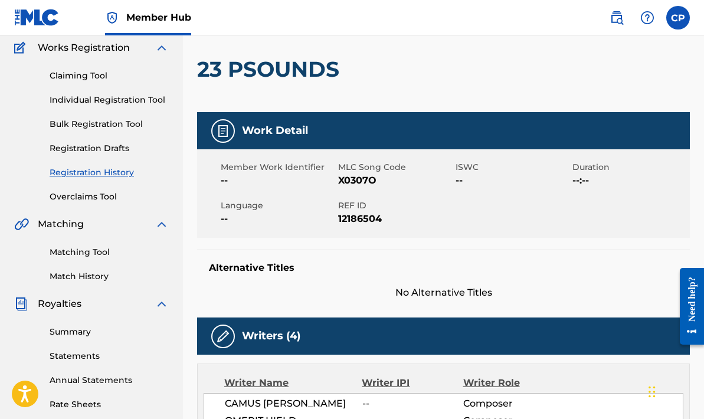
scroll to position [94, 0]
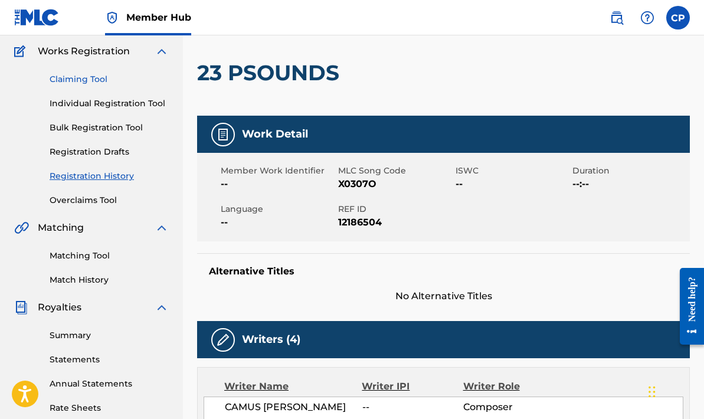
click at [82, 78] on link "Claiming Tool" at bounding box center [109, 79] width 119 height 12
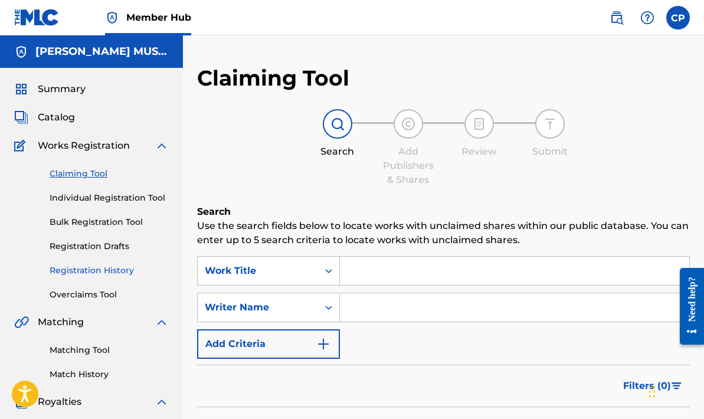
click at [106, 272] on link "Registration History" at bounding box center [109, 270] width 119 height 12
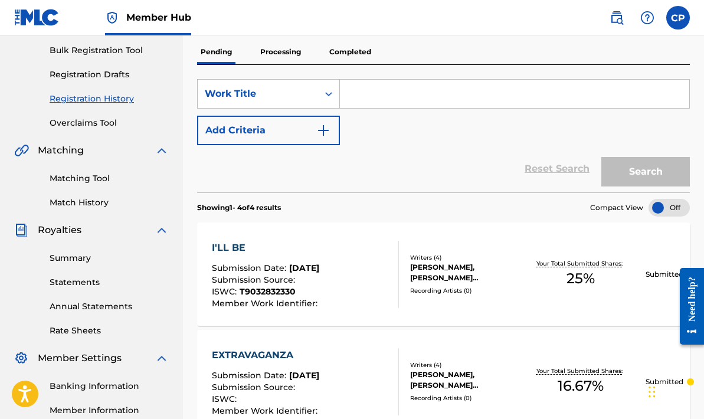
scroll to position [172, 0]
click at [231, 230] on div "I'LL BE Submission Date : [DATE] Submission Source : ISWC : T9032832330 Member …" at bounding box center [443, 273] width 492 height 103
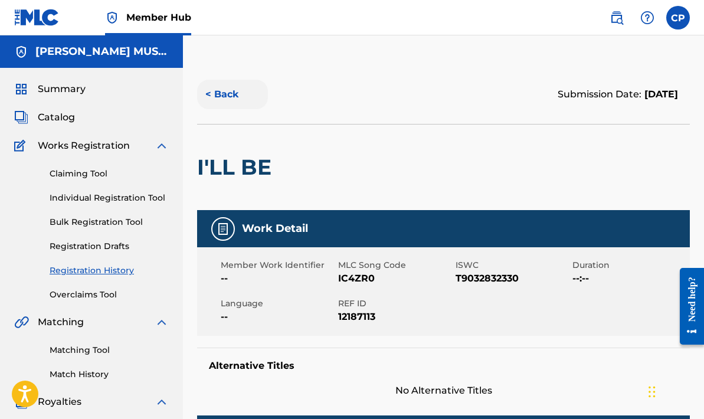
click at [222, 93] on button "< Back" at bounding box center [232, 94] width 71 height 29
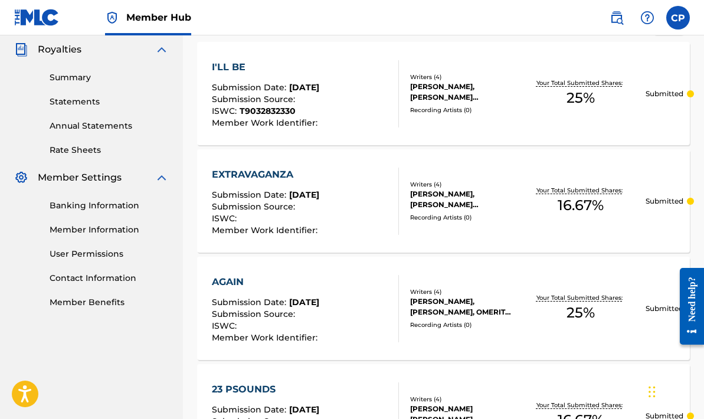
scroll to position [351, 0]
click at [208, 152] on div "EXTRAVAGANZA Submission Date : Sep 25, 2025 Submission Source : ISWC : Member W…" at bounding box center [443, 201] width 492 height 103
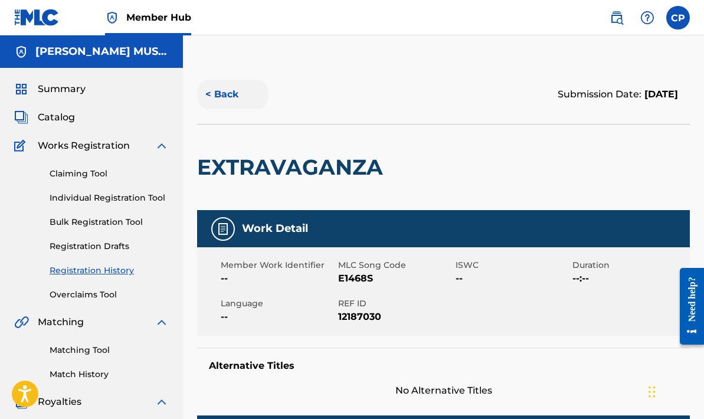
click at [222, 96] on button "< Back" at bounding box center [232, 94] width 71 height 29
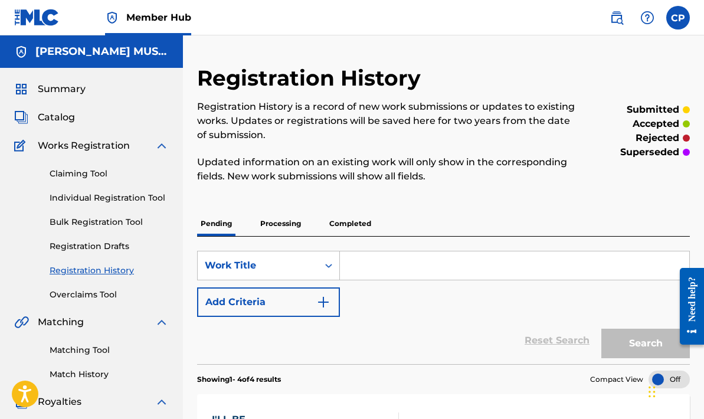
scroll to position [351, 0]
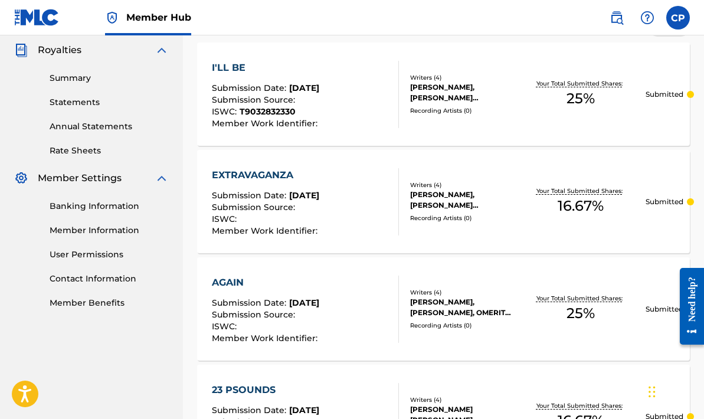
click at [307, 280] on div "AGAIN" at bounding box center [266, 282] width 109 height 14
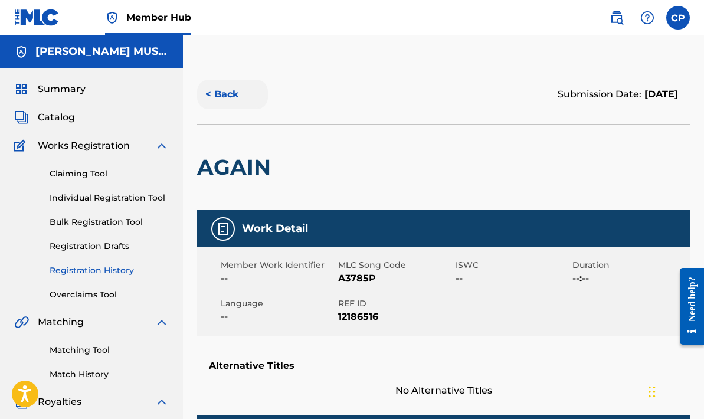
click at [227, 96] on button "< Back" at bounding box center [232, 94] width 71 height 29
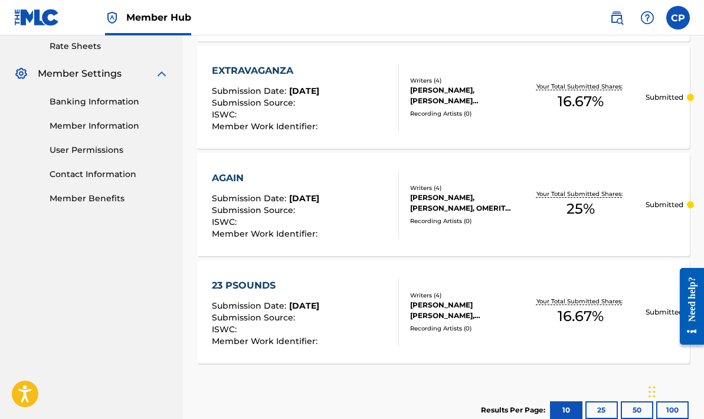
scroll to position [468, 0]
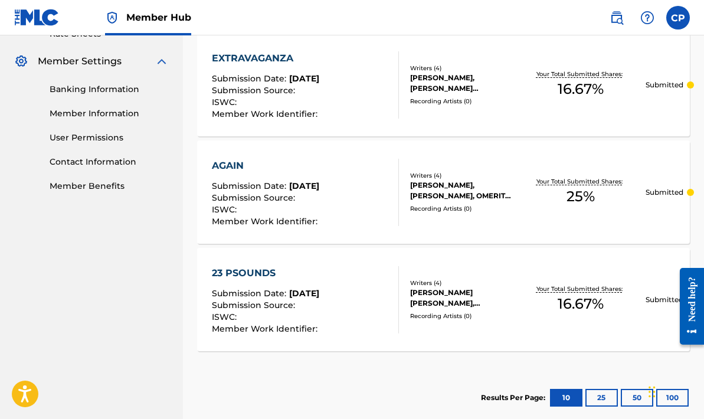
click at [297, 258] on div "23 PSOUNDS Submission Date : Sep 25, 2025 Submission Source : ISWC : Member Wor…" at bounding box center [443, 299] width 492 height 103
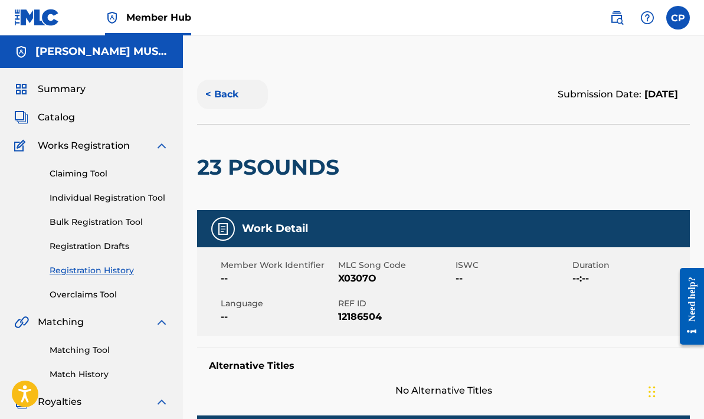
click at [233, 96] on button "< Back" at bounding box center [232, 94] width 71 height 29
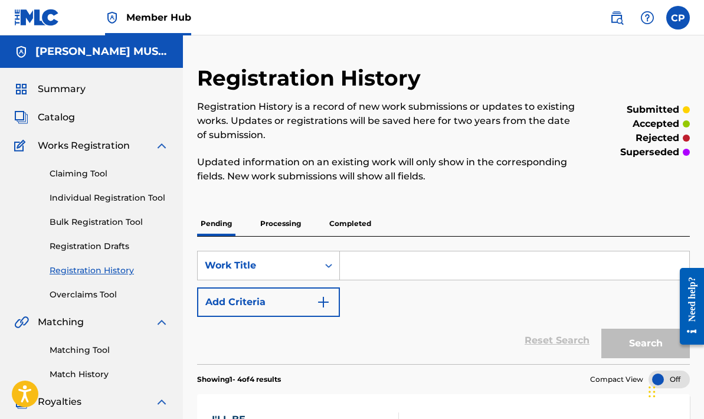
scroll to position [468, 0]
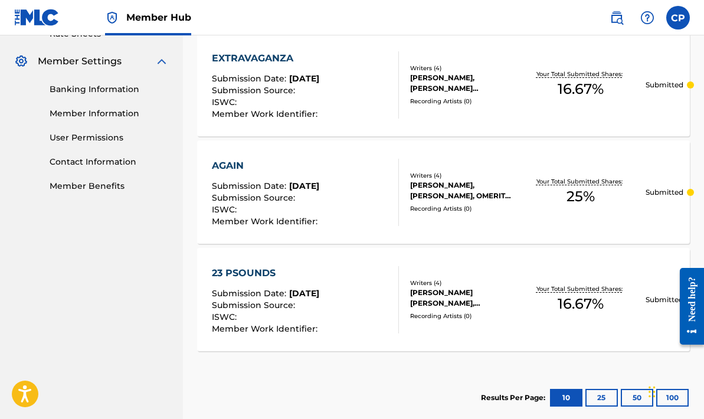
click at [236, 150] on div "AGAIN Submission Date : Sep 25, 2025 Submission Source : ISWC : Member Work Ide…" at bounding box center [443, 191] width 492 height 103
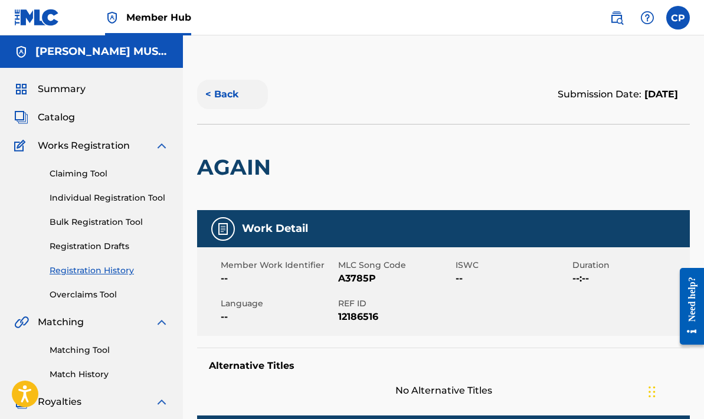
click at [221, 93] on button "< Back" at bounding box center [232, 94] width 71 height 29
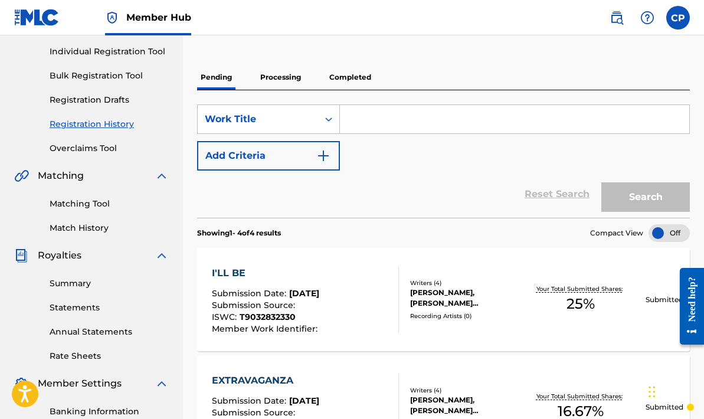
scroll to position [147, 0]
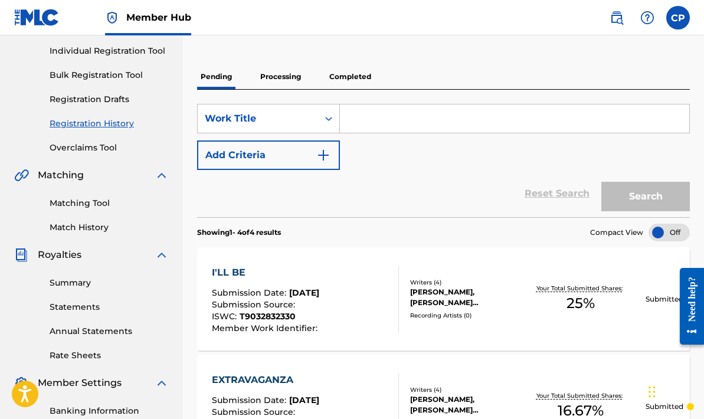
click at [246, 262] on div "I'LL BE Submission Date : [DATE] Submission Source : ISWC : T9032832330 Member …" at bounding box center [443, 298] width 492 height 103
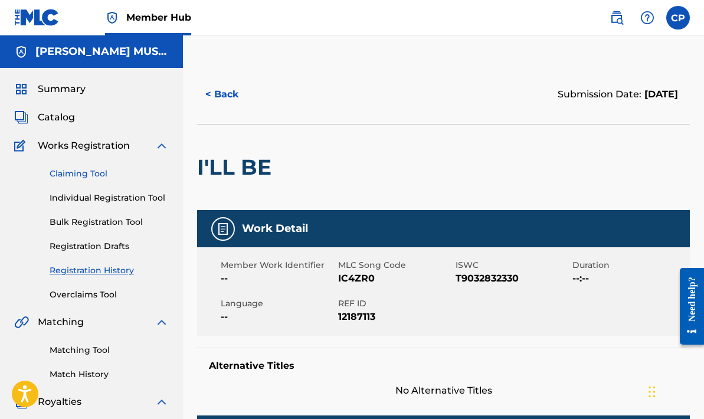
click at [97, 175] on link "Claiming Tool" at bounding box center [109, 173] width 119 height 12
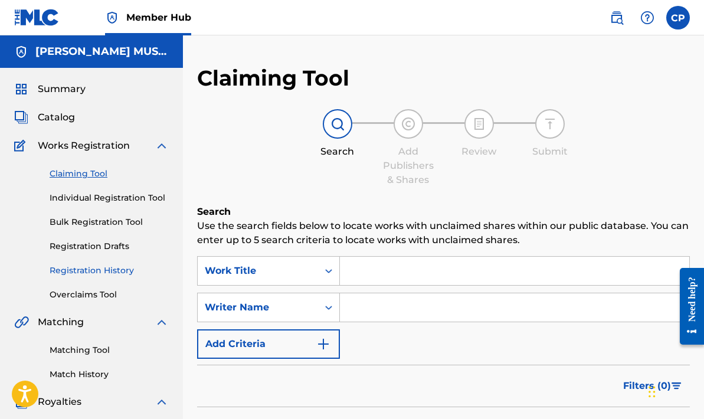
click at [109, 270] on link "Registration History" at bounding box center [109, 270] width 119 height 12
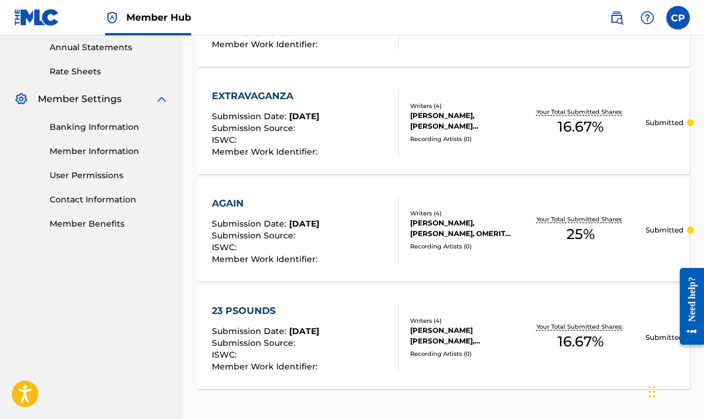
scroll to position [531, 0]
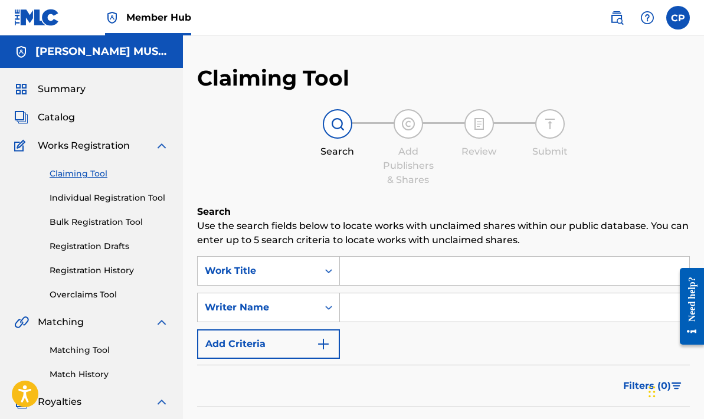
click at [210, 153] on div "Search Add Publishers & Shares Review Submit" at bounding box center [443, 148] width 492 height 78
click at [673, 16] on label at bounding box center [678, 18] width 24 height 24
click at [678, 18] on input "CP CEDRIC POITIER mrpoitierpresents@gmail.com Notification Preferences Profile …" at bounding box center [678, 18] width 0 height 0
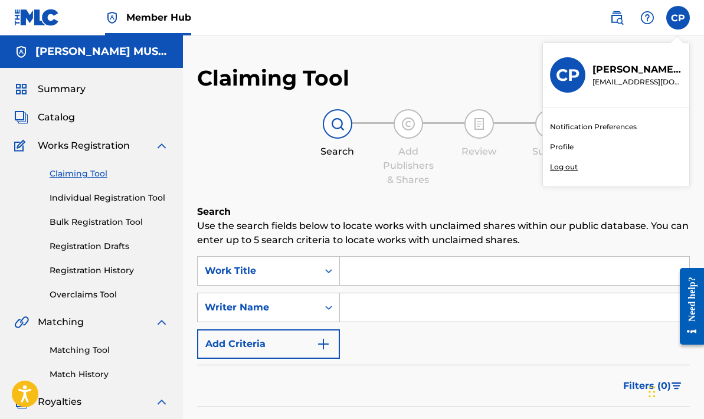
click at [568, 162] on p "Log out" at bounding box center [564, 167] width 28 height 11
click at [678, 18] on input "CP CEDRIC POITIER mrpoitierpresents@gmail.com Notification Preferences Profile …" at bounding box center [678, 18] width 0 height 0
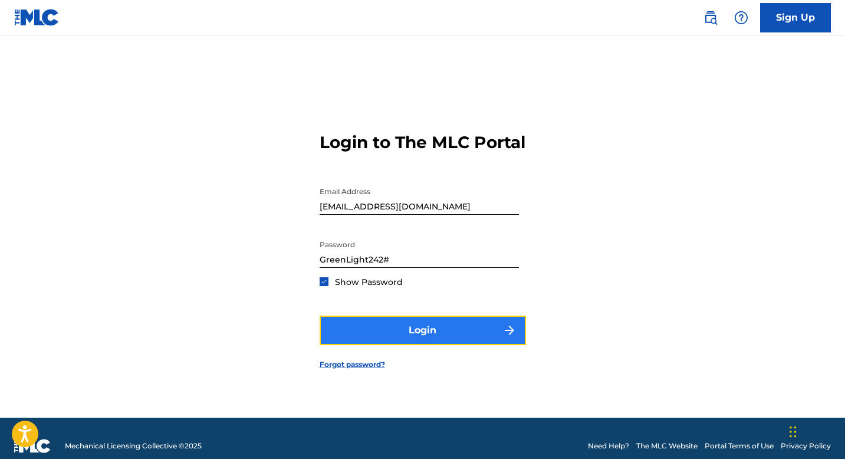
click at [414, 333] on button "Login" at bounding box center [423, 329] width 206 height 29
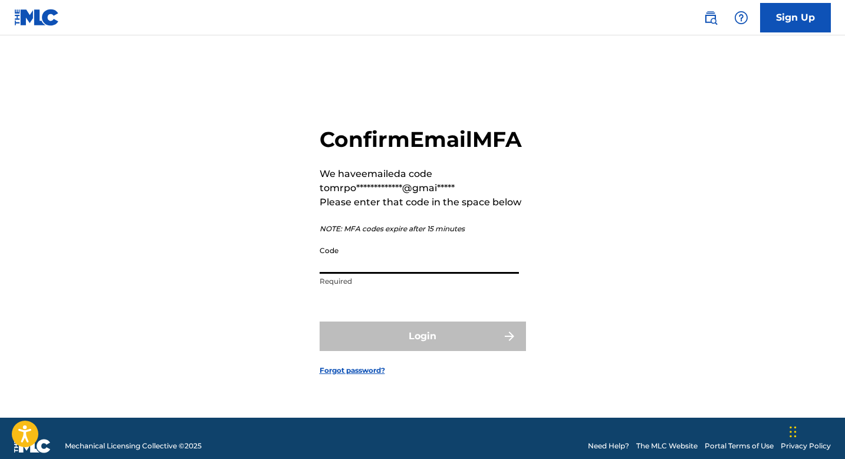
click at [336, 274] on input "Code" at bounding box center [419, 257] width 199 height 34
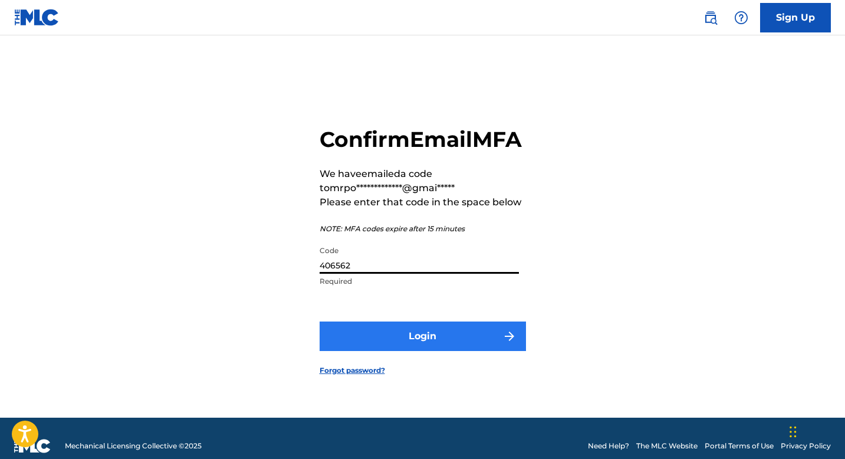
type input "406562"
click at [383, 343] on button "Login" at bounding box center [423, 335] width 206 height 29
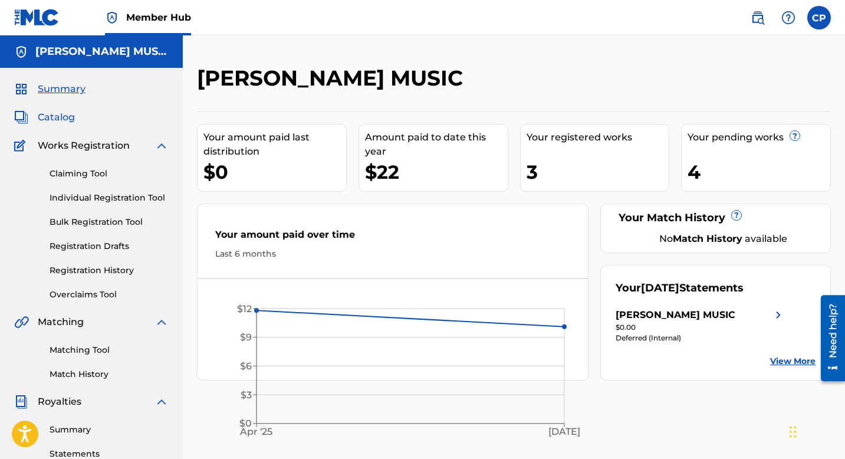
click at [63, 117] on span "Catalog" at bounding box center [56, 117] width 37 height 14
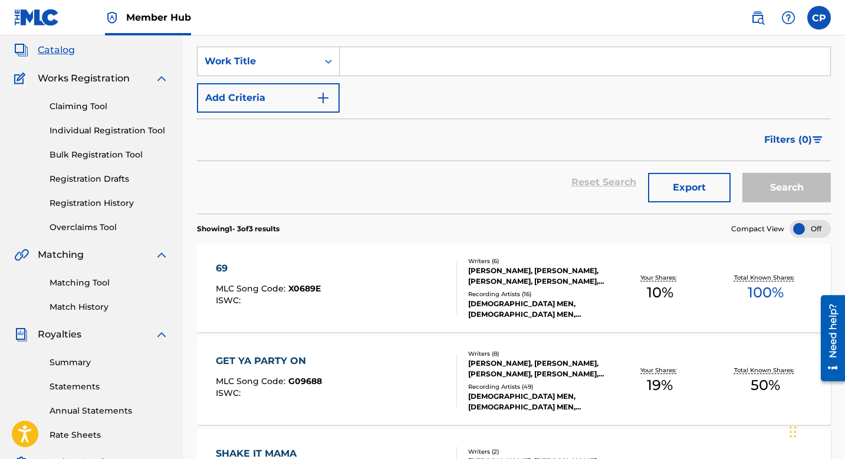
scroll to position [65, 0]
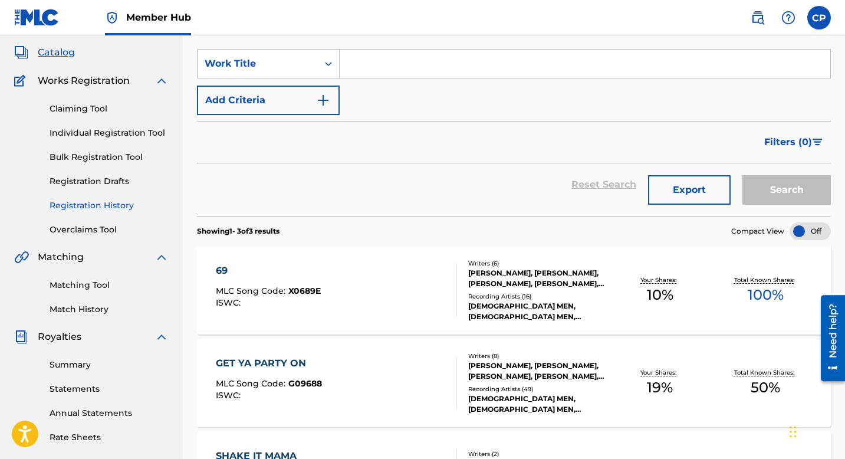
click at [103, 203] on link "Registration History" at bounding box center [109, 205] width 119 height 12
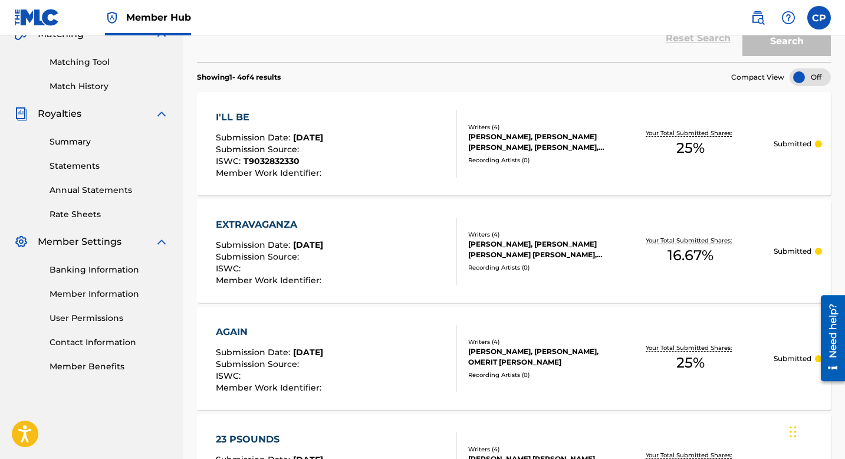
scroll to position [263, 0]
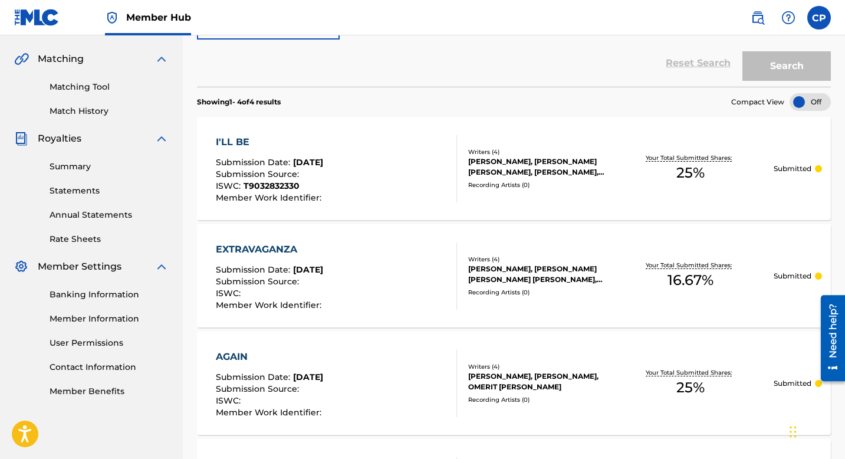
click at [274, 143] on div "I'LL BE" at bounding box center [270, 142] width 109 height 14
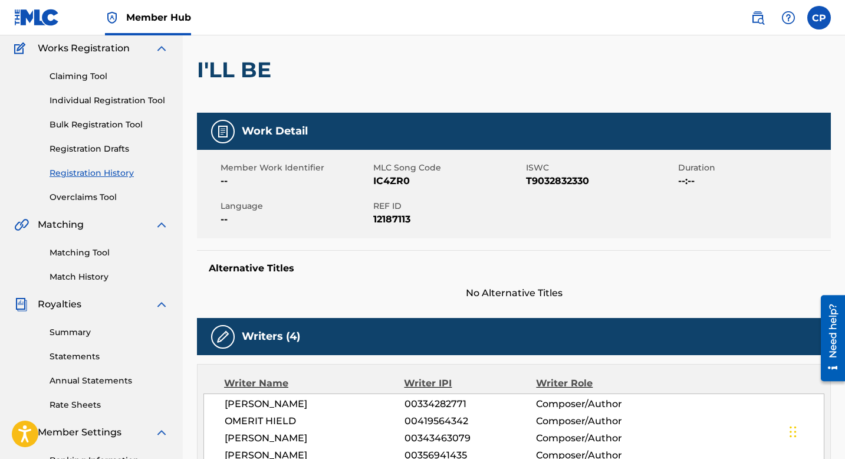
scroll to position [95, 0]
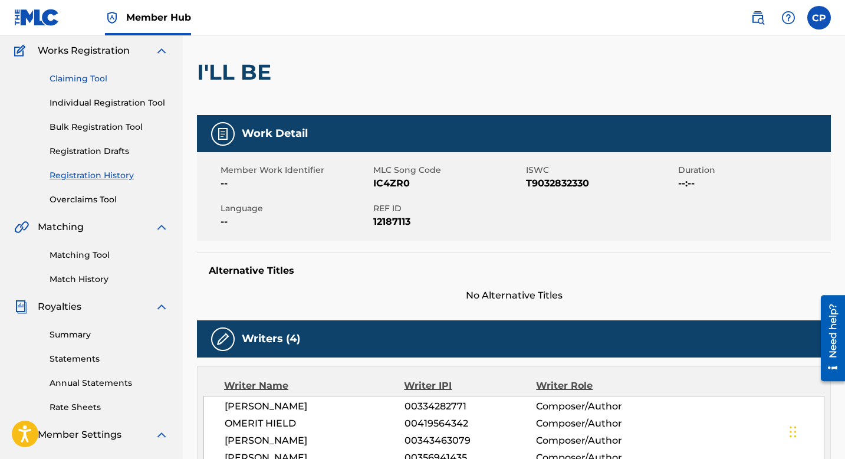
click at [81, 79] on link "Claiming Tool" at bounding box center [109, 79] width 119 height 12
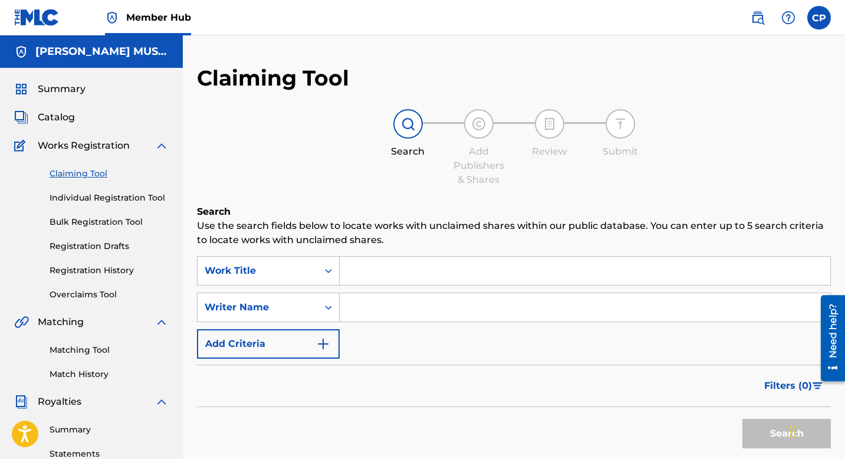
click at [356, 271] on input "Search Form" at bounding box center [585, 271] width 491 height 28
type input "i"
click at [742, 419] on button "Search" at bounding box center [786, 433] width 88 height 29
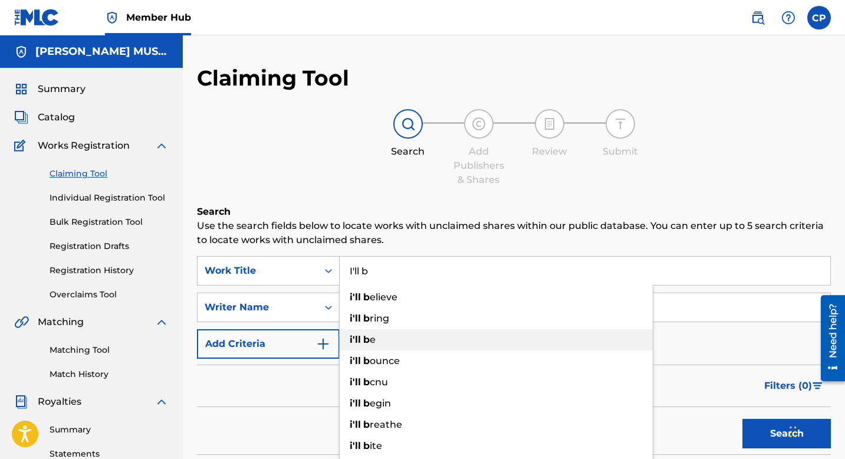
click at [366, 345] on strong "b" at bounding box center [366, 339] width 6 height 11
type input "i'll be"
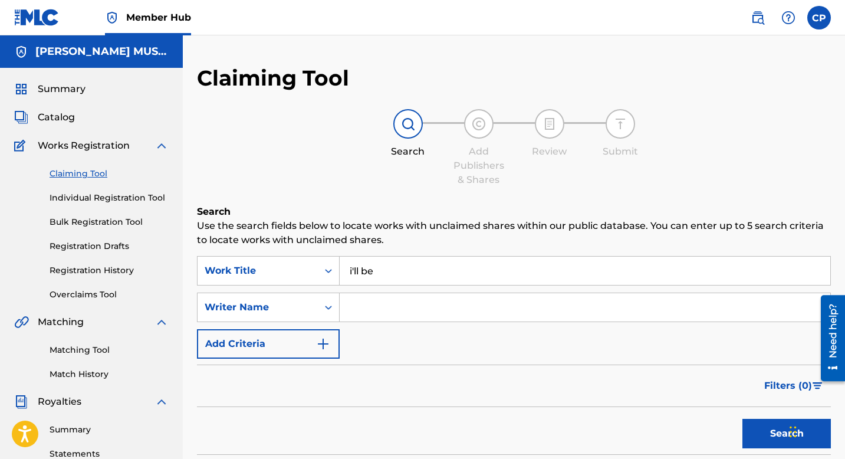
click at [352, 305] on input "Search Form" at bounding box center [585, 307] width 491 height 28
type input "[PERSON_NAME]"
click at [768, 430] on button "Search" at bounding box center [786, 433] width 88 height 29
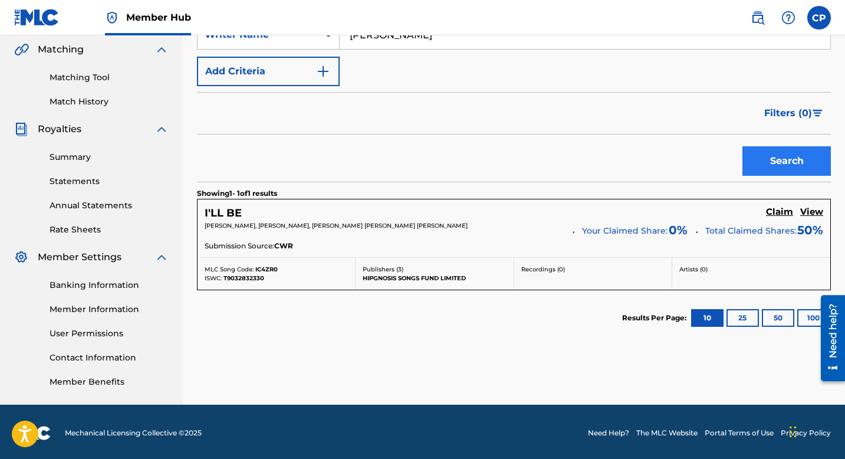
scroll to position [275, 0]
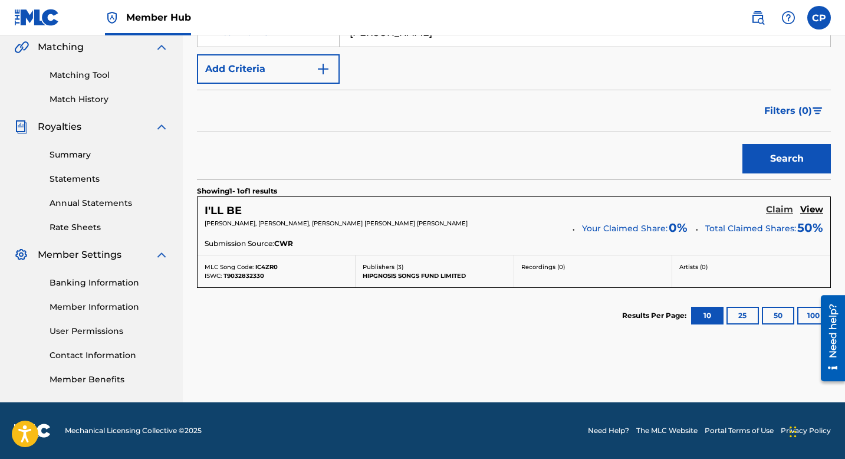
click at [780, 209] on h5 "Claim" at bounding box center [779, 209] width 27 height 11
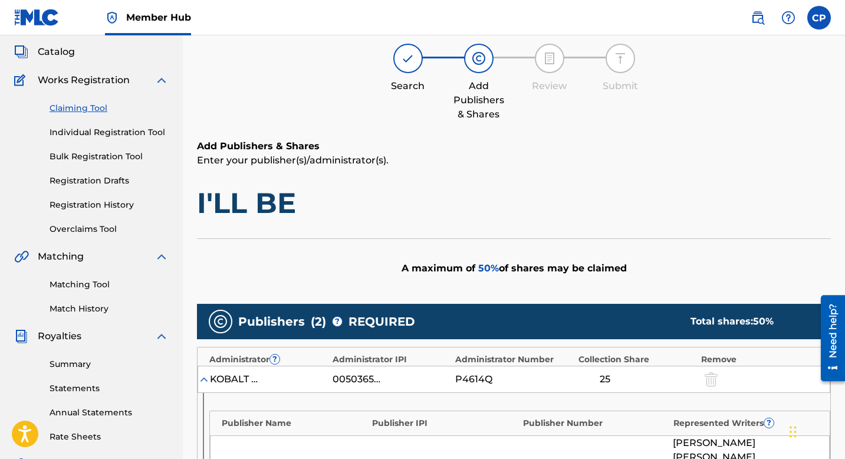
scroll to position [0, 0]
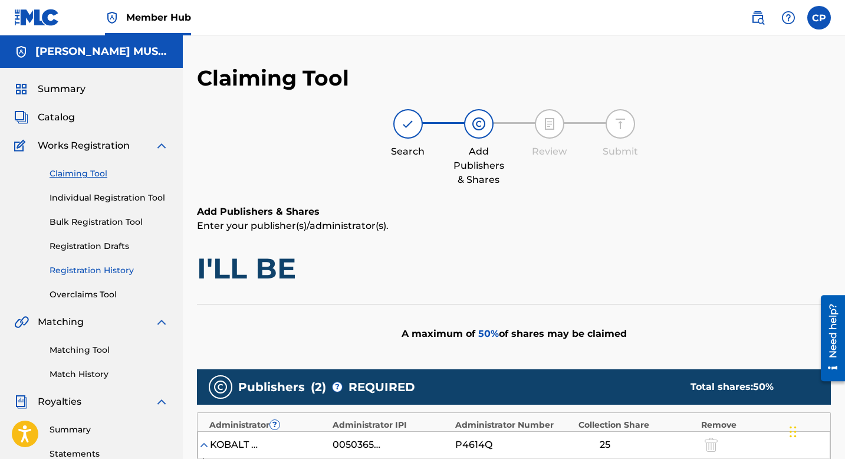
click at [116, 271] on link "Registration History" at bounding box center [109, 270] width 119 height 12
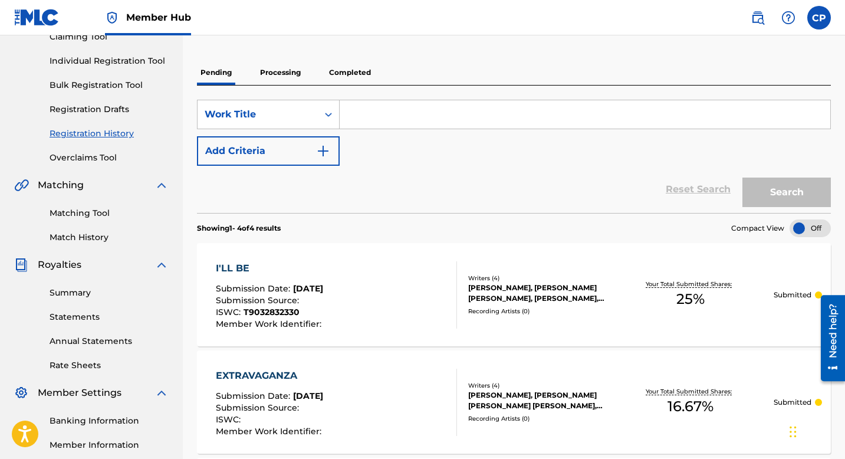
scroll to position [145, 0]
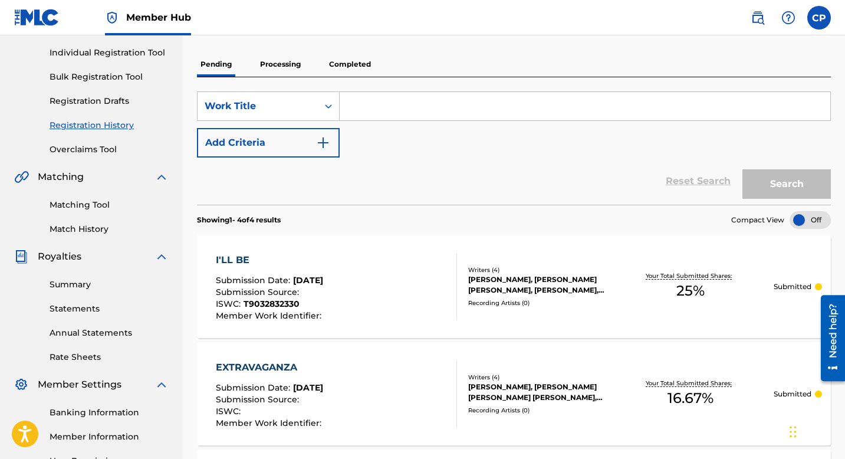
click at [265, 249] on div "I'LL BE Submission Date : [DATE] Submission Source : ISWC : T9032832330 Member …" at bounding box center [514, 286] width 634 height 103
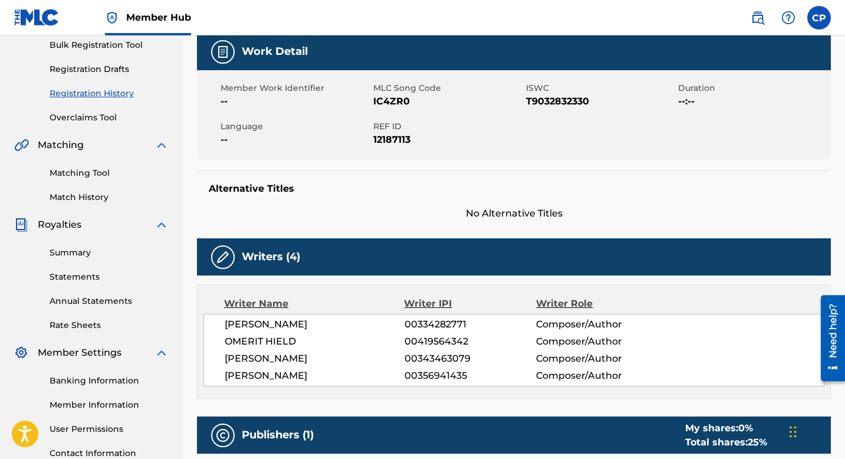
scroll to position [175, 0]
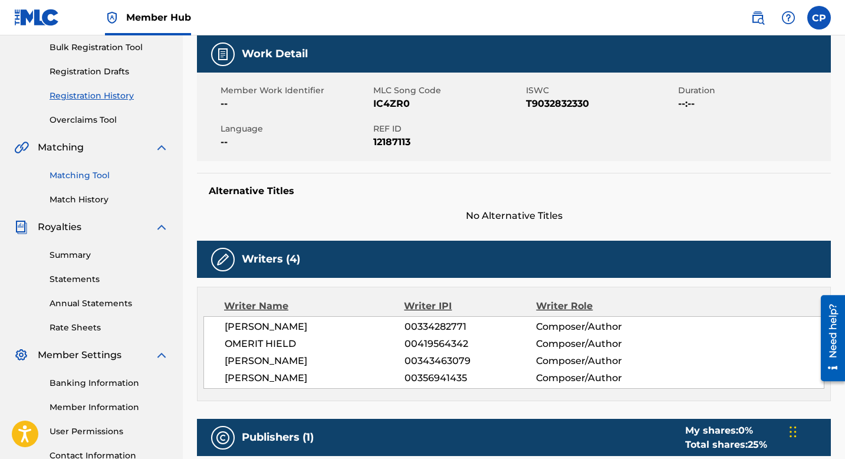
click at [75, 172] on link "Matching Tool" at bounding box center [109, 175] width 119 height 12
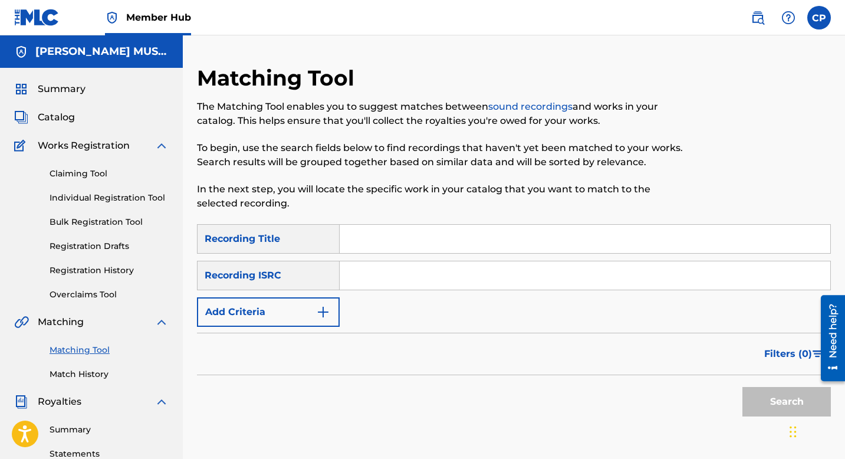
click at [344, 243] on input "Search Form" at bounding box center [585, 239] width 491 height 28
type input "I'll be"
click at [77, 172] on link "Claiming Tool" at bounding box center [109, 173] width 119 height 12
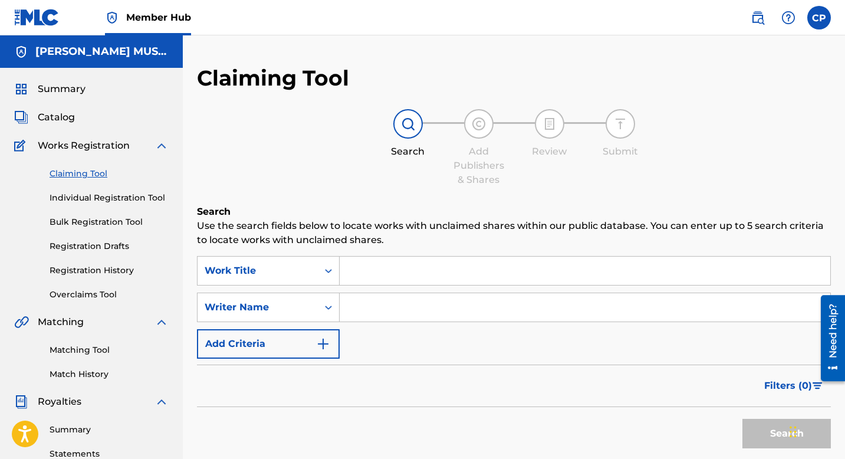
click at [347, 271] on input "Search Form" at bounding box center [585, 271] width 491 height 28
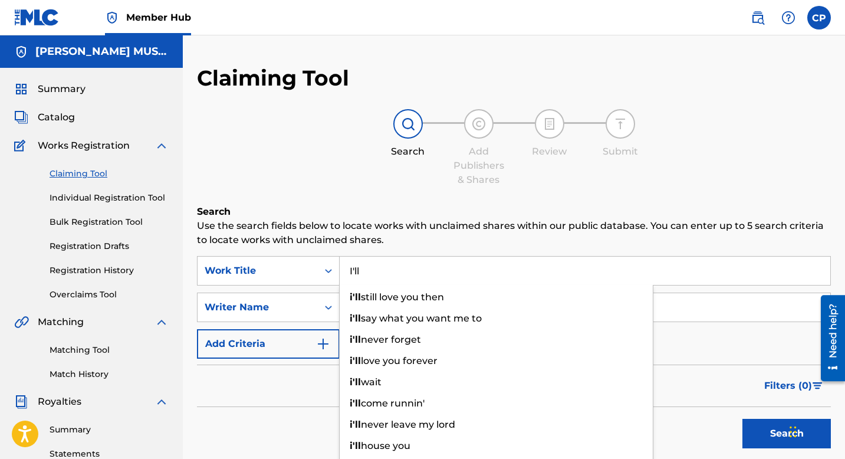
click at [366, 271] on input "I'll" at bounding box center [585, 271] width 491 height 28
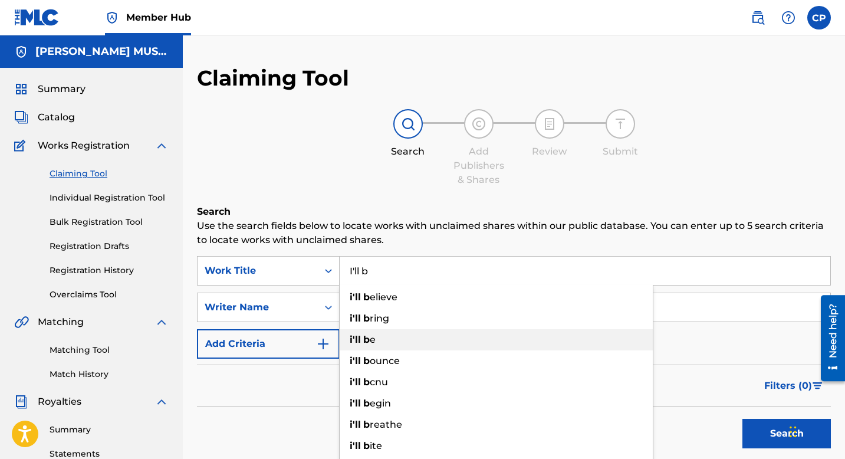
click at [368, 337] on strong "b" at bounding box center [366, 339] width 6 height 11
type input "i'll be"
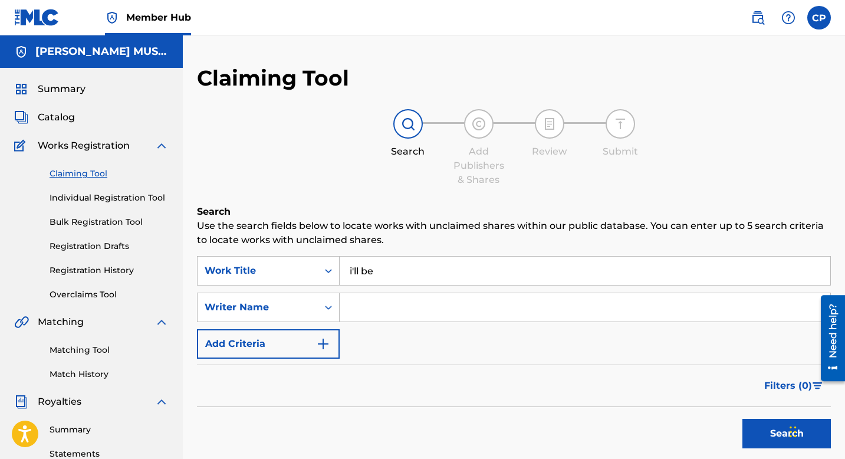
click at [348, 309] on input "Search Form" at bounding box center [585, 307] width 491 height 28
type input "[PERSON_NAME]"
click at [781, 432] on button "Search" at bounding box center [786, 433] width 88 height 29
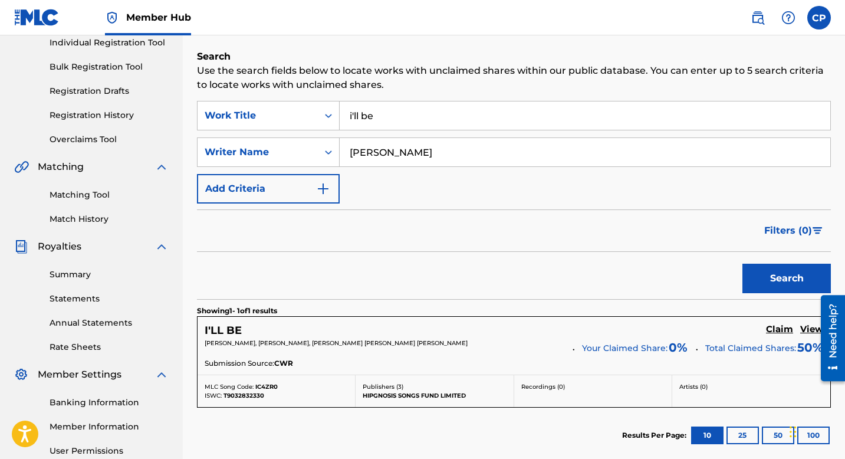
scroll to position [158, 0]
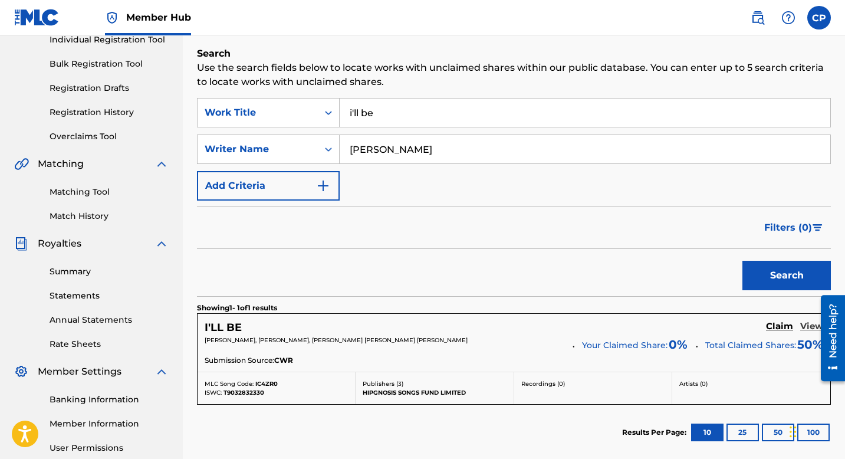
click at [807, 326] on h5 "View" at bounding box center [811, 326] width 23 height 11
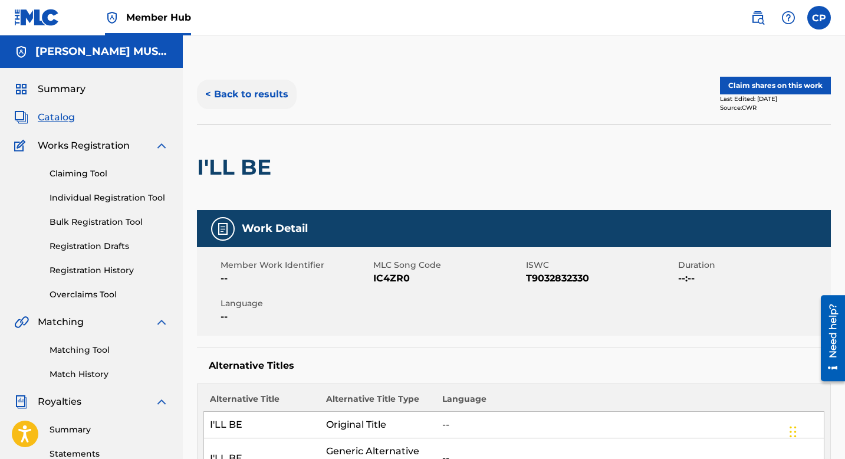
click at [213, 95] on button "< Back to results" at bounding box center [247, 94] width 100 height 29
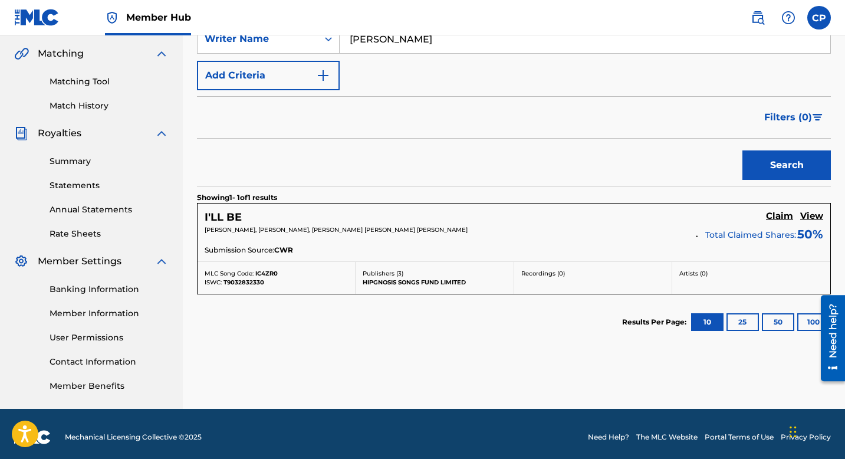
scroll to position [275, 0]
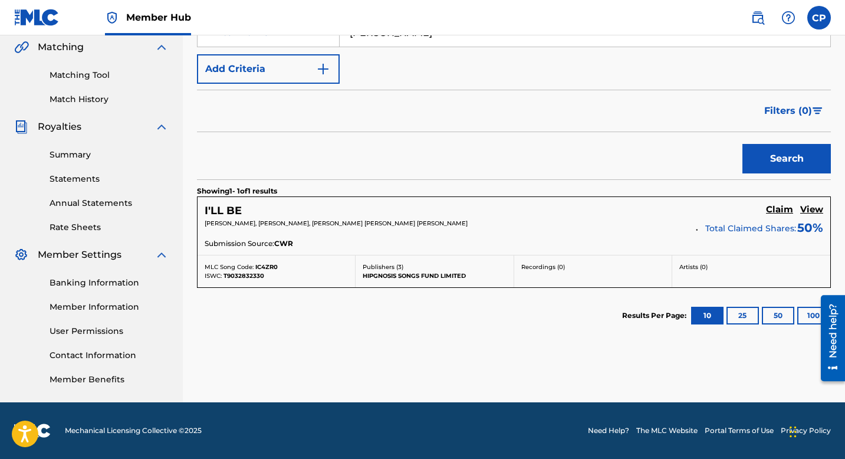
click at [417, 325] on section "Results Per Page: 10 25 50 100" at bounding box center [514, 315] width 634 height 55
click at [614, 222] on p "[PERSON_NAME], [PERSON_NAME], [PERSON_NAME] [PERSON_NAME] [PERSON_NAME]" at bounding box center [446, 223] width 483 height 9
click at [810, 207] on h5 "View" at bounding box center [811, 209] width 23 height 11
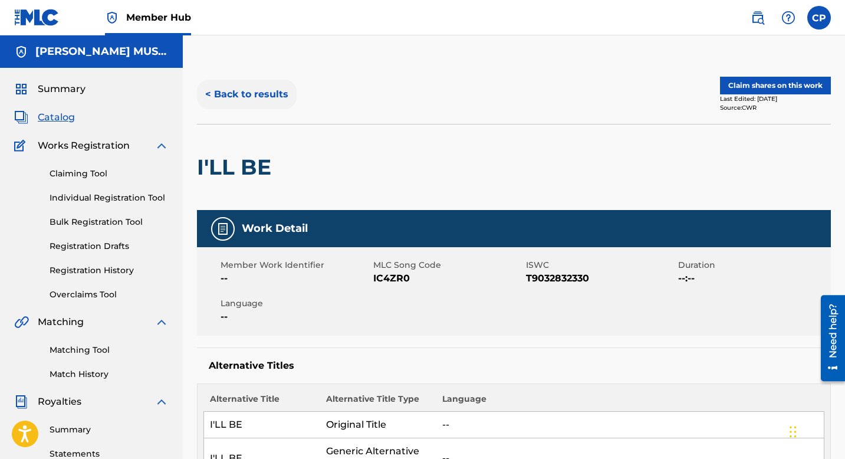
click at [254, 93] on button "< Back to results" at bounding box center [247, 94] width 100 height 29
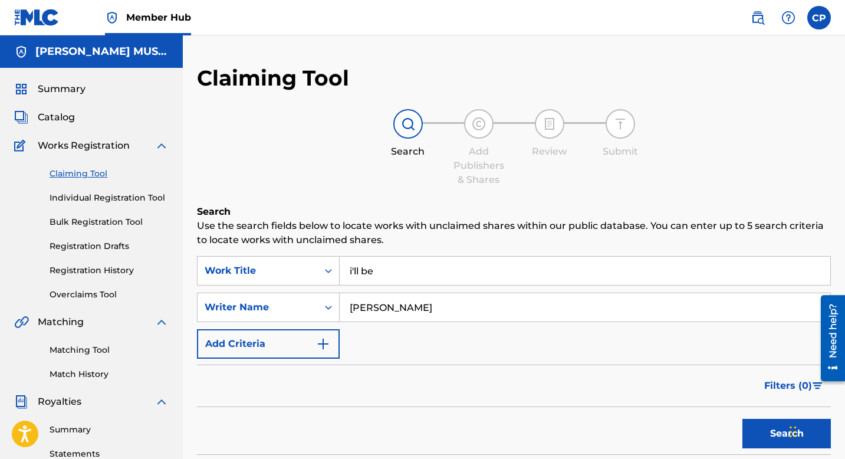
scroll to position [1, 0]
